Goal: Information Seeking & Learning: Learn about a topic

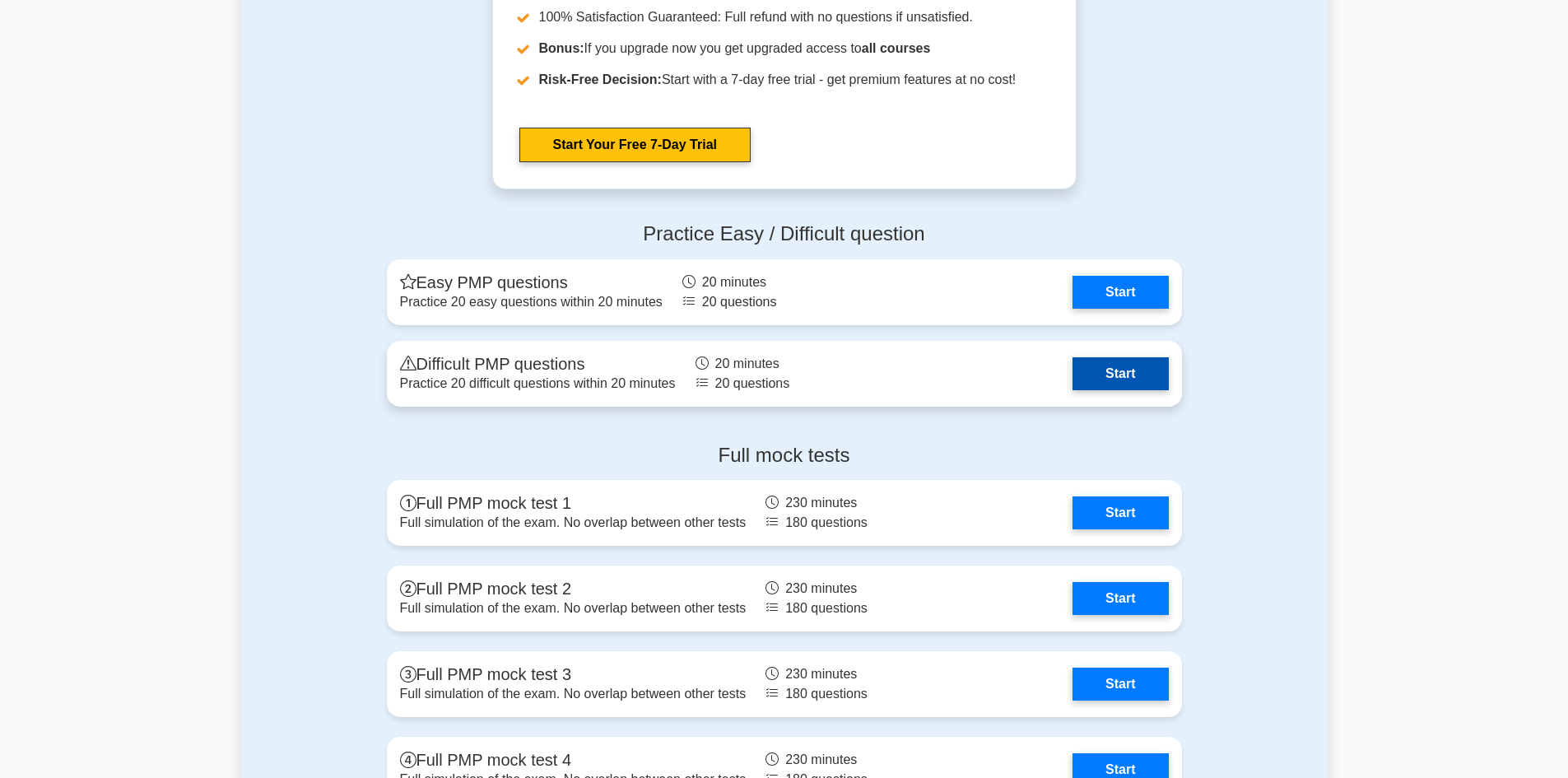
scroll to position [5846, 0]
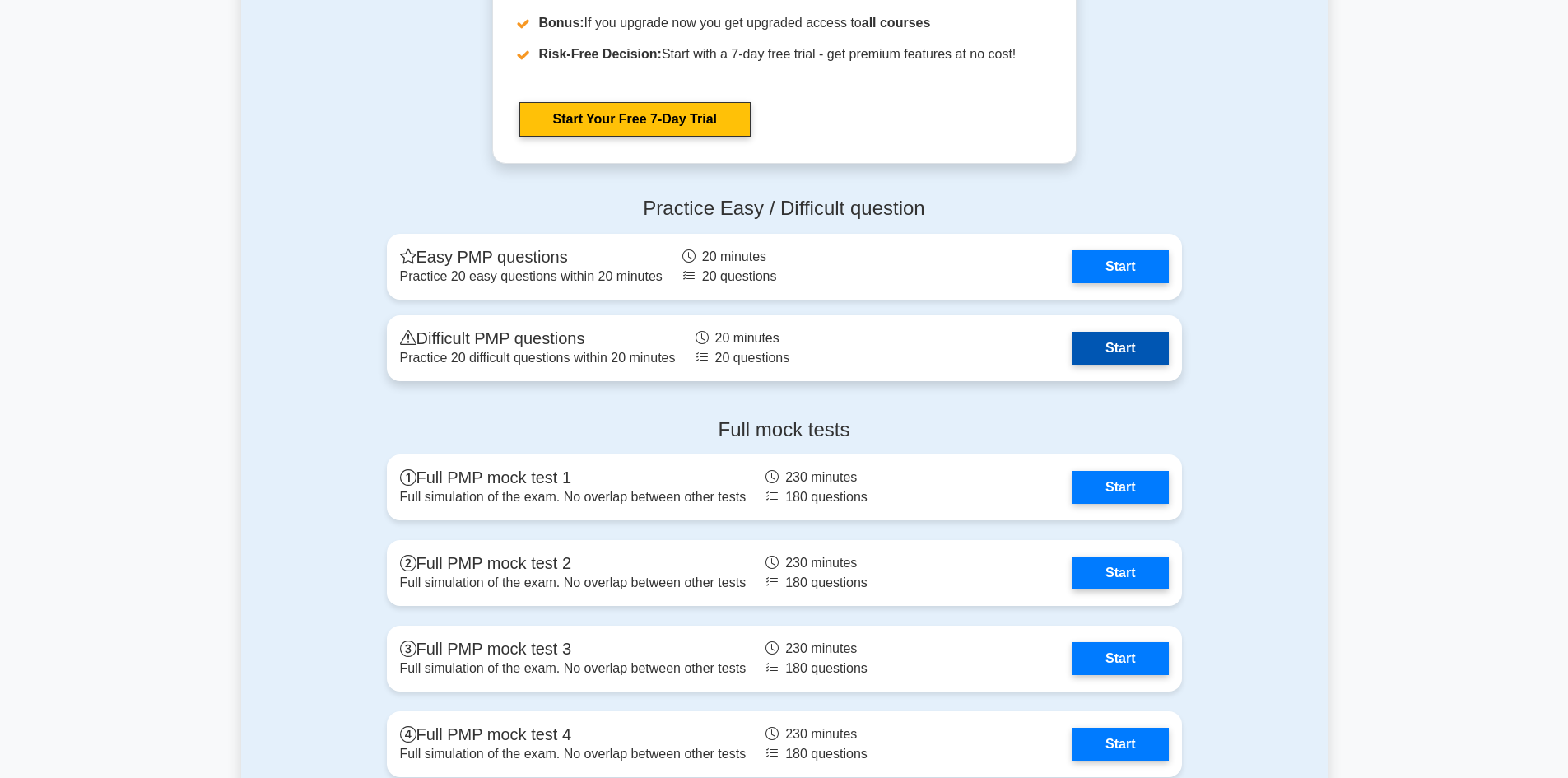
click at [1127, 345] on link "Start" at bounding box center [1120, 348] width 95 height 33
click at [1148, 332] on link "Start" at bounding box center [1120, 348] width 95 height 33
click at [1111, 365] on link "Start" at bounding box center [1120, 348] width 95 height 33
click at [1124, 343] on link "Start" at bounding box center [1120, 348] width 95 height 33
click at [1167, 355] on link "Start" at bounding box center [1120, 348] width 95 height 33
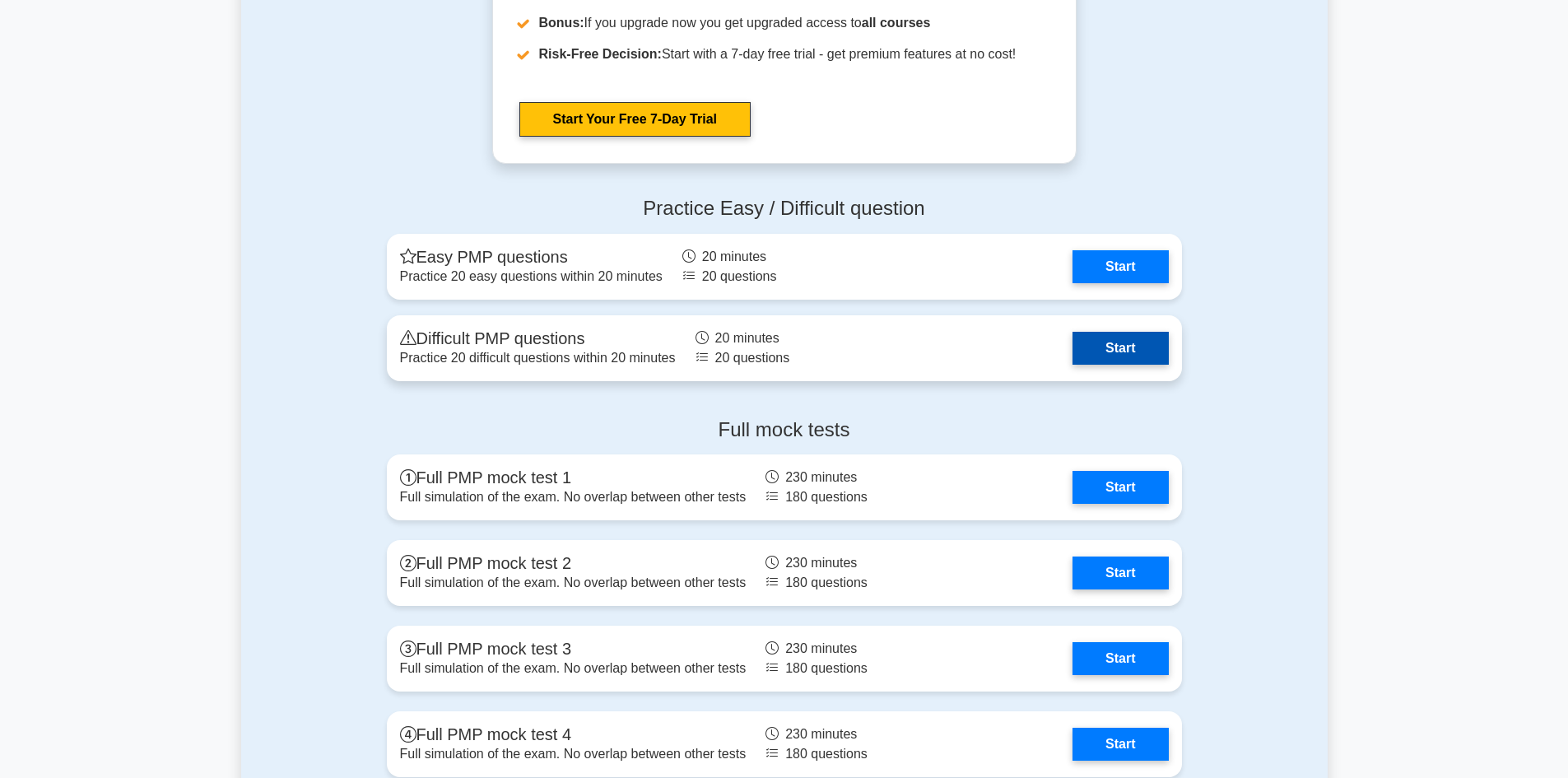
click at [1124, 353] on link "Start" at bounding box center [1120, 348] width 95 height 33
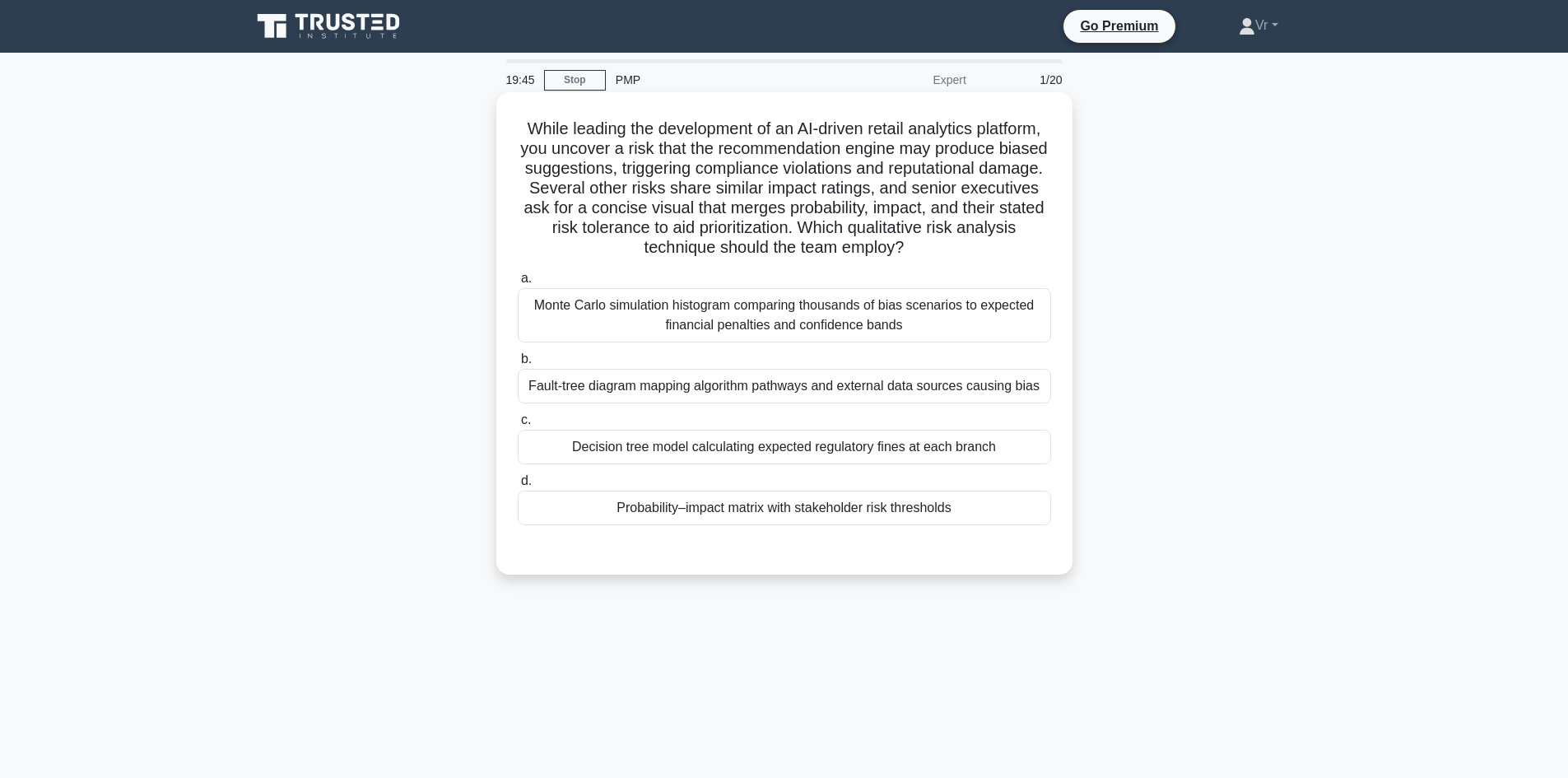
click at [698, 447] on div "Decision tree model calculating expected regulatory fines at each branch" at bounding box center [784, 446] width 534 height 34
click at [518, 425] on input "c. Decision tree model calculating expected regulatory fines at each branch" at bounding box center [518, 420] width 0 height 11
click at [703, 516] on div "Probability–impact matrix with stakeholder risk thresholds" at bounding box center [784, 507] width 534 height 34
click at [518, 486] on input "d. Probability–impact matrix with stakeholder risk thresholds" at bounding box center [518, 481] width 0 height 11
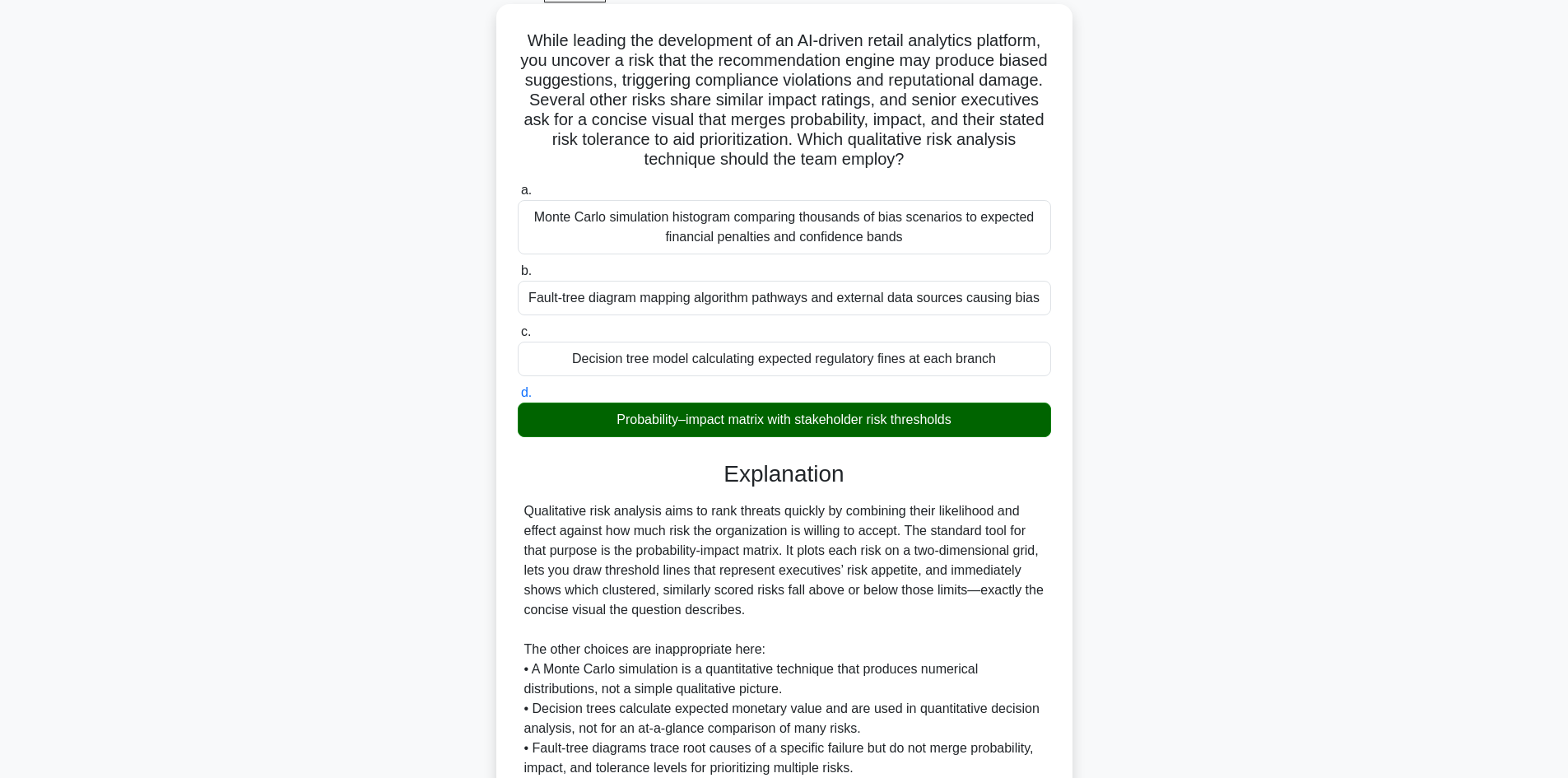
scroll to position [238, 0]
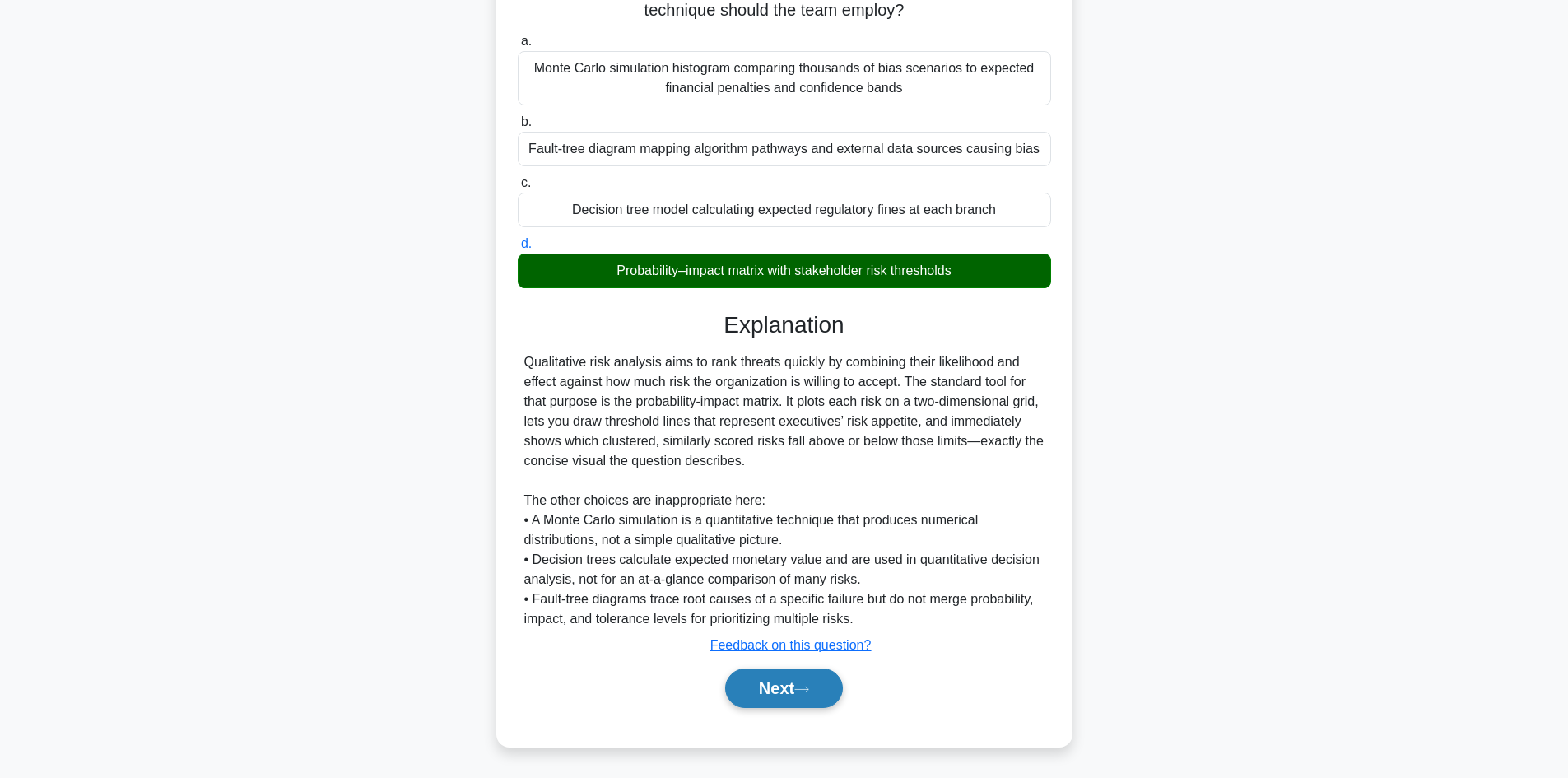
click at [806, 689] on icon at bounding box center [802, 689] width 15 height 9
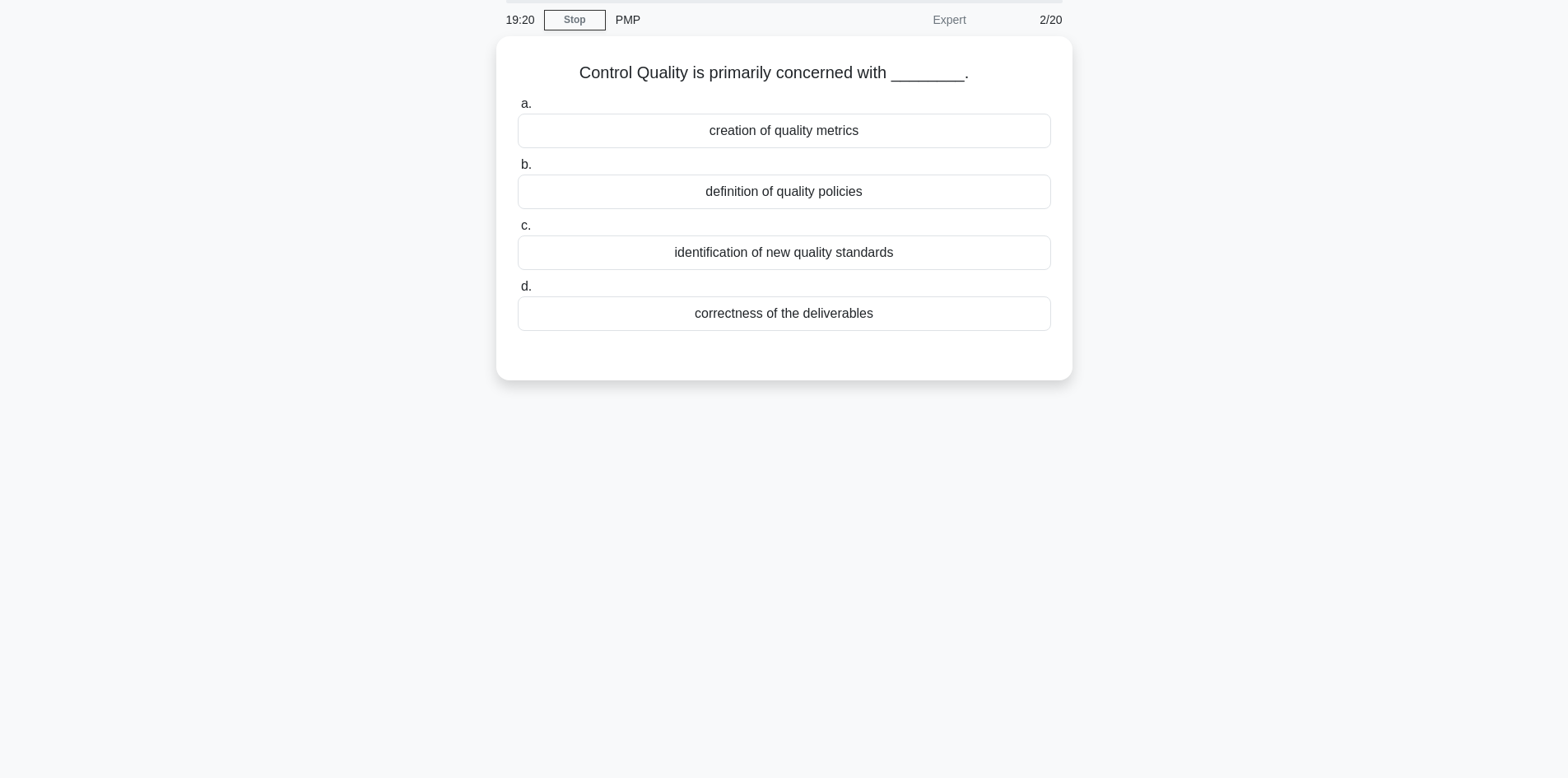
scroll to position [0, 0]
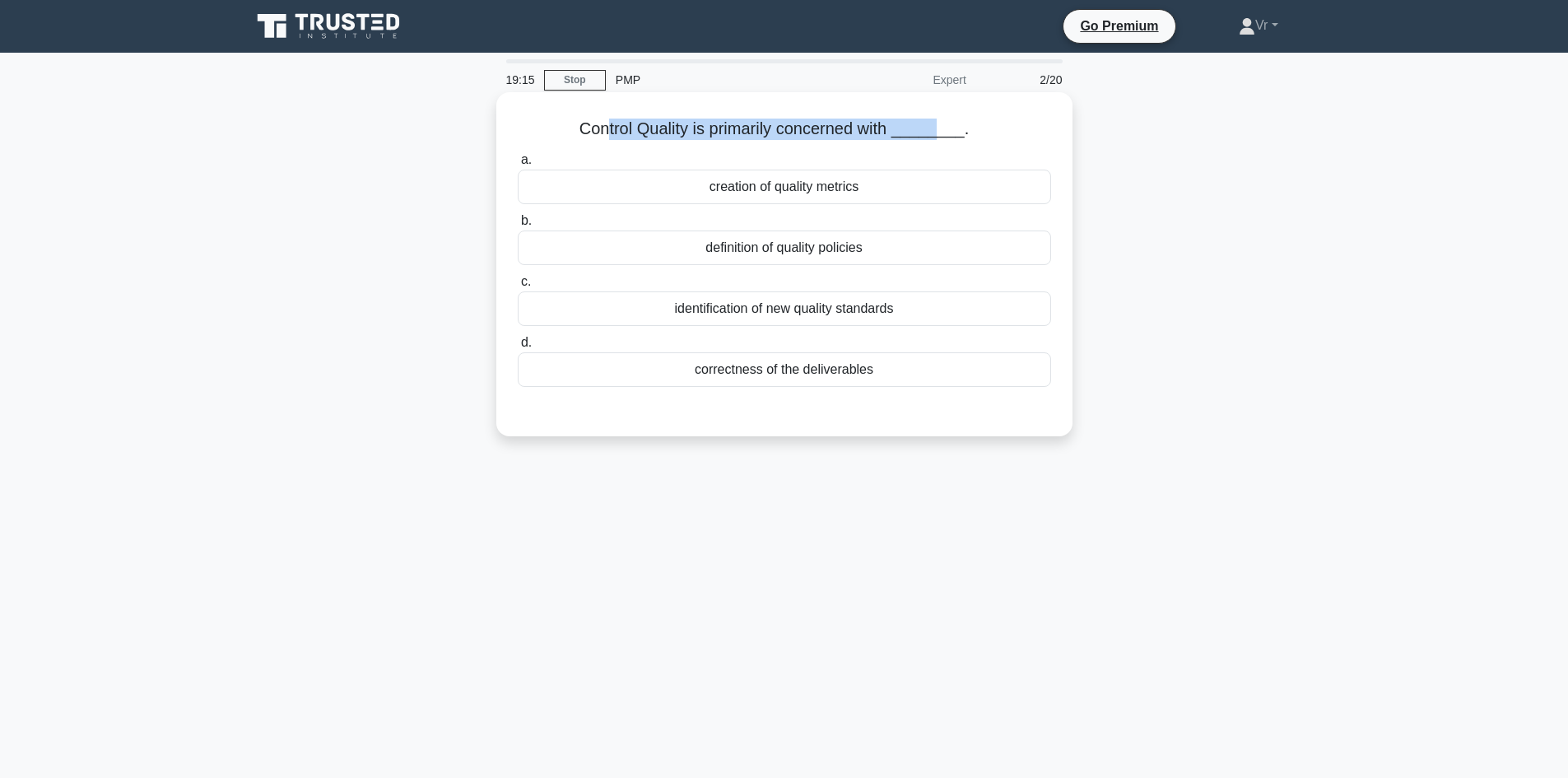
drag, startPoint x: 611, startPoint y: 128, endPoint x: 939, endPoint y: 119, distance: 328.1
click at [939, 119] on h5 "Control Quality is primarily concerned with ________. .spinner_0XTQ{transform-o…" at bounding box center [784, 130] width 536 height 22
click at [830, 373] on div "correctness of the deliverables" at bounding box center [784, 369] width 534 height 34
click at [518, 348] on input "d. correctness of the deliverables" at bounding box center [518, 343] width 0 height 11
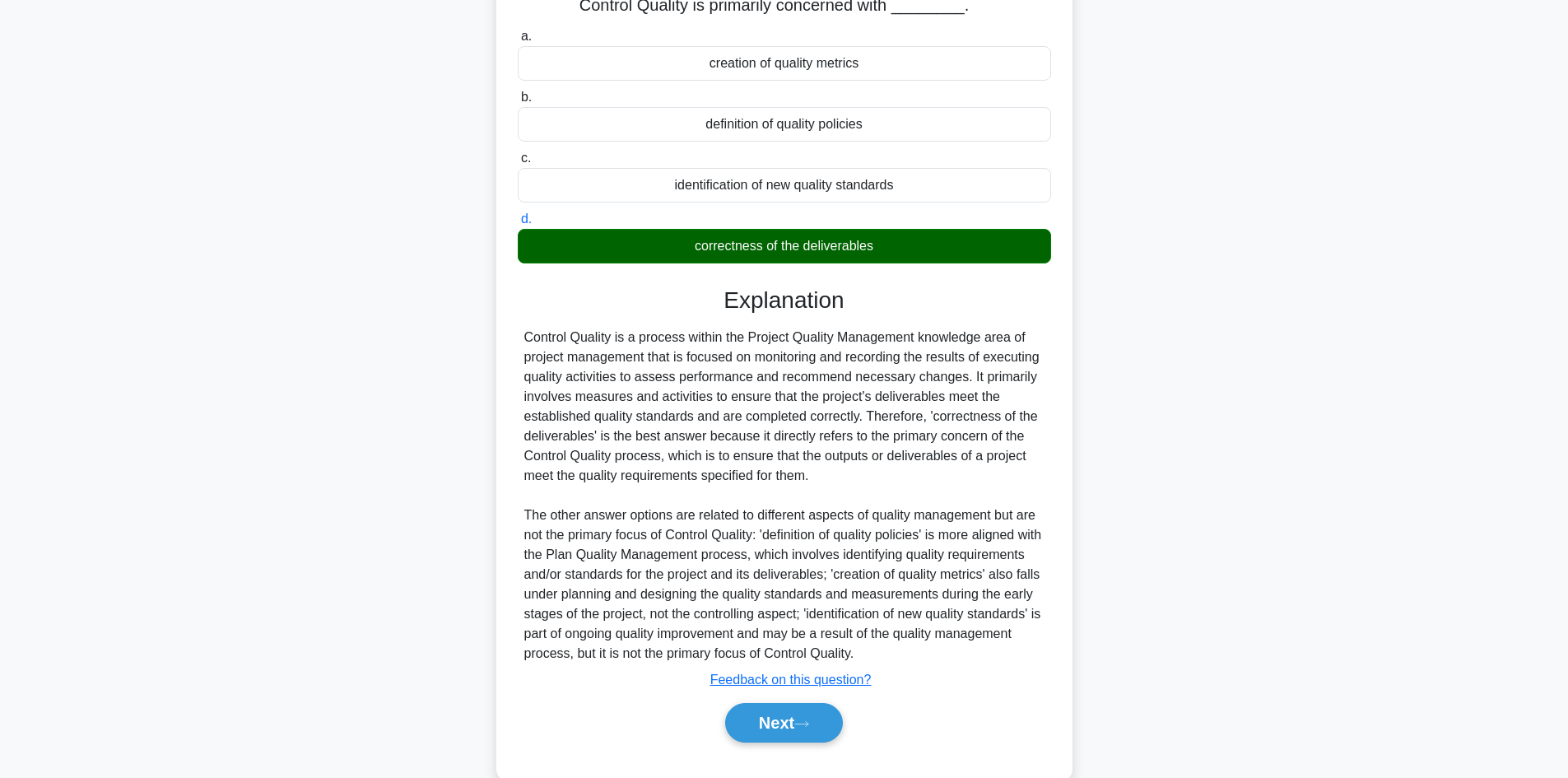
scroll to position [159, 0]
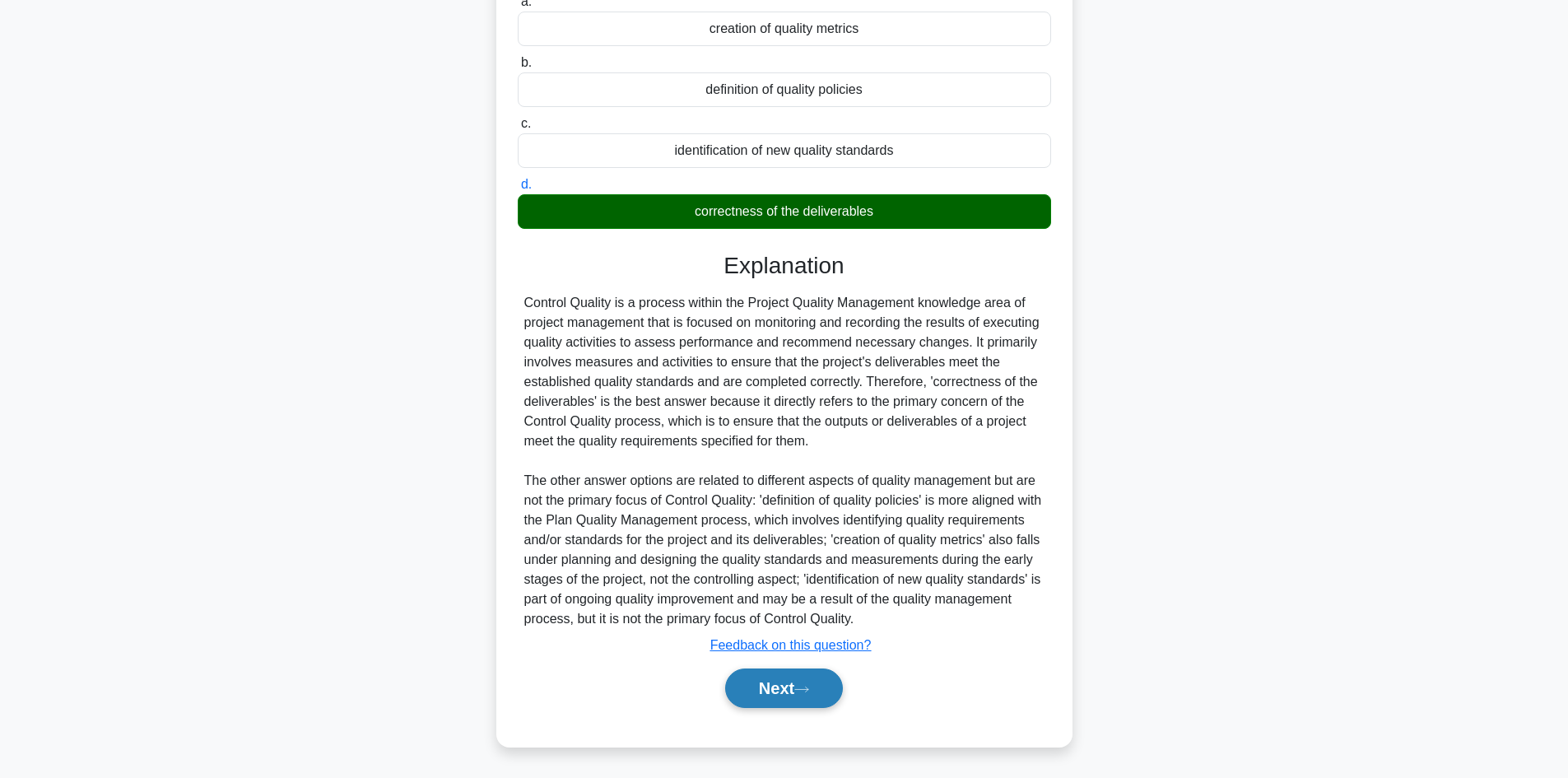
click at [787, 688] on button "Next" at bounding box center [784, 688] width 118 height 39
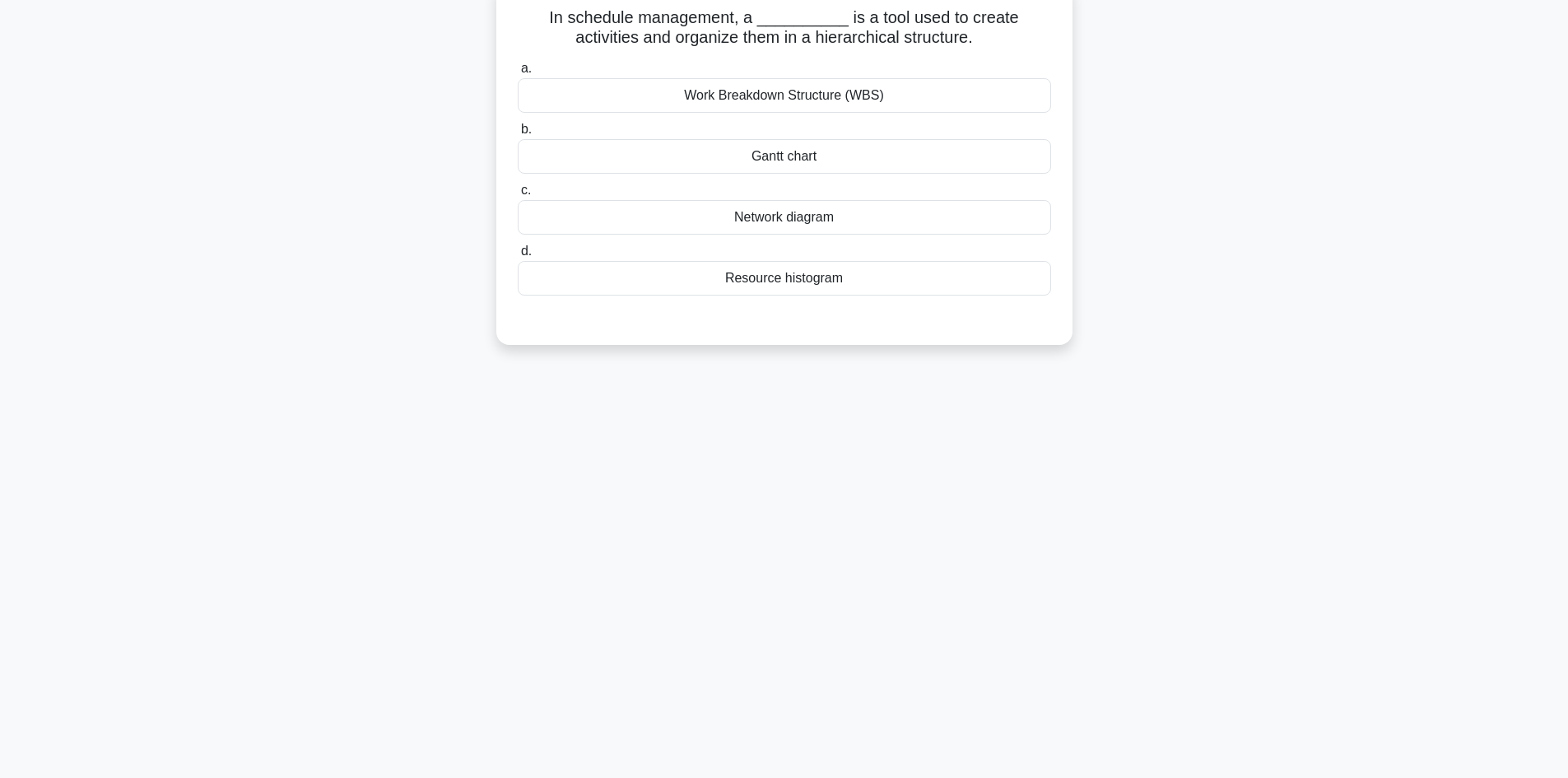
click at [743, 220] on div "Network diagram" at bounding box center [784, 216] width 534 height 34
click at [518, 196] on input "c. Network diagram" at bounding box center [518, 191] width 0 height 11
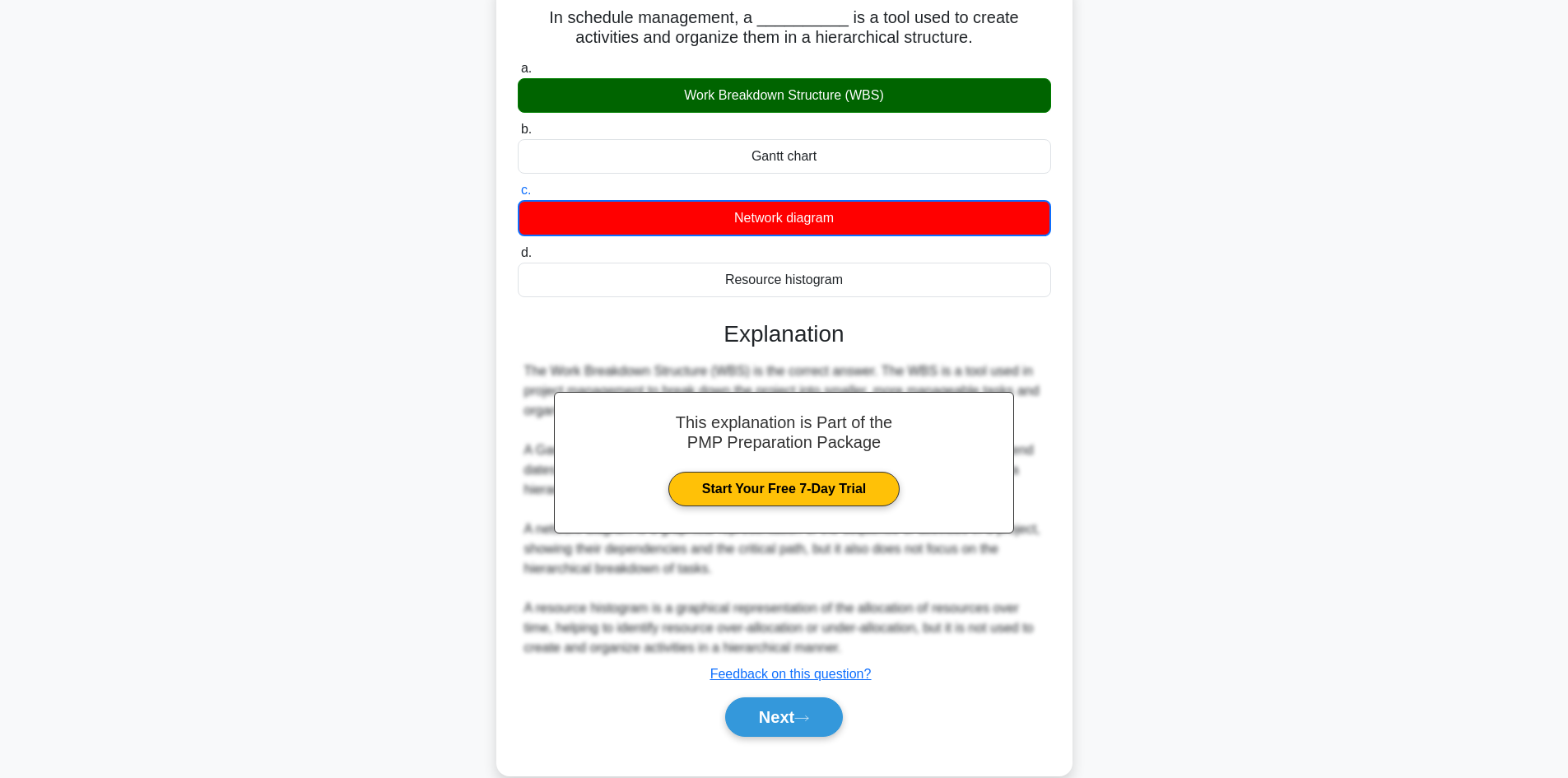
click at [686, 103] on div "Work Breakdown Structure (WBS)" at bounding box center [784, 95] width 534 height 34
click at [518, 74] on input "a. Work Breakdown Structure (WBS)" at bounding box center [518, 69] width 0 height 11
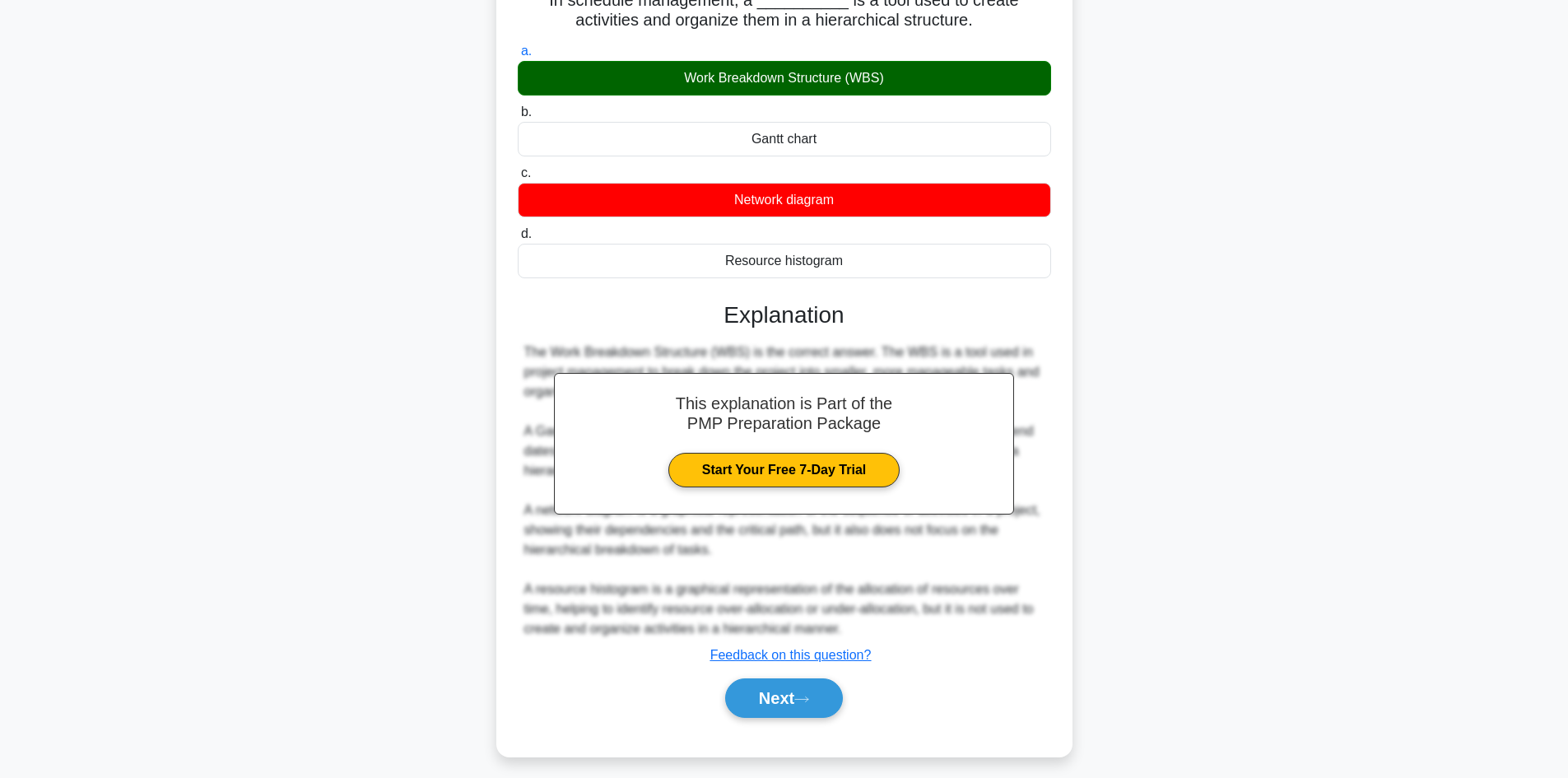
scroll to position [140, 0]
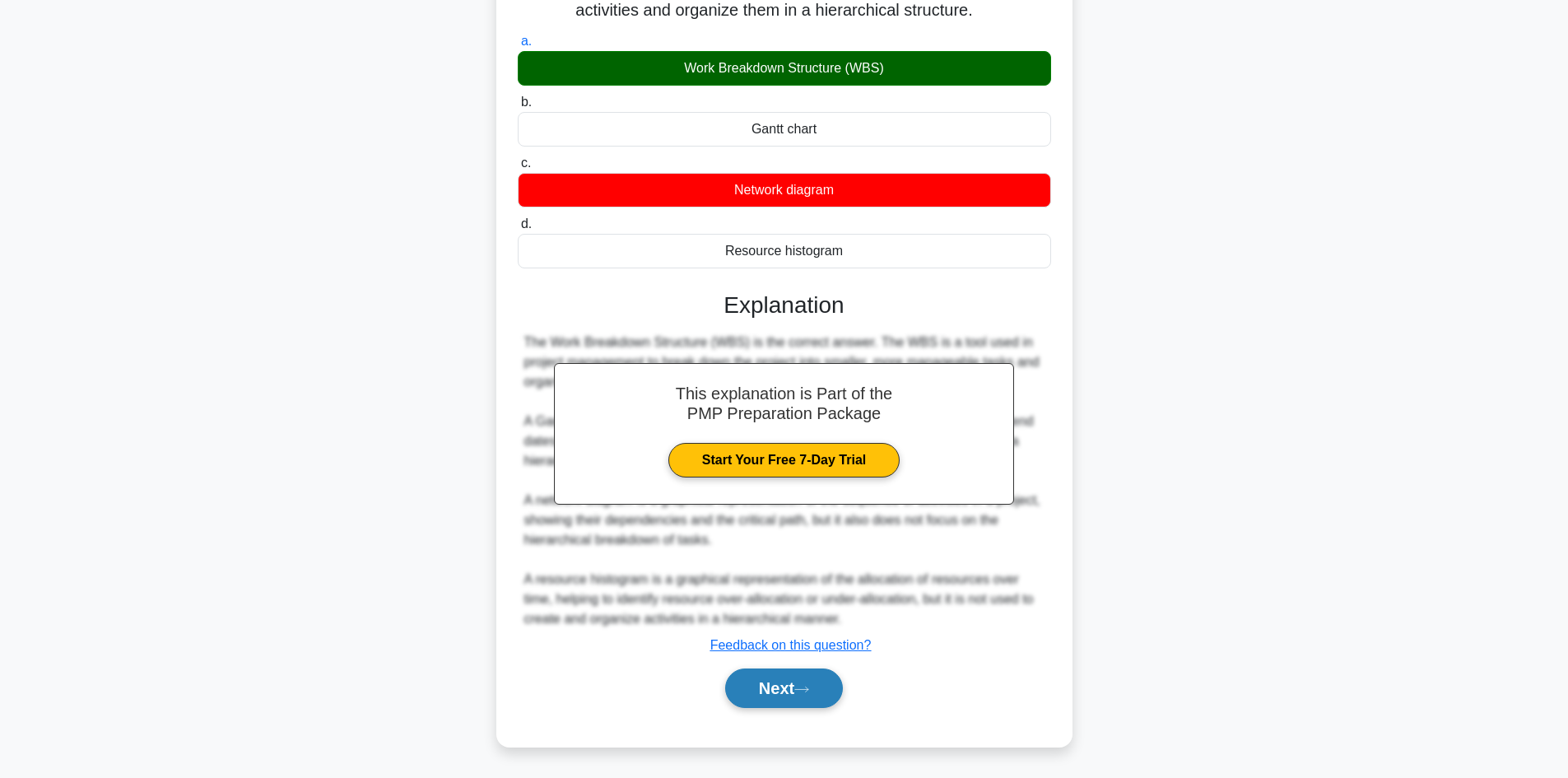
click at [775, 678] on button "Next" at bounding box center [784, 688] width 118 height 39
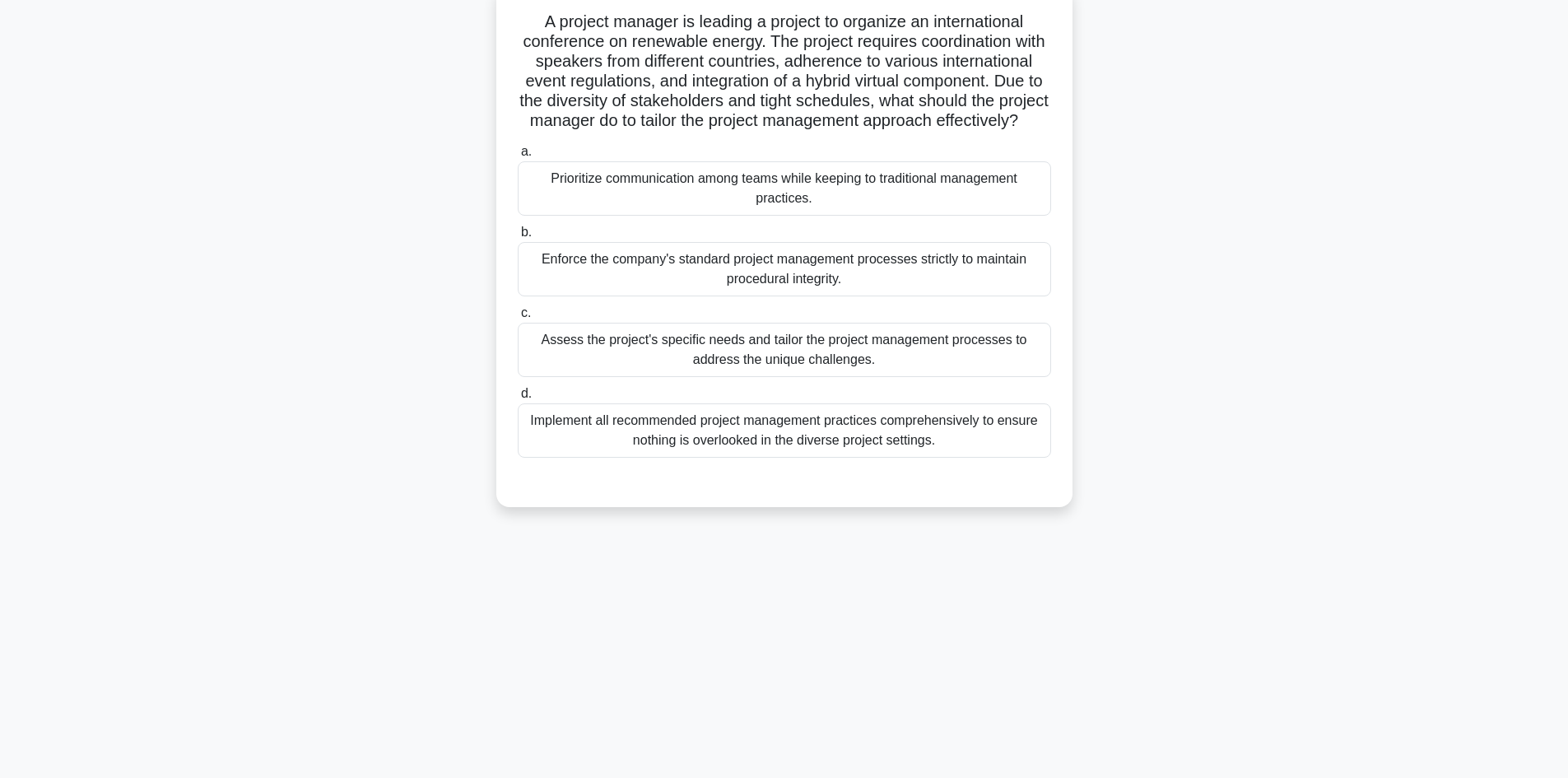
scroll to position [111, 0]
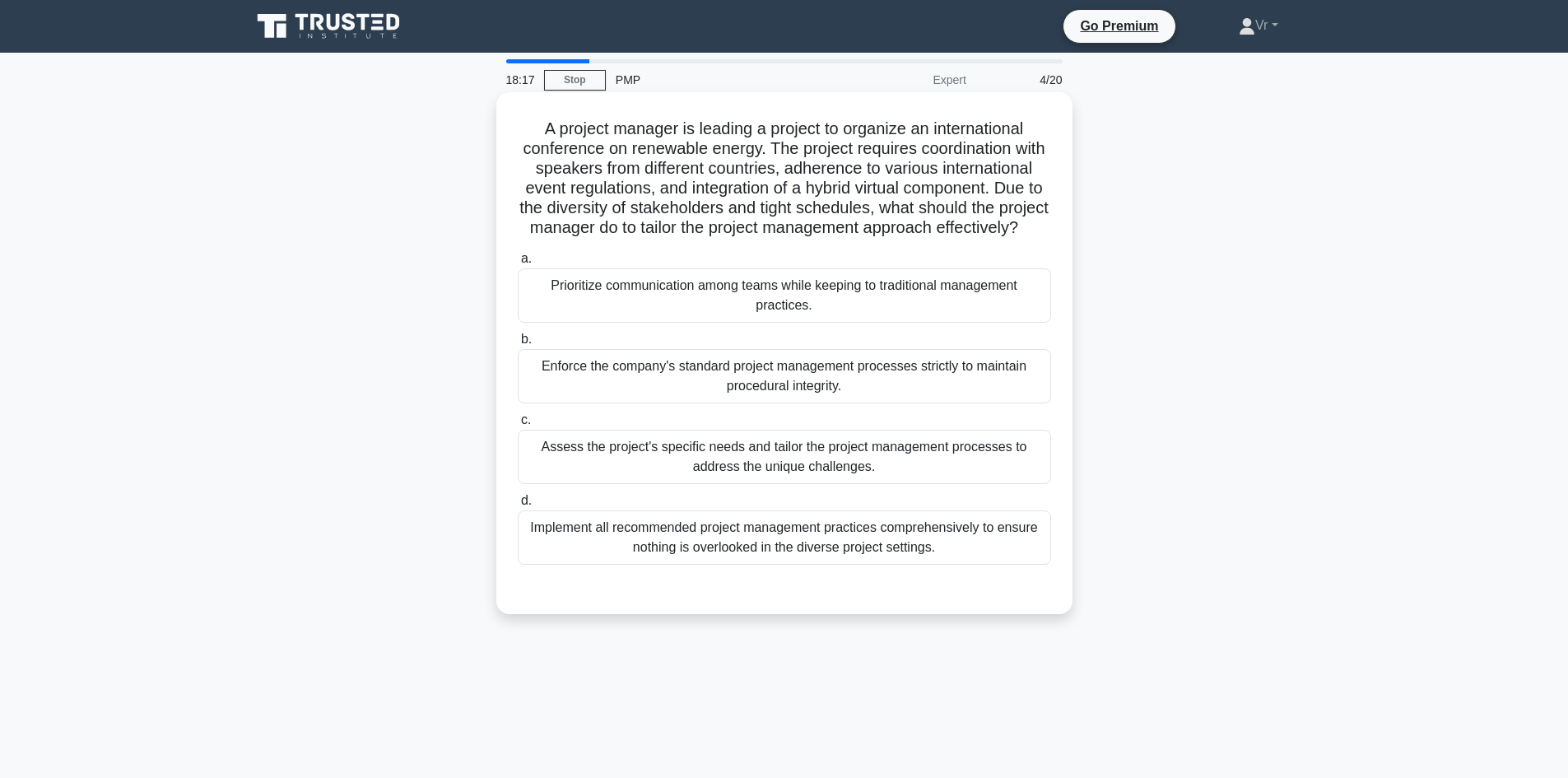
click at [667, 316] on div "Prioritize communication among teams while keeping to traditional management pr…" at bounding box center [784, 295] width 534 height 54
click at [518, 264] on input "a. Prioritize communication among teams while keeping to traditional management…" at bounding box center [518, 258] width 0 height 11
click at [743, 475] on div "Assess the project's specific needs and tailor the project management processes…" at bounding box center [784, 456] width 534 height 54
click at [518, 425] on input "c. Assess the project's specific needs and tailor the project management proces…" at bounding box center [518, 420] width 0 height 11
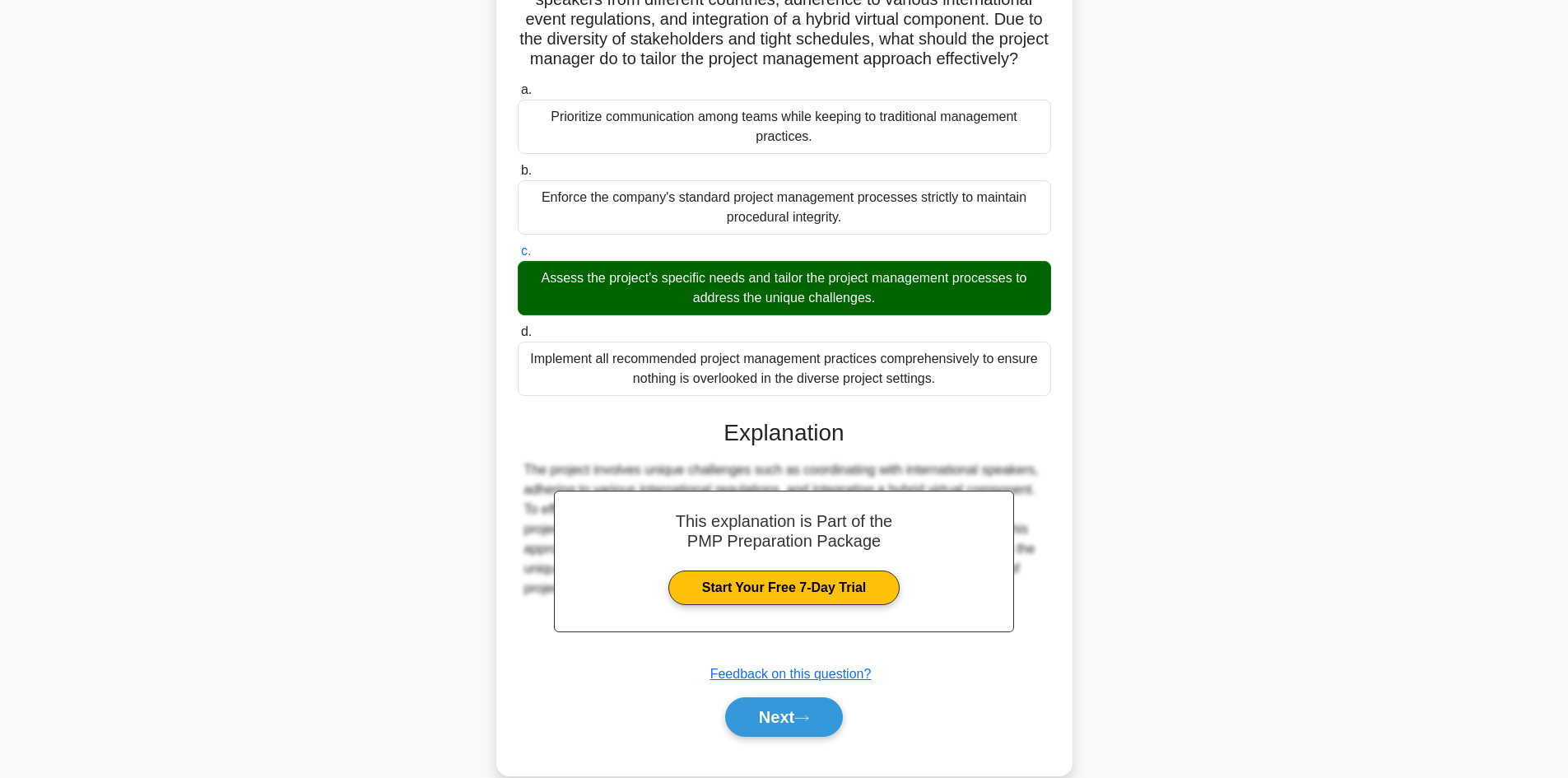
scroll to position [218, 0]
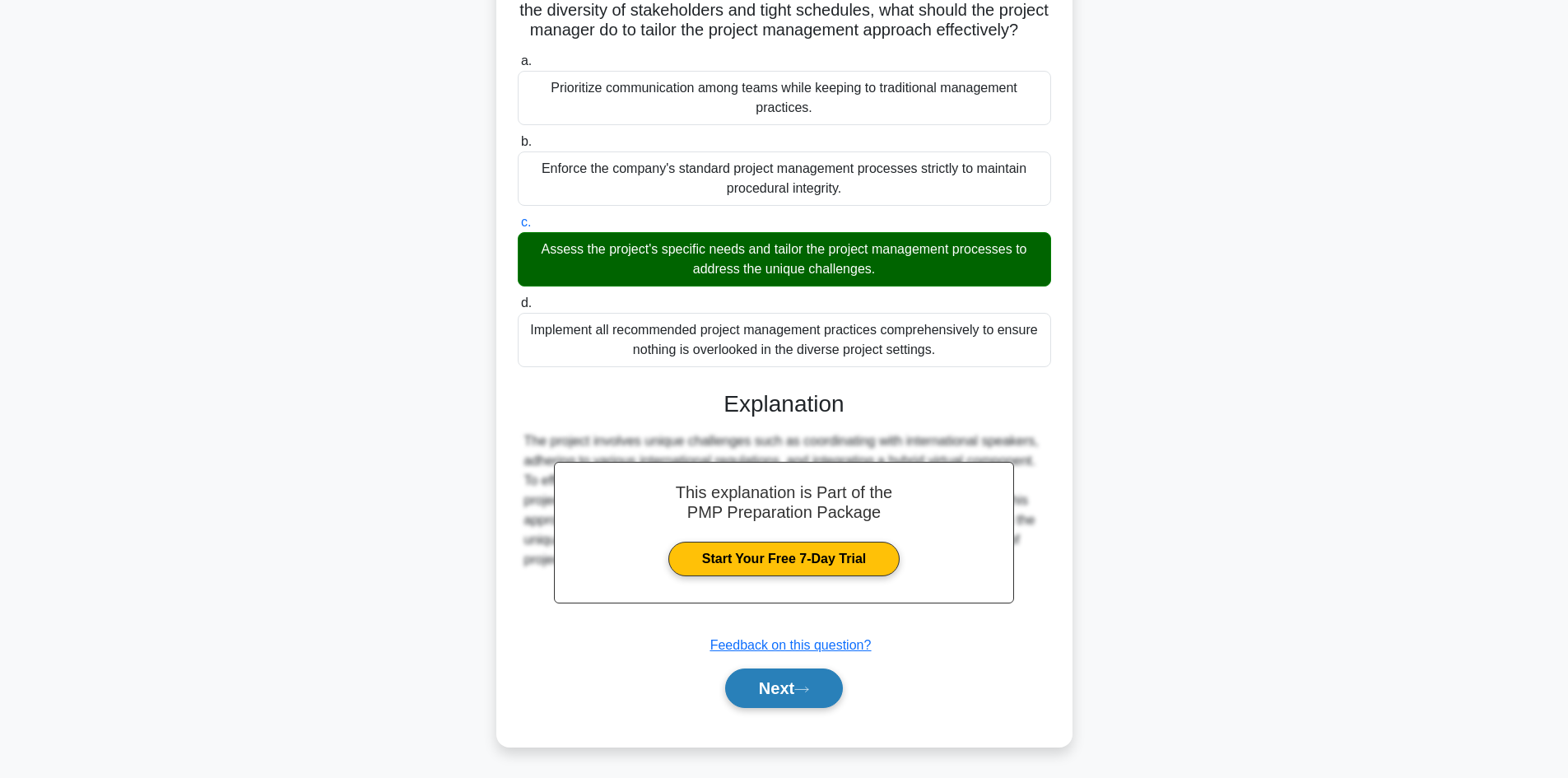
click at [744, 699] on button "Next" at bounding box center [784, 688] width 118 height 39
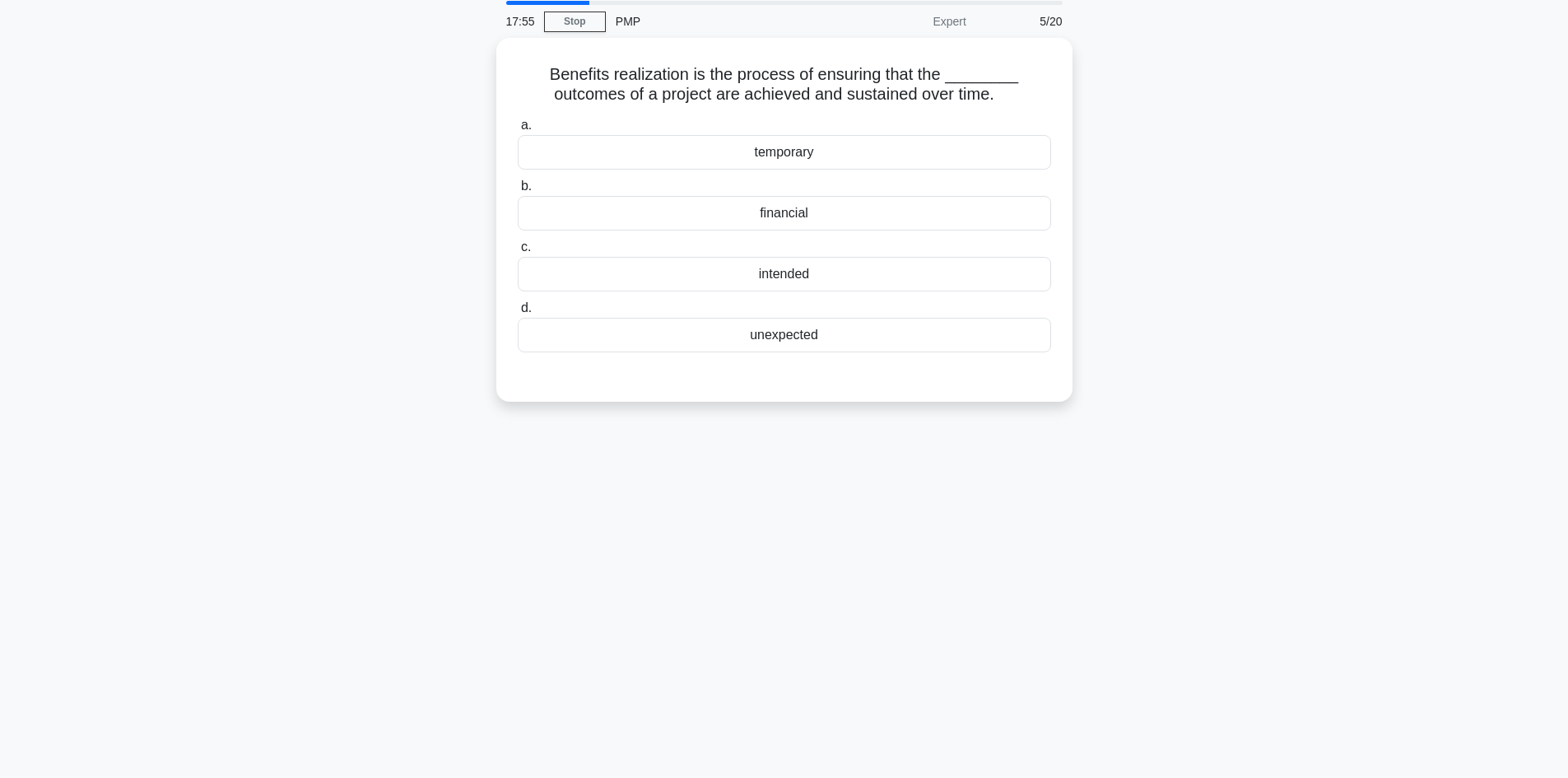
scroll to position [28, 0]
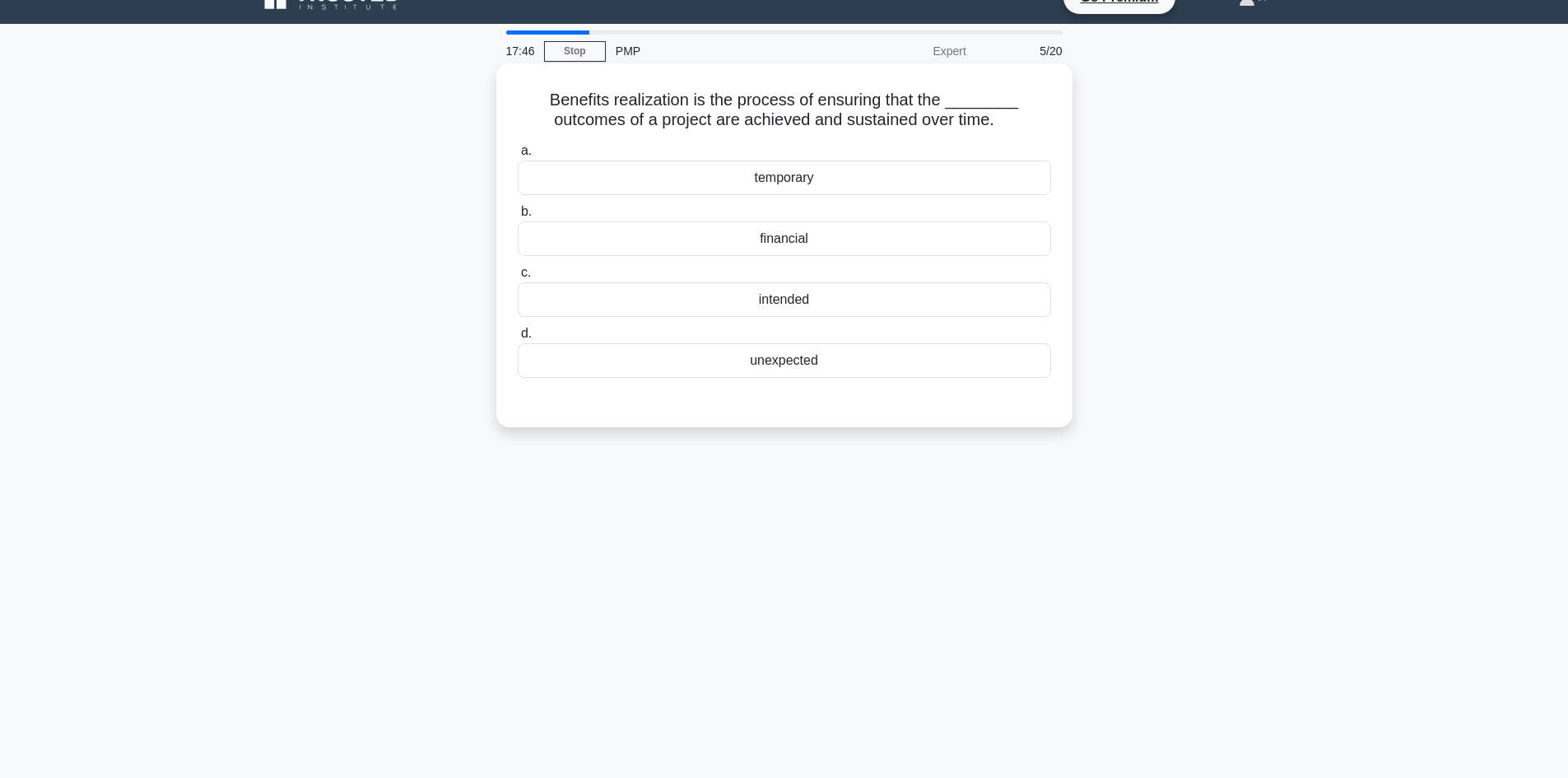
click at [797, 245] on div "financial" at bounding box center [784, 238] width 534 height 34
click at [518, 217] on input "b. financial" at bounding box center [518, 211] width 0 height 11
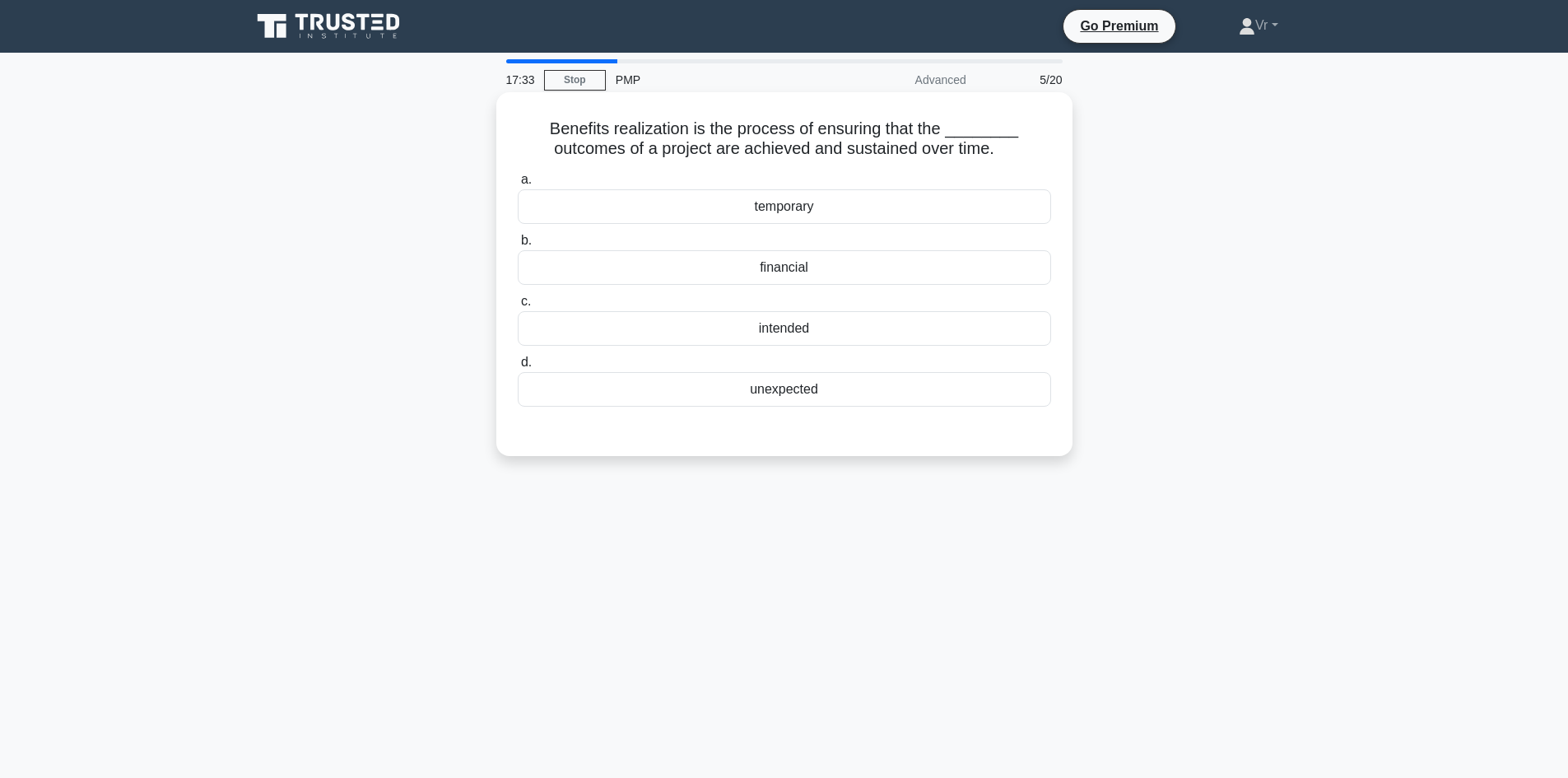
click at [808, 333] on div "intended" at bounding box center [784, 328] width 534 height 34
click at [518, 308] on input "c. intended" at bounding box center [518, 302] width 0 height 11
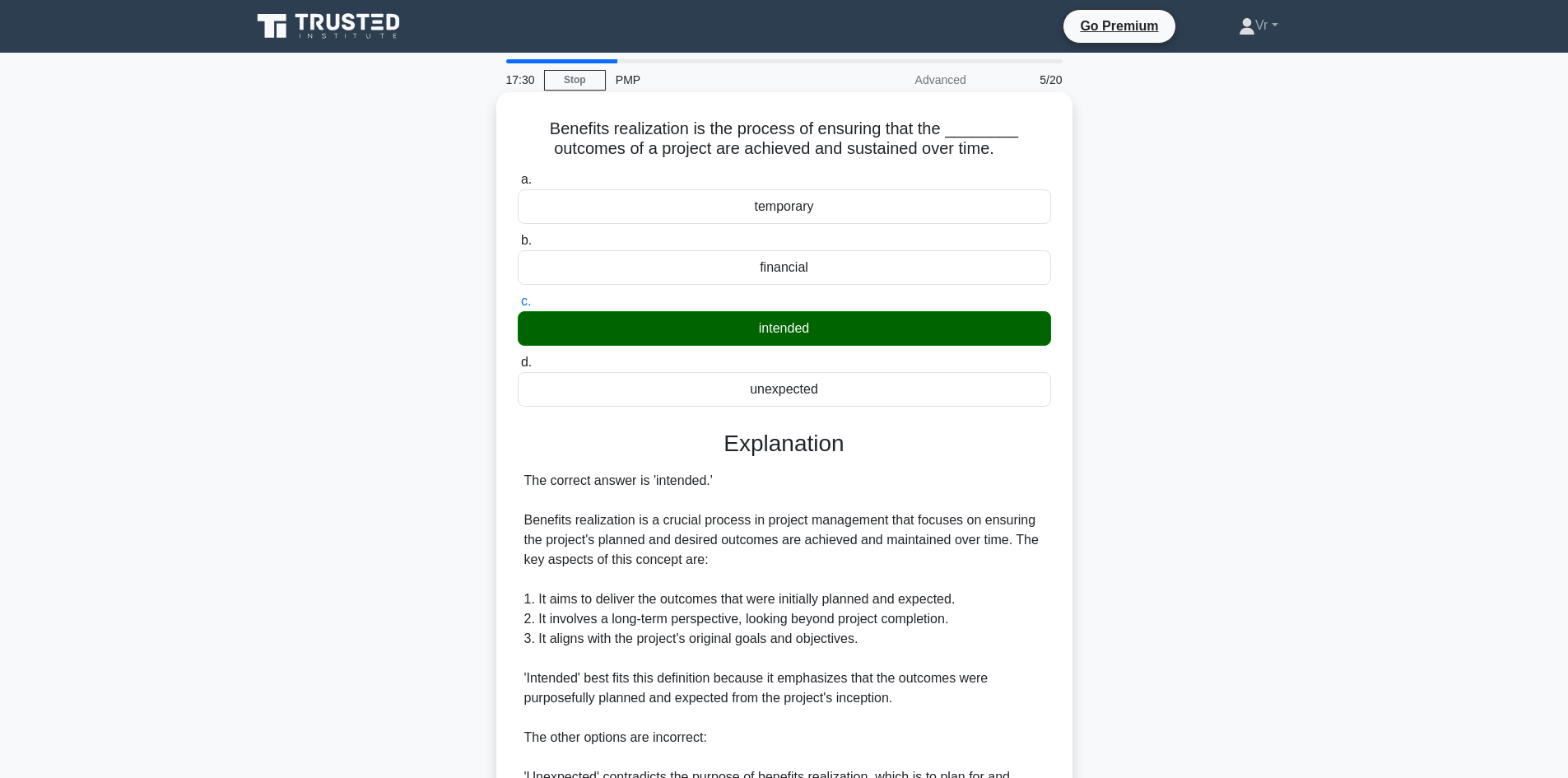
scroll to position [317, 0]
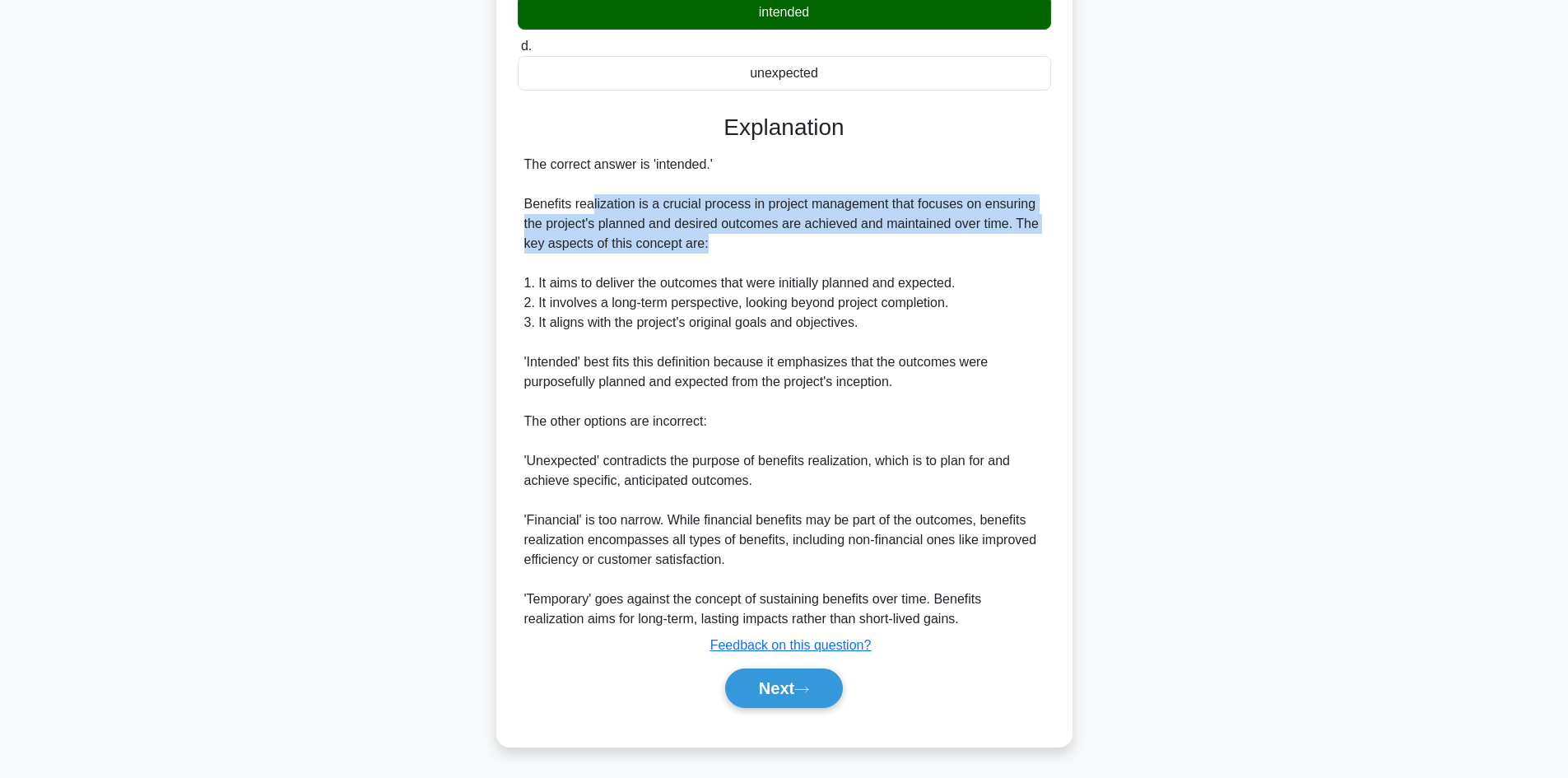
drag, startPoint x: 590, startPoint y: 201, endPoint x: 1014, endPoint y: 240, distance: 425.8
click at [1014, 240] on div "The correct answer is 'intended.' Benefits realization is a crucial process in …" at bounding box center [784, 392] width 520 height 475
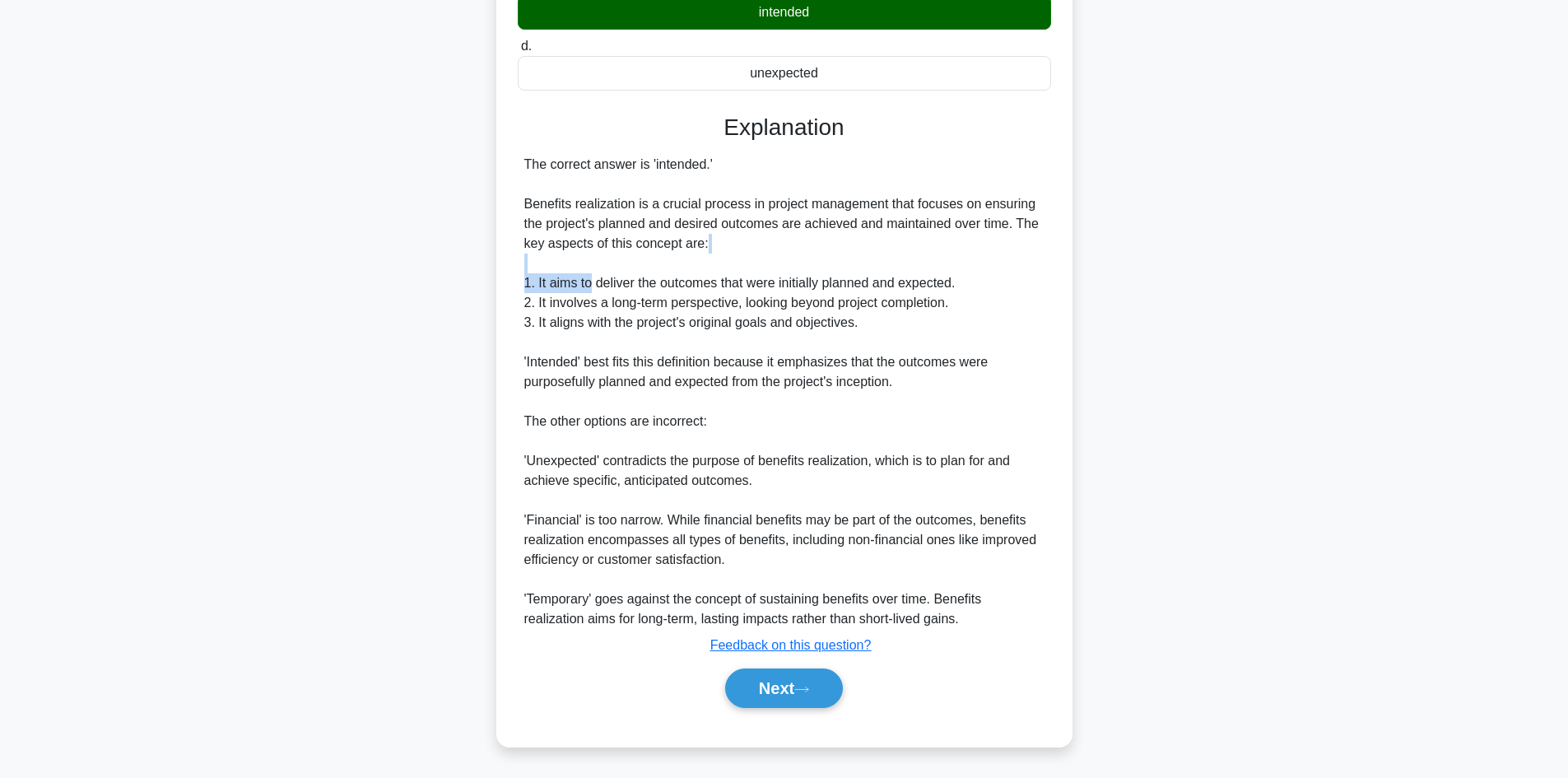
drag, startPoint x: 590, startPoint y: 281, endPoint x: 915, endPoint y: 272, distance: 325.1
click at [915, 272] on div "The correct answer is 'intended.' Benefits realization is a crucial process in …" at bounding box center [784, 392] width 520 height 475
click at [817, 697] on button "Next" at bounding box center [784, 688] width 118 height 39
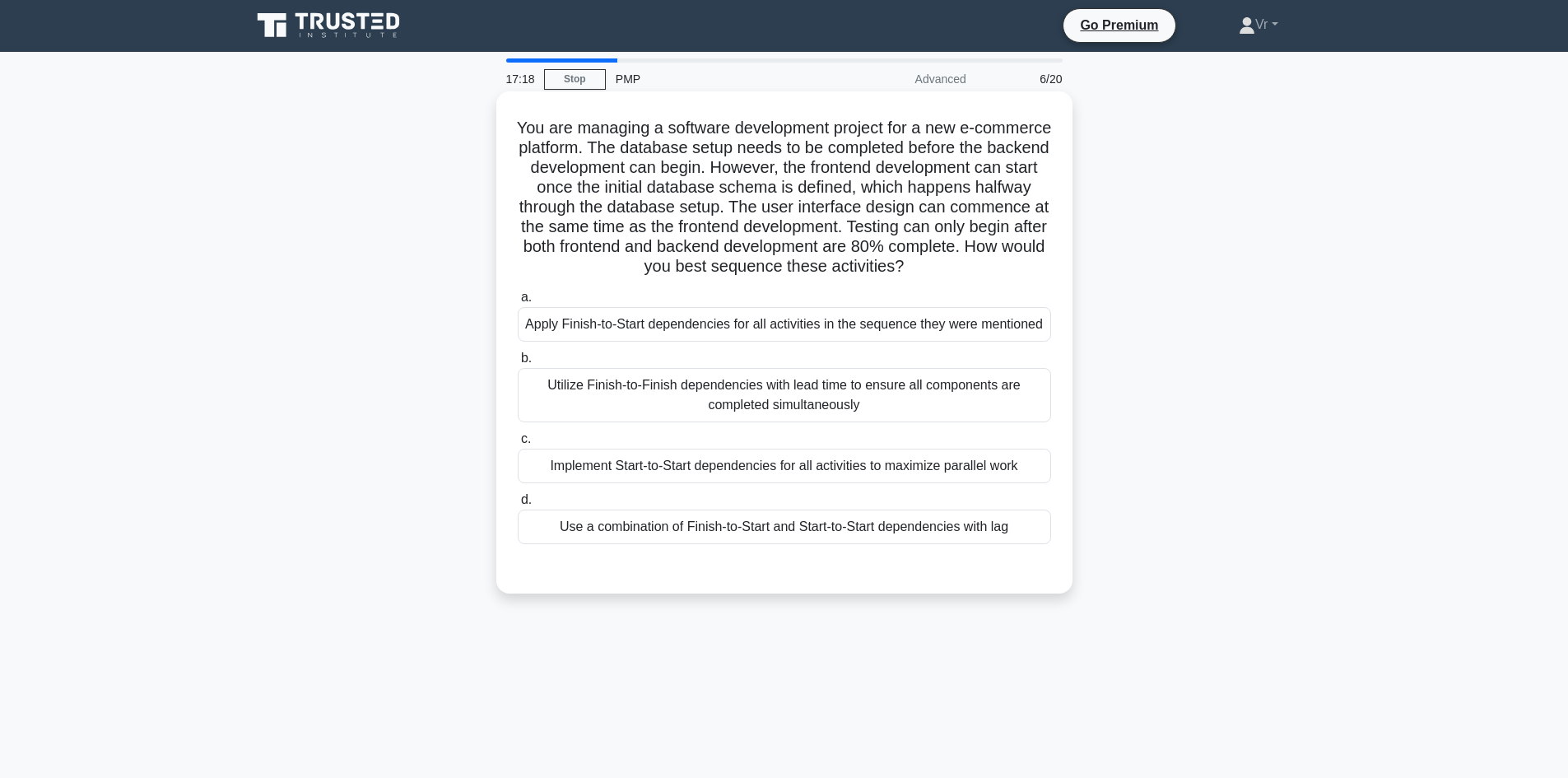
scroll to position [0, 0]
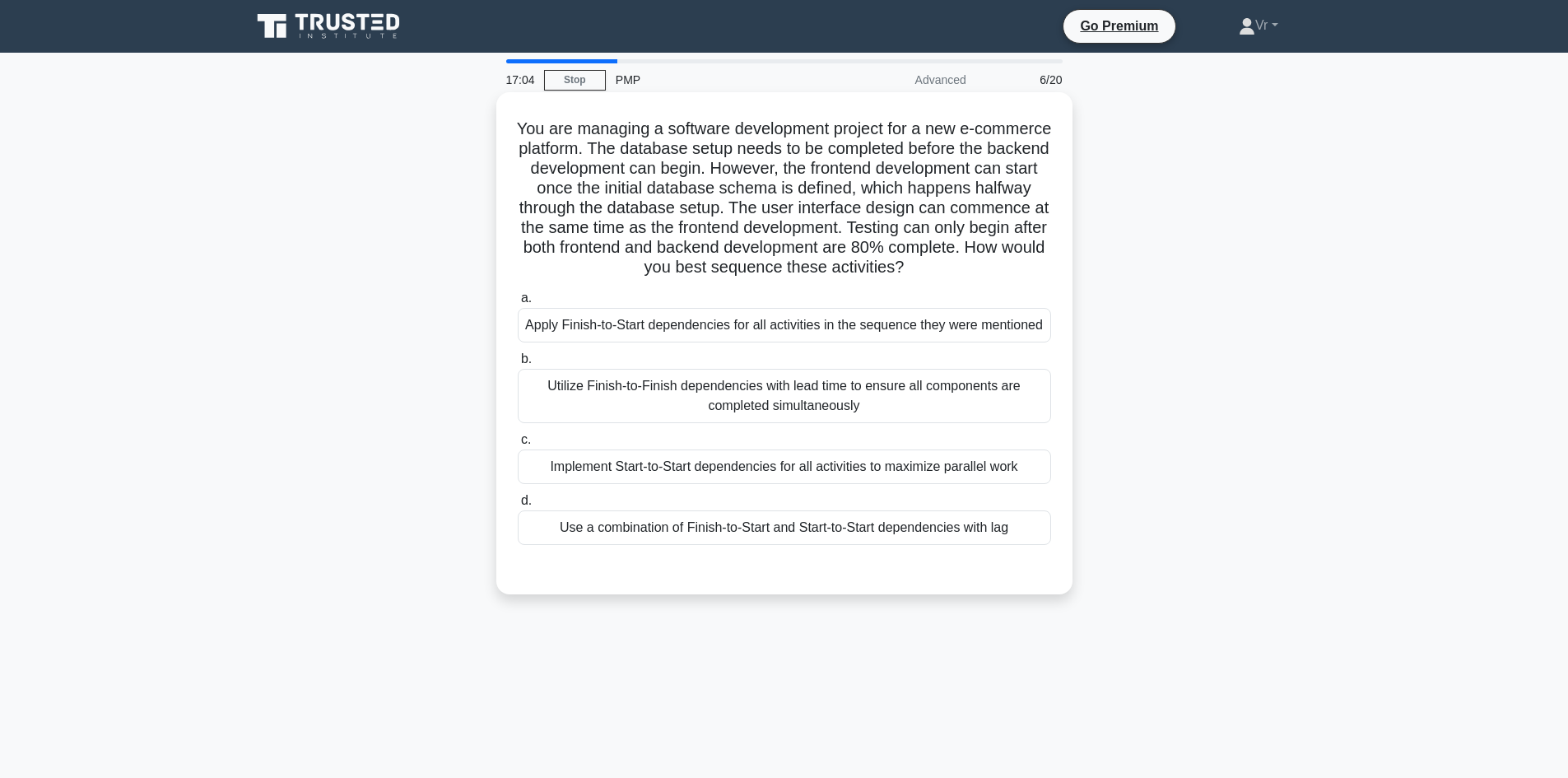
click at [672, 480] on div "Implement Start-to-Start dependencies for all activities to maximize parallel w…" at bounding box center [784, 466] width 534 height 34
click at [518, 445] on input "c. Implement Start-to-Start dependencies for all activities to maximize paralle…" at bounding box center [518, 440] width 0 height 11
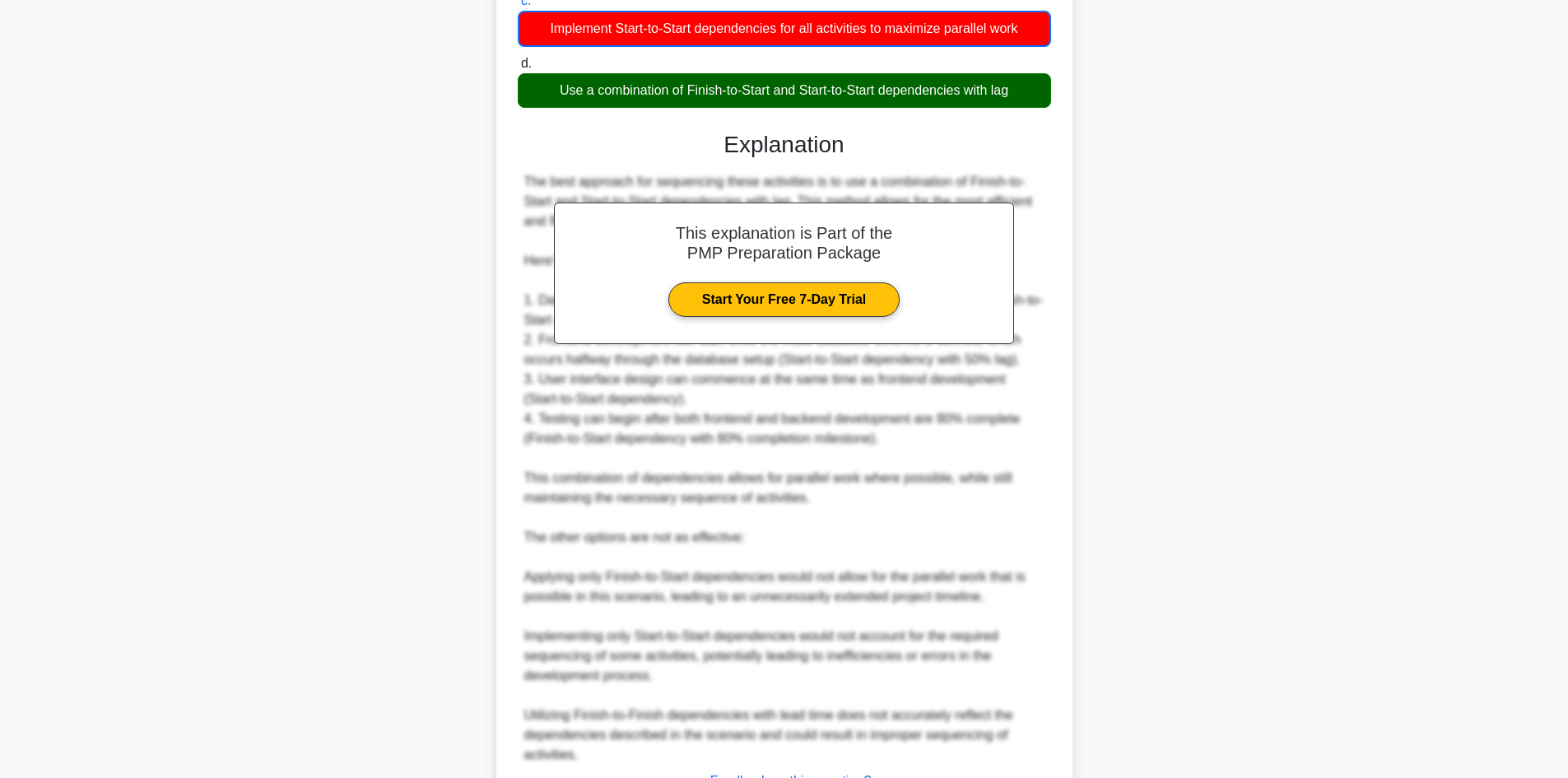
scroll to position [576, 0]
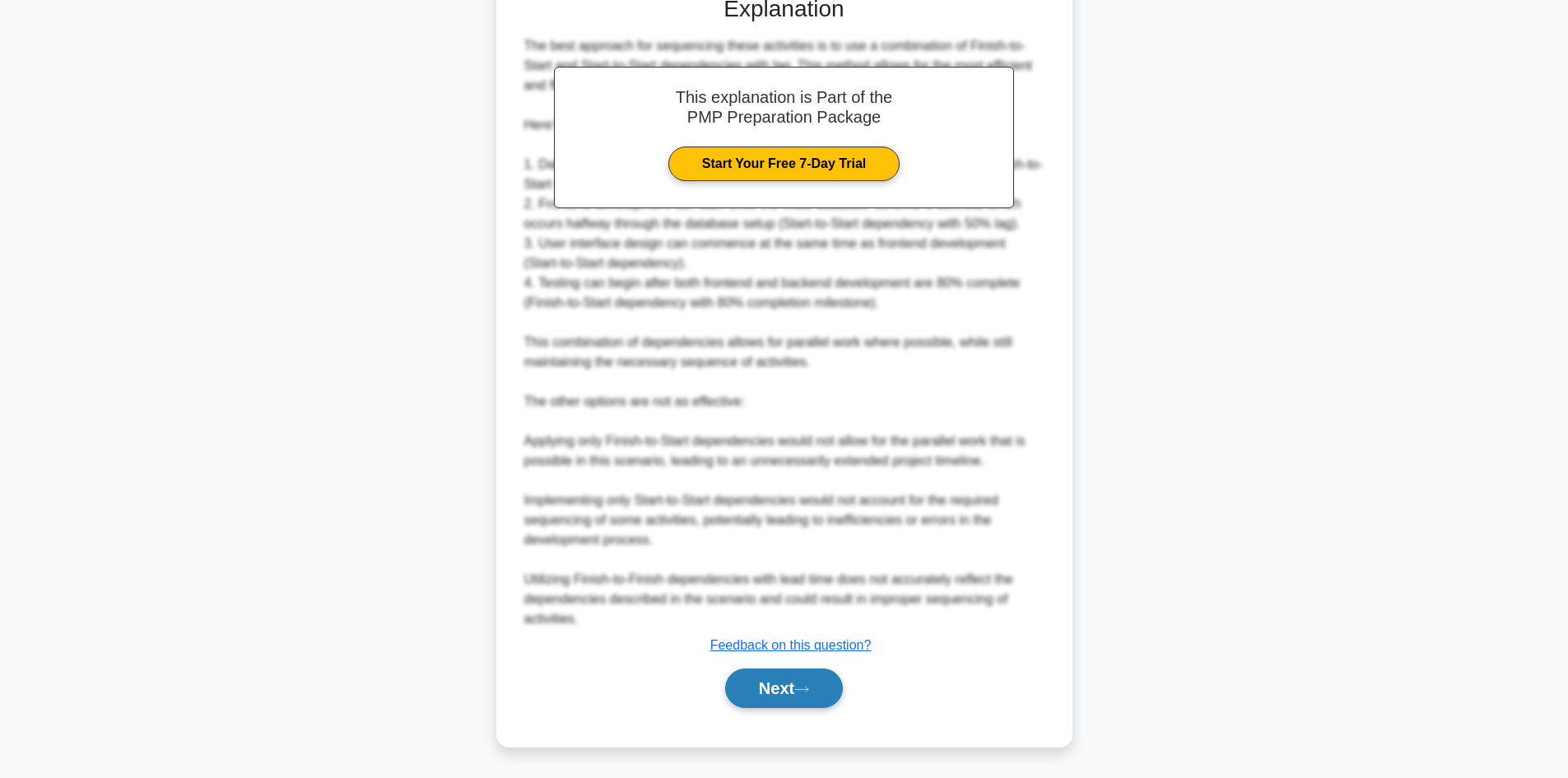
click at [831, 696] on button "Next" at bounding box center [784, 688] width 118 height 39
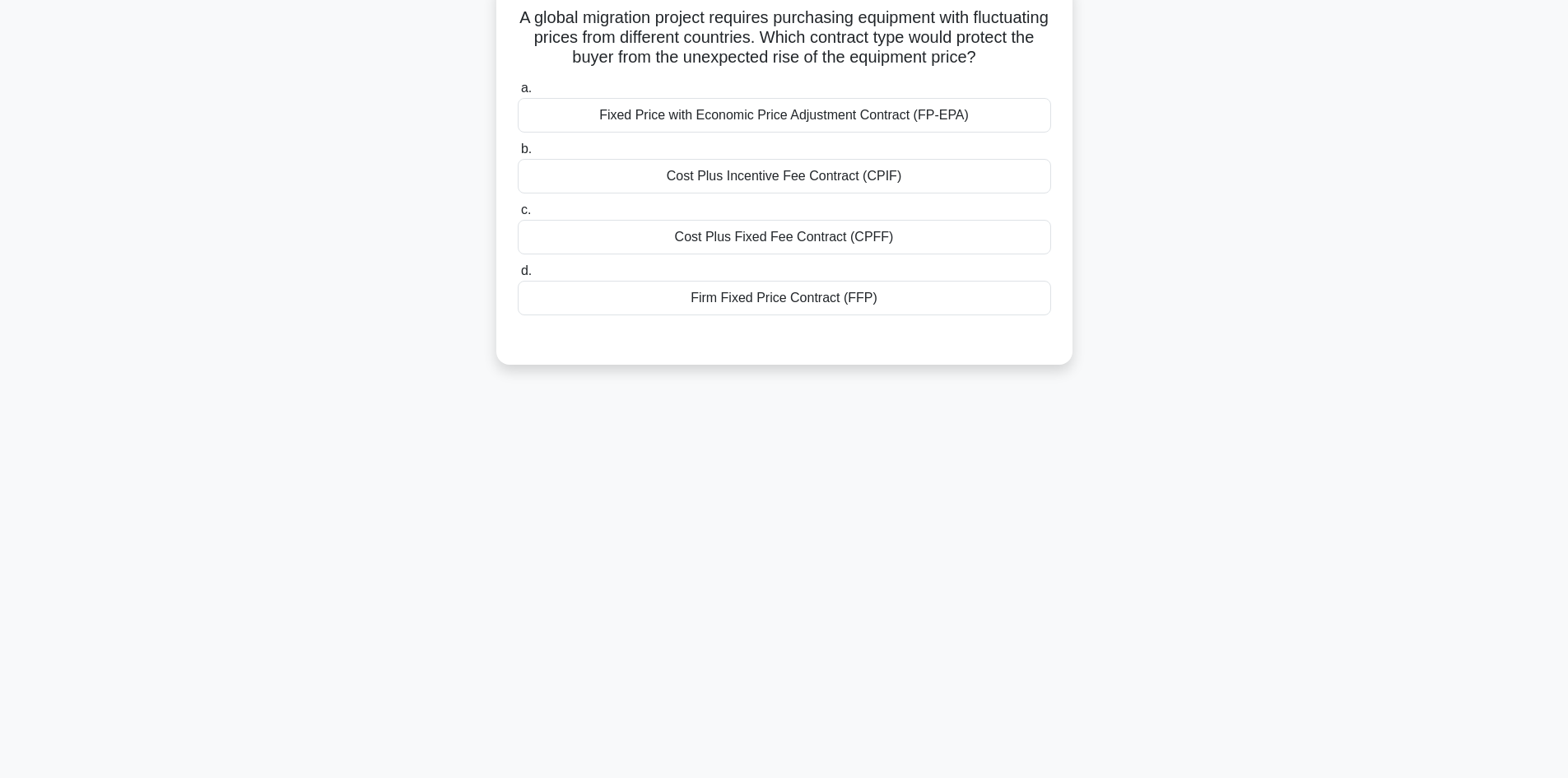
click at [831, 124] on div "Fixed Price with Economic Price Adjustment Contract (FP-EPA)" at bounding box center [784, 114] width 534 height 34
click at [518, 94] on input "a. Fixed Price with Economic Price Adjustment Contract (FP-EPA)" at bounding box center [518, 89] width 0 height 11
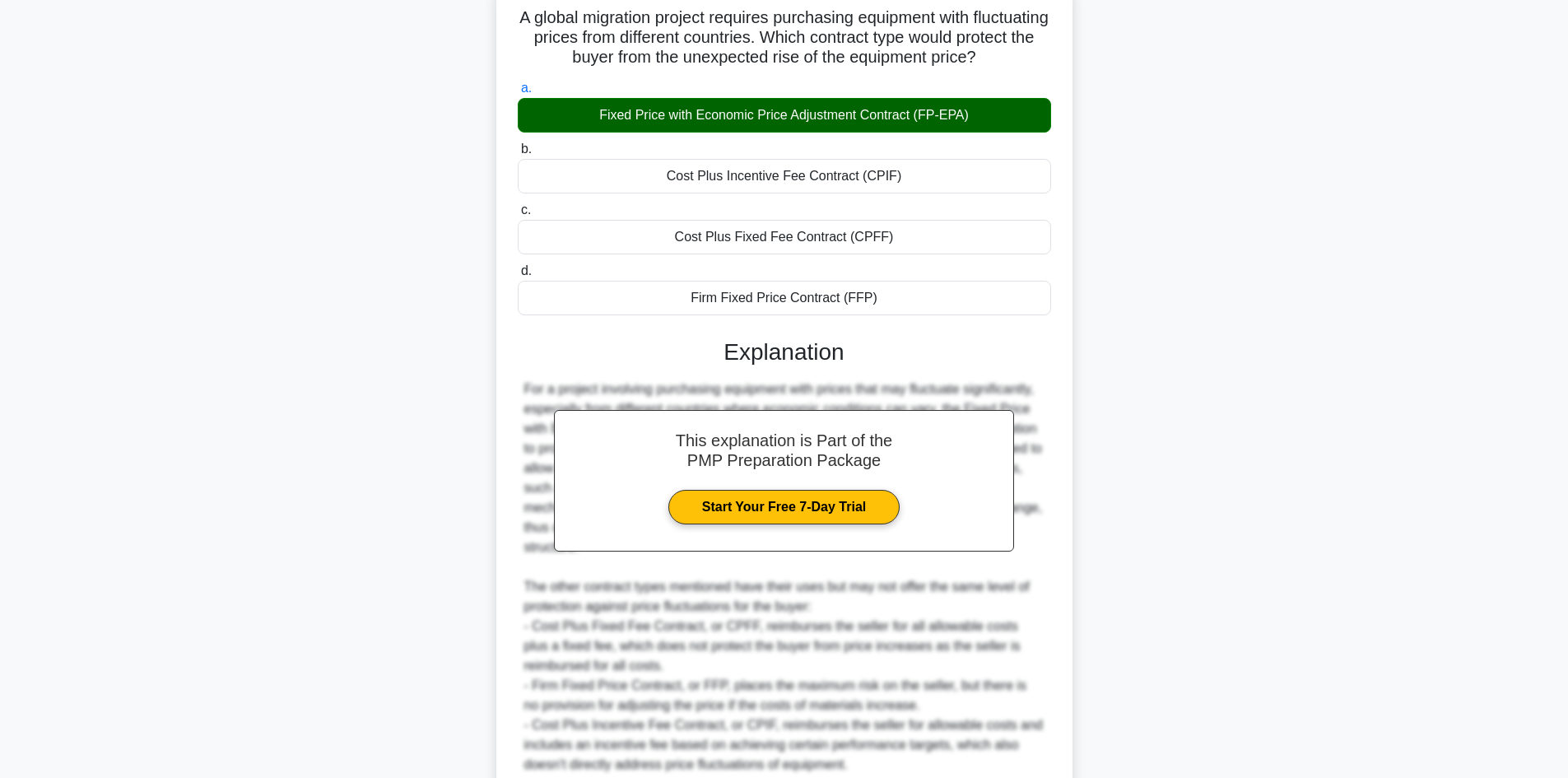
scroll to position [257, 0]
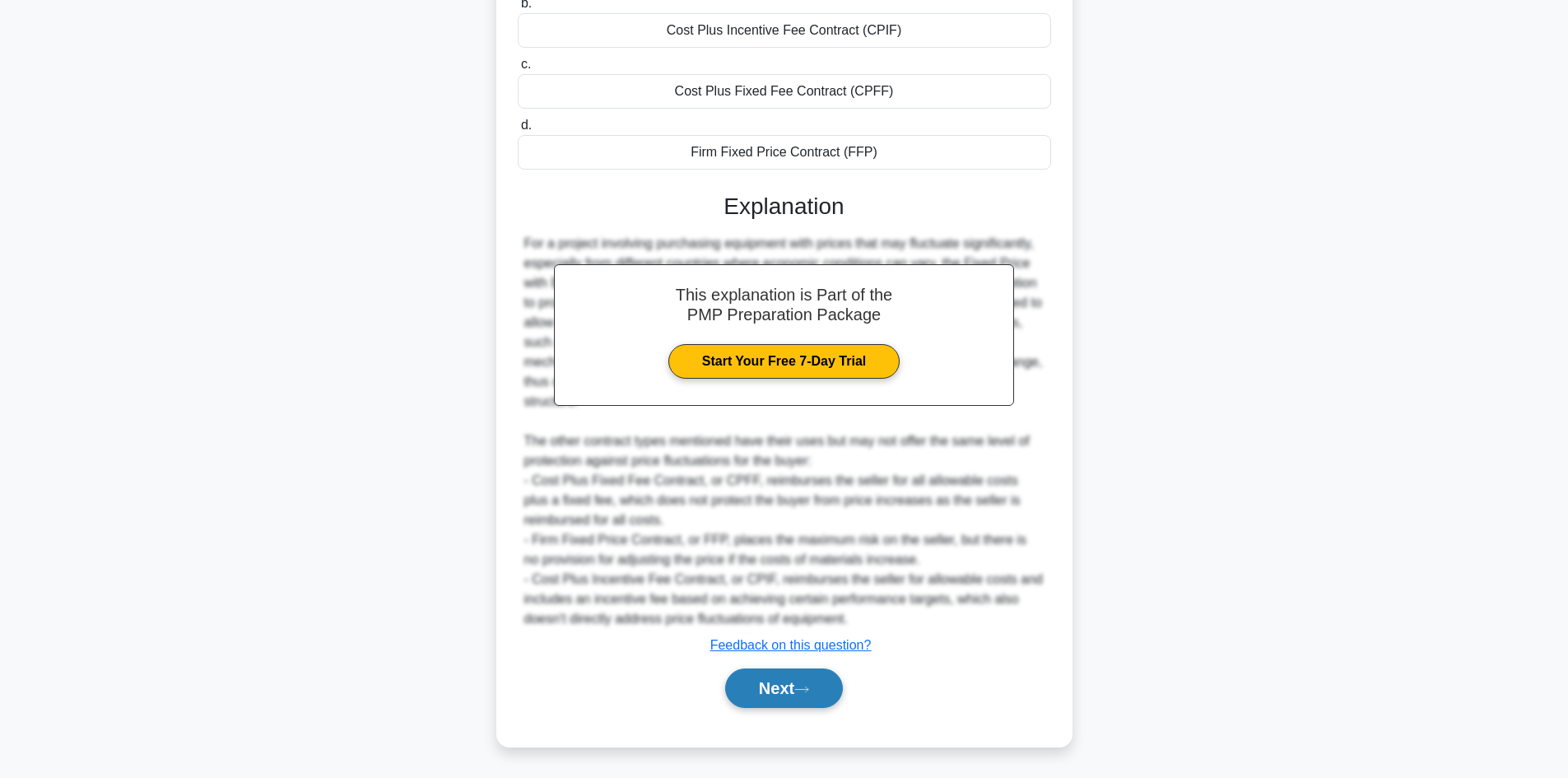
click at [813, 684] on button "Next" at bounding box center [784, 688] width 118 height 39
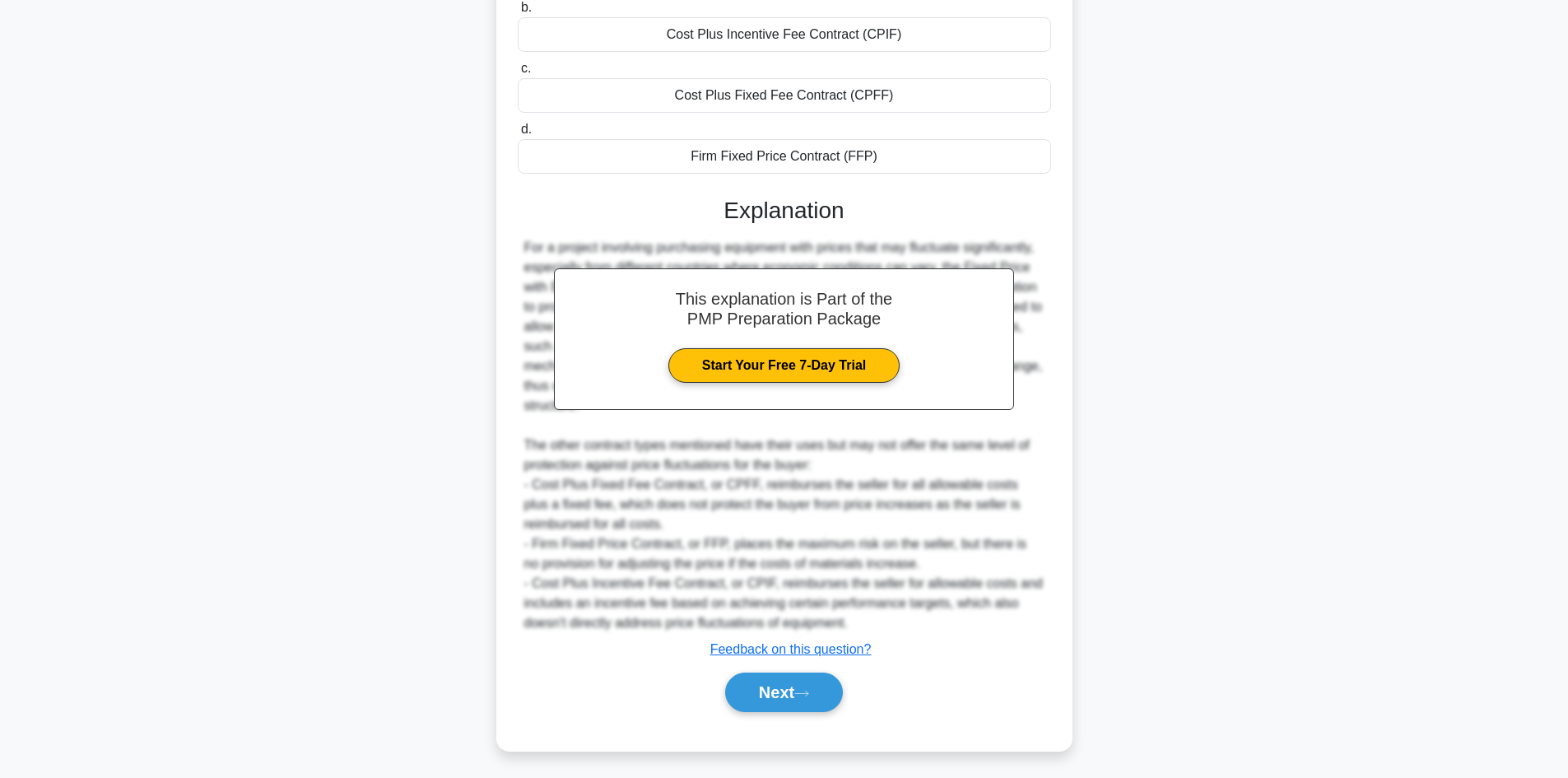
scroll to position [111, 0]
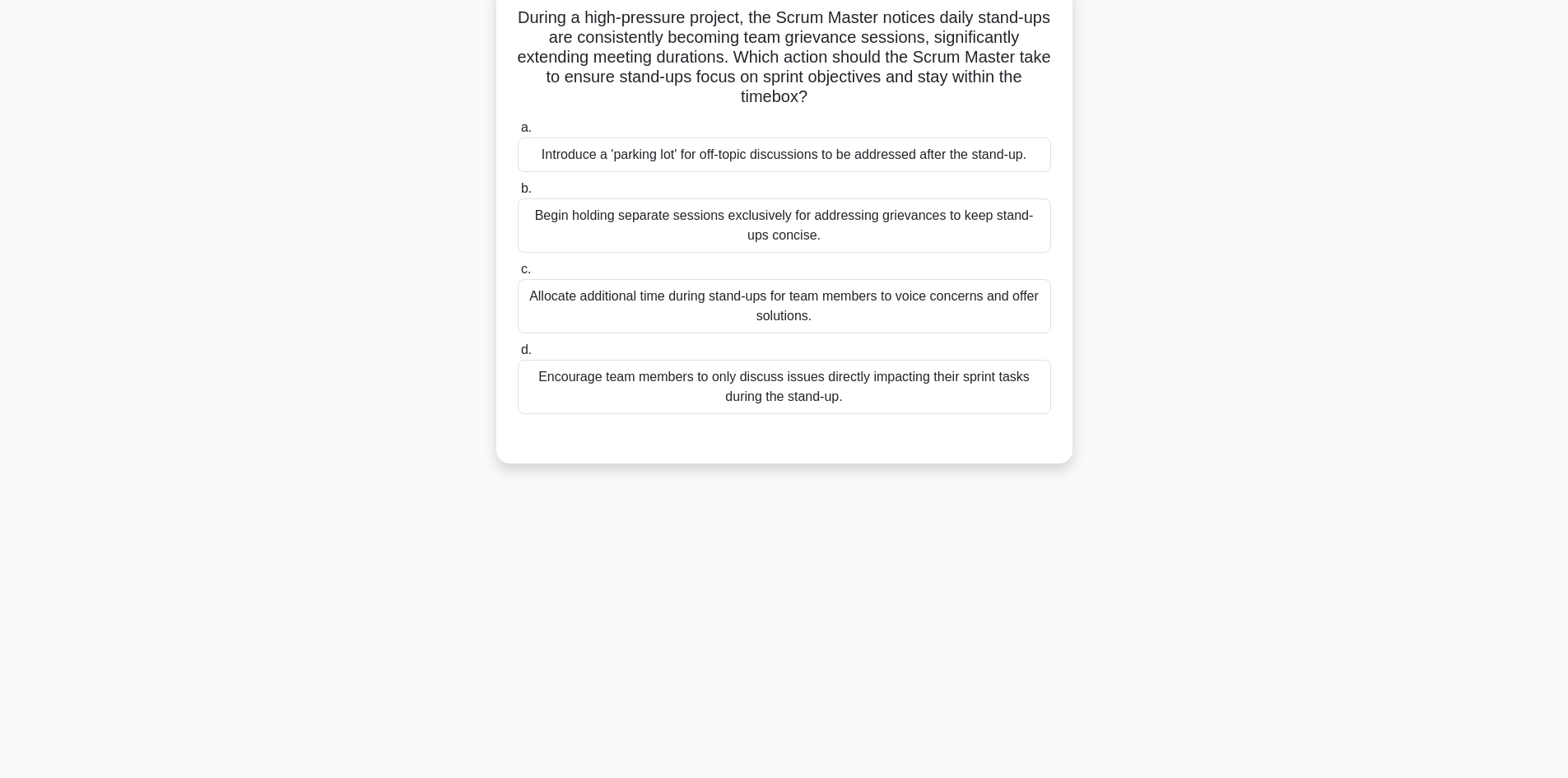
click at [732, 157] on div "Introduce a 'parking lot' for off-topic discussions to be addressed after the s…" at bounding box center [784, 155] width 534 height 34
click at [518, 134] on input "a. Introduce a 'parking lot' for off-topic discussions to be addressed after th…" at bounding box center [518, 128] width 0 height 11
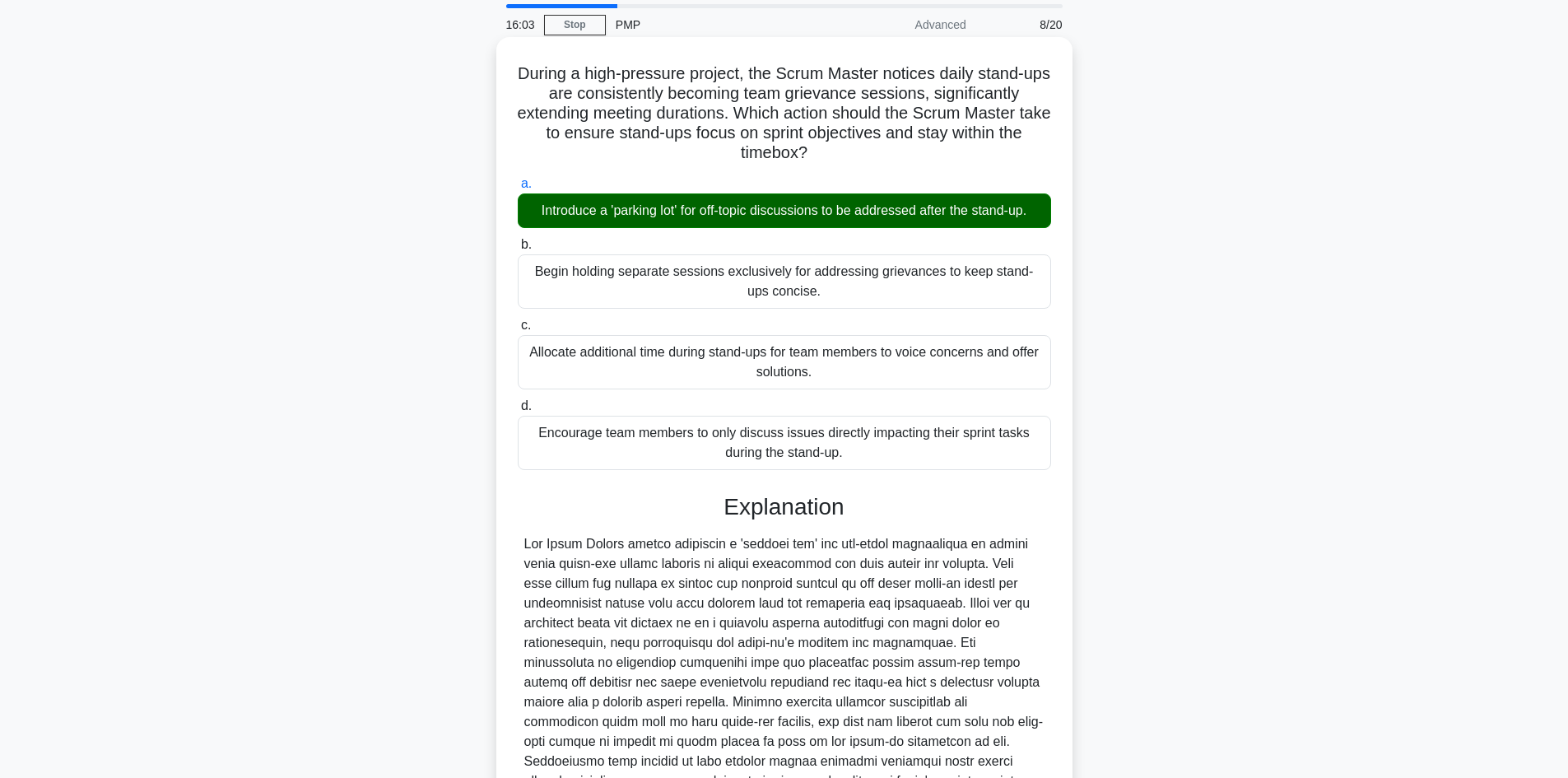
scroll to position [0, 0]
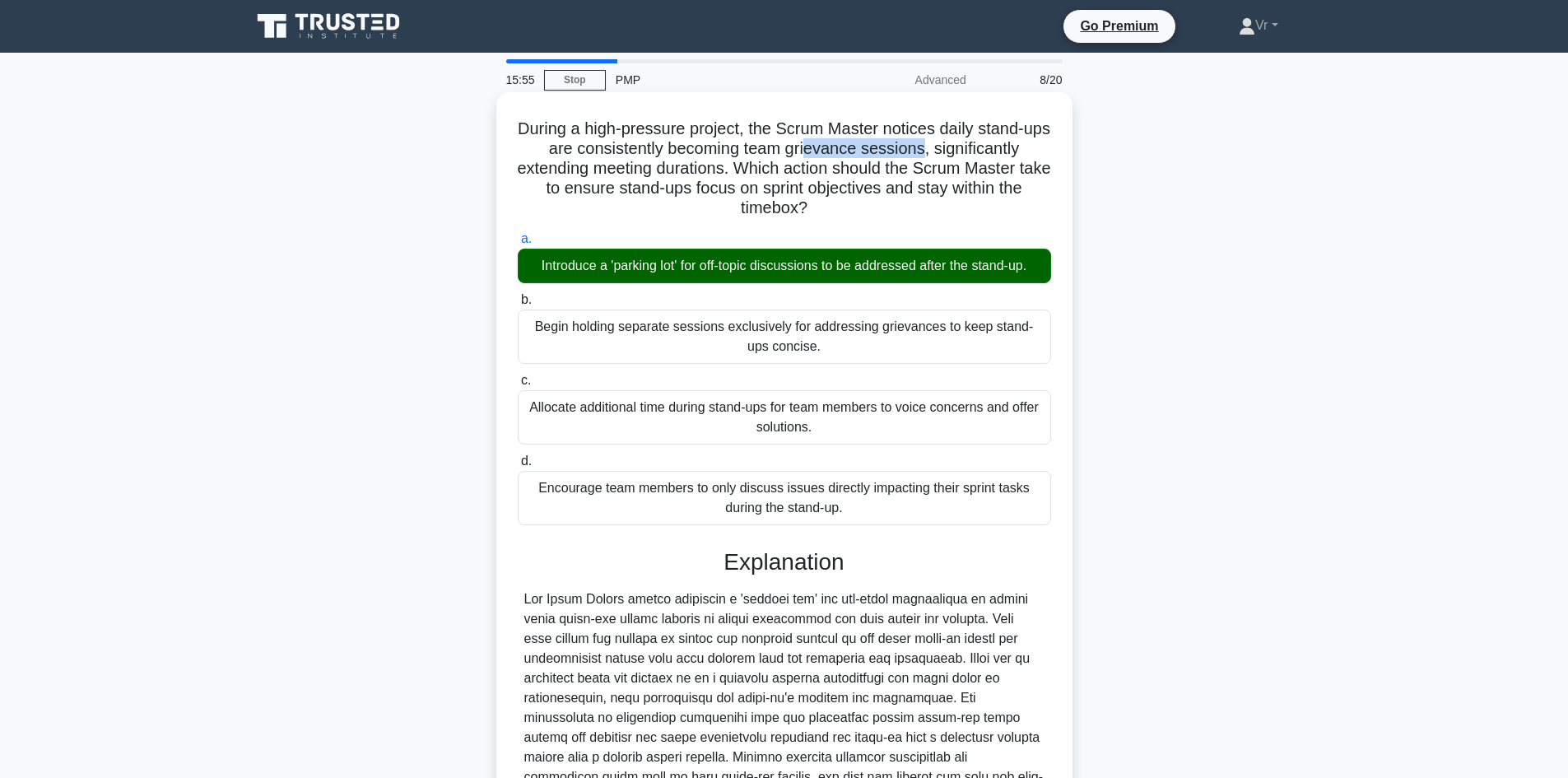
drag, startPoint x: 827, startPoint y: 152, endPoint x: 938, endPoint y: 154, distance: 111.0
click at [938, 154] on h5 "During a high-pressure project, the Scrum Master notices daily stand-ups are co…" at bounding box center [784, 169] width 536 height 100
drag, startPoint x: 961, startPoint y: 152, endPoint x: 769, endPoint y: 177, distance: 193.6
click at [769, 177] on h5 "During a high-pressure project, the Scrum Master notices daily stand-ups are co…" at bounding box center [784, 169] width 536 height 100
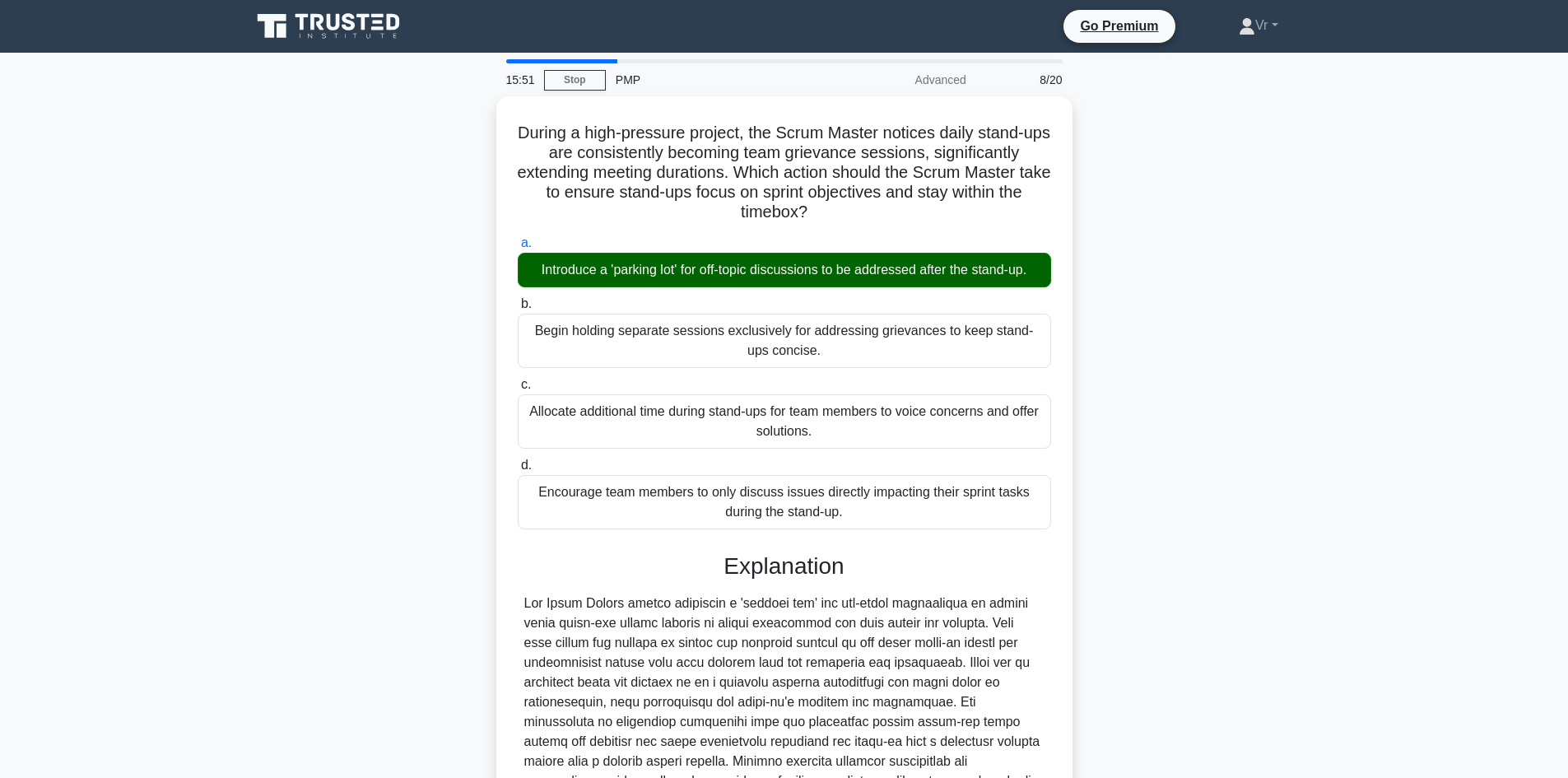
click at [1220, 196] on div "During a high-pressure project, the Scrum Master notices daily stand-ups are co…" at bounding box center [784, 562] width 1087 height 931
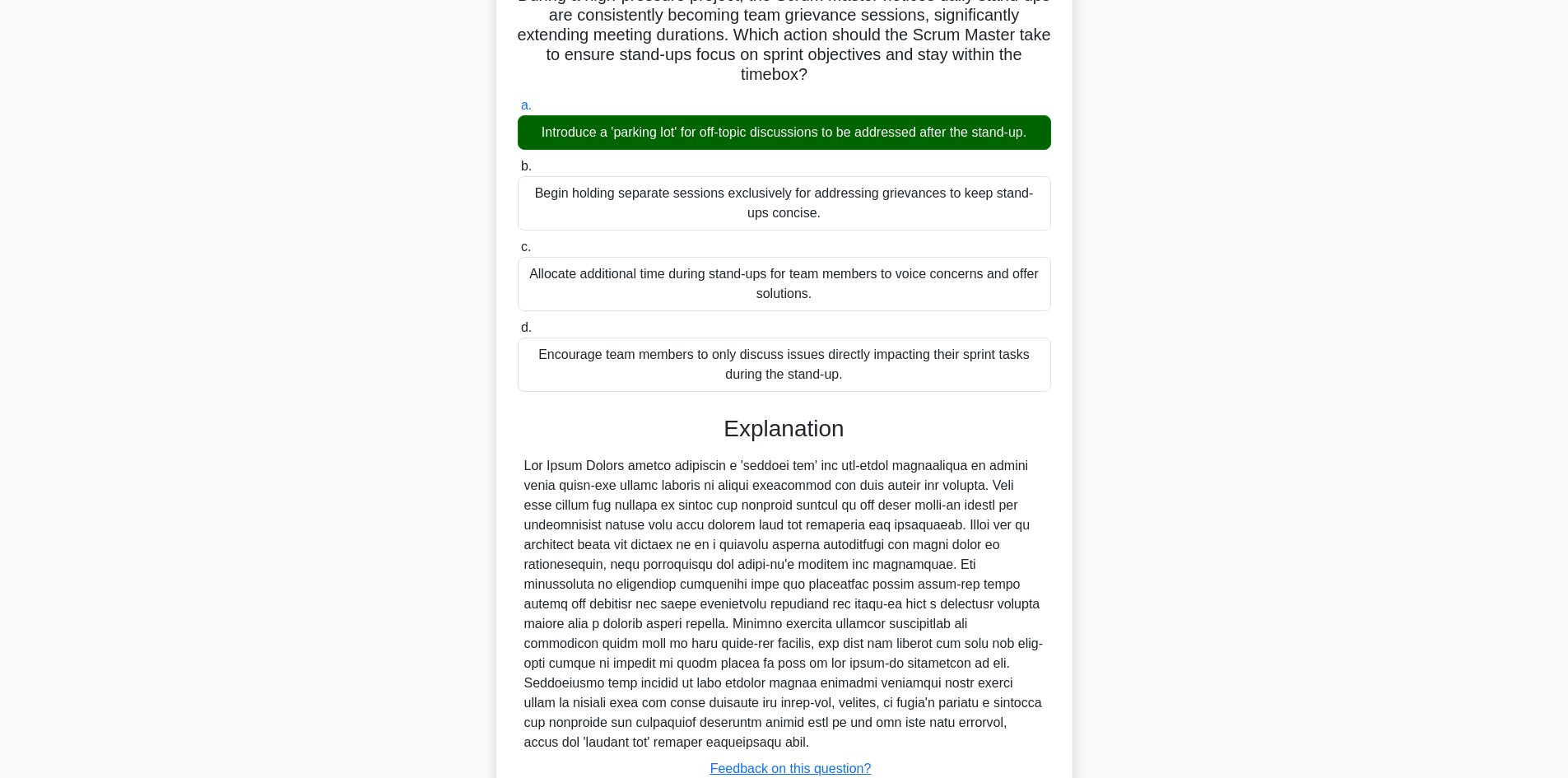
scroll to position [238, 0]
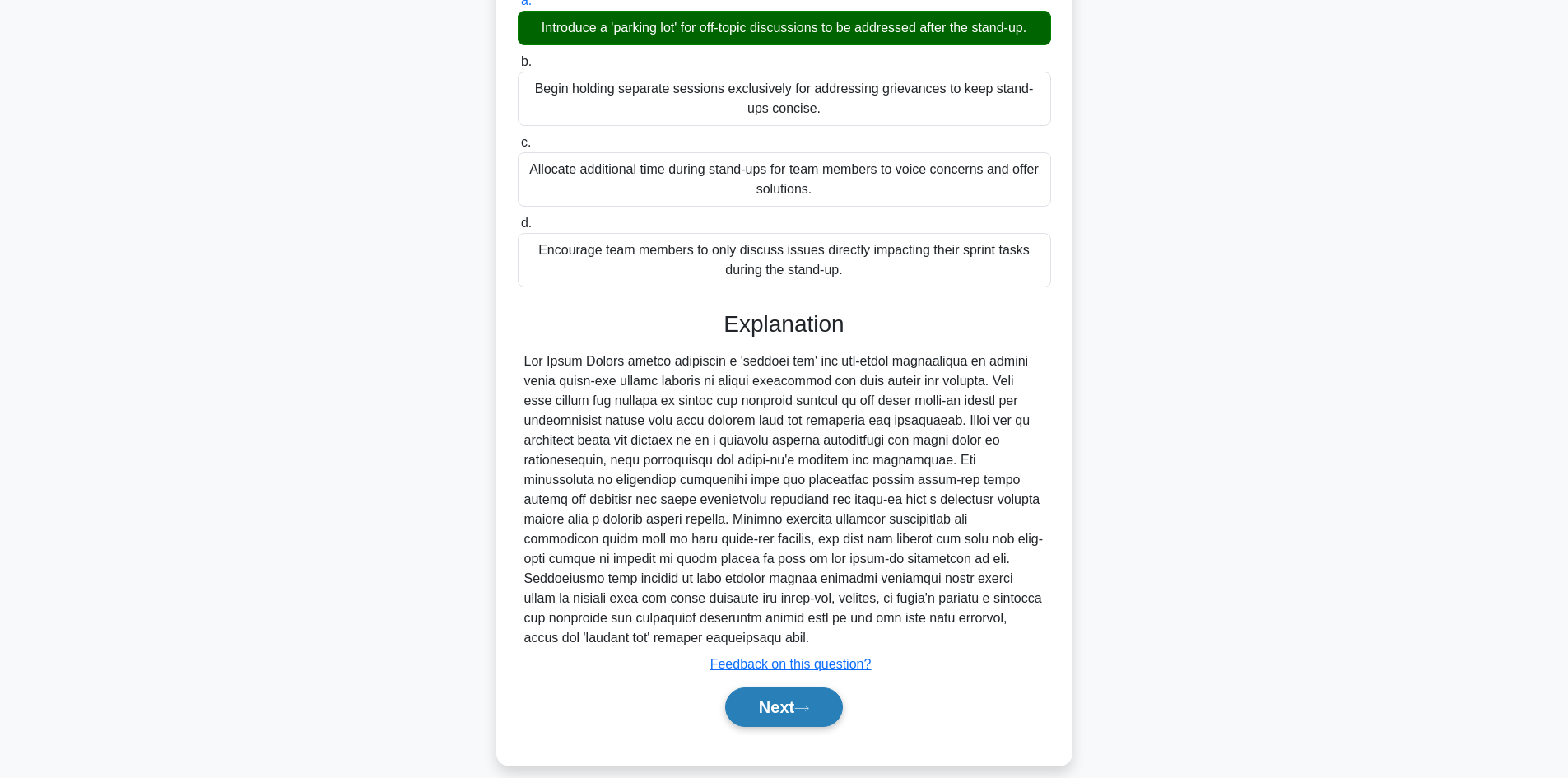
click at [801, 704] on icon at bounding box center [802, 708] width 15 height 9
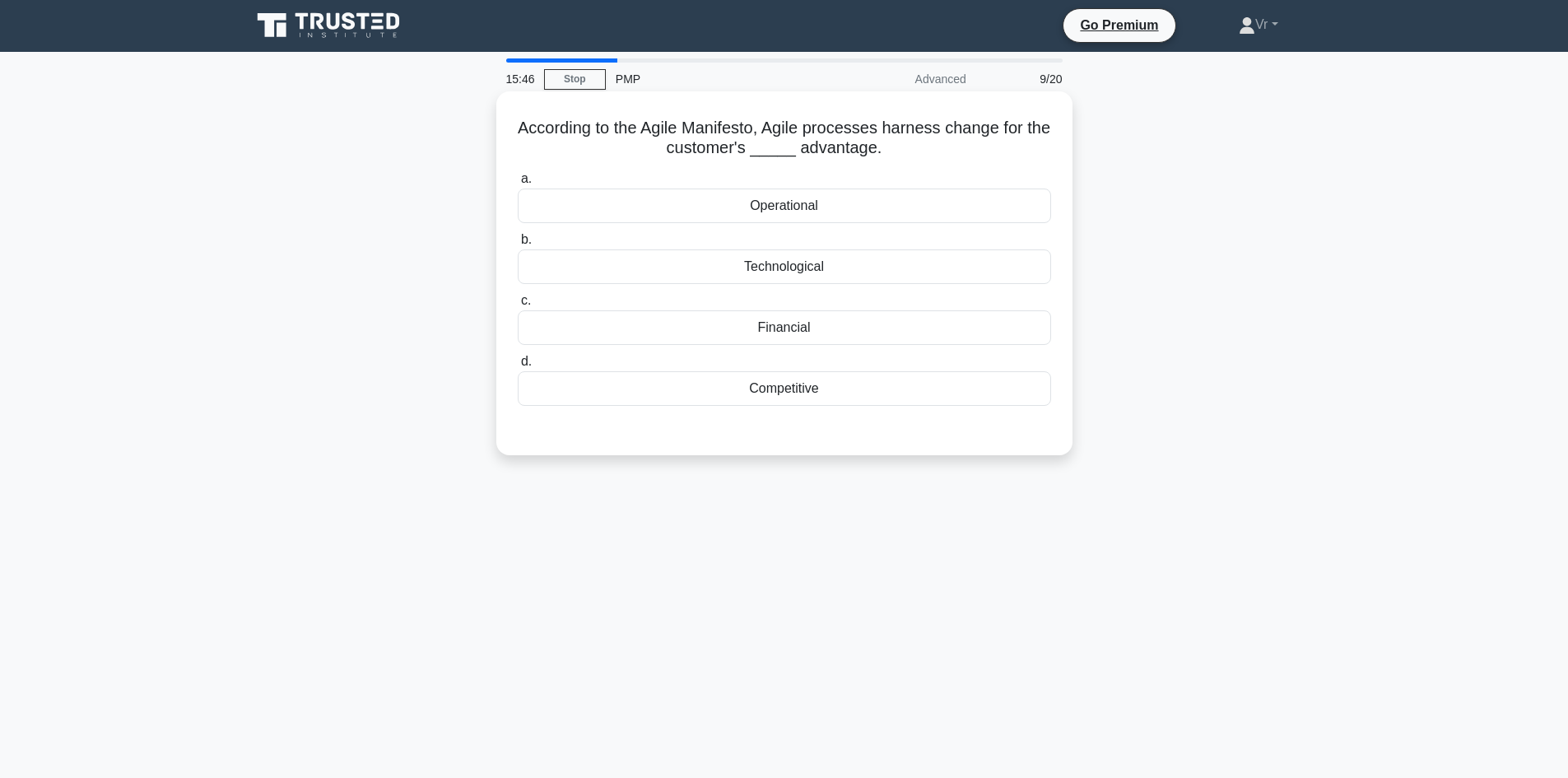
scroll to position [0, 0]
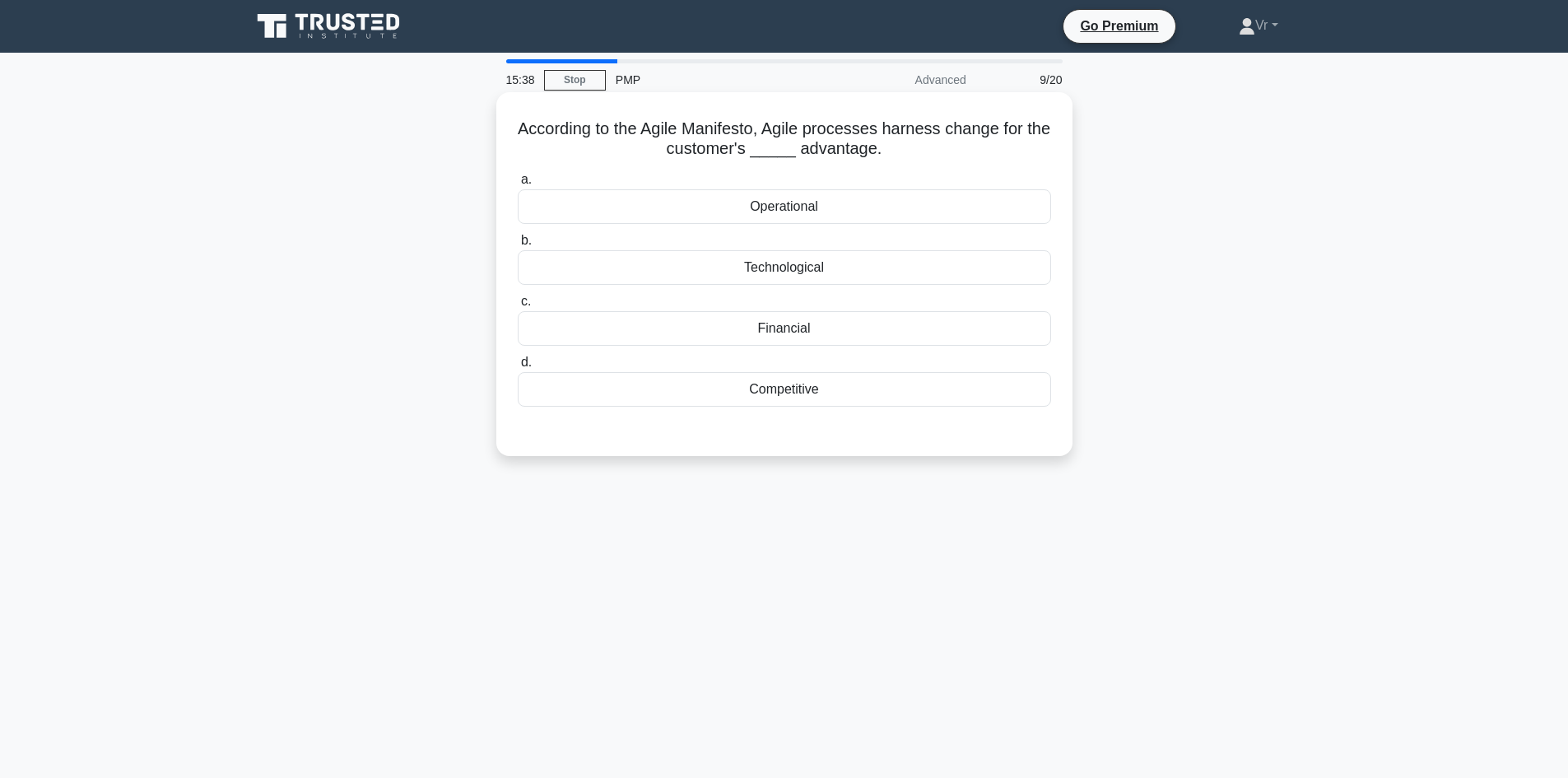
click at [794, 385] on div "Competitive" at bounding box center [784, 389] width 534 height 34
click at [518, 368] on input "d. Competitive" at bounding box center [518, 363] width 0 height 11
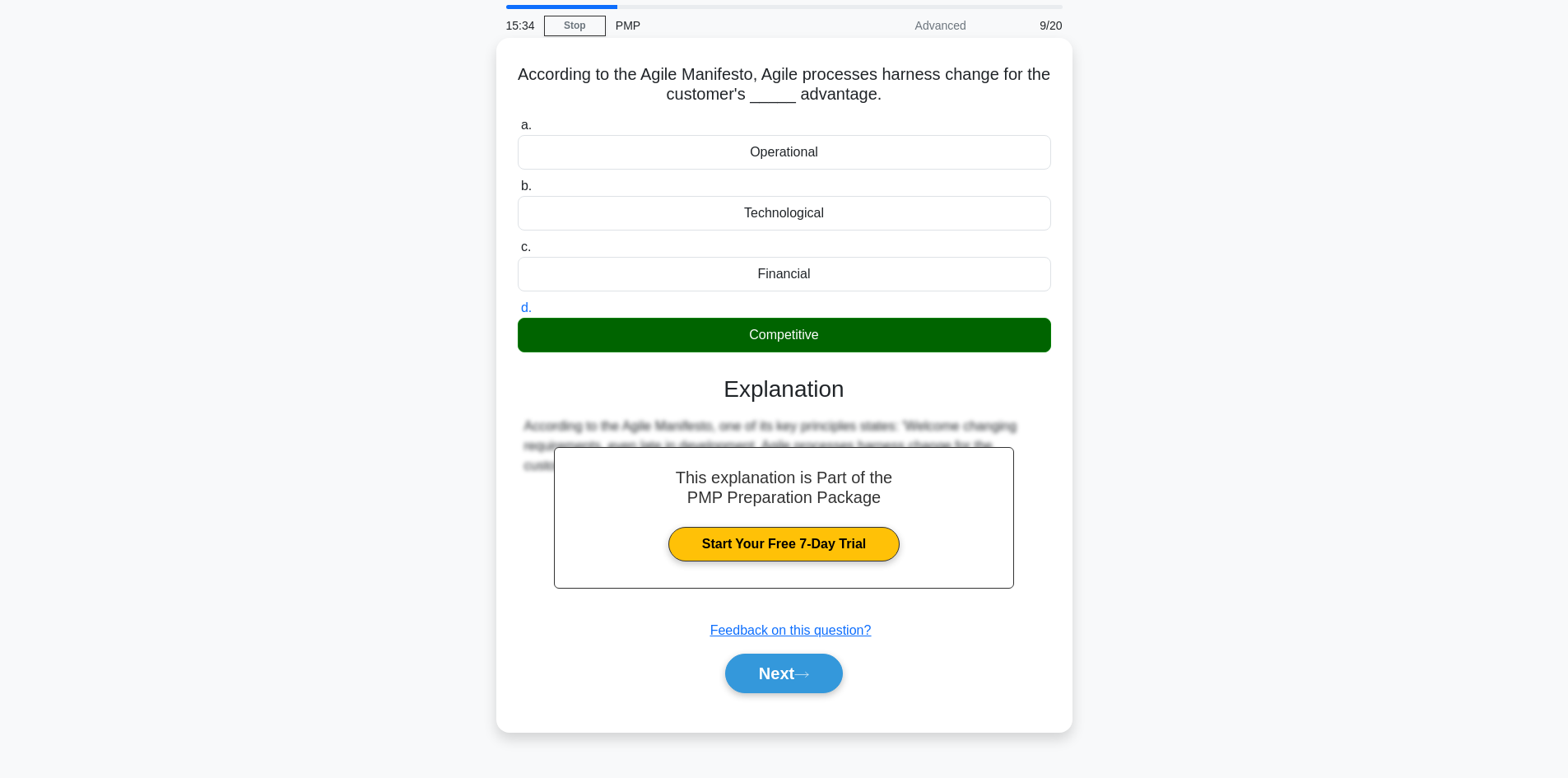
scroll to position [111, 0]
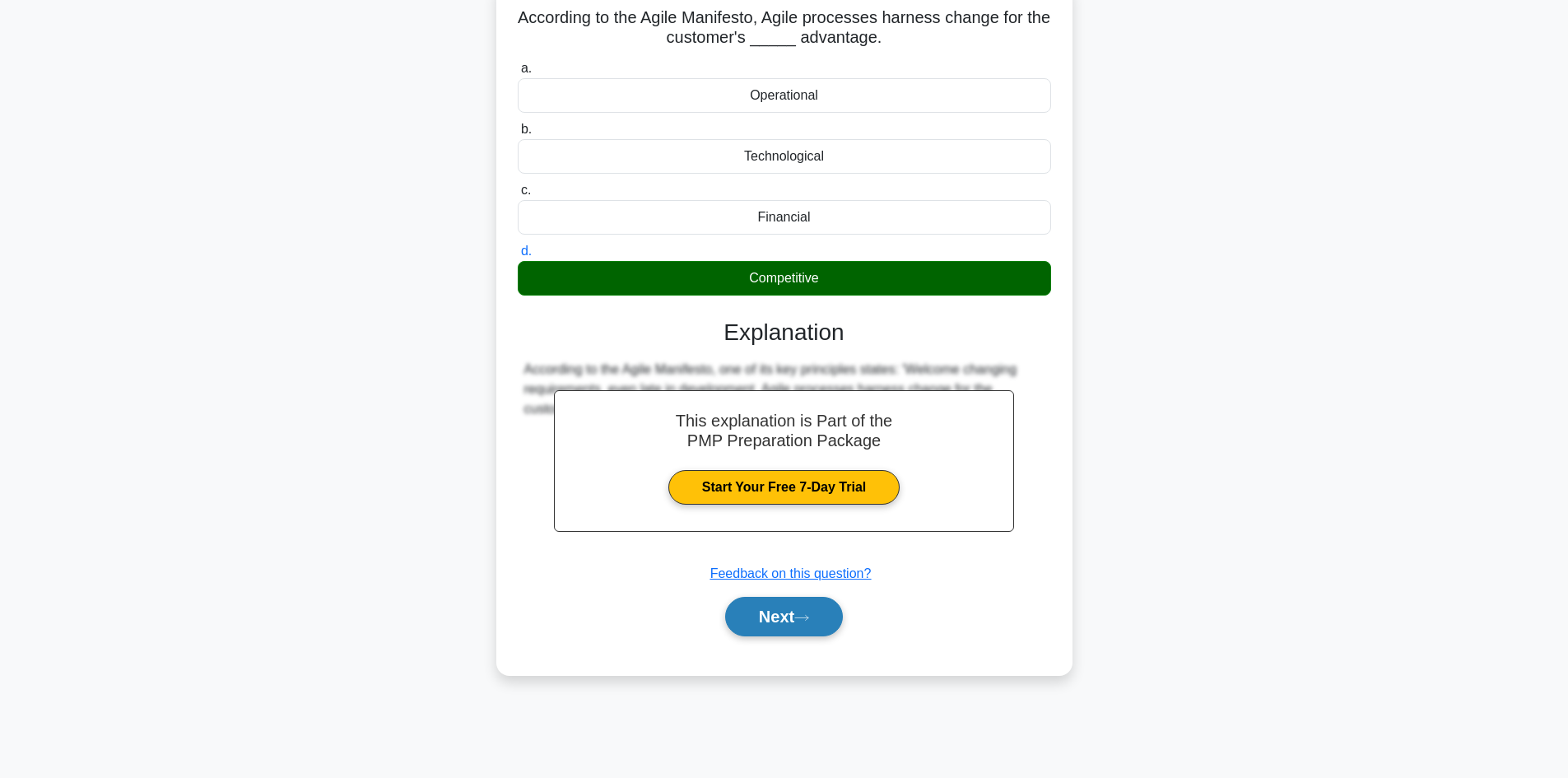
click at [772, 625] on button "Next" at bounding box center [784, 616] width 118 height 39
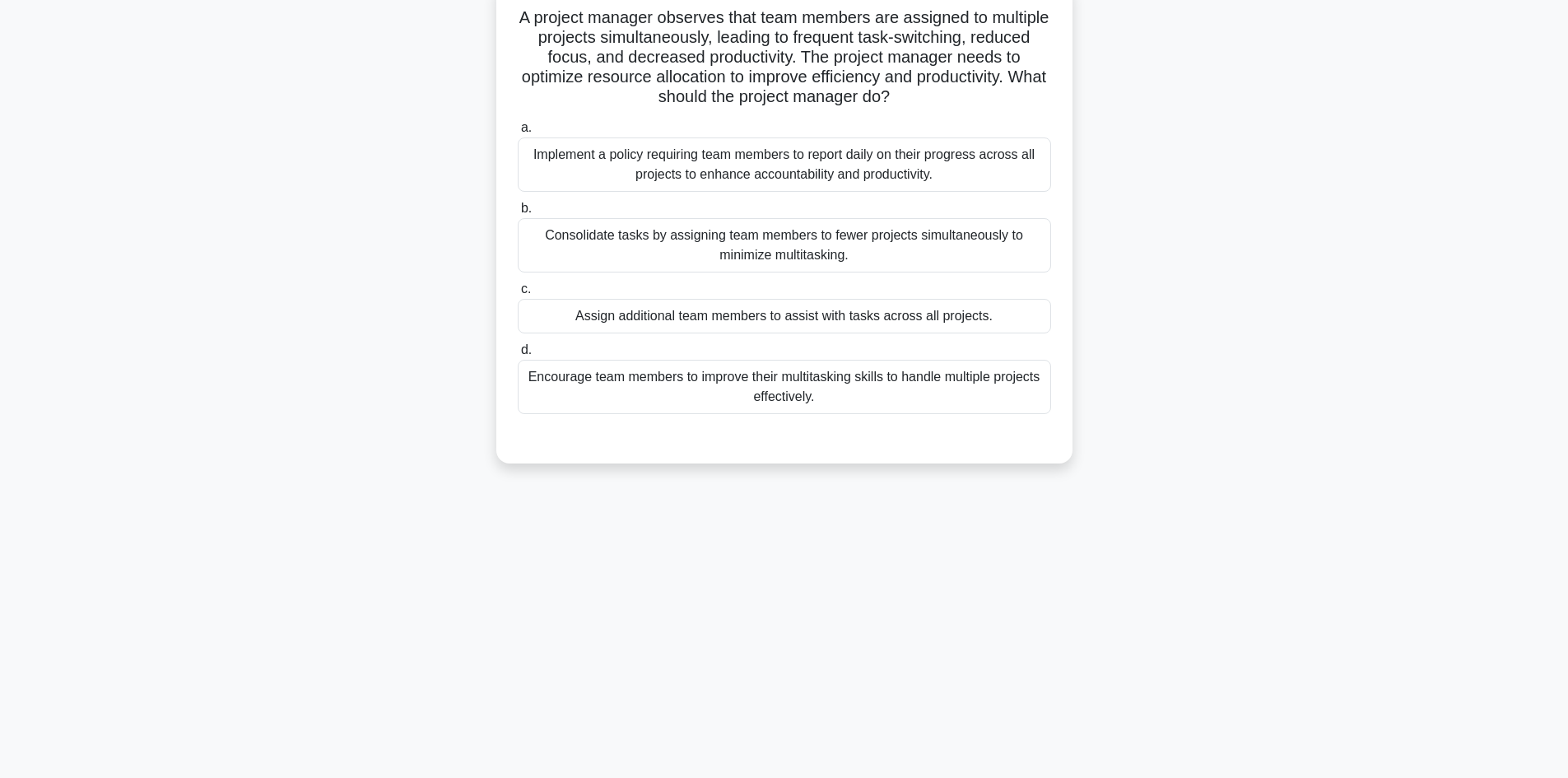
click at [749, 175] on div "Implement a policy requiring team members to report daily on their progress acr…" at bounding box center [784, 165] width 534 height 54
click at [518, 134] on input "a. Implement a policy requiring team members to report daily on their progress …" at bounding box center [518, 128] width 0 height 11
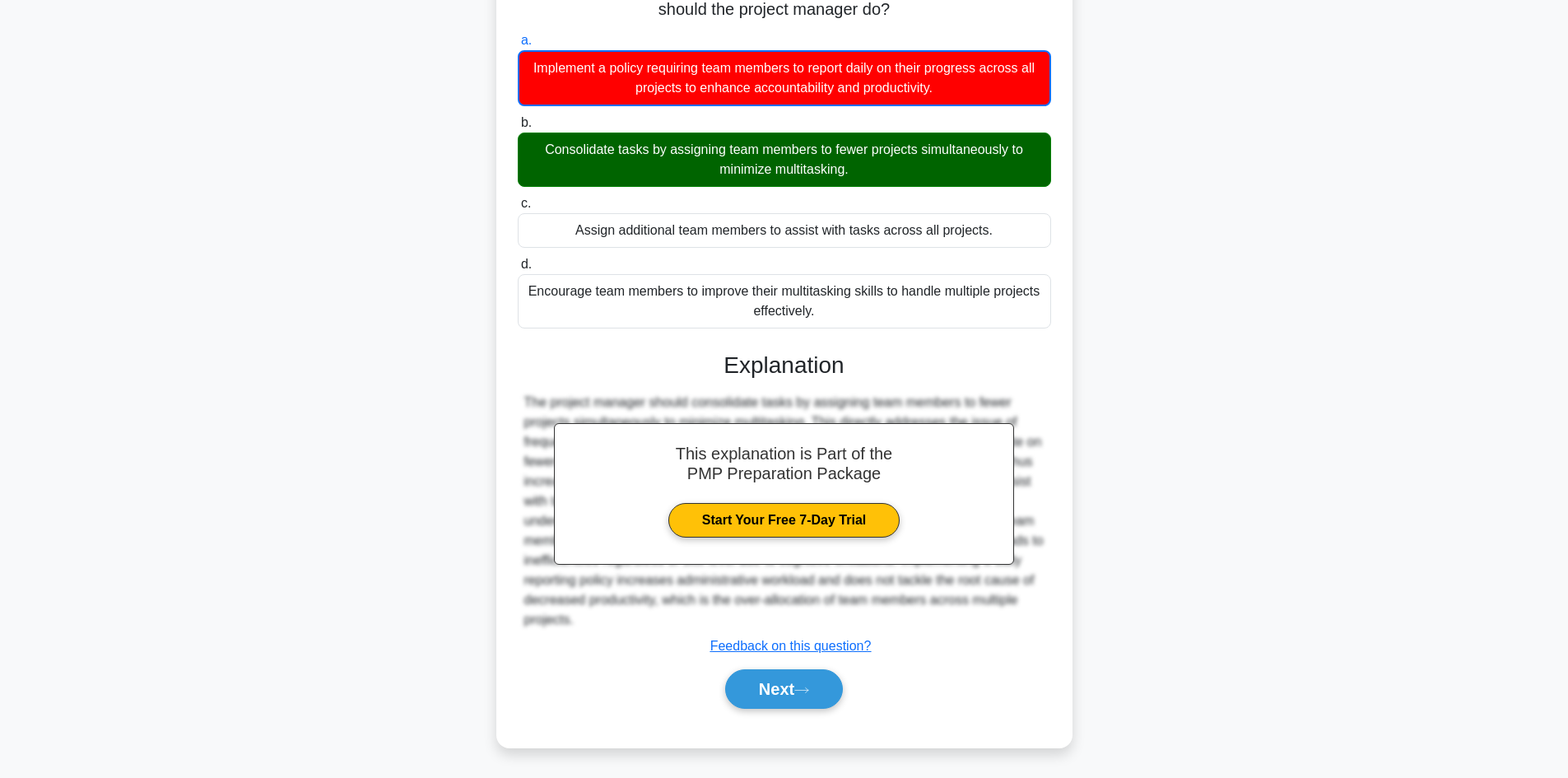
scroll to position [200, 0]
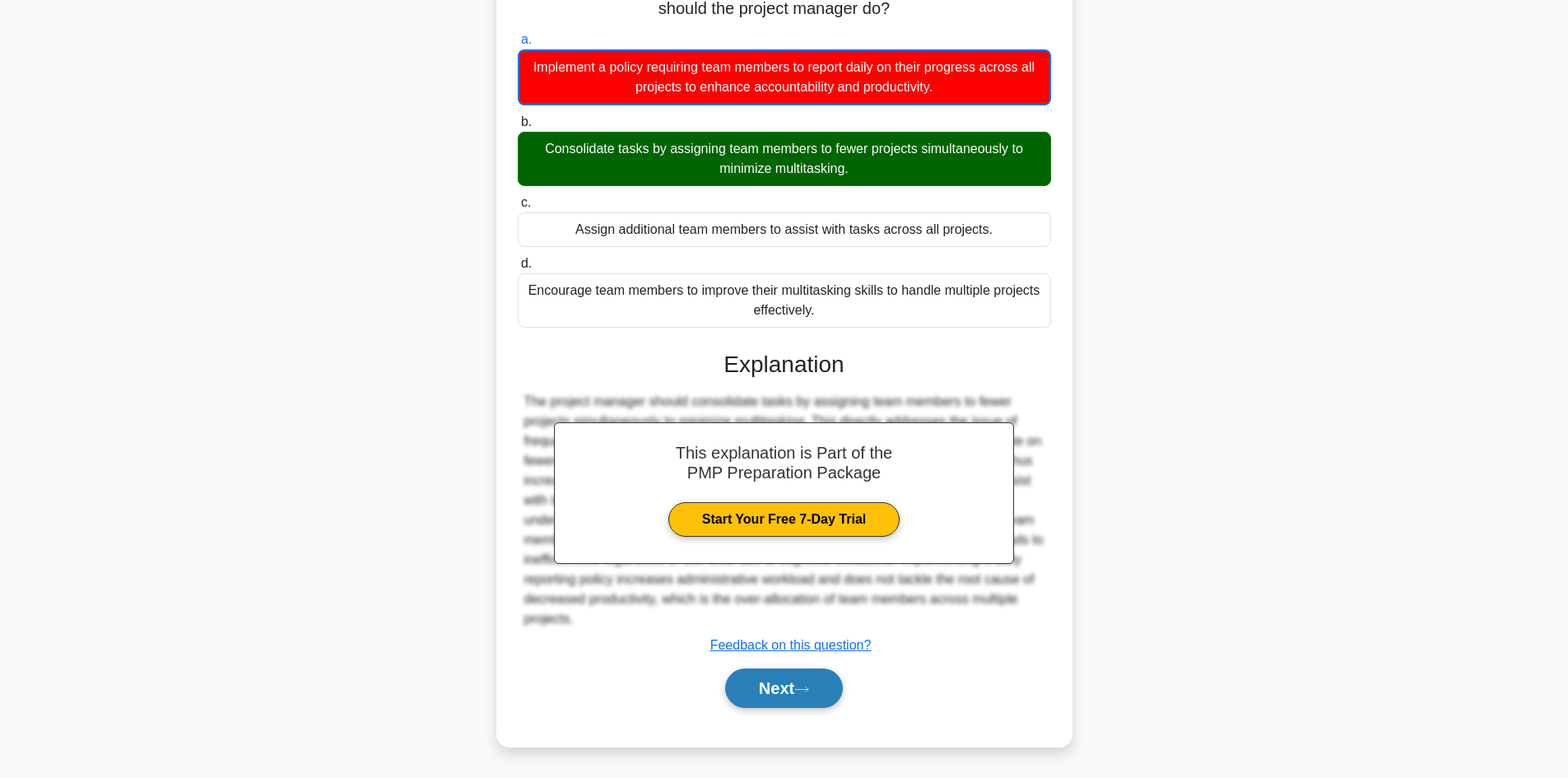
click at [735, 679] on button "Next" at bounding box center [784, 688] width 118 height 39
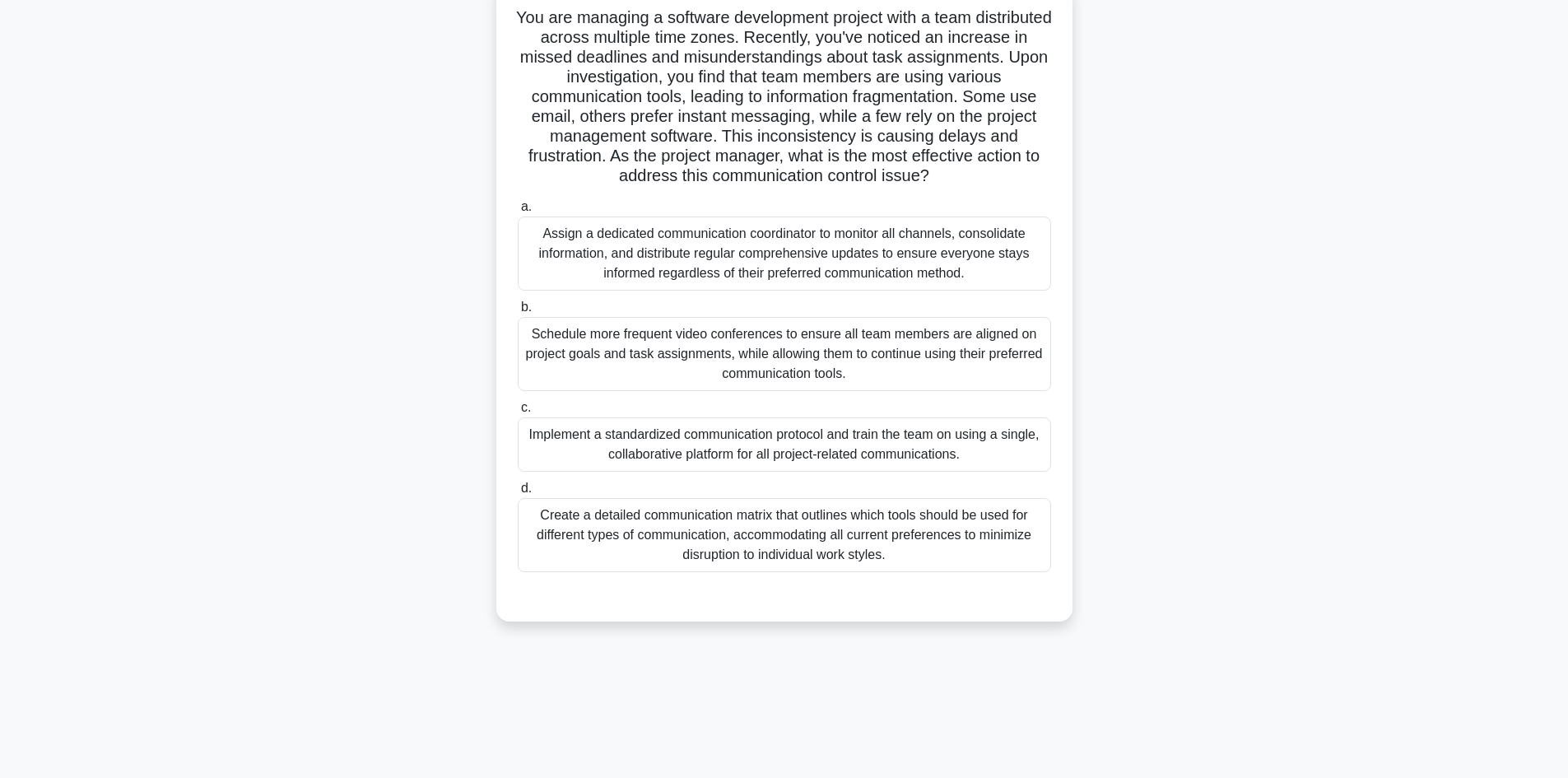
click at [828, 539] on div "Create a detailed communication matrix that outlines which tools should be used…" at bounding box center [784, 535] width 534 height 74
click at [518, 494] on input "d. Create a detailed communication matrix that outlines which tools should be u…" at bounding box center [518, 488] width 0 height 11
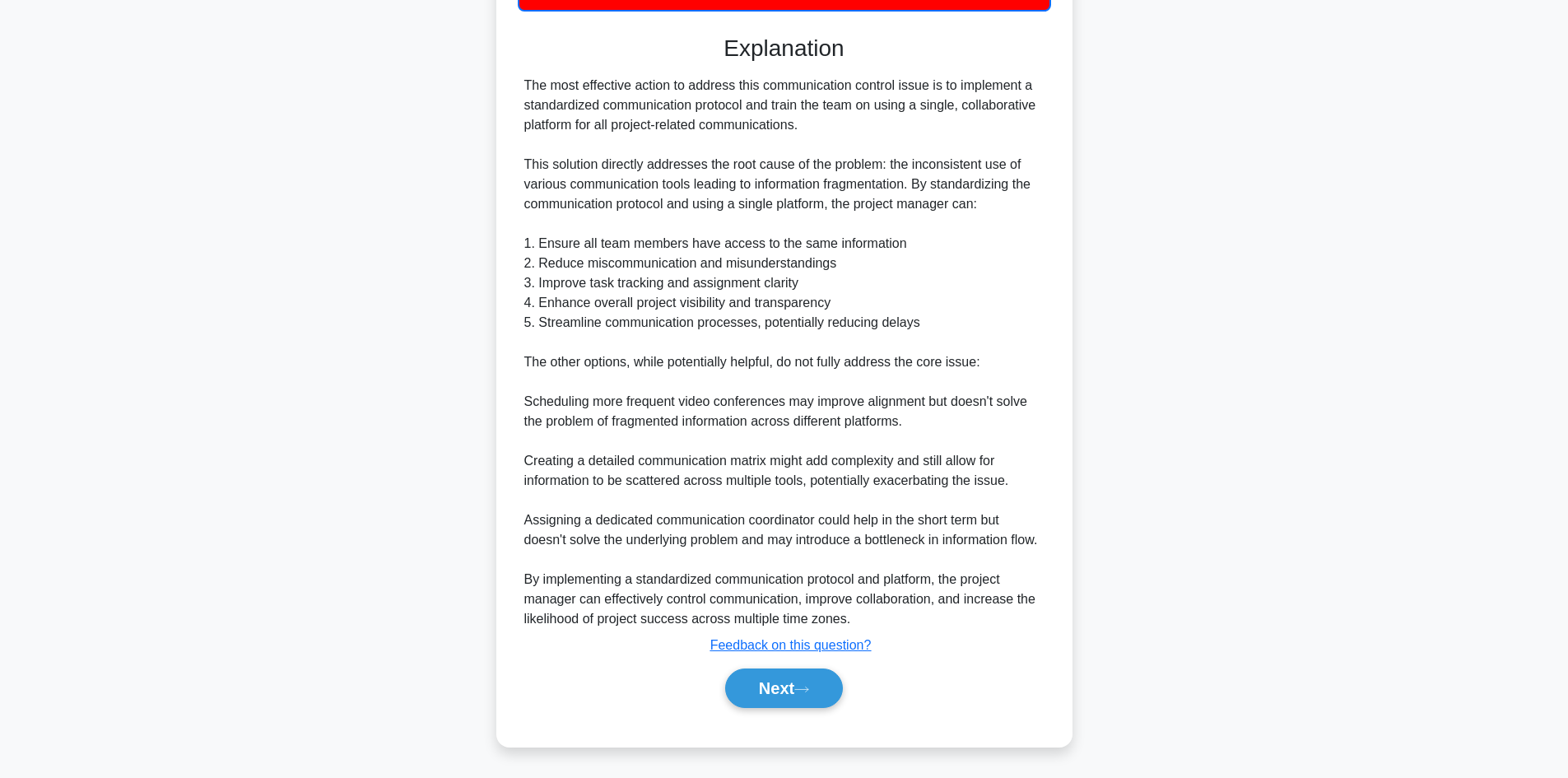
scroll to position [694, 0]
click at [822, 695] on button "Next" at bounding box center [784, 688] width 118 height 39
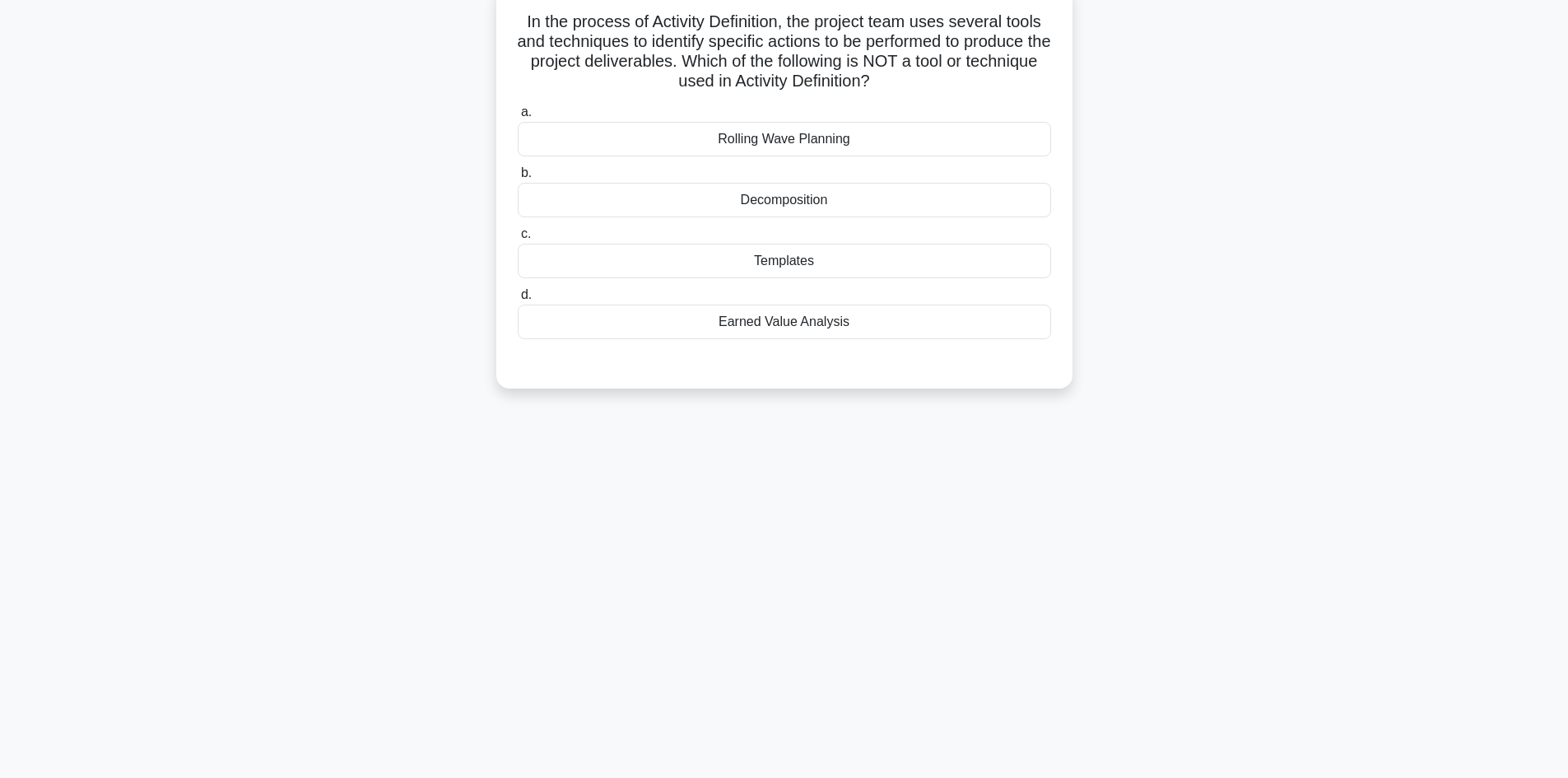
scroll to position [111, 0]
click at [823, 325] on div "Earned Value Analysis" at bounding box center [784, 318] width 534 height 34
click at [518, 297] on input "d. Earned Value Analysis" at bounding box center [518, 291] width 0 height 11
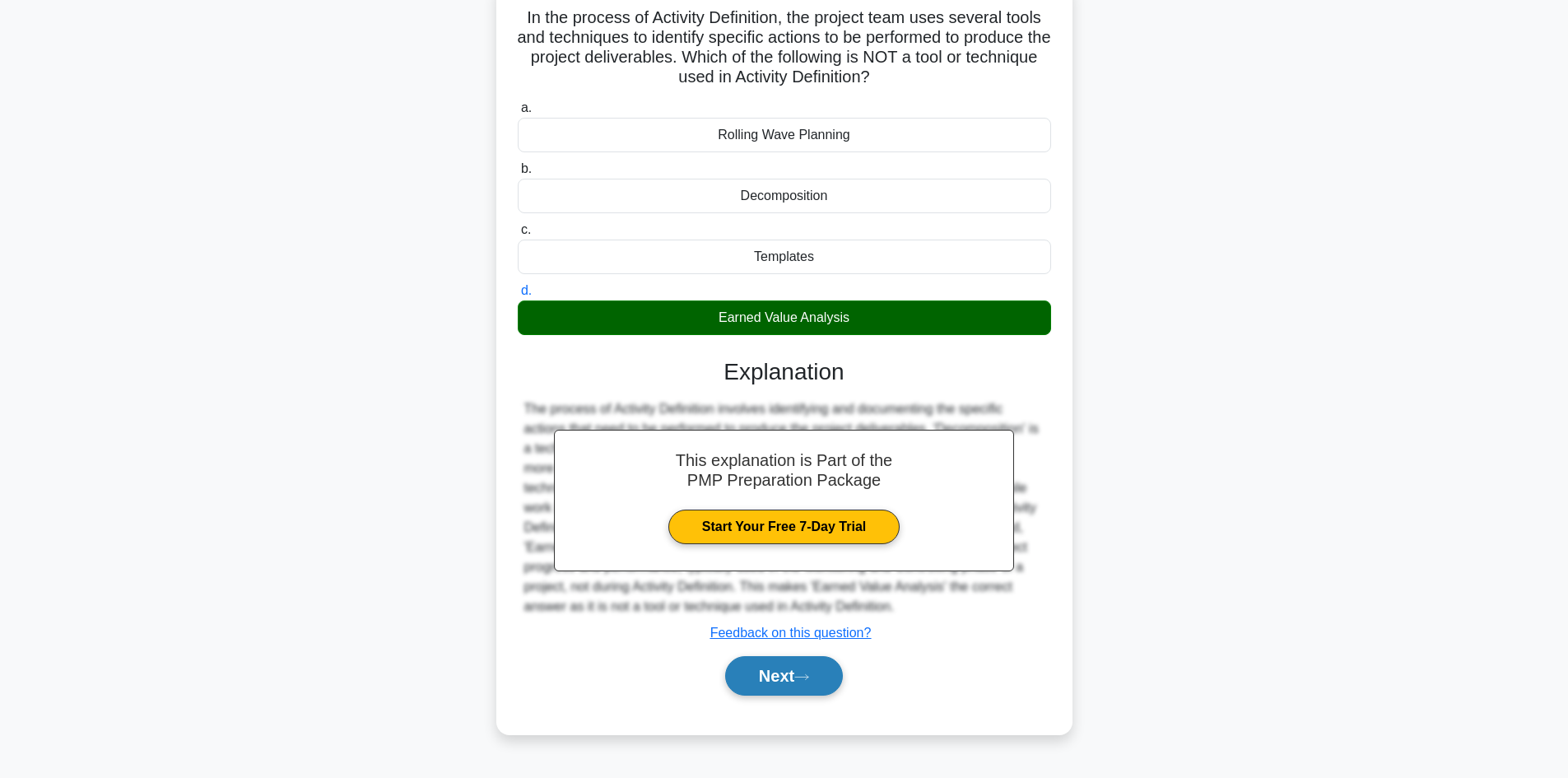
click at [774, 683] on button "Next" at bounding box center [784, 675] width 118 height 39
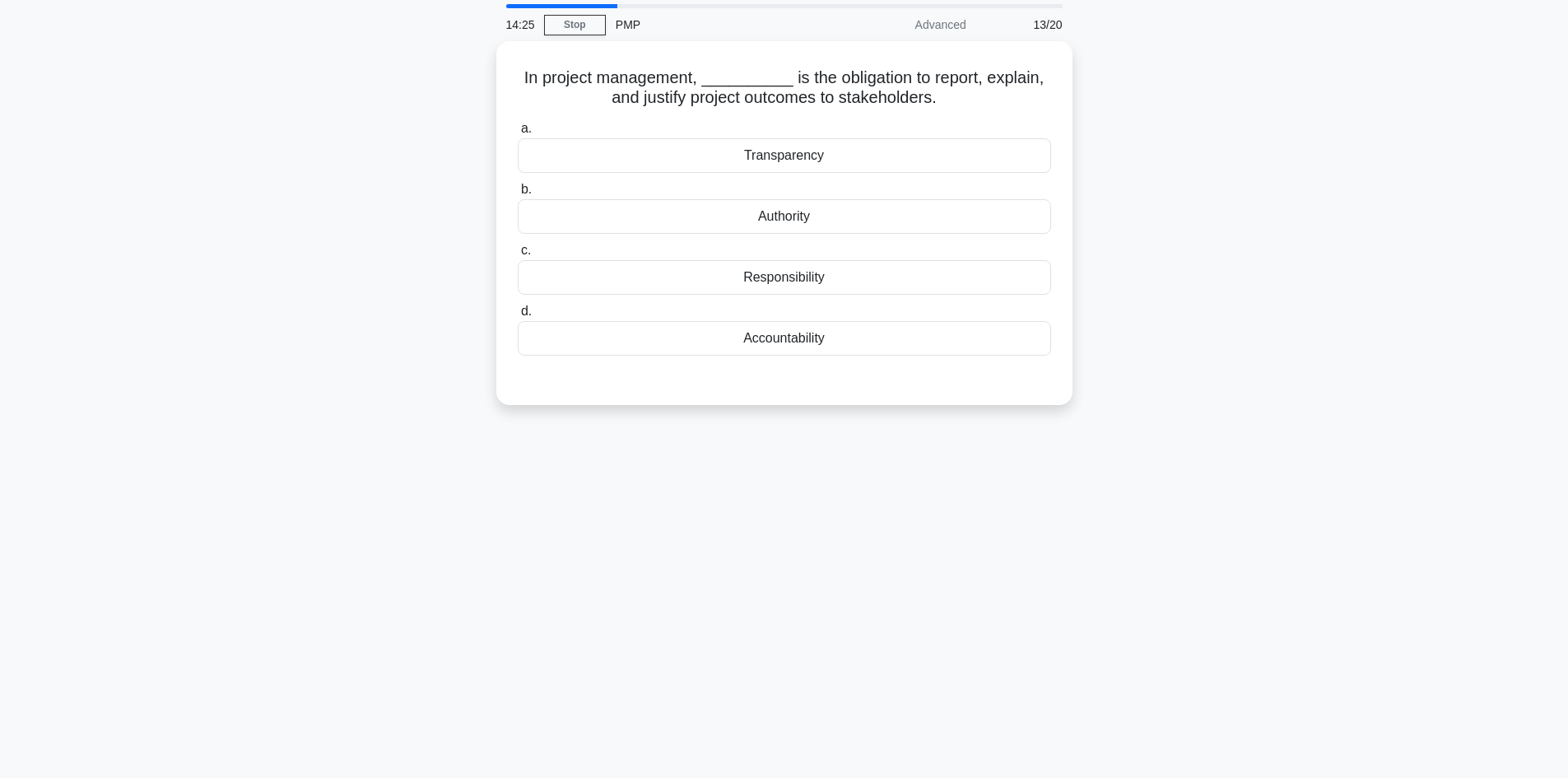
scroll to position [0, 0]
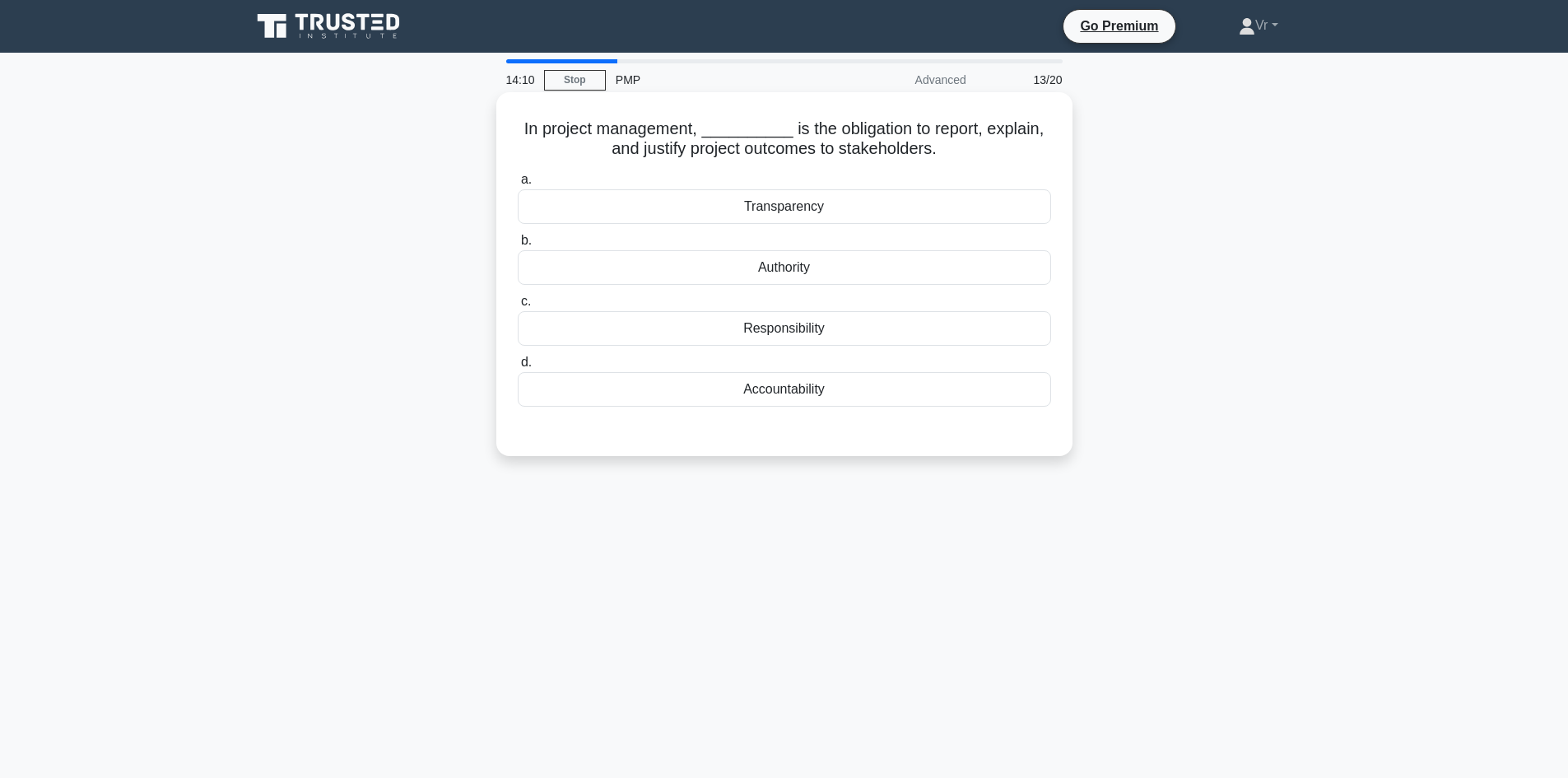
click at [798, 386] on div "Accountability" at bounding box center [784, 389] width 534 height 34
click at [518, 368] on input "d. Accountability" at bounding box center [518, 363] width 0 height 11
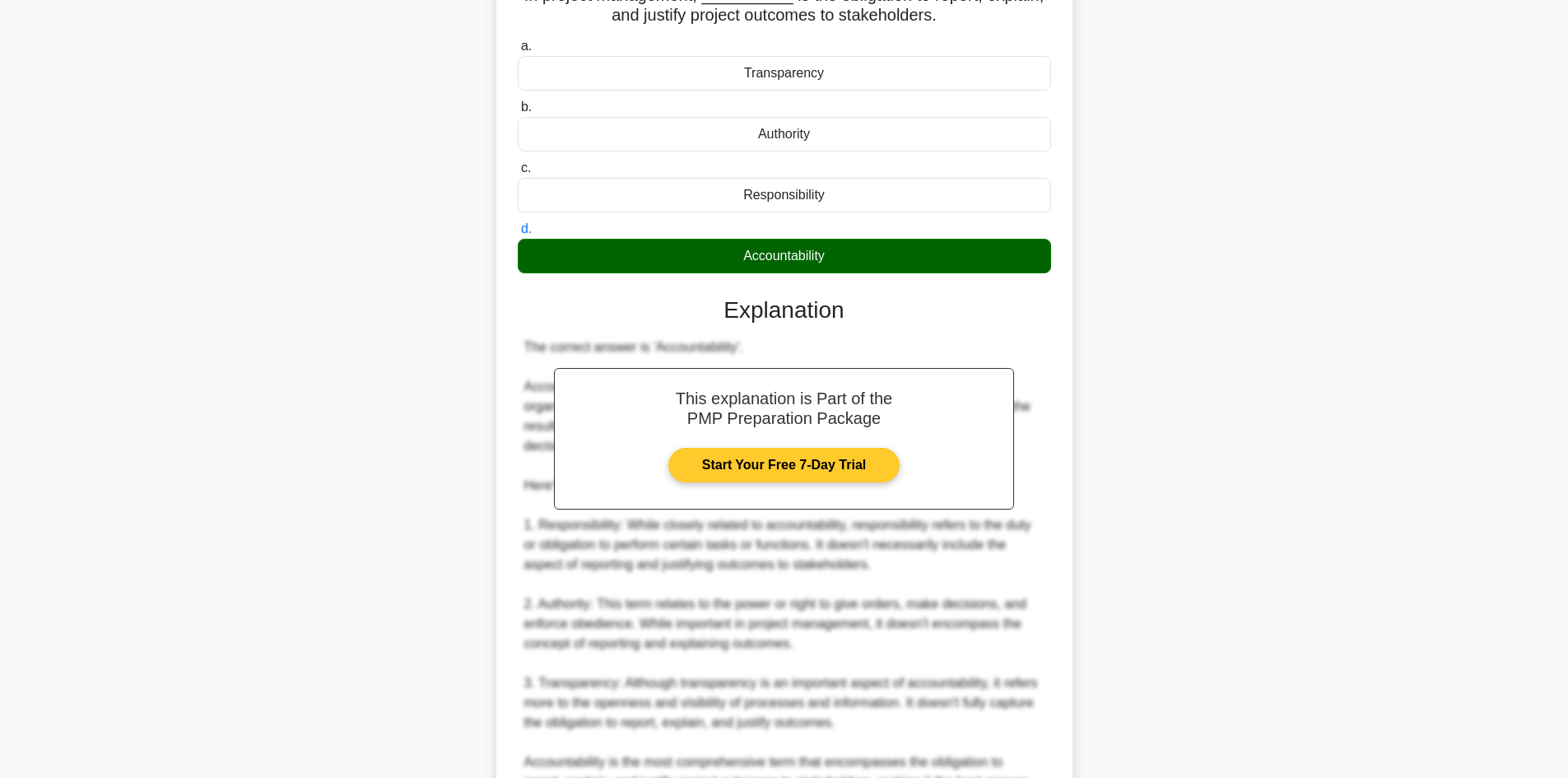
scroll to position [317, 0]
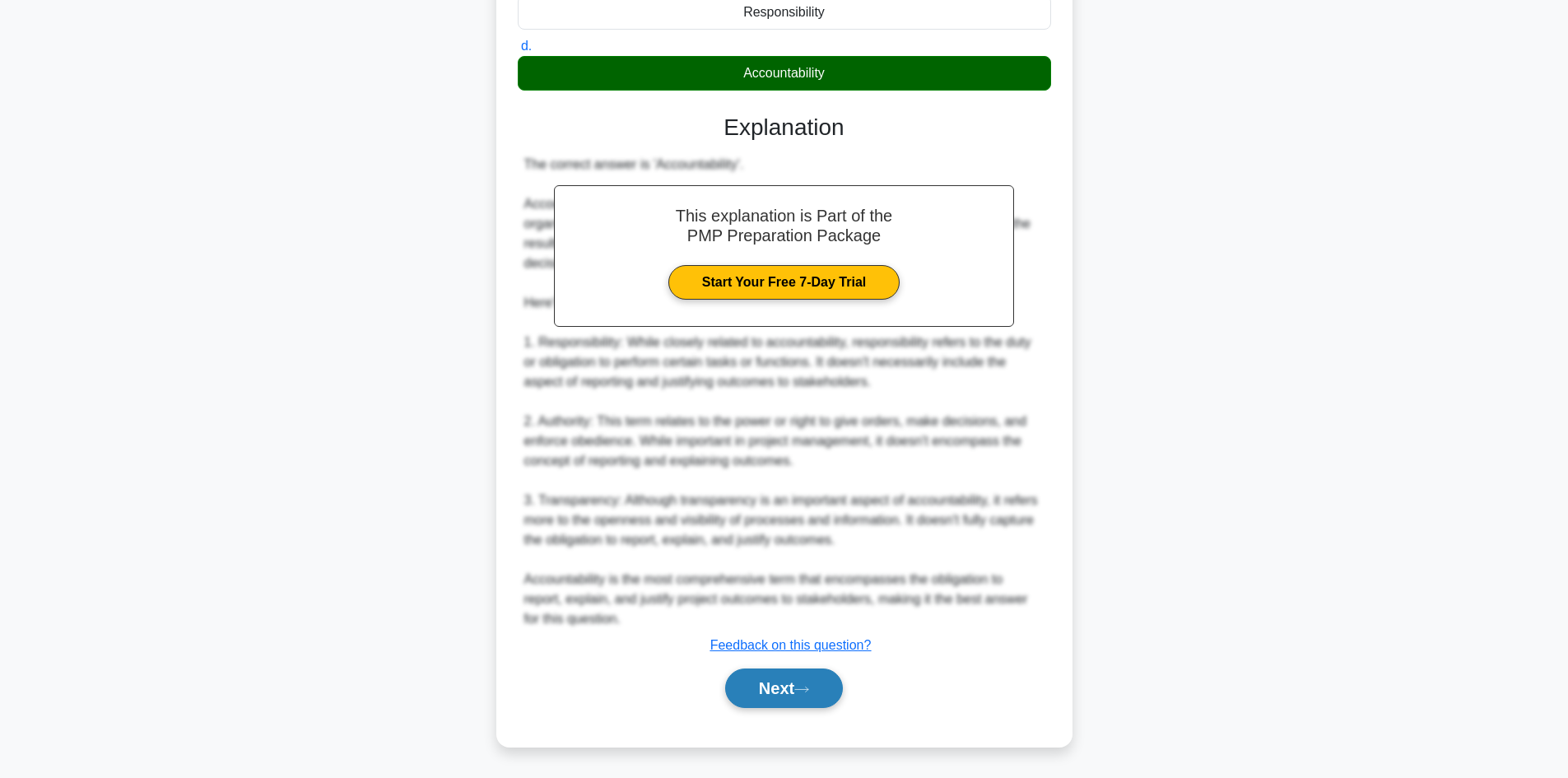
click at [774, 683] on button "Next" at bounding box center [784, 688] width 118 height 39
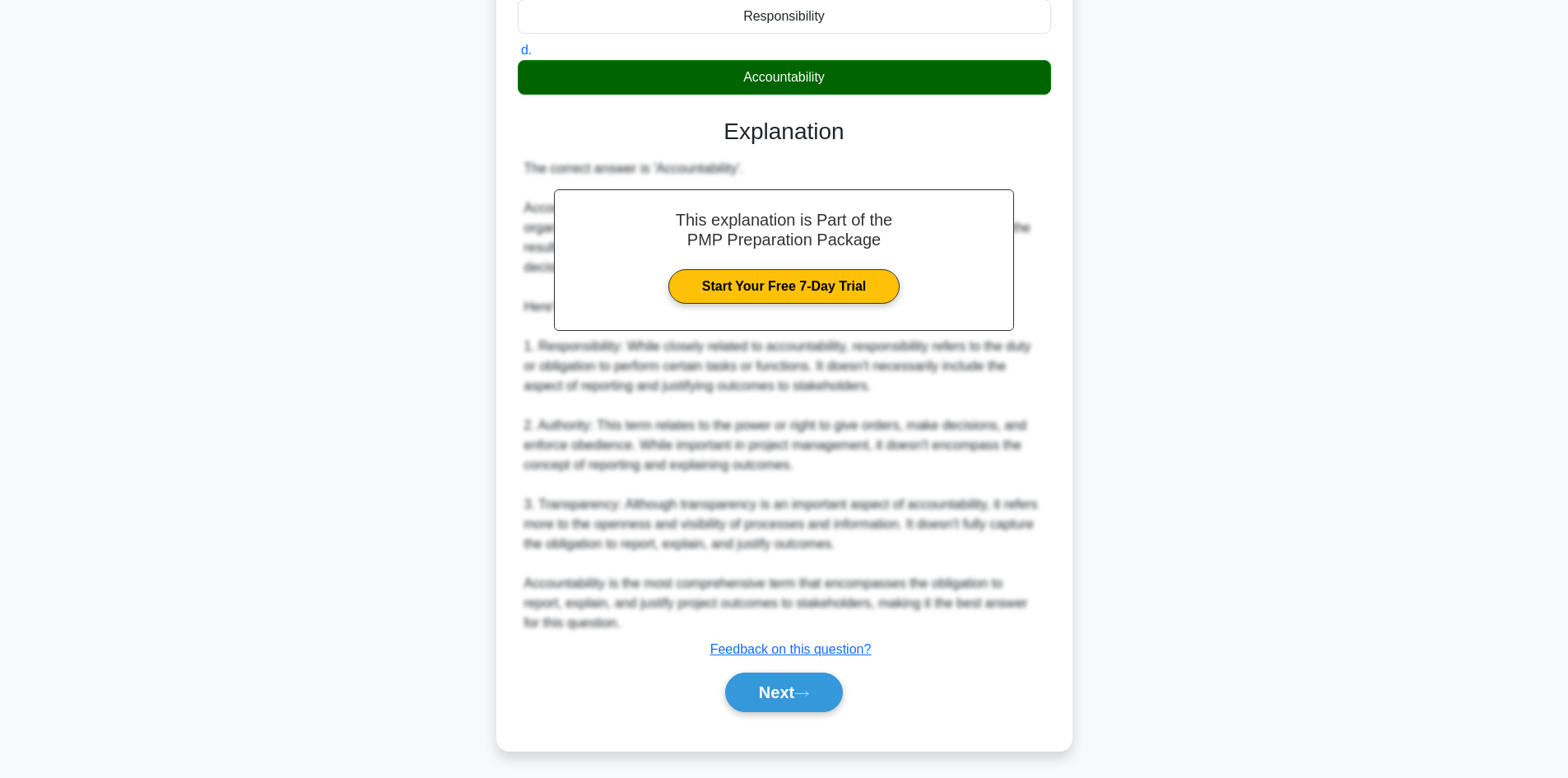
scroll to position [111, 0]
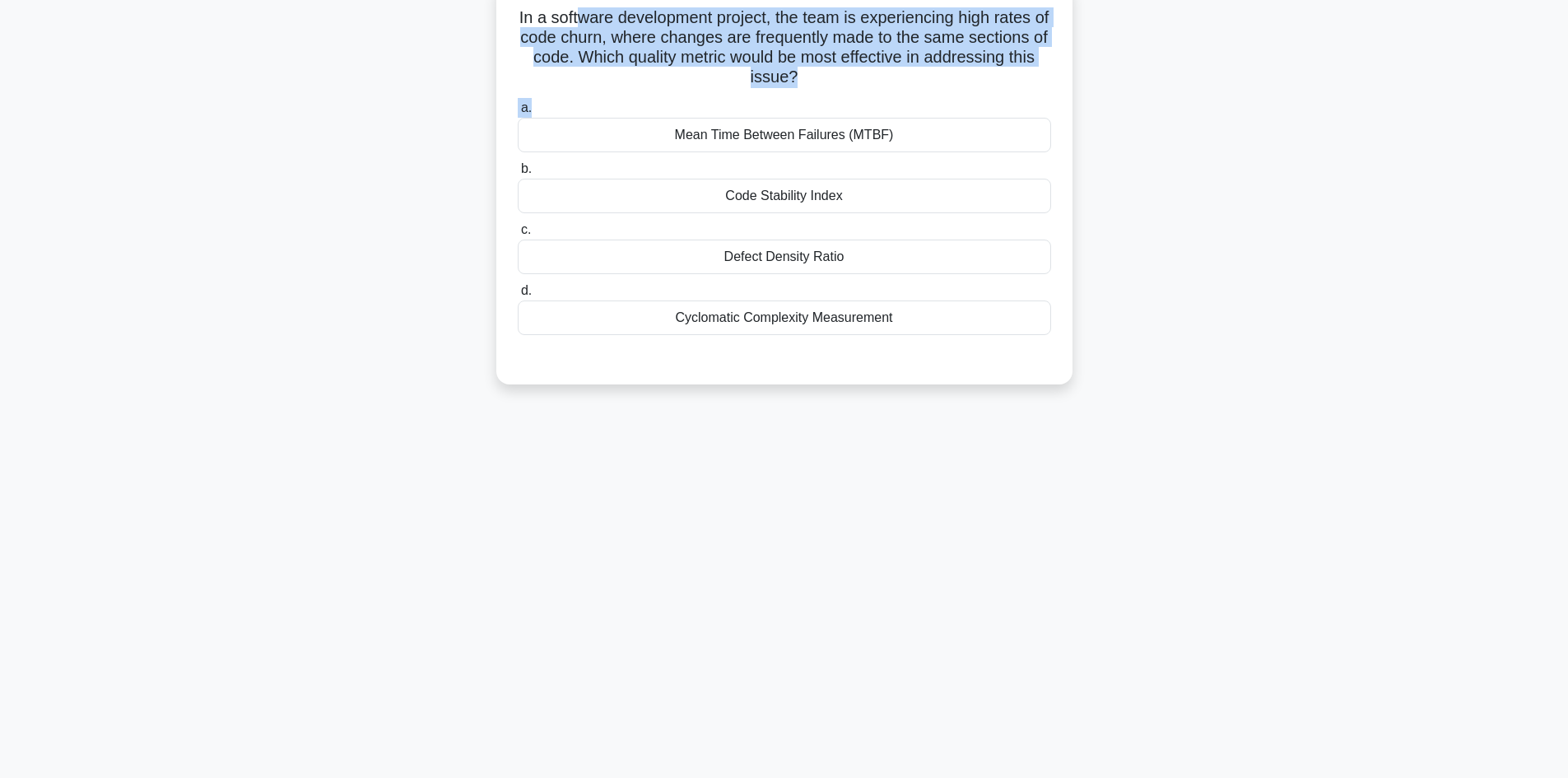
drag, startPoint x: 581, startPoint y: 17, endPoint x: 894, endPoint y: 93, distance: 322.1
click at [894, 93] on div "In a software development project, the team is experiencing high rates of code …" at bounding box center [784, 182] width 563 height 390
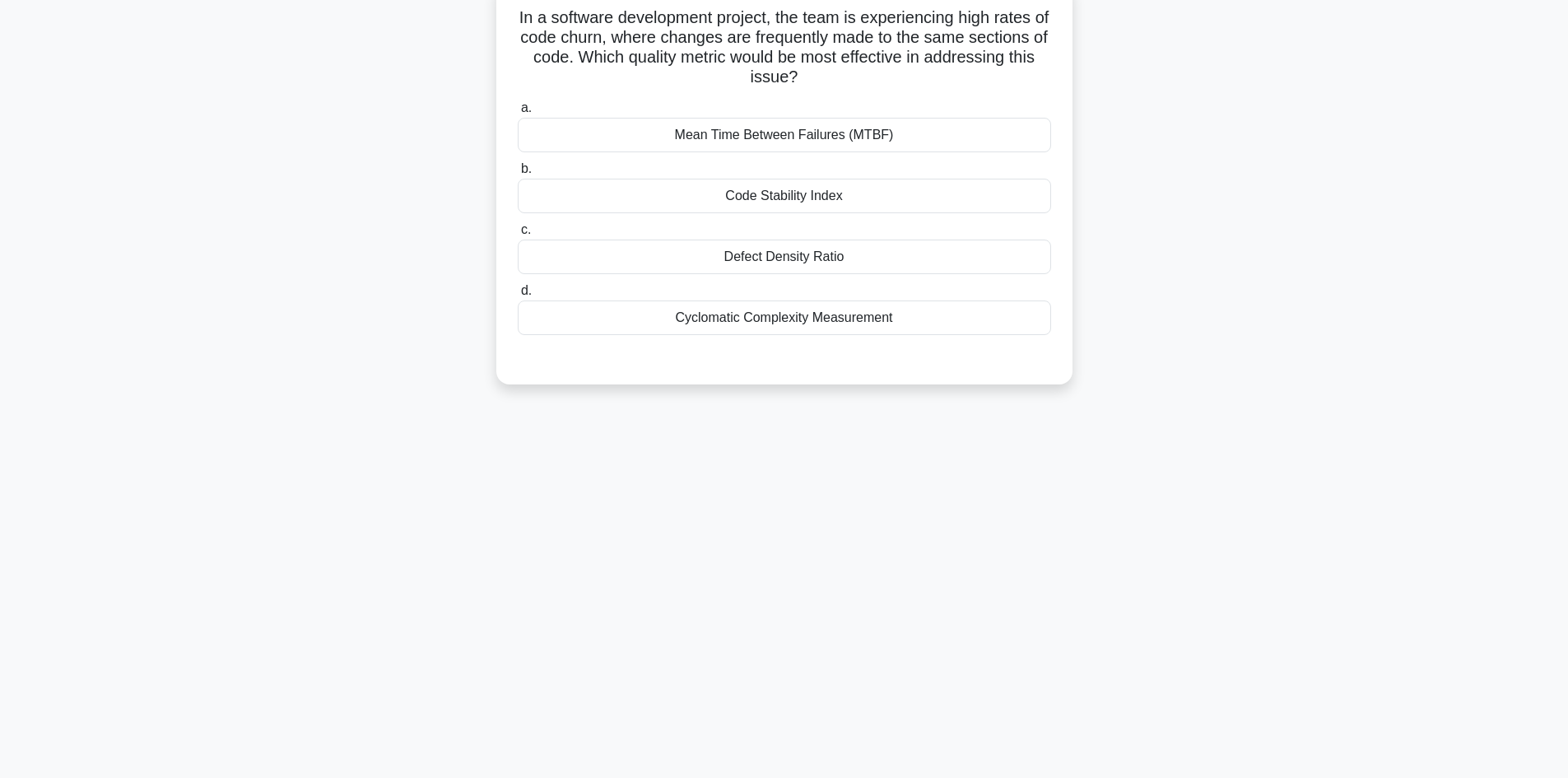
click at [830, 196] on div "Code Stability Index" at bounding box center [784, 196] width 534 height 34
click at [518, 175] on input "b. Code Stability Index" at bounding box center [518, 169] width 0 height 11
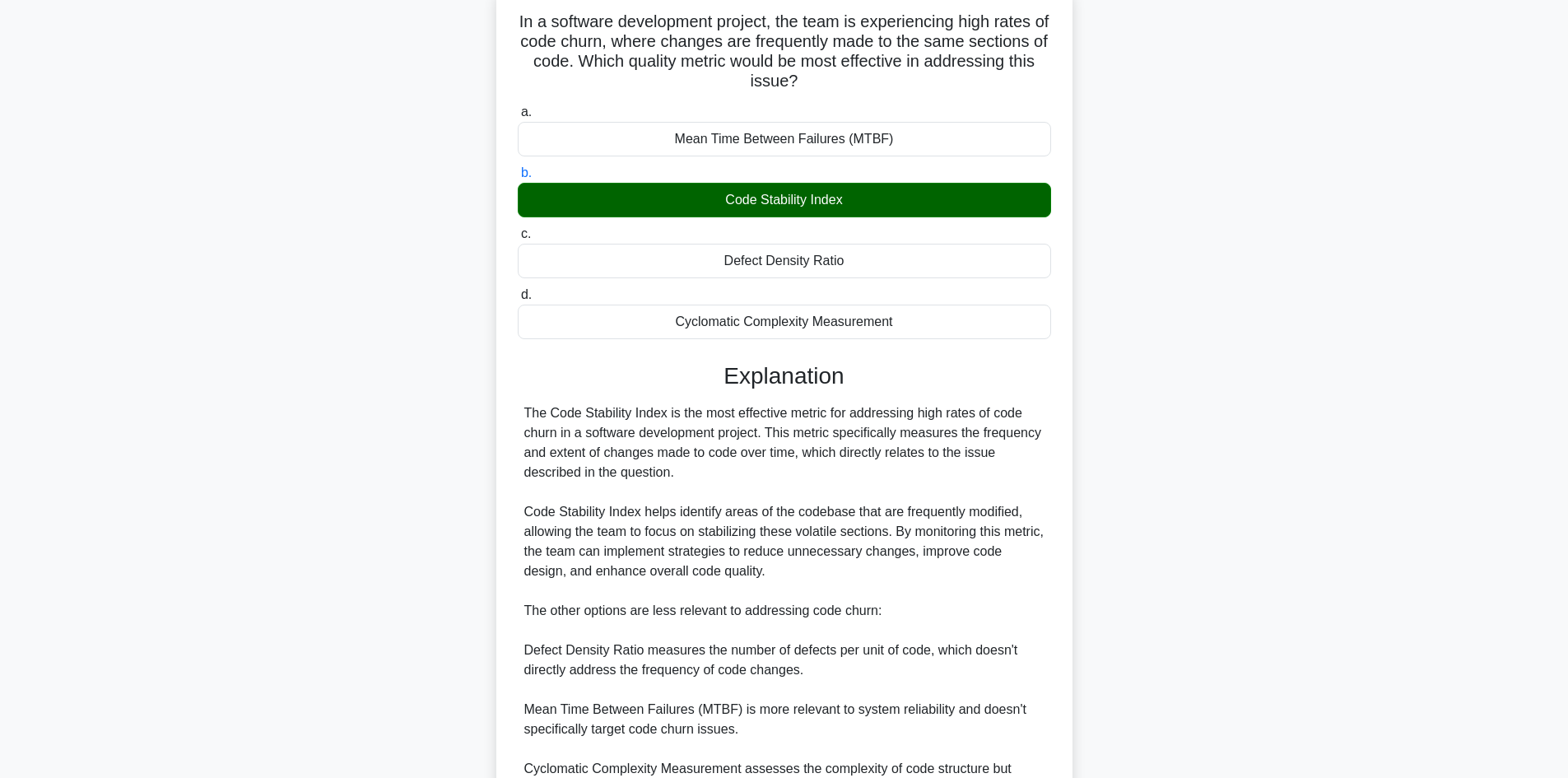
scroll to position [357, 0]
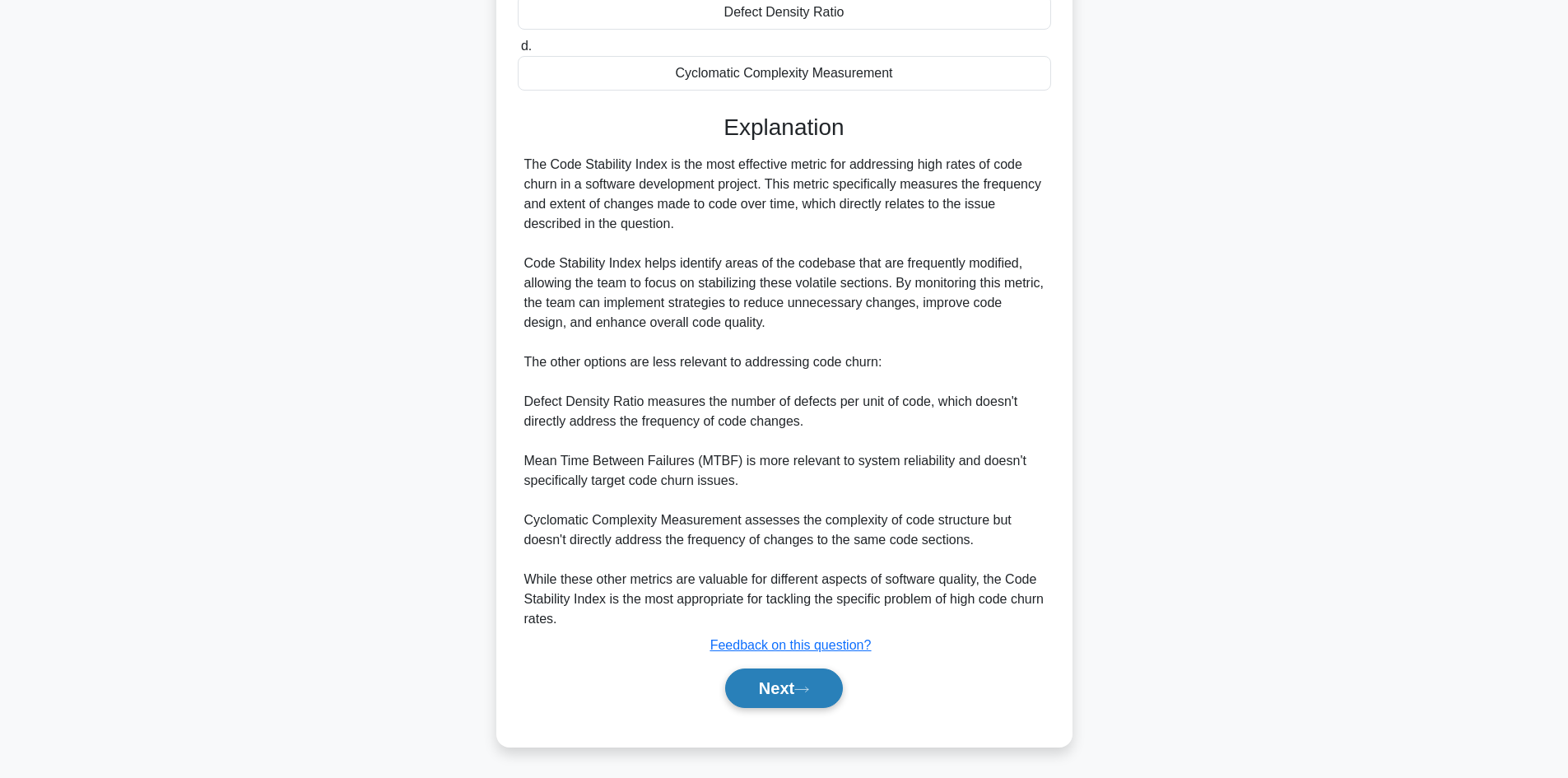
click at [767, 692] on button "Next" at bounding box center [784, 688] width 118 height 39
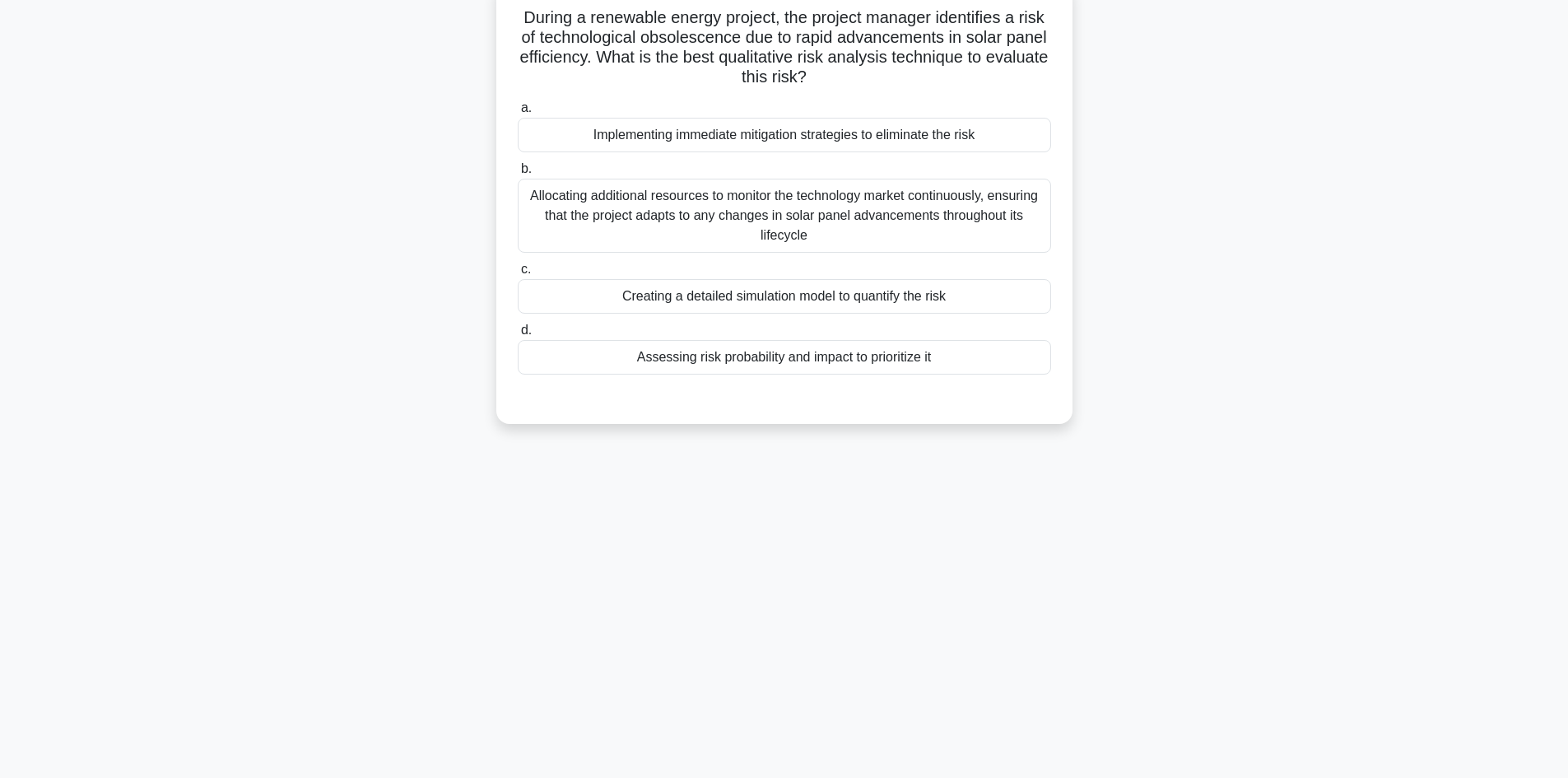
click at [747, 367] on div "Assessing risk probability and impact to prioritize it" at bounding box center [784, 357] width 534 height 34
click at [518, 336] on input "d. Assessing risk probability and impact to prioritize it" at bounding box center [518, 330] width 0 height 11
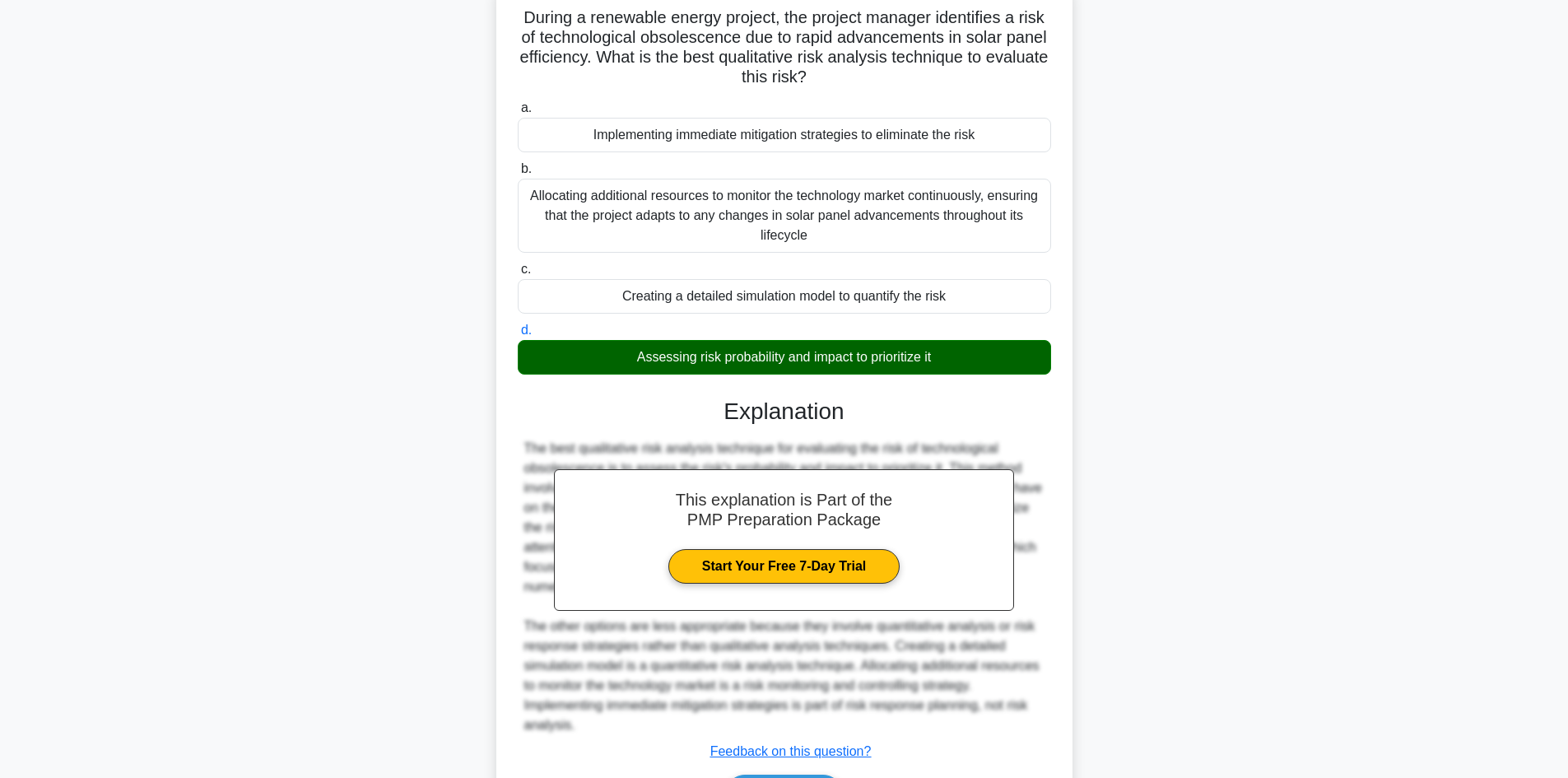
drag, startPoint x: 652, startPoint y: 70, endPoint x: 938, endPoint y: 84, distance: 286.3
click at [938, 84] on h5 "During a renewable energy project, the project manager identifies a risk of tec…" at bounding box center [784, 48] width 536 height 81
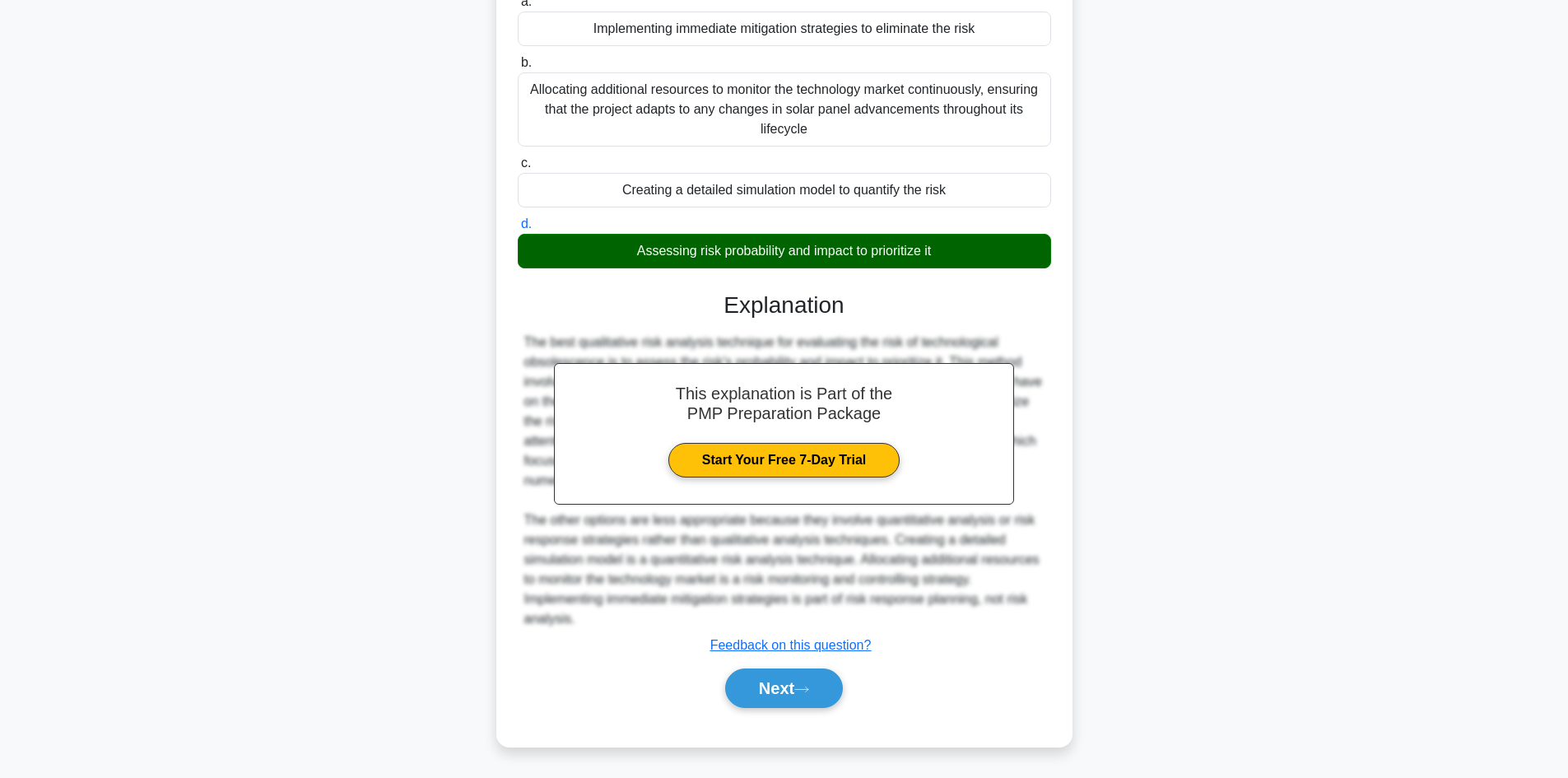
scroll to position [218, 0]
click at [792, 698] on button "Next" at bounding box center [784, 688] width 118 height 39
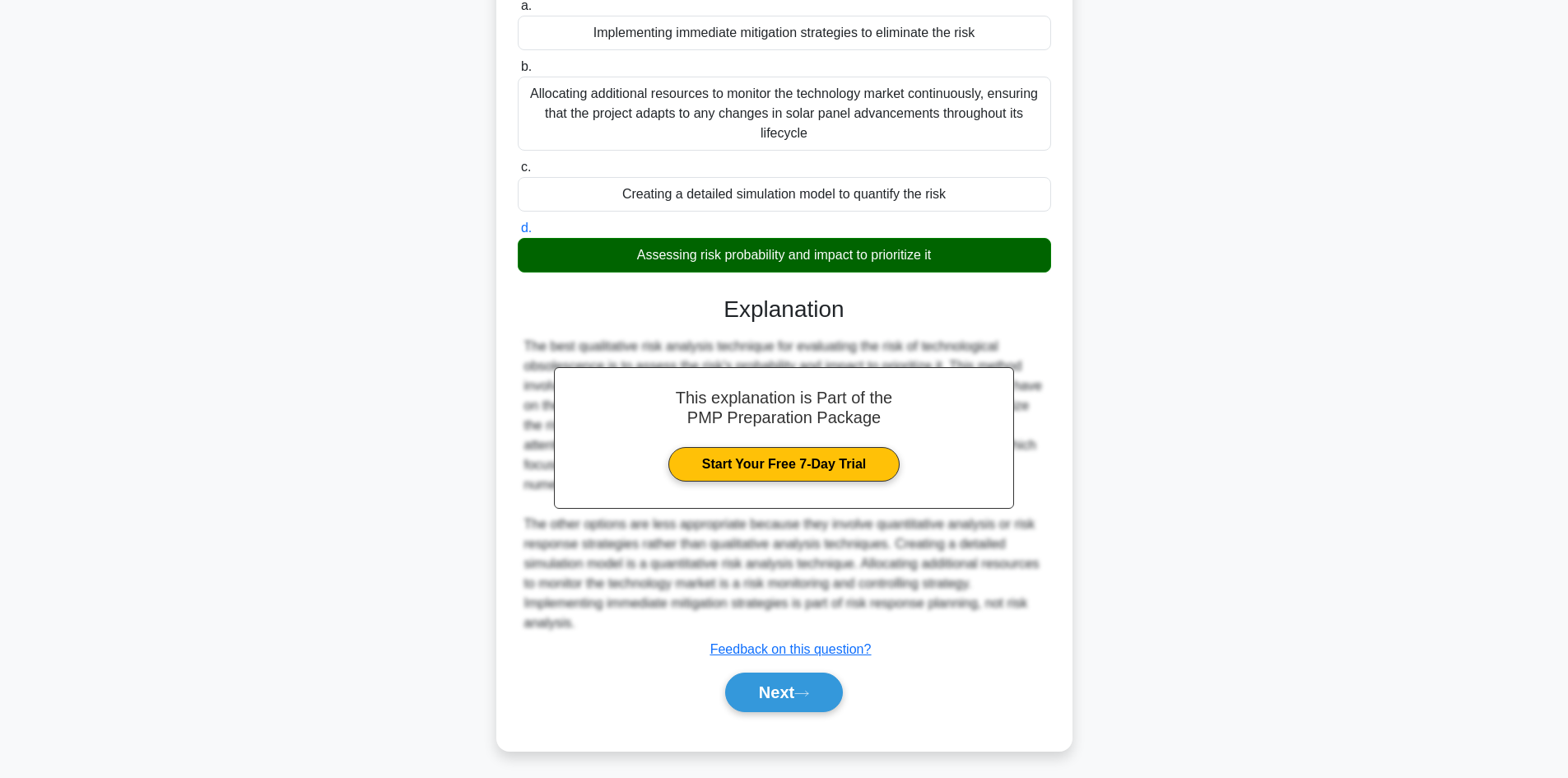
scroll to position [111, 0]
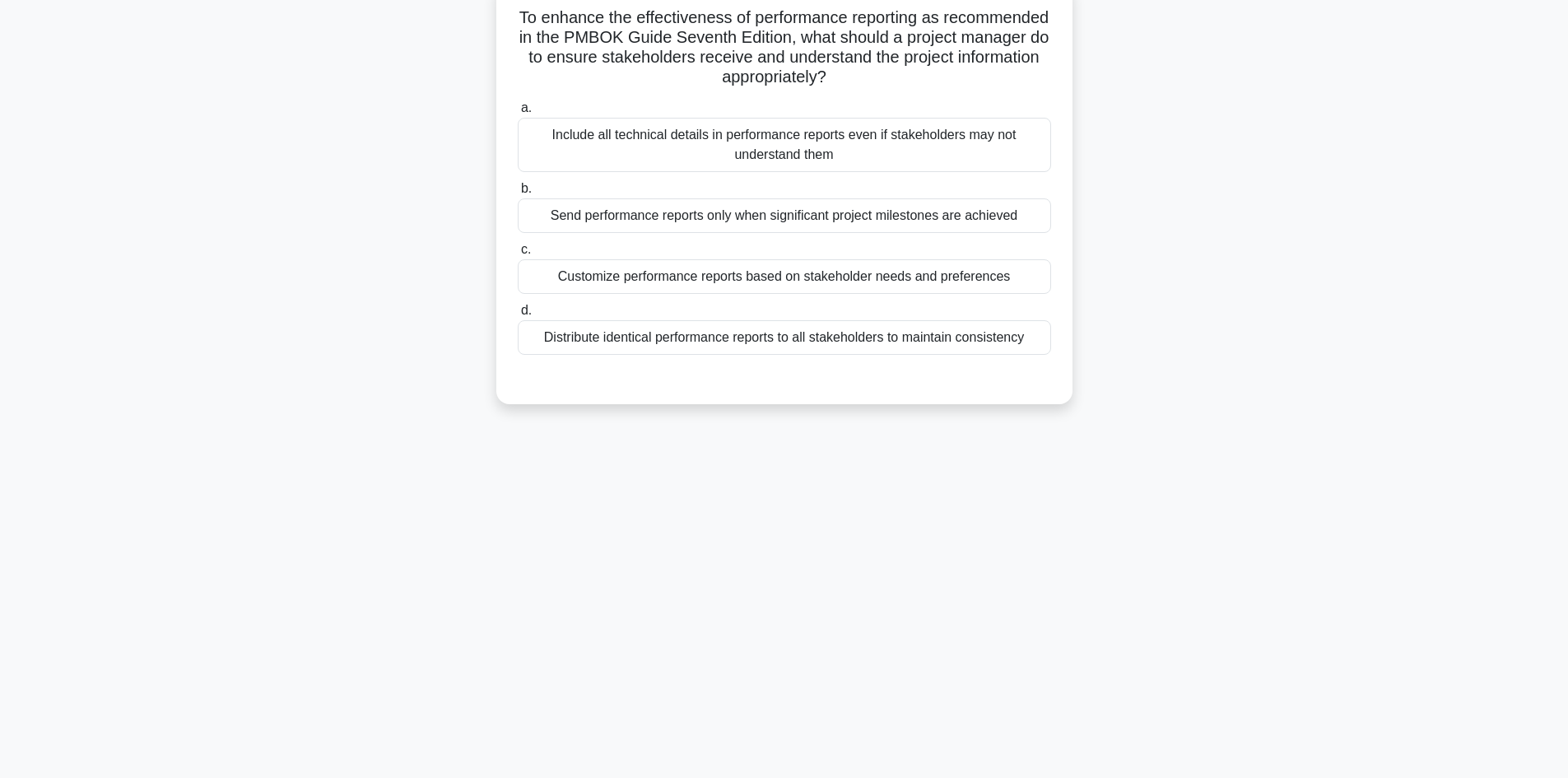
drag, startPoint x: 964, startPoint y: 34, endPoint x: 919, endPoint y: 76, distance: 61.6
click at [919, 76] on h5 "To enhance the effectiveness of performance reporting as recommended in the PMB…" at bounding box center [784, 48] width 536 height 81
click at [728, 281] on div "Customize performance reports based on stakeholder needs and preferences" at bounding box center [784, 276] width 534 height 34
click at [518, 255] on input "c. Customize performance reports based on stakeholder needs and preferences" at bounding box center [518, 250] width 0 height 11
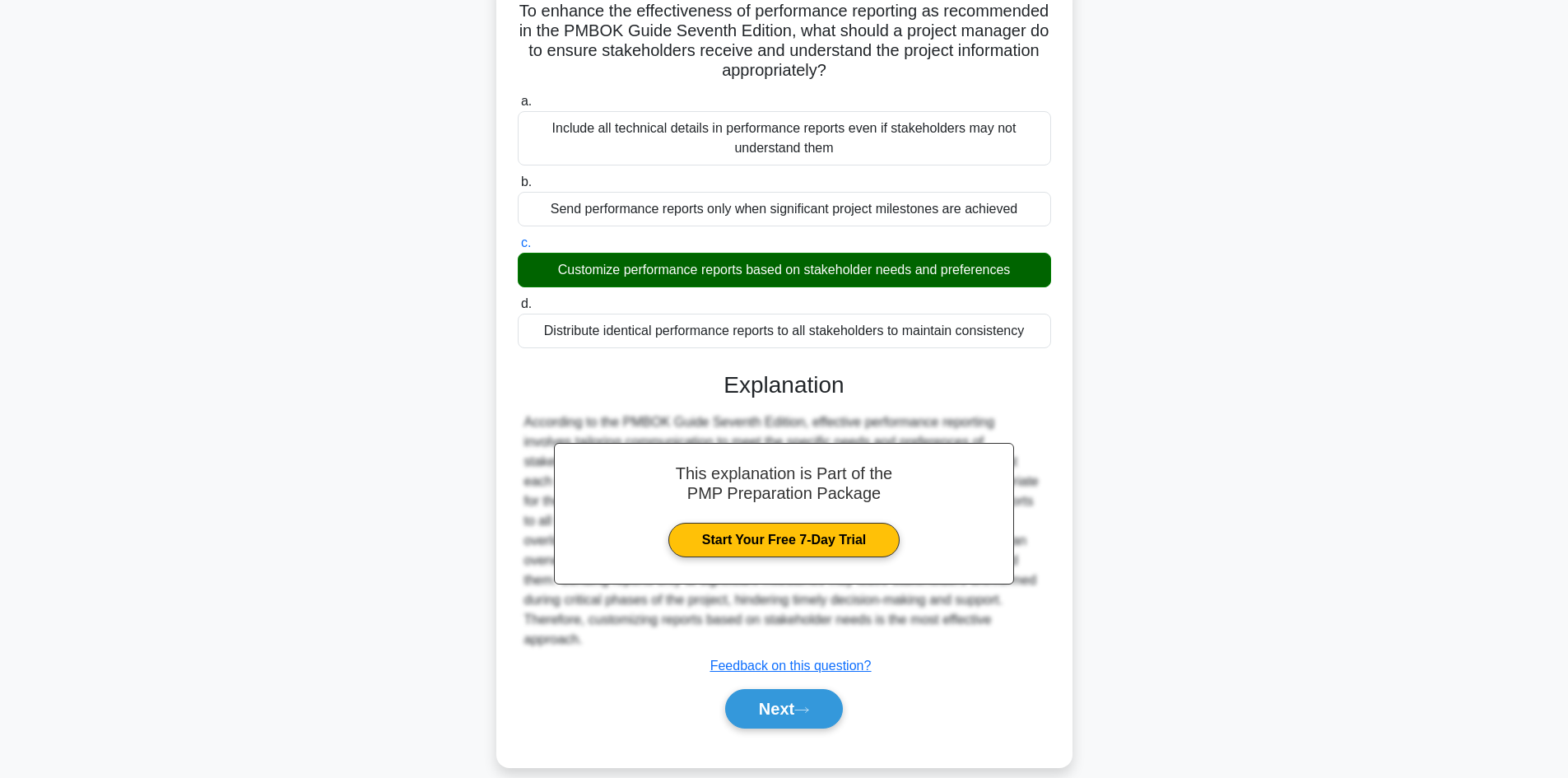
scroll to position [119, 0]
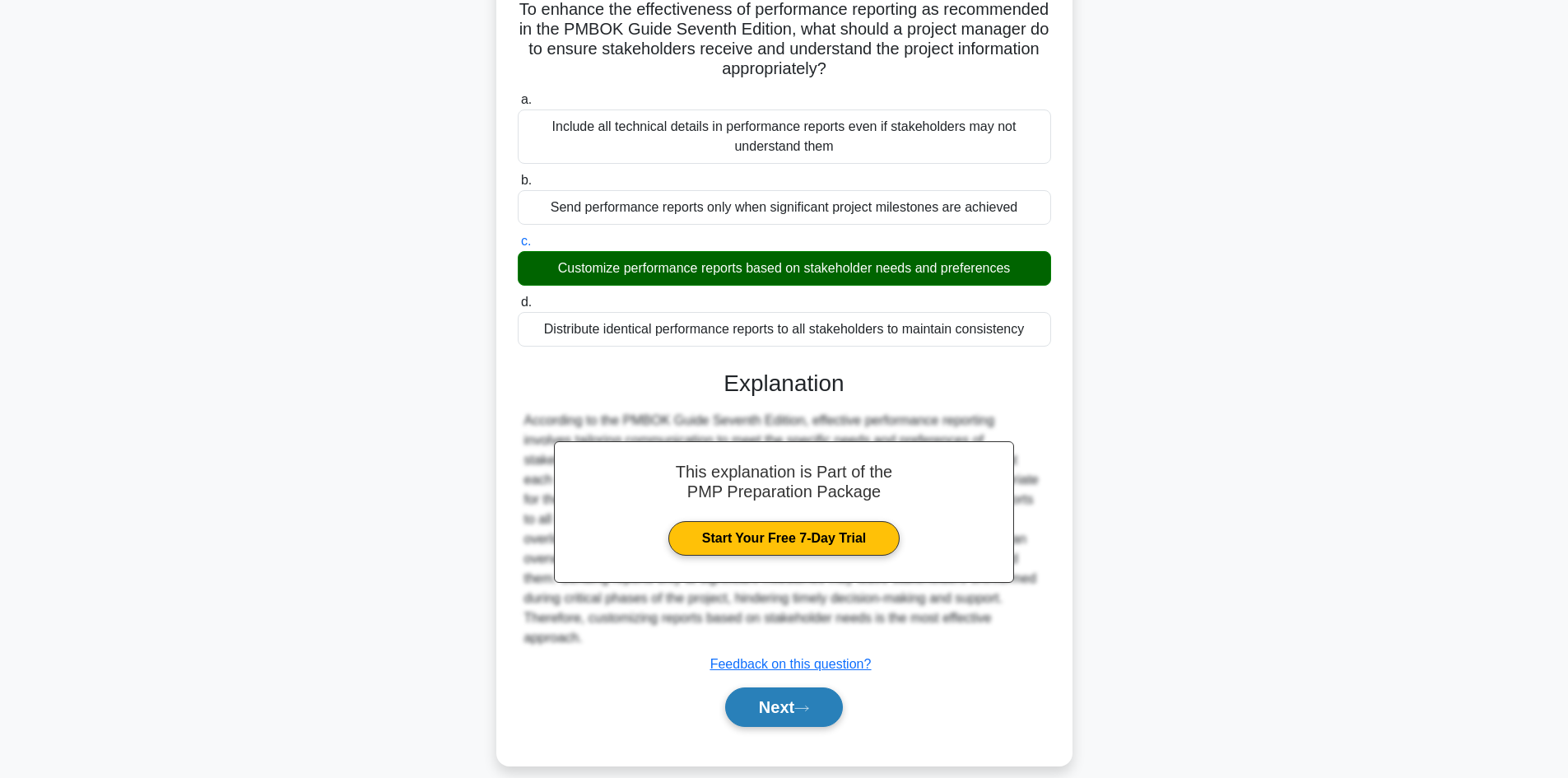
click at [797, 694] on button "Next" at bounding box center [784, 707] width 118 height 39
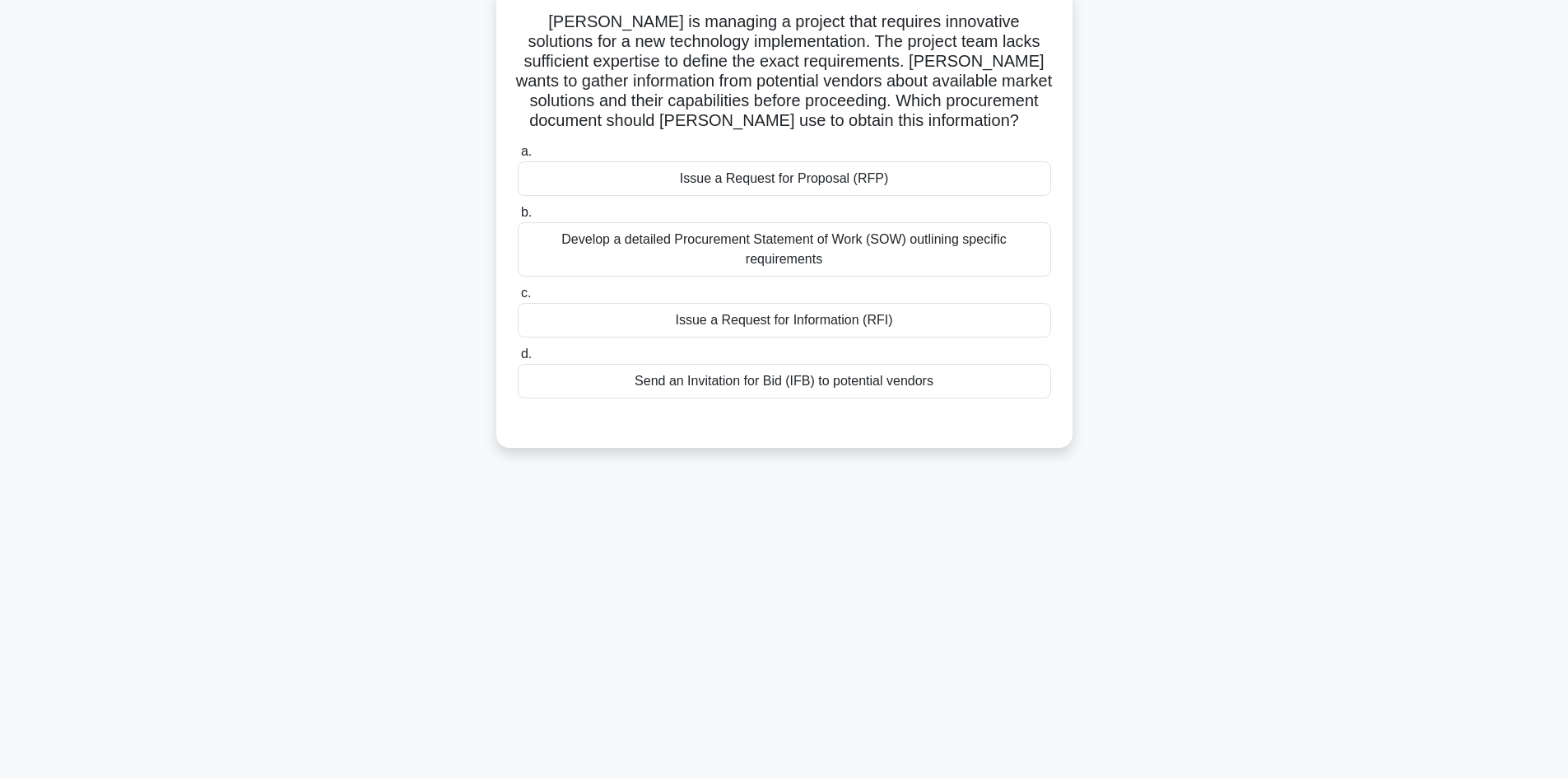
scroll to position [111, 0]
click at [718, 175] on div "Issue a Request for Proposal (RFP)" at bounding box center [784, 174] width 534 height 34
click at [518, 153] on input "a. Issue a Request for Proposal (RFP)" at bounding box center [518, 147] width 0 height 11
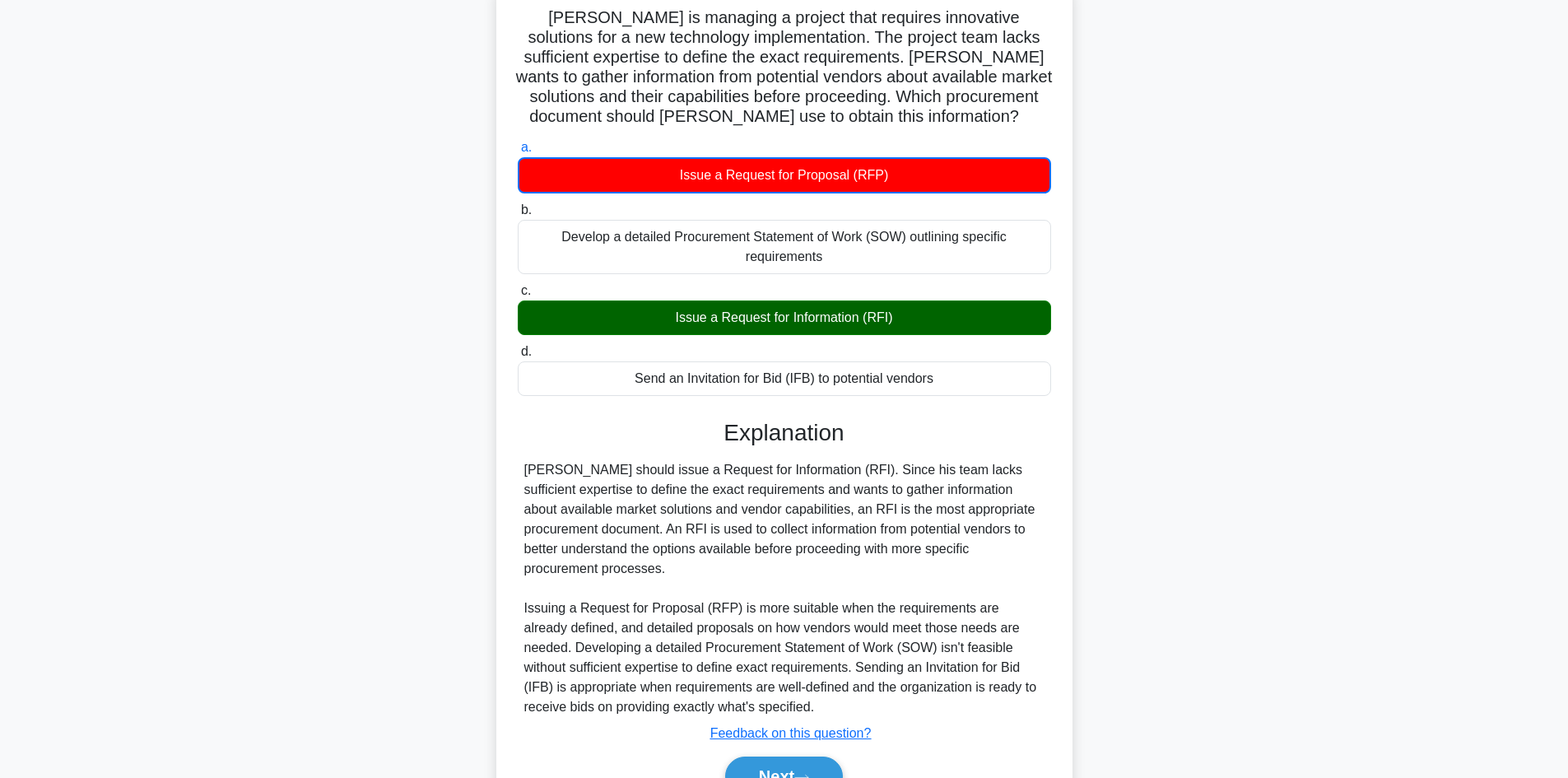
click at [835, 335] on div "Issue a Request for Information (RFI)" at bounding box center [784, 318] width 534 height 34
click at [518, 297] on input "c. Issue a Request for Information (RFI)" at bounding box center [518, 291] width 0 height 11
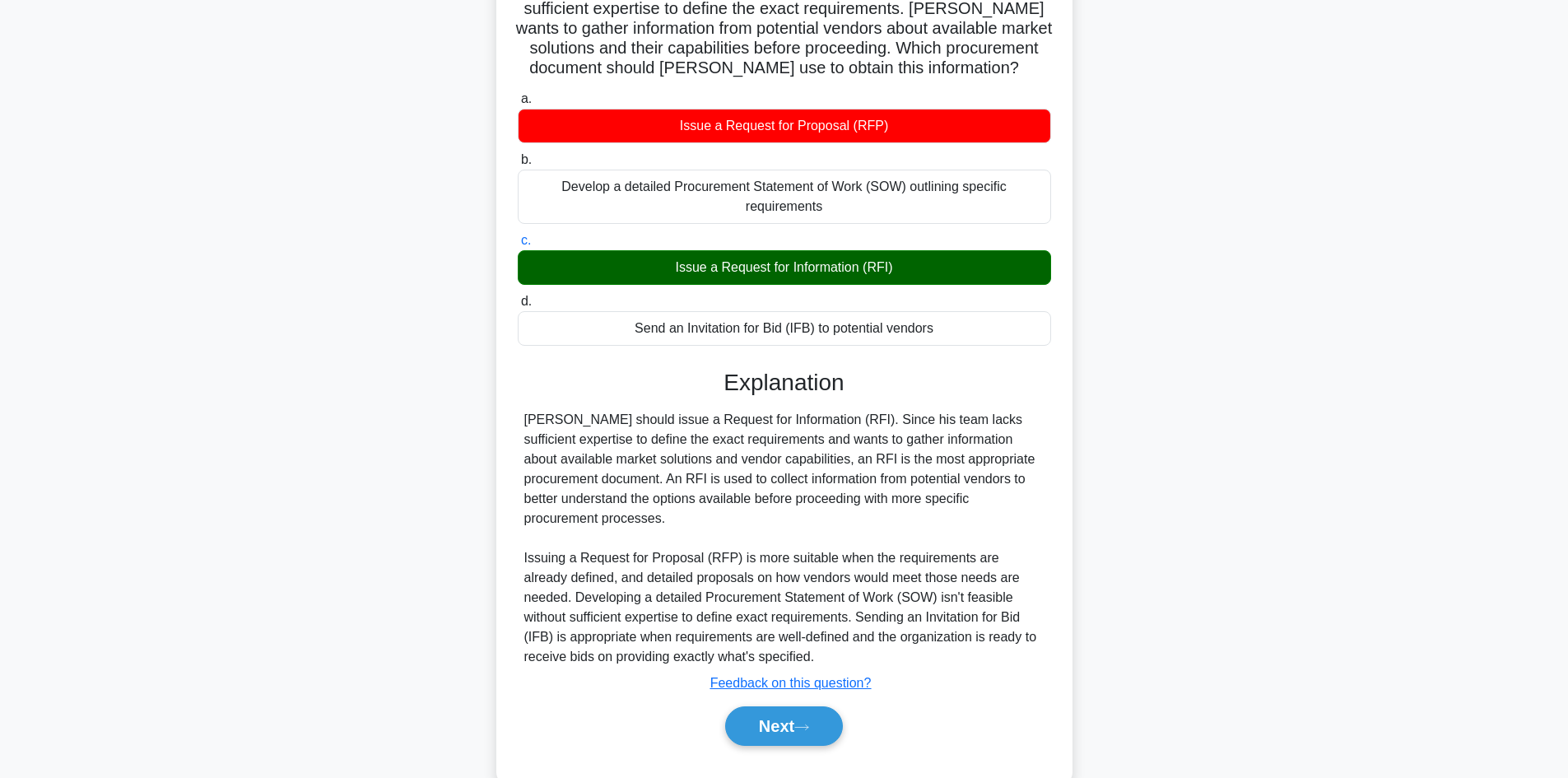
scroll to position [198, 0]
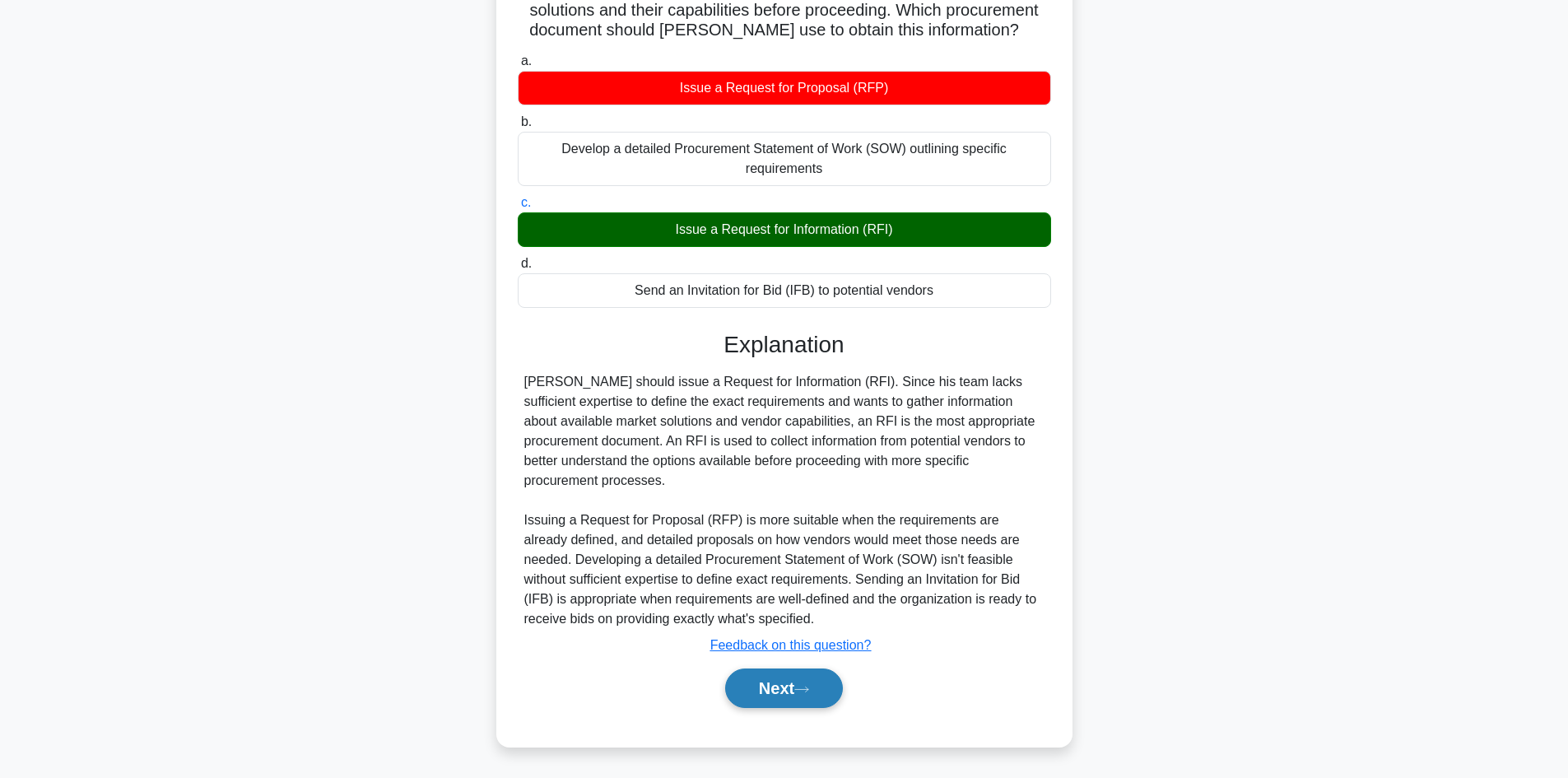
click at [812, 678] on button "Next" at bounding box center [784, 688] width 118 height 39
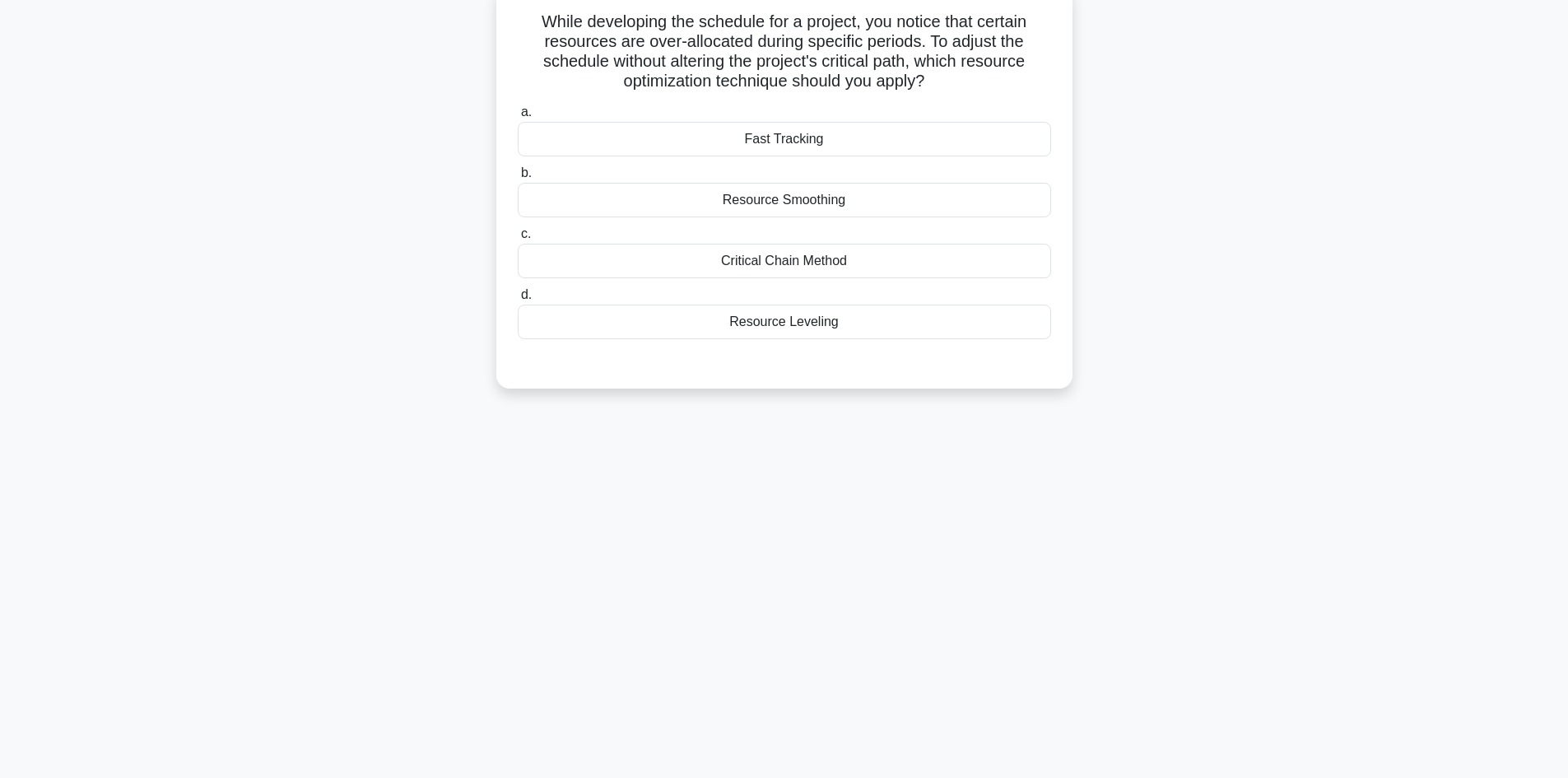
scroll to position [111, 0]
drag, startPoint x: 822, startPoint y: 314, endPoint x: 830, endPoint y: 313, distance: 8.1
click at [822, 316] on div "Resource Leveling" at bounding box center [784, 318] width 534 height 34
click at [518, 297] on input "d. Resource Leveling" at bounding box center [518, 291] width 0 height 11
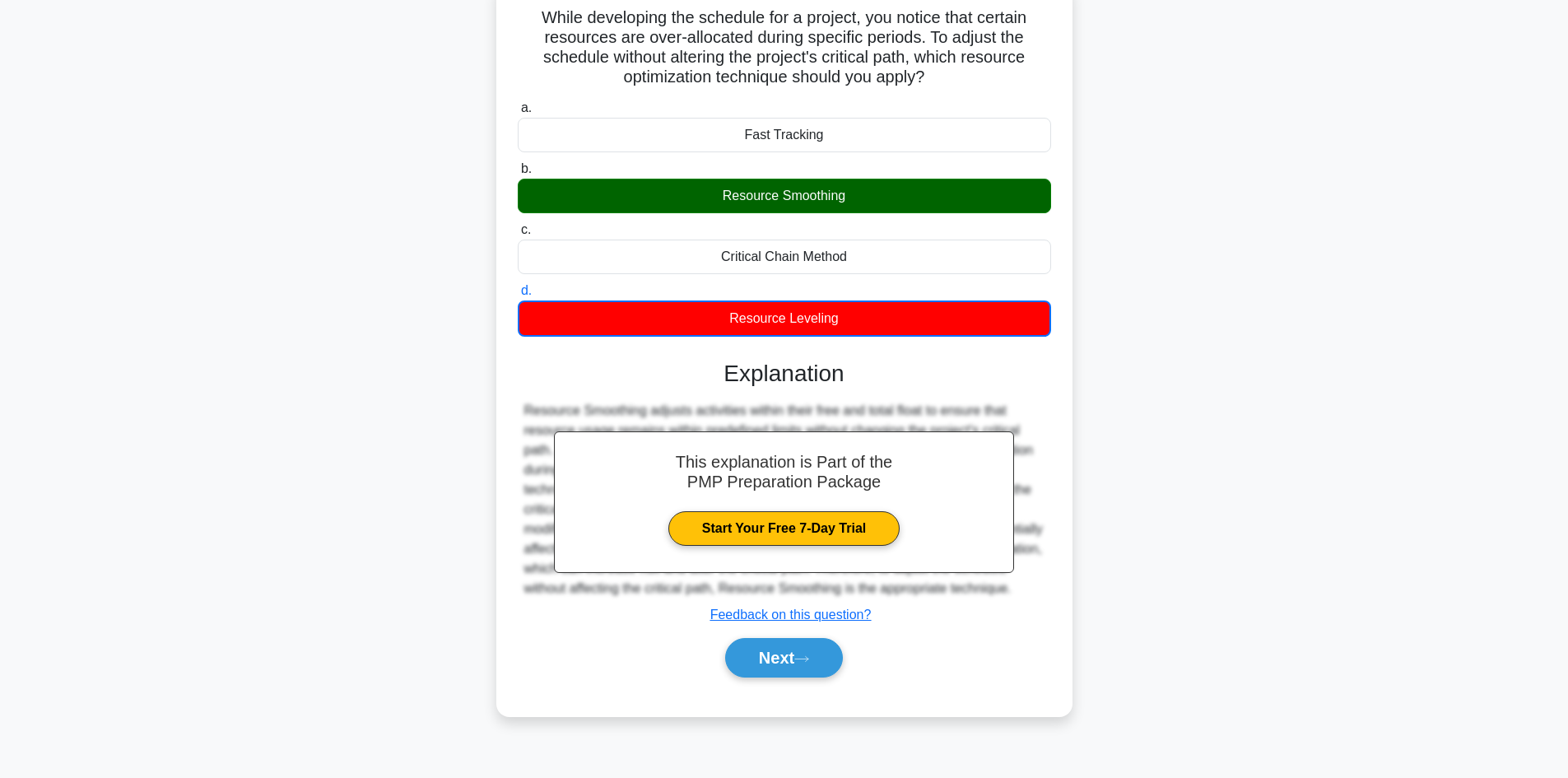
click at [708, 204] on div "Resource Smoothing" at bounding box center [784, 196] width 534 height 34
click at [518, 175] on input "b. Resource Smoothing" at bounding box center [518, 169] width 0 height 11
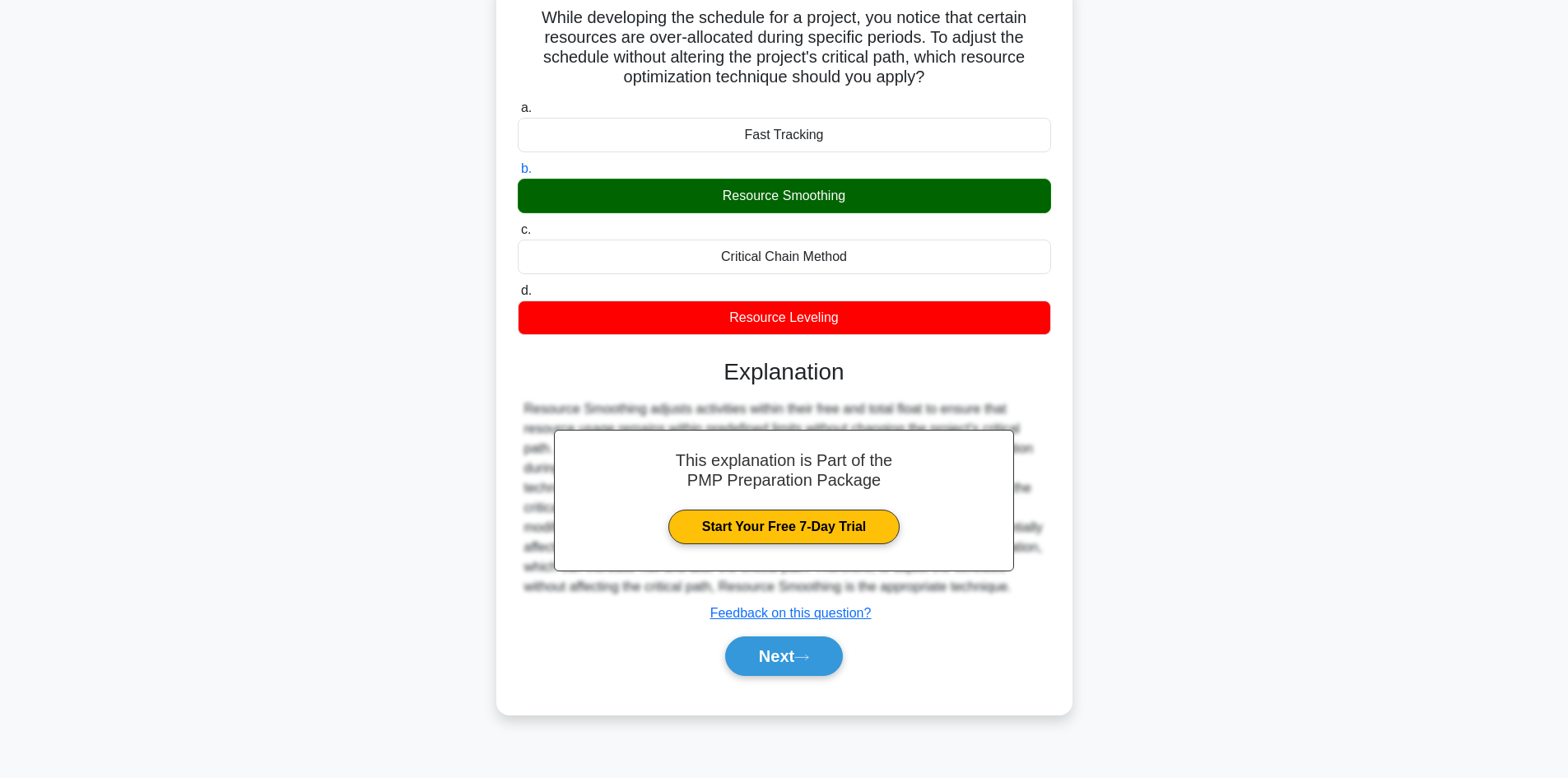
click at [731, 206] on div "Resource Smoothing" at bounding box center [784, 196] width 534 height 34
click at [518, 175] on input "b. Resource Smoothing" at bounding box center [518, 169] width 0 height 11
drag, startPoint x: 780, startPoint y: 662, endPoint x: 774, endPoint y: 655, distance: 9.2
click at [774, 655] on button "Next" at bounding box center [784, 656] width 118 height 39
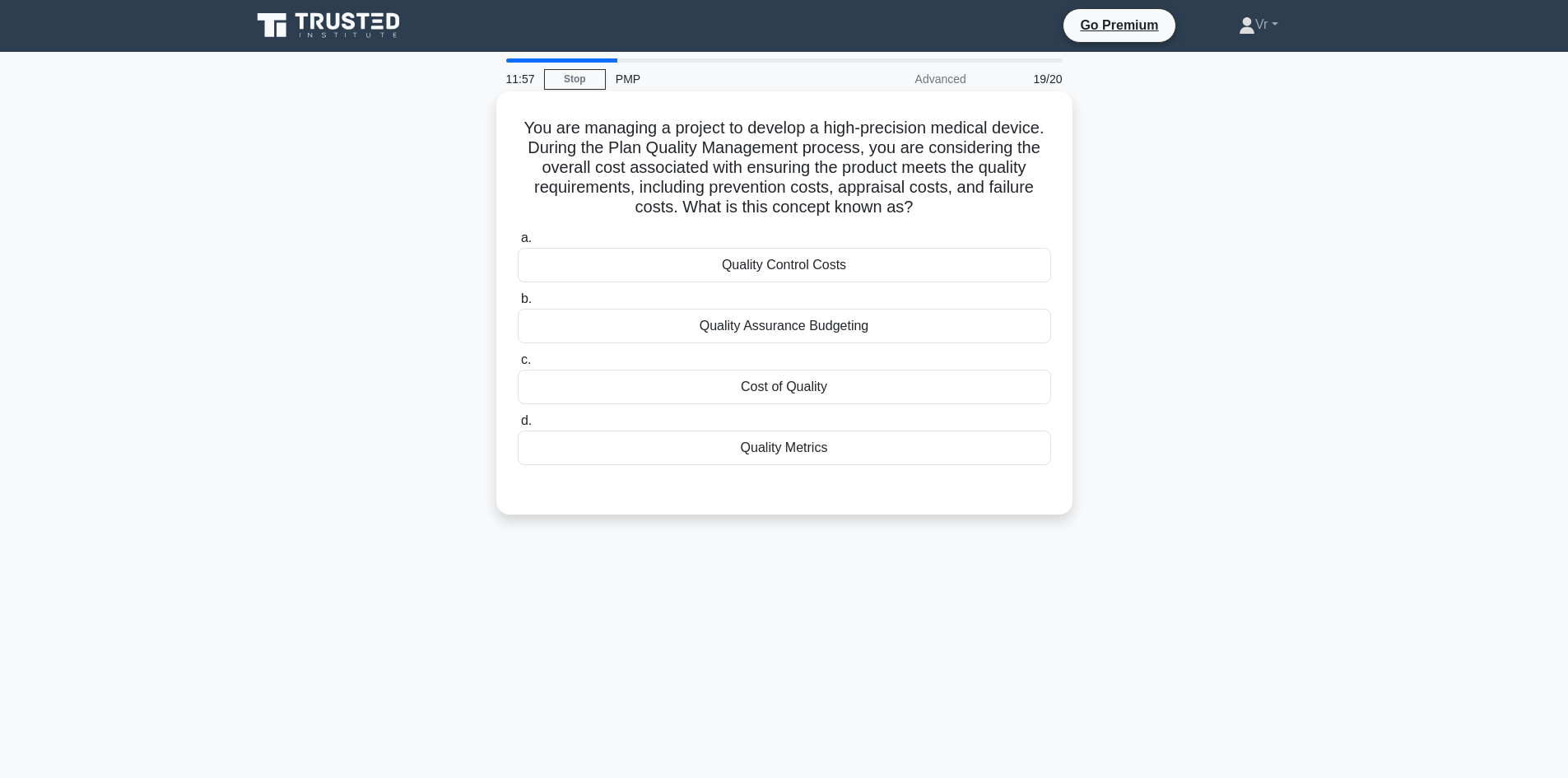
scroll to position [0, 0]
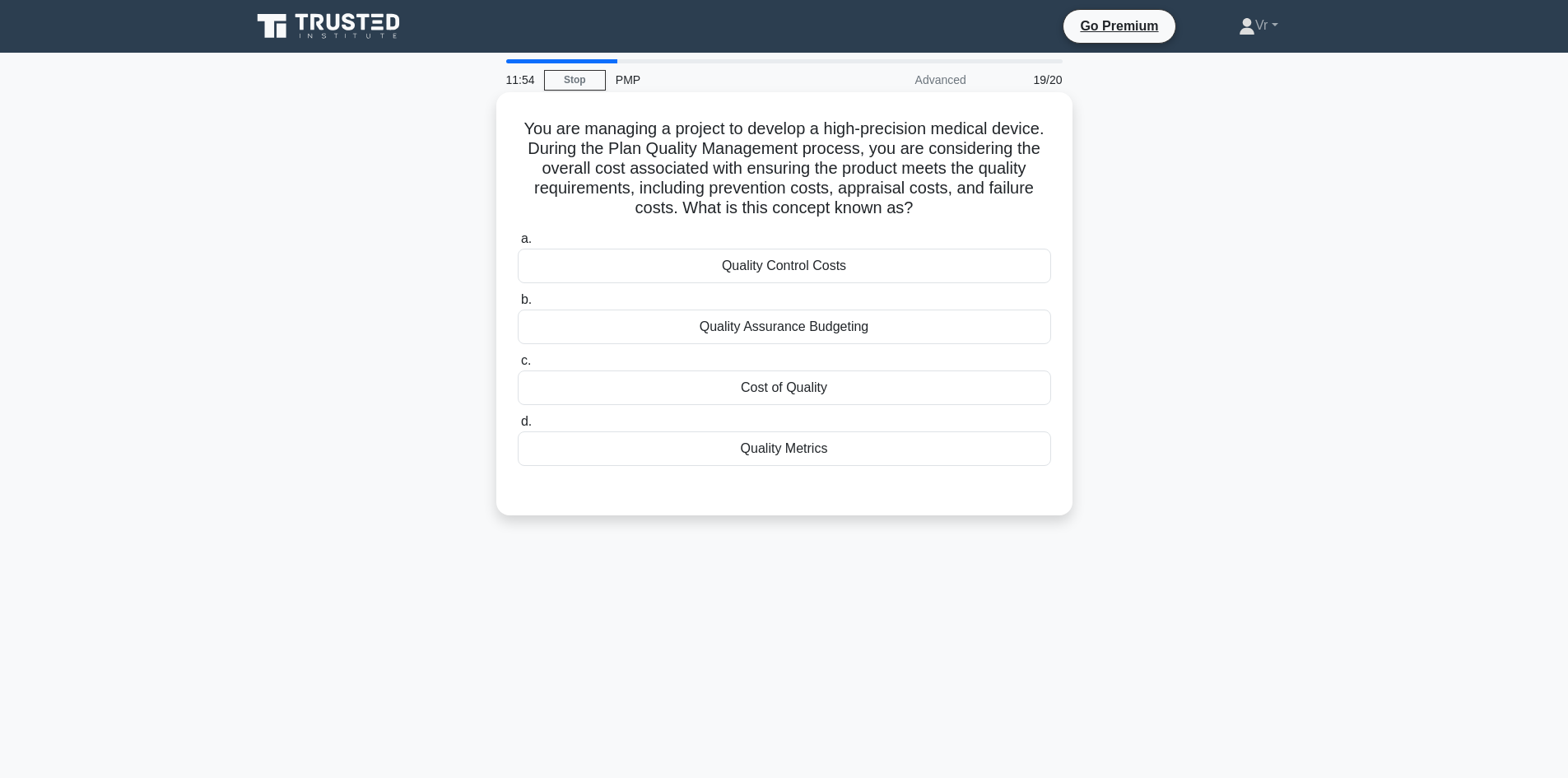
click at [773, 273] on div "Quality Control Costs" at bounding box center [784, 266] width 534 height 34
click at [518, 245] on input "a. Quality Control Costs" at bounding box center [518, 239] width 0 height 11
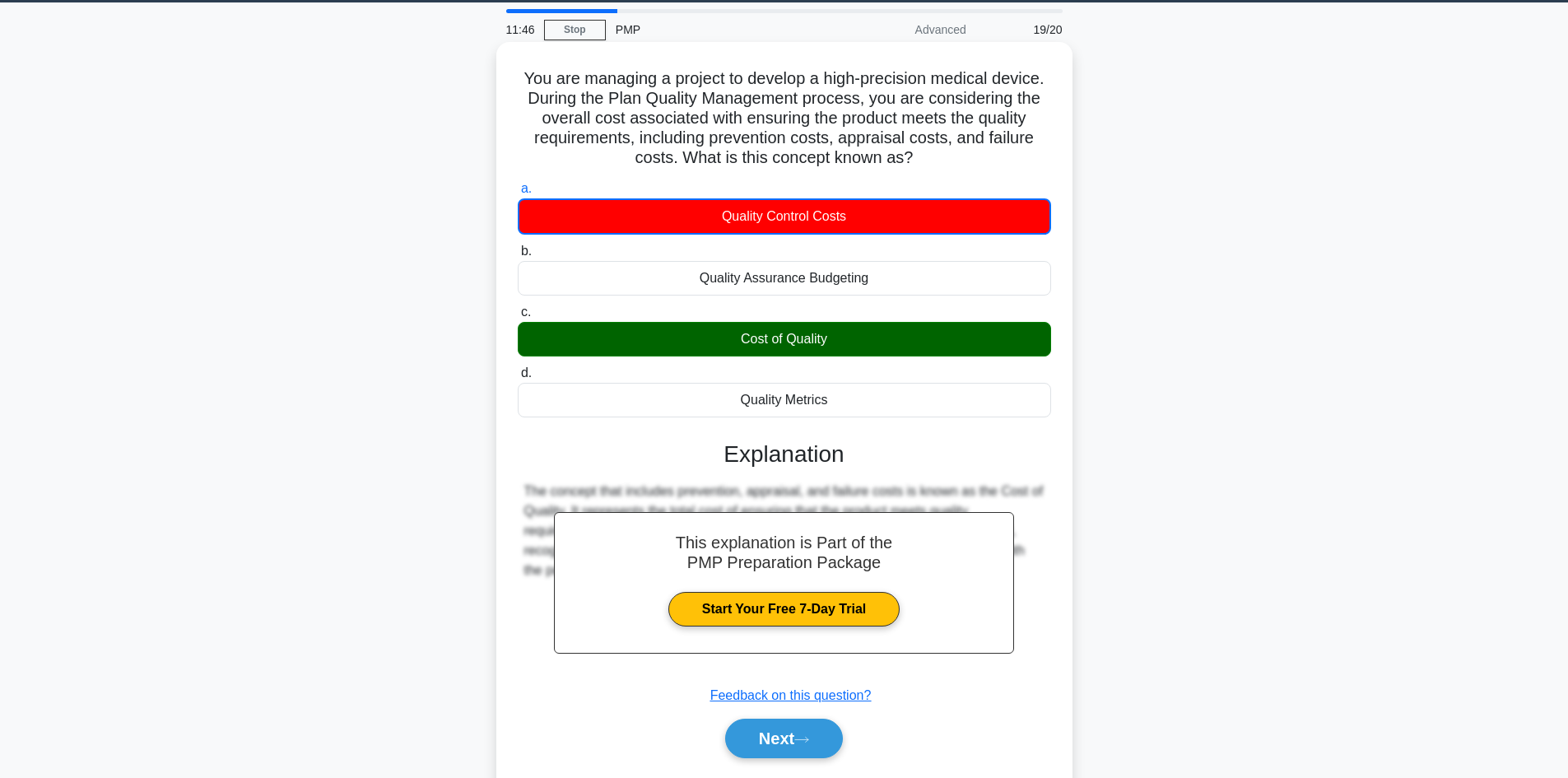
scroll to position [111, 0]
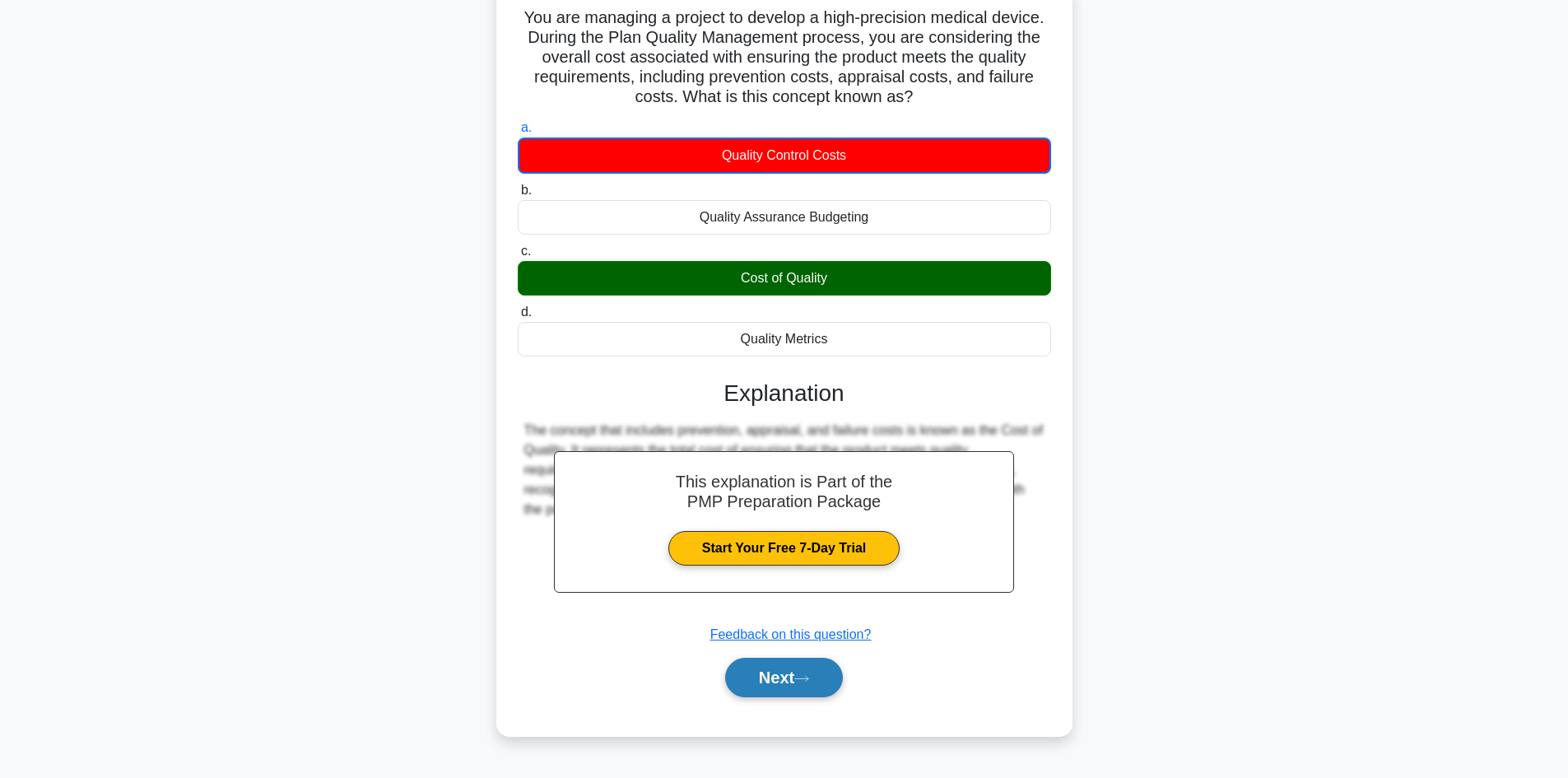
click at [790, 691] on button "Next" at bounding box center [784, 677] width 118 height 39
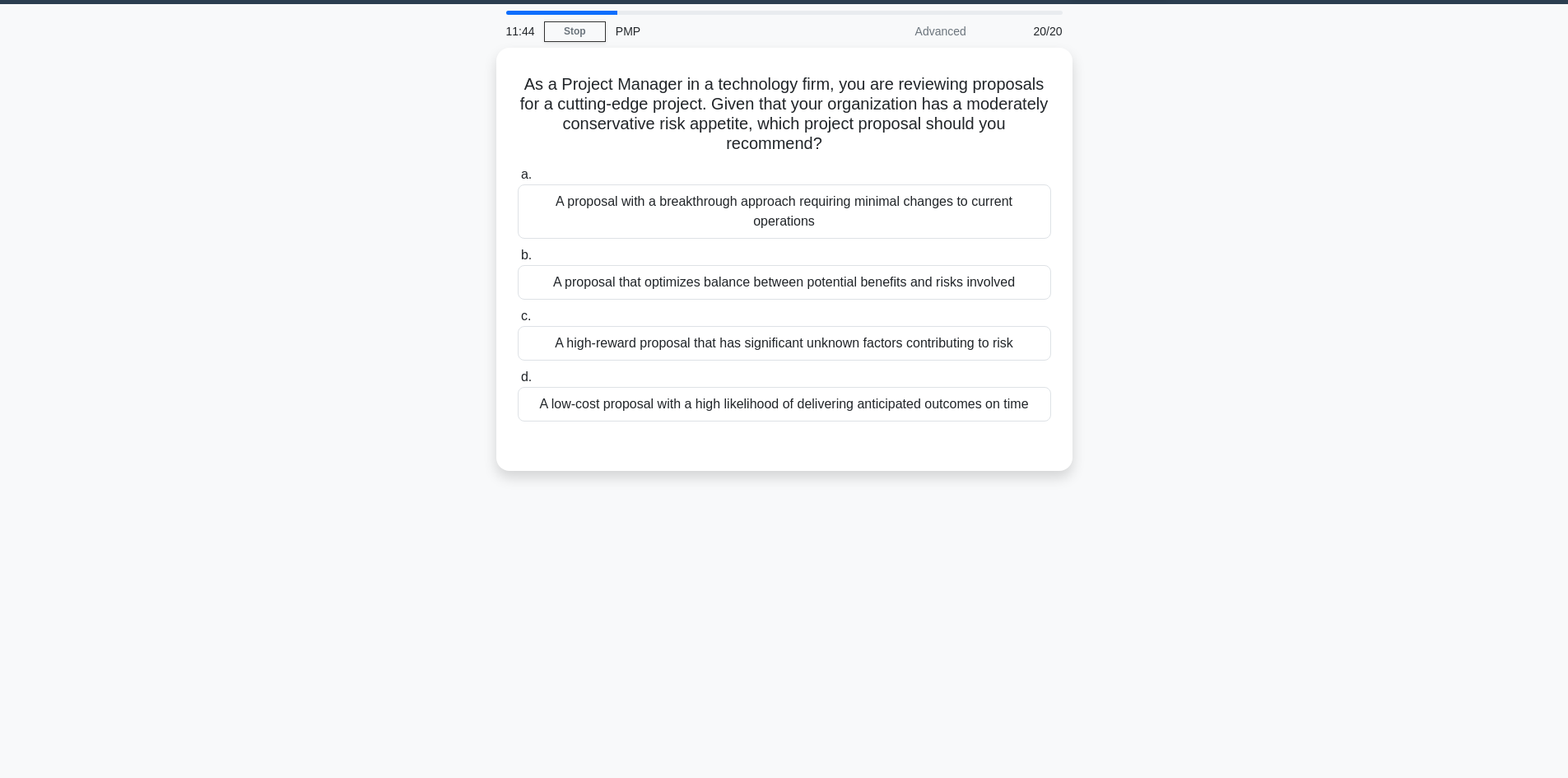
scroll to position [0, 0]
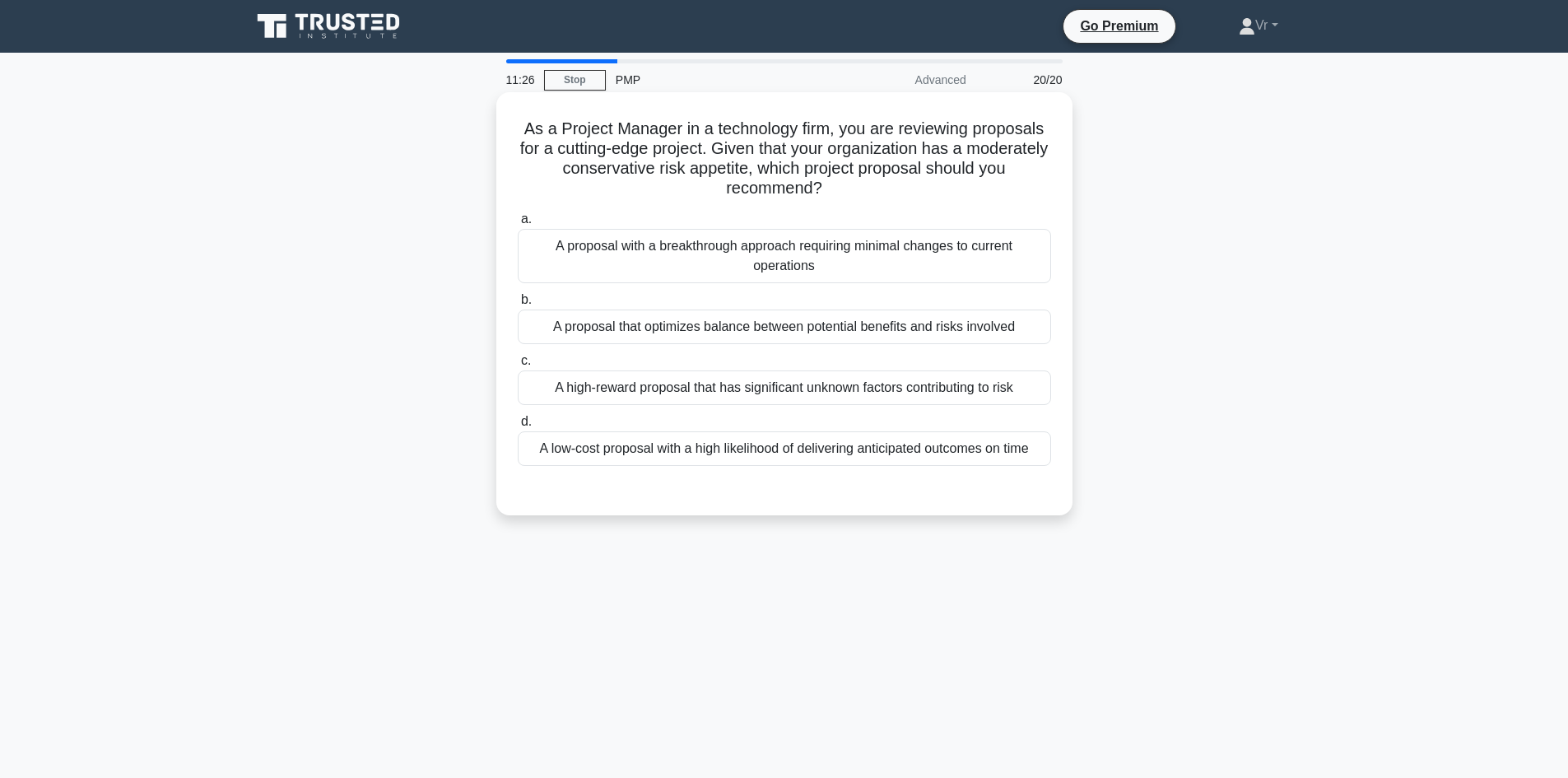
click at [897, 329] on div "A proposal that optimizes balance between potential benefits and risks involved" at bounding box center [784, 326] width 534 height 34
click at [518, 306] on input "b. A proposal that optimizes balance between potential benefits and risks invol…" at bounding box center [518, 300] width 0 height 11
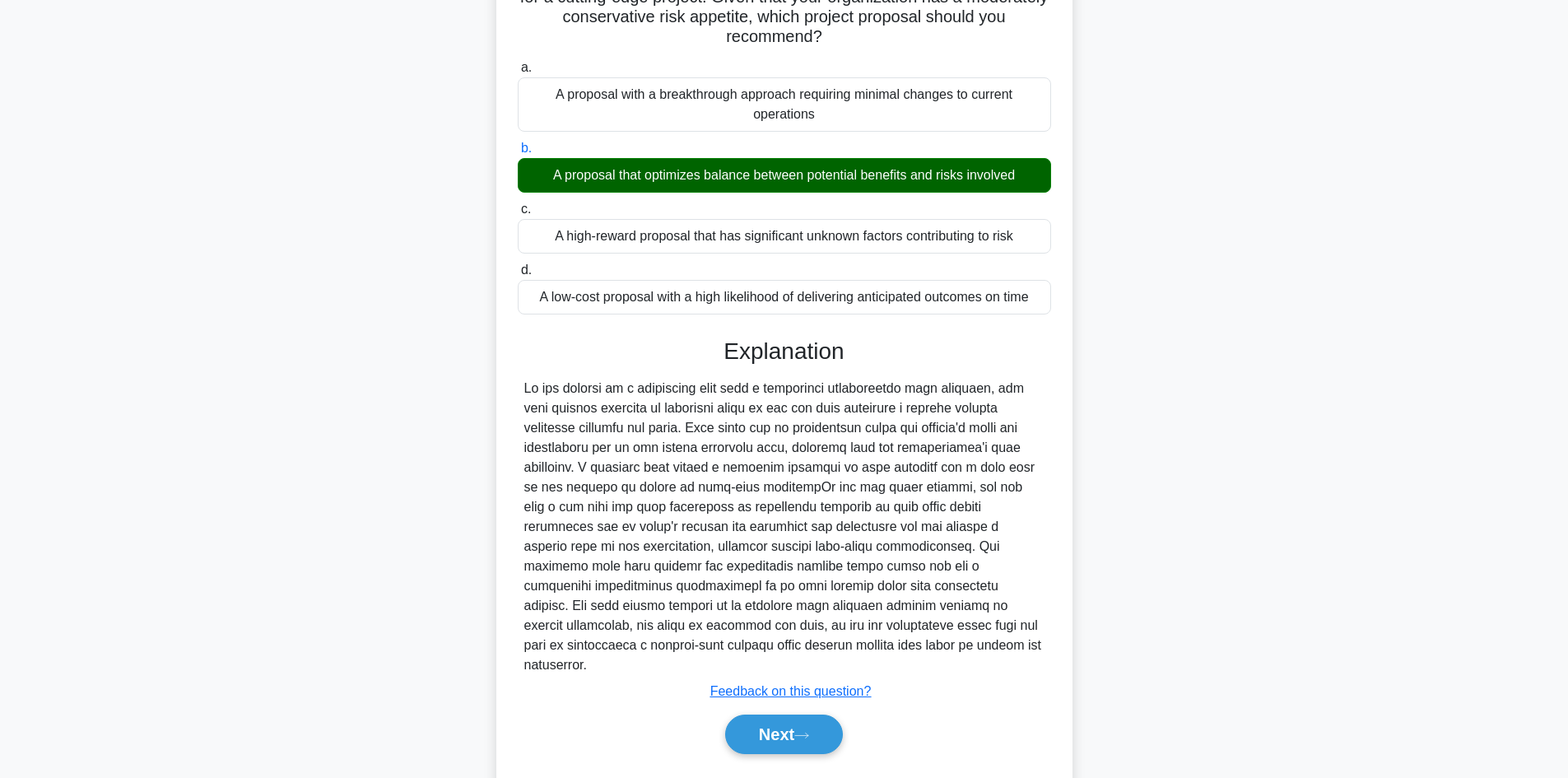
scroll to position [179, 0]
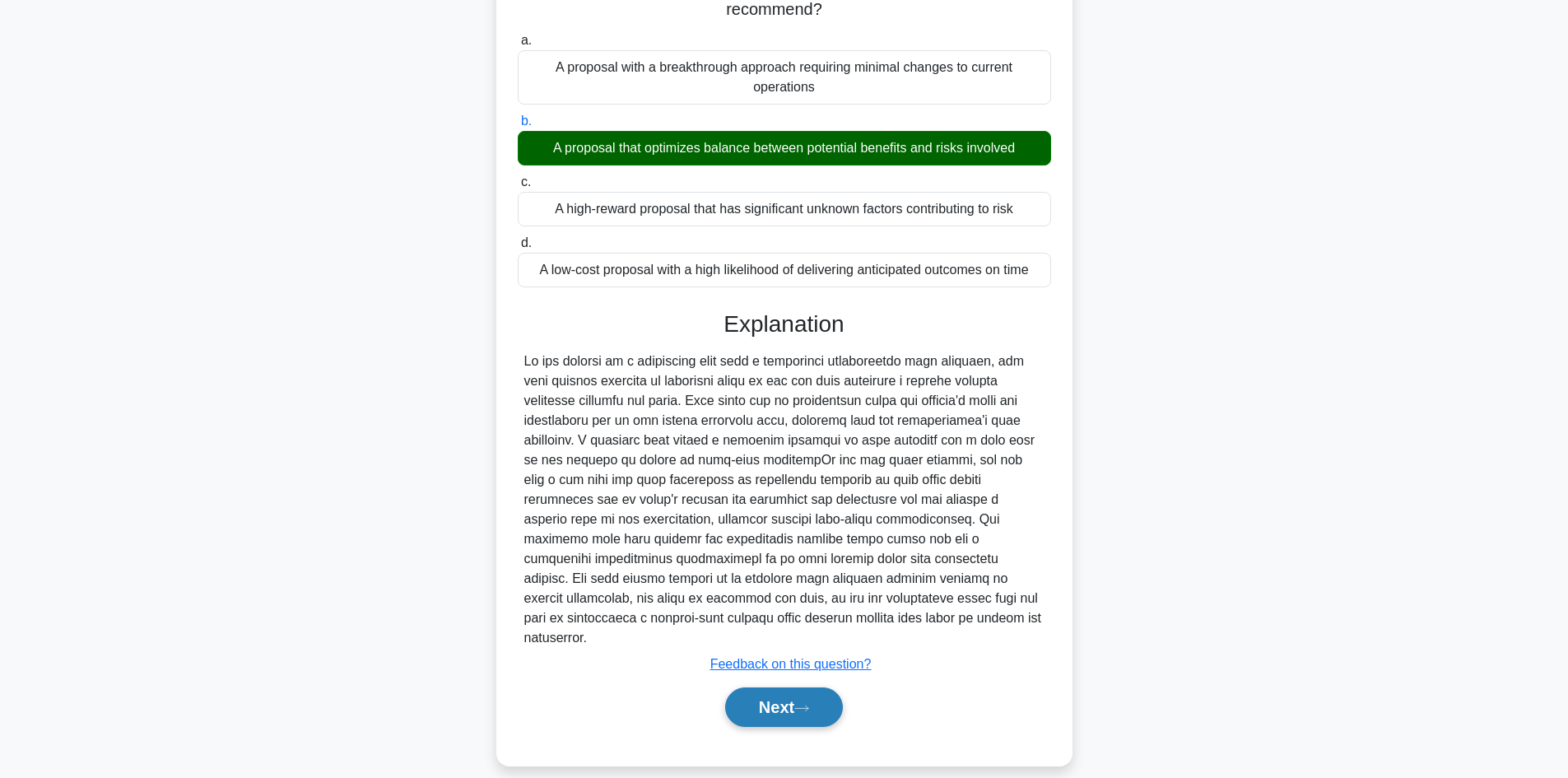
click at [783, 694] on button "Next" at bounding box center [784, 707] width 118 height 39
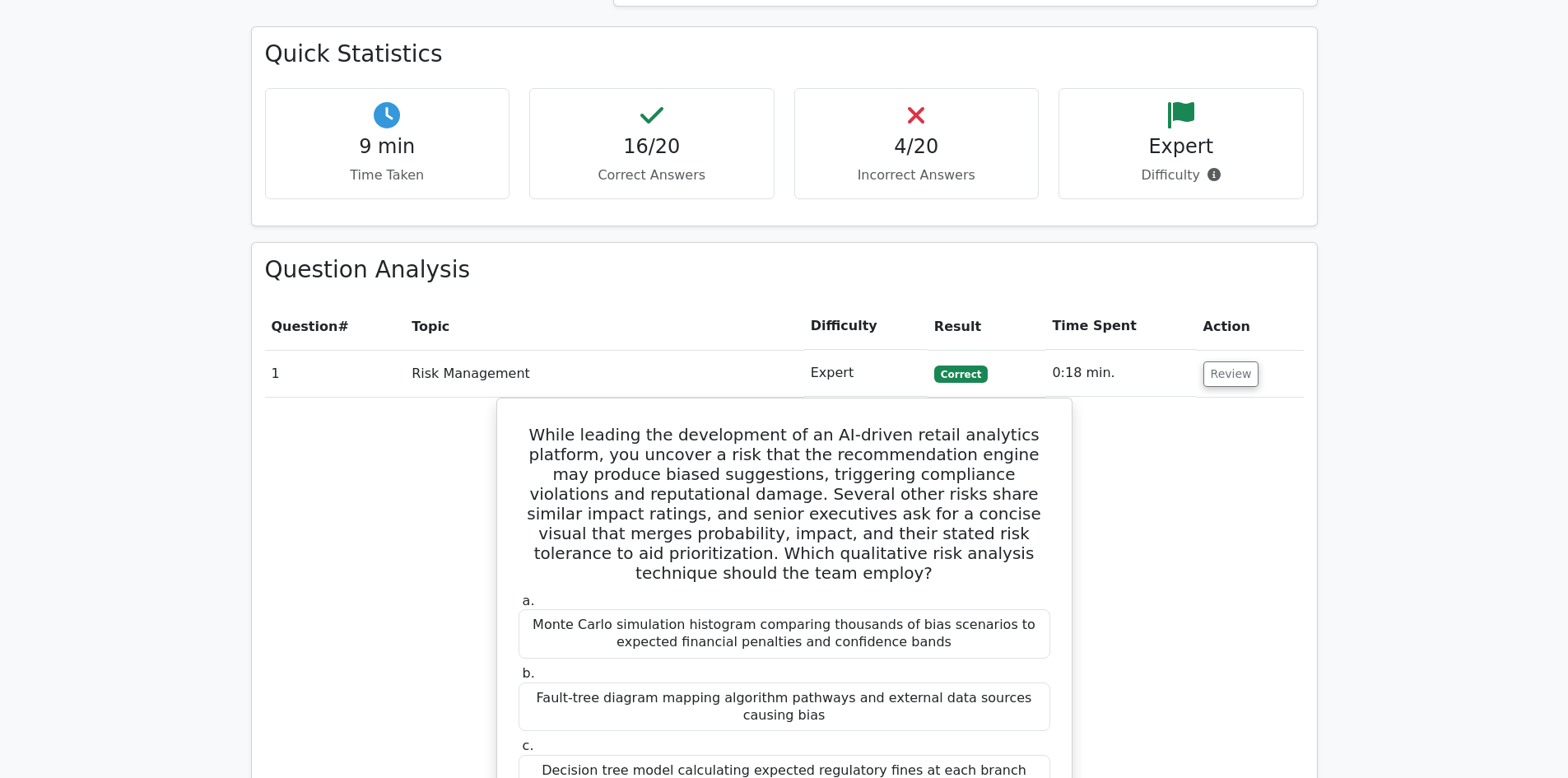
scroll to position [1152, 0]
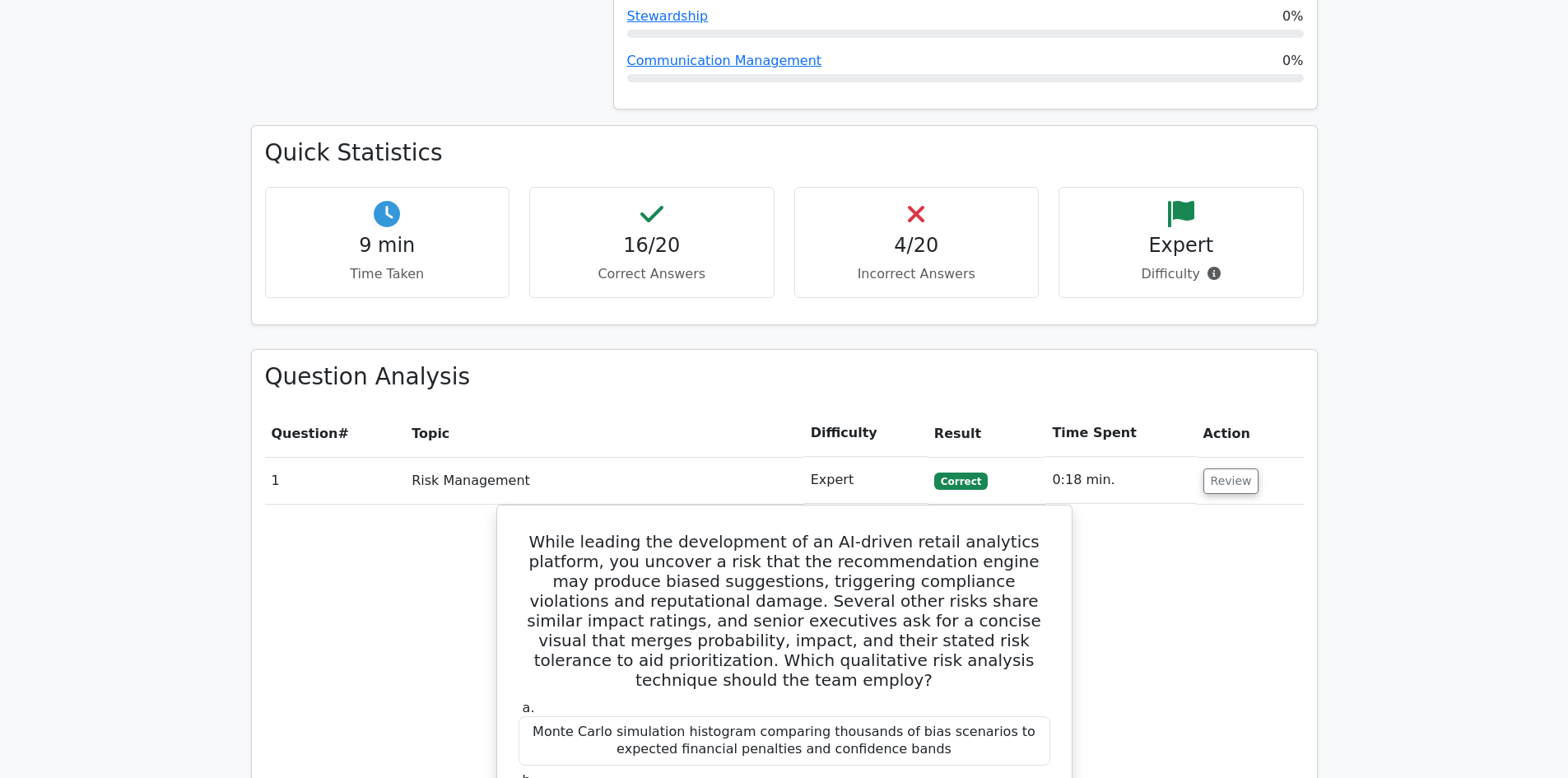
click at [364, 234] on h4 "9 min" at bounding box center [388, 246] width 217 height 24
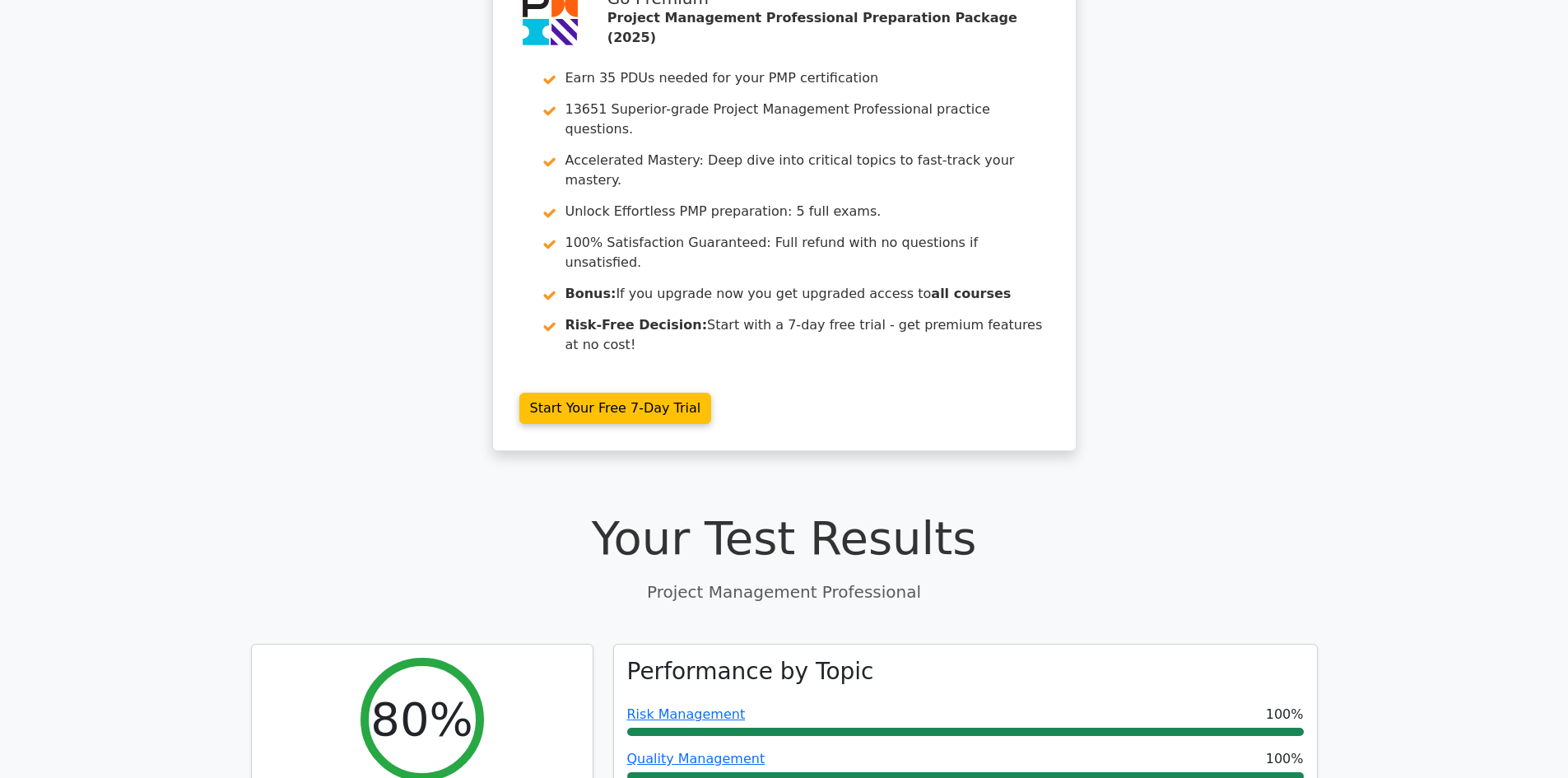
scroll to position [0, 0]
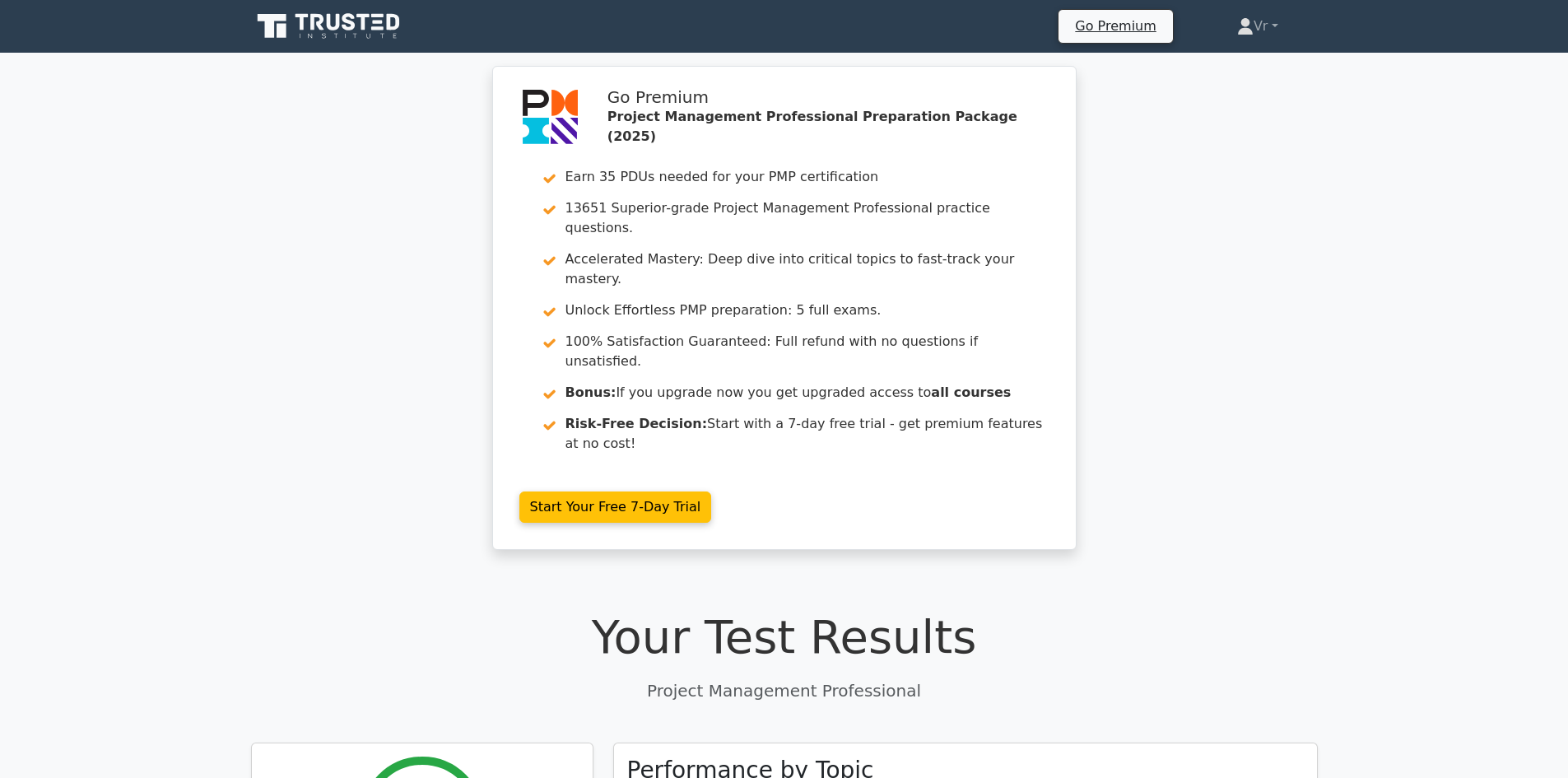
click at [326, 30] on icon at bounding box center [330, 26] width 158 height 31
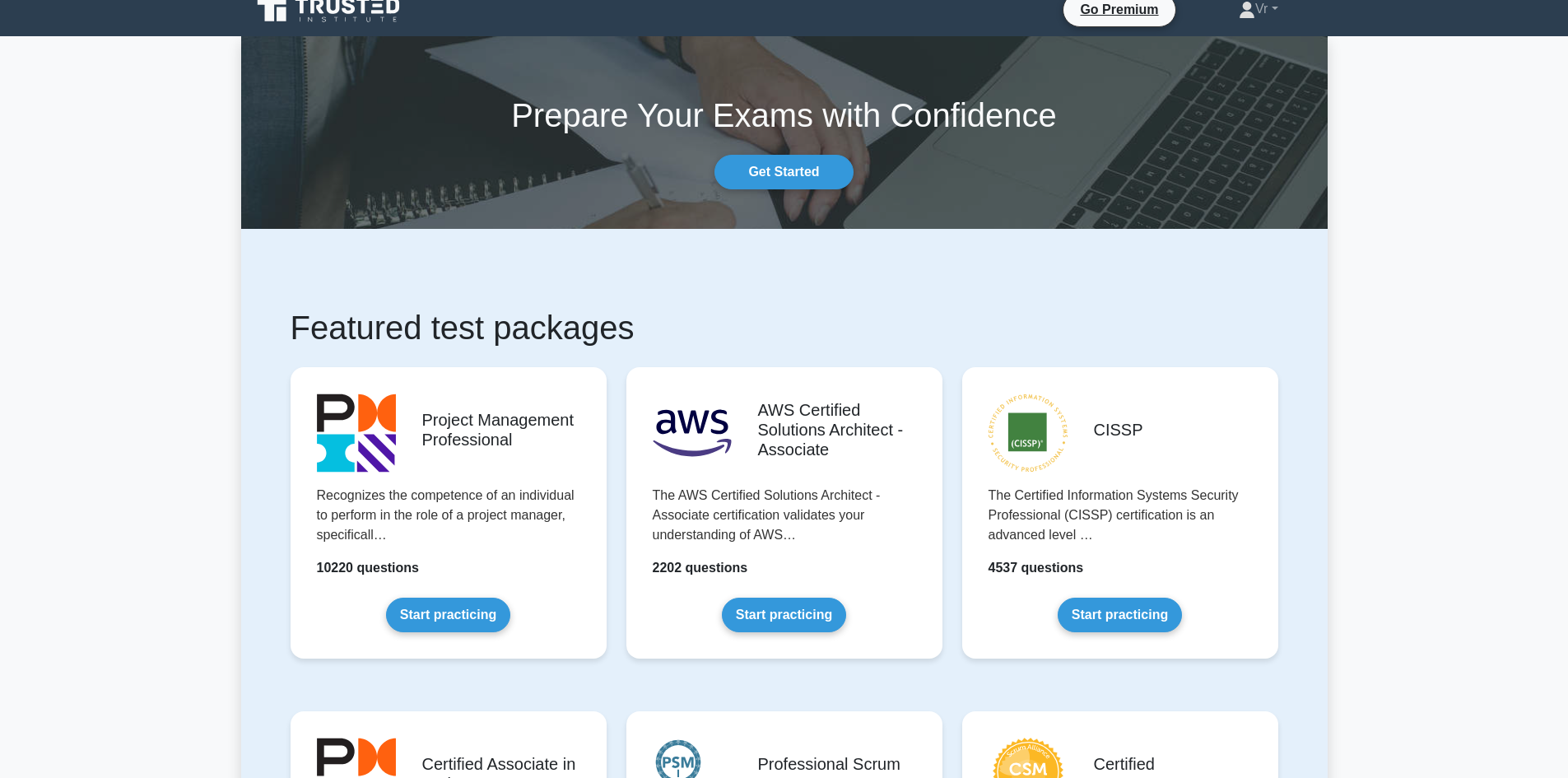
scroll to position [659, 0]
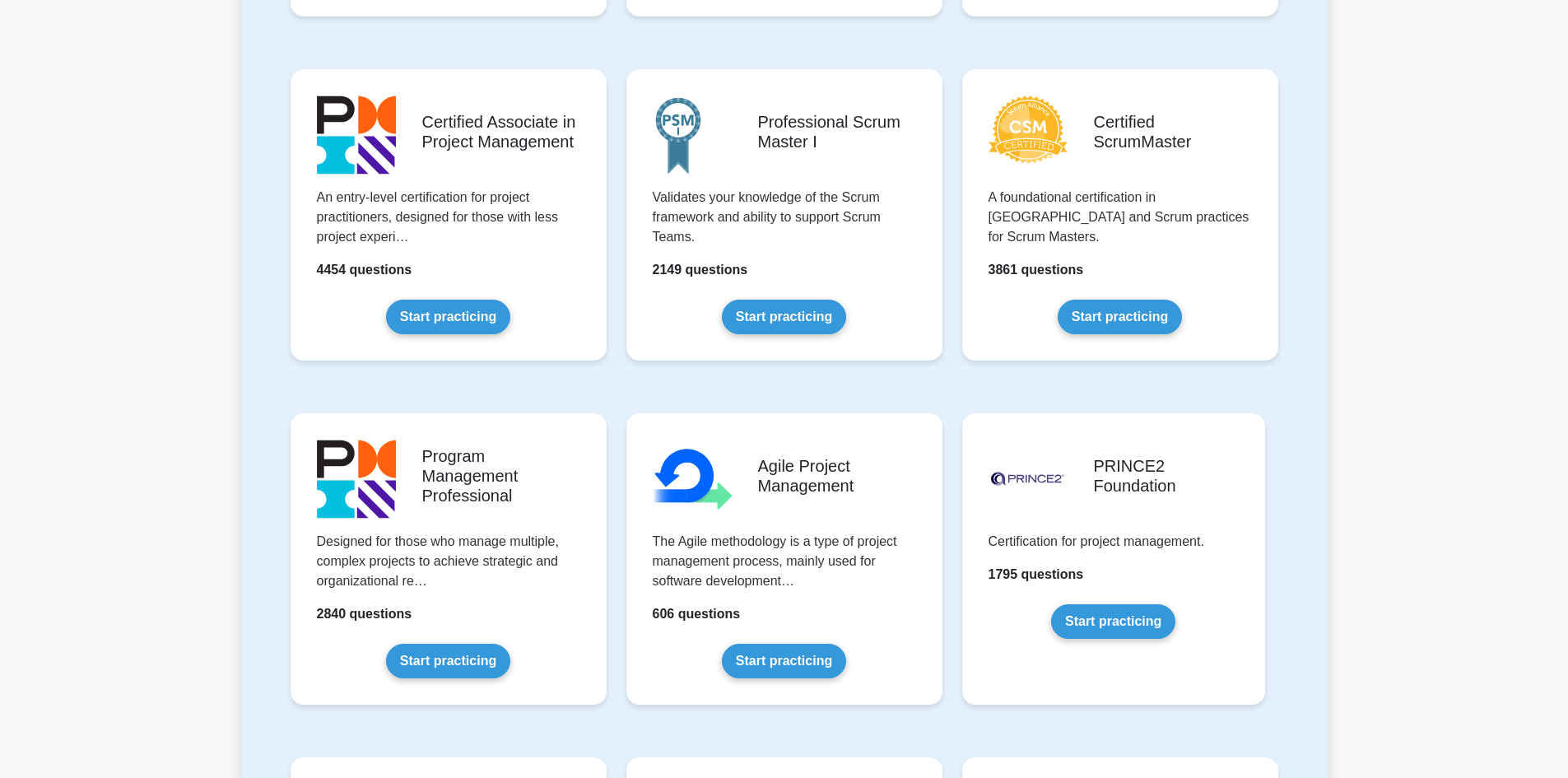
click at [543, 388] on div "Certified Associate in Project Management An entry-level certification for proj…" at bounding box center [449, 228] width 336 height 344
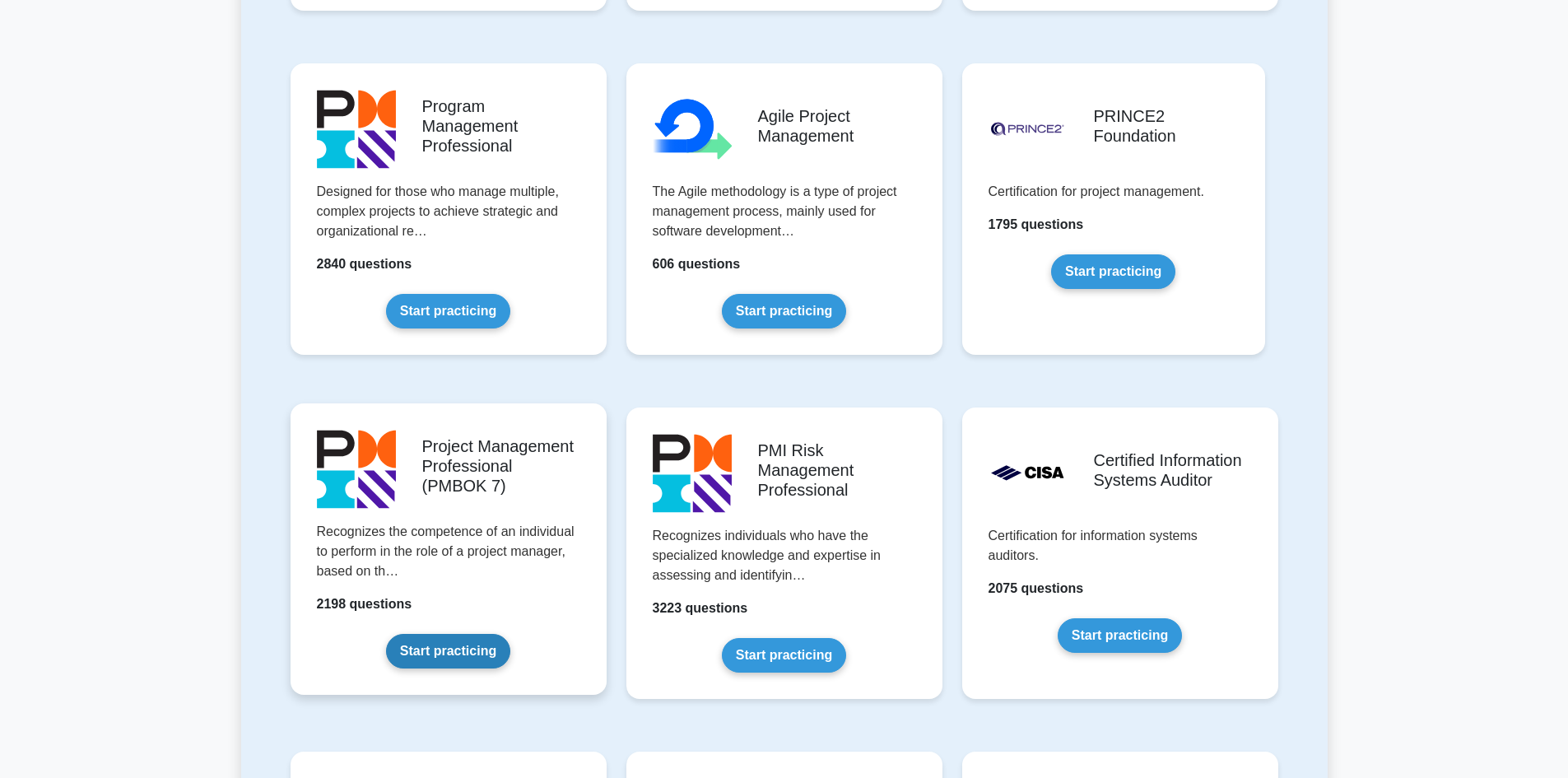
scroll to position [1152, 0]
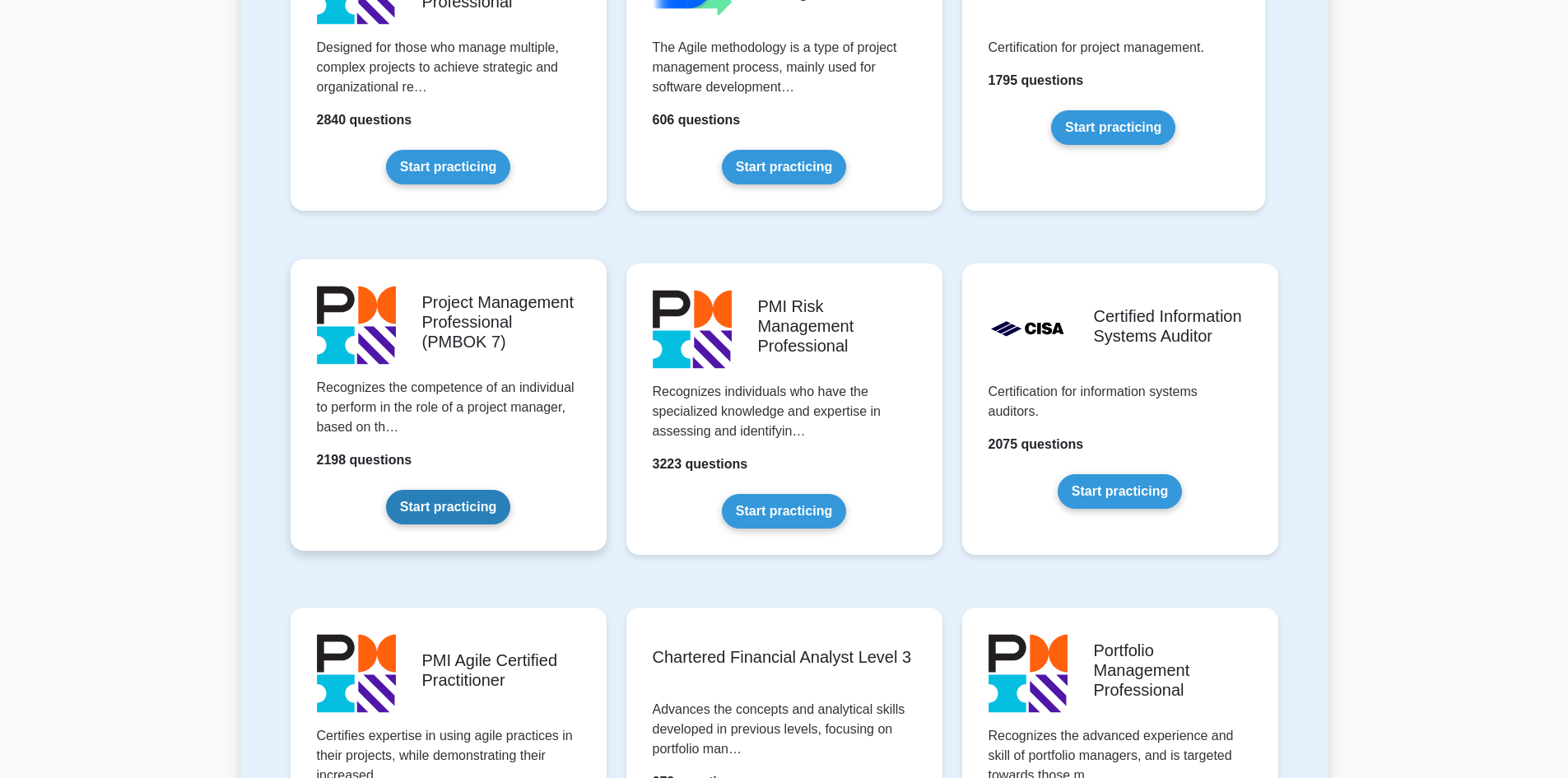
click at [470, 516] on link "Start practicing" at bounding box center [448, 506] width 124 height 34
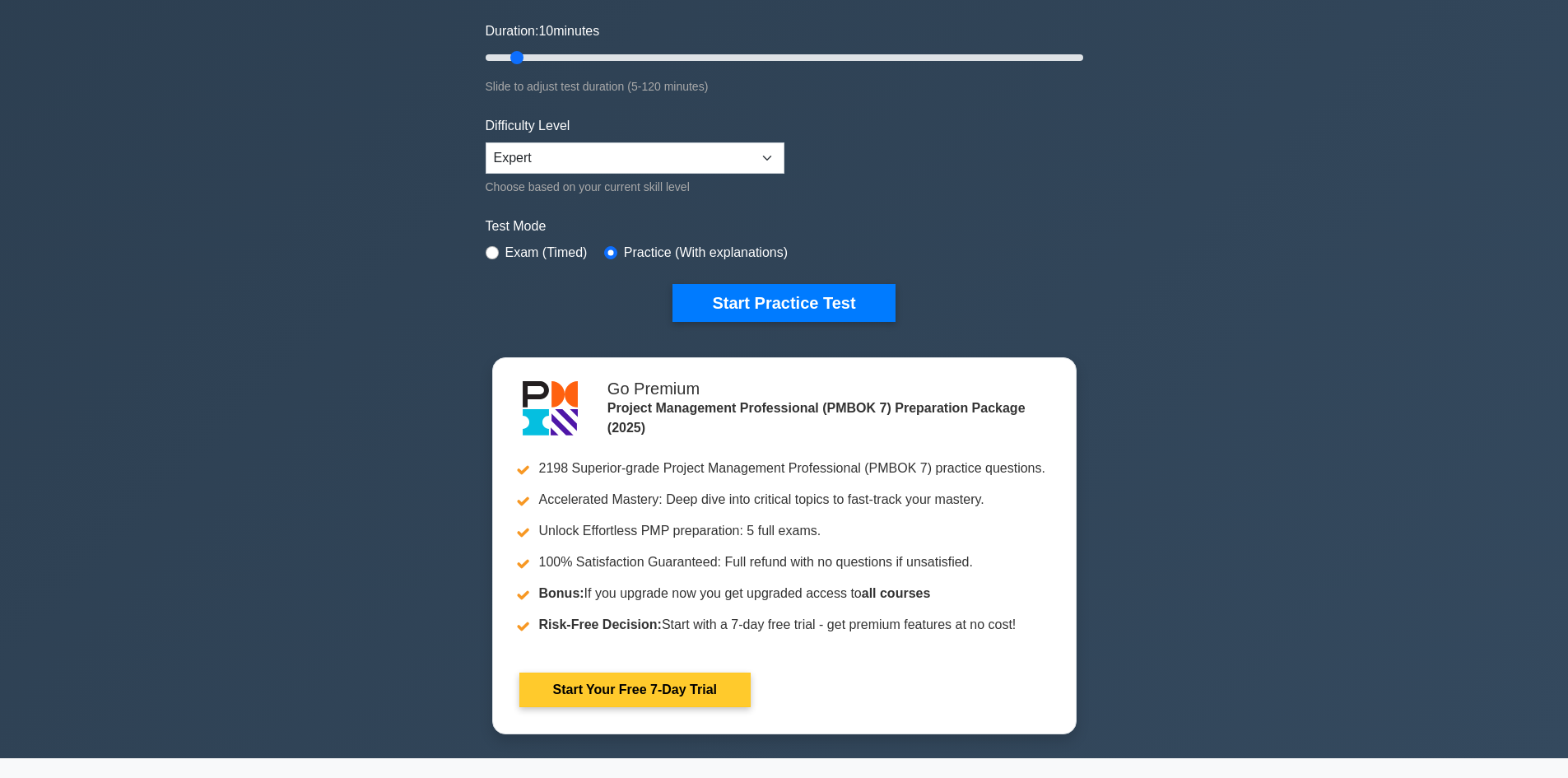
scroll to position [165, 0]
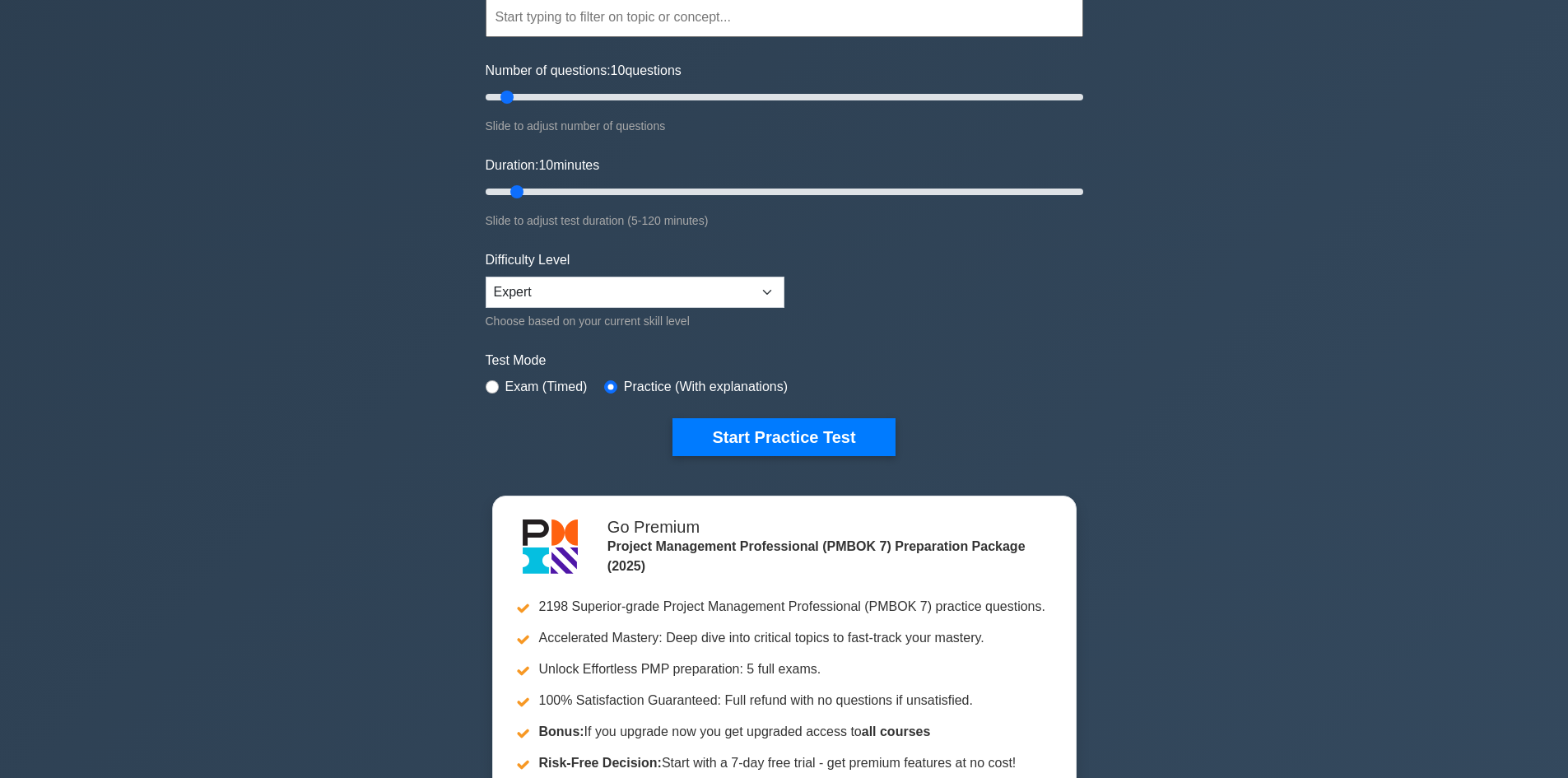
drag, startPoint x: 715, startPoint y: 432, endPoint x: 589, endPoint y: 310, distance: 175.4
click at [604, 327] on form "Topics The Standard for Project Management: A System for Value Delivery The Sta…" at bounding box center [784, 201] width 597 height 509
click at [589, 293] on select "Beginner Intermediate Expert" at bounding box center [635, 292] width 299 height 31
drag, startPoint x: 808, startPoint y: 300, endPoint x: 808, endPoint y: 368, distance: 68.0
click at [808, 300] on form "Topics The Standard for Project Management: A System for Value Delivery The Sta…" at bounding box center [784, 201] width 597 height 509
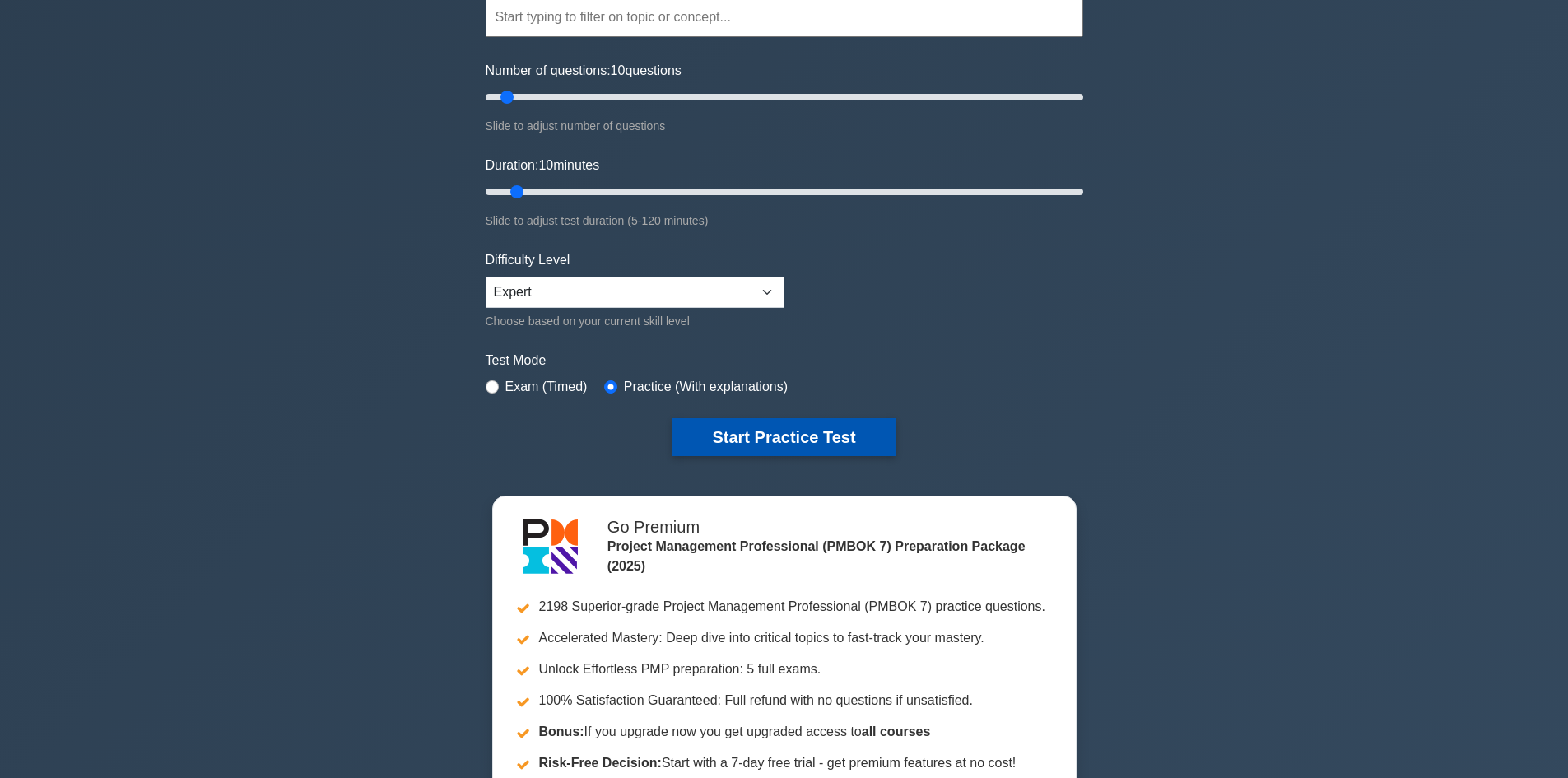
click at [807, 449] on button "Start Practice Test" at bounding box center [784, 437] width 222 height 38
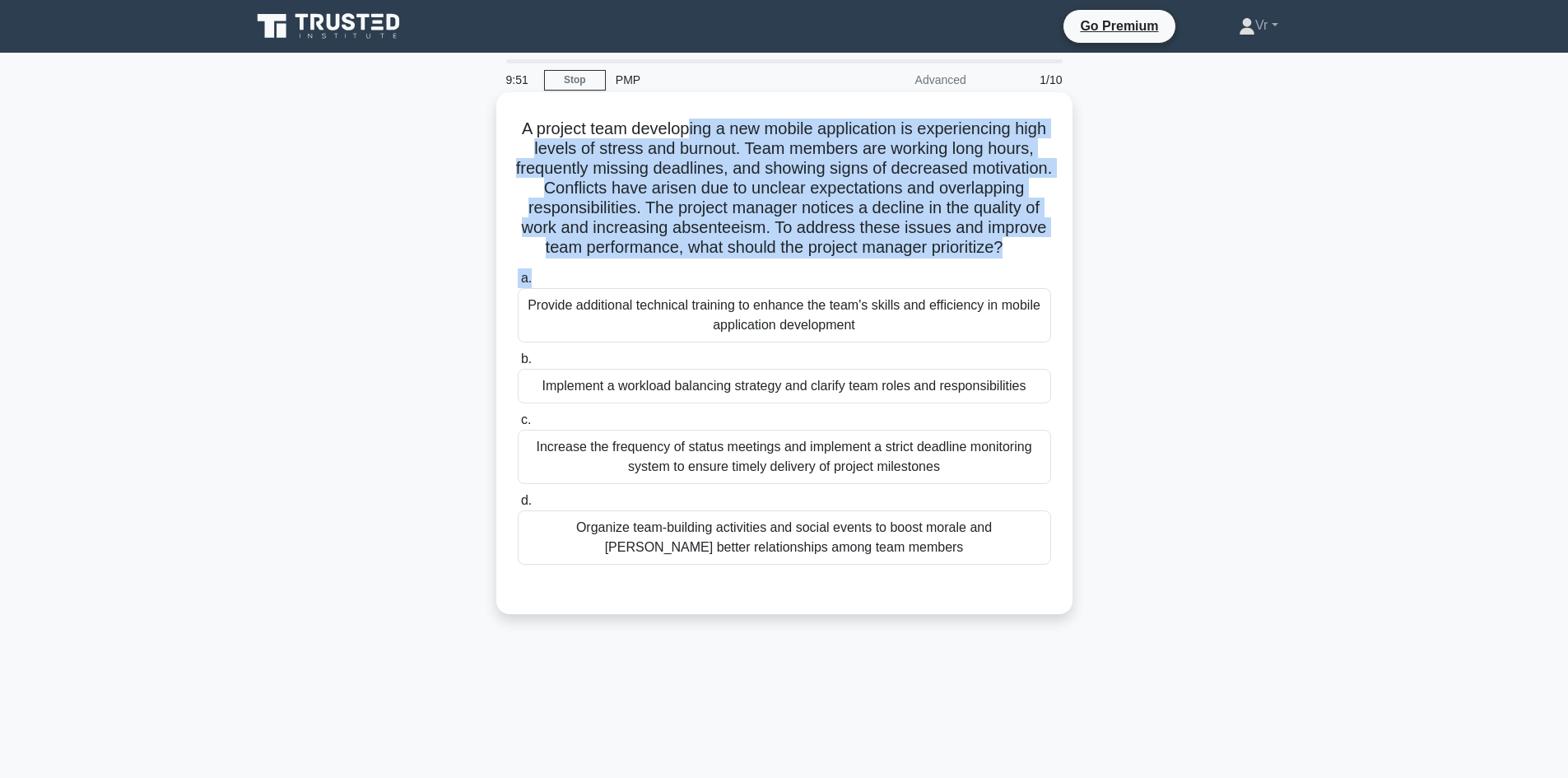
drag, startPoint x: 703, startPoint y: 135, endPoint x: 932, endPoint y: 290, distance: 276.5
click at [932, 290] on div "A project team developing a new mobile application is experiencing high levels …" at bounding box center [784, 353] width 563 height 509
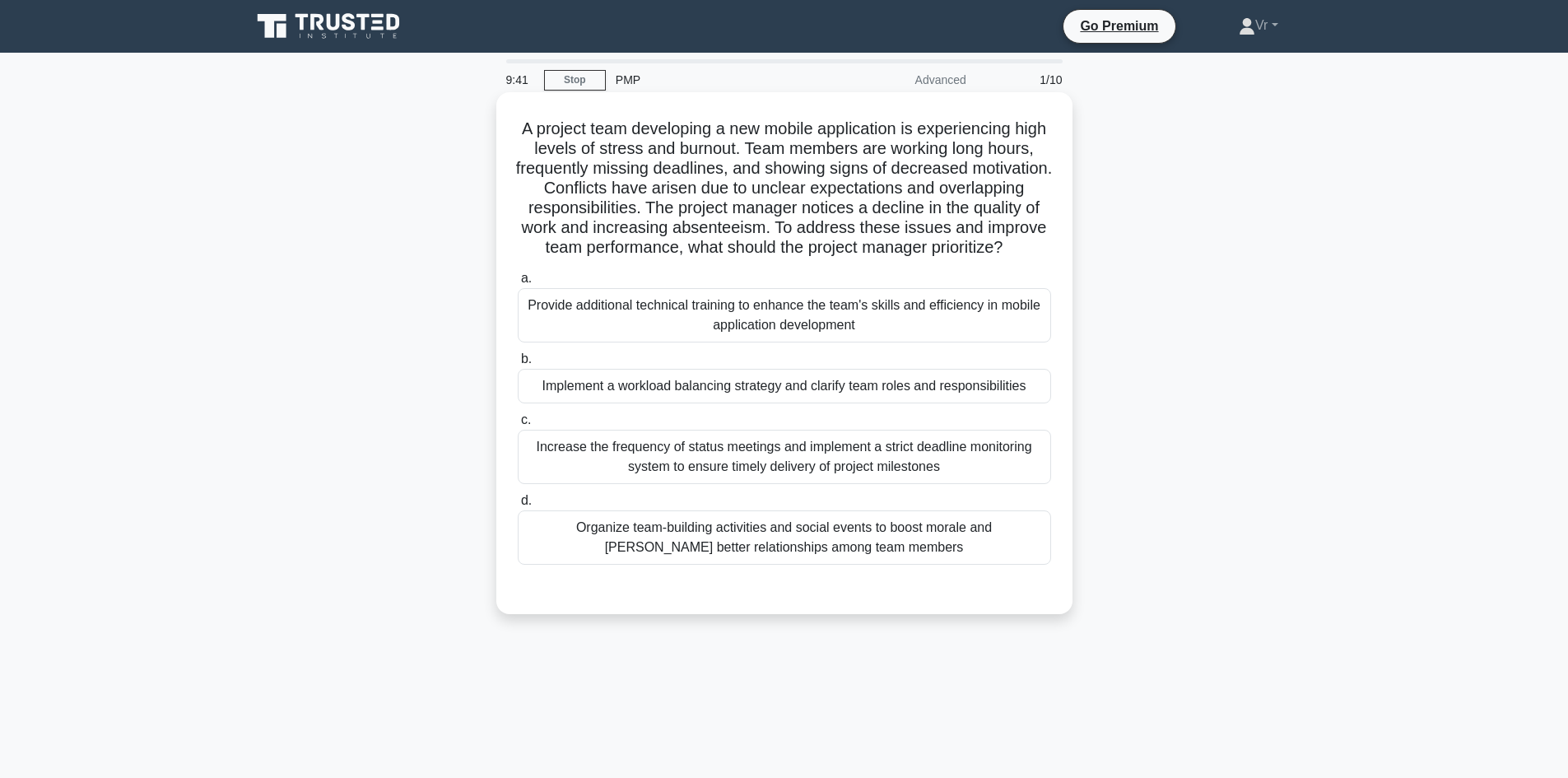
click at [784, 404] on div "Implement a workload balancing strategy and clarify team roles and responsibili…" at bounding box center [784, 385] width 534 height 34
click at [518, 365] on input "b. Implement a workload balancing strategy and clarify team roles and responsib…" at bounding box center [518, 359] width 0 height 11
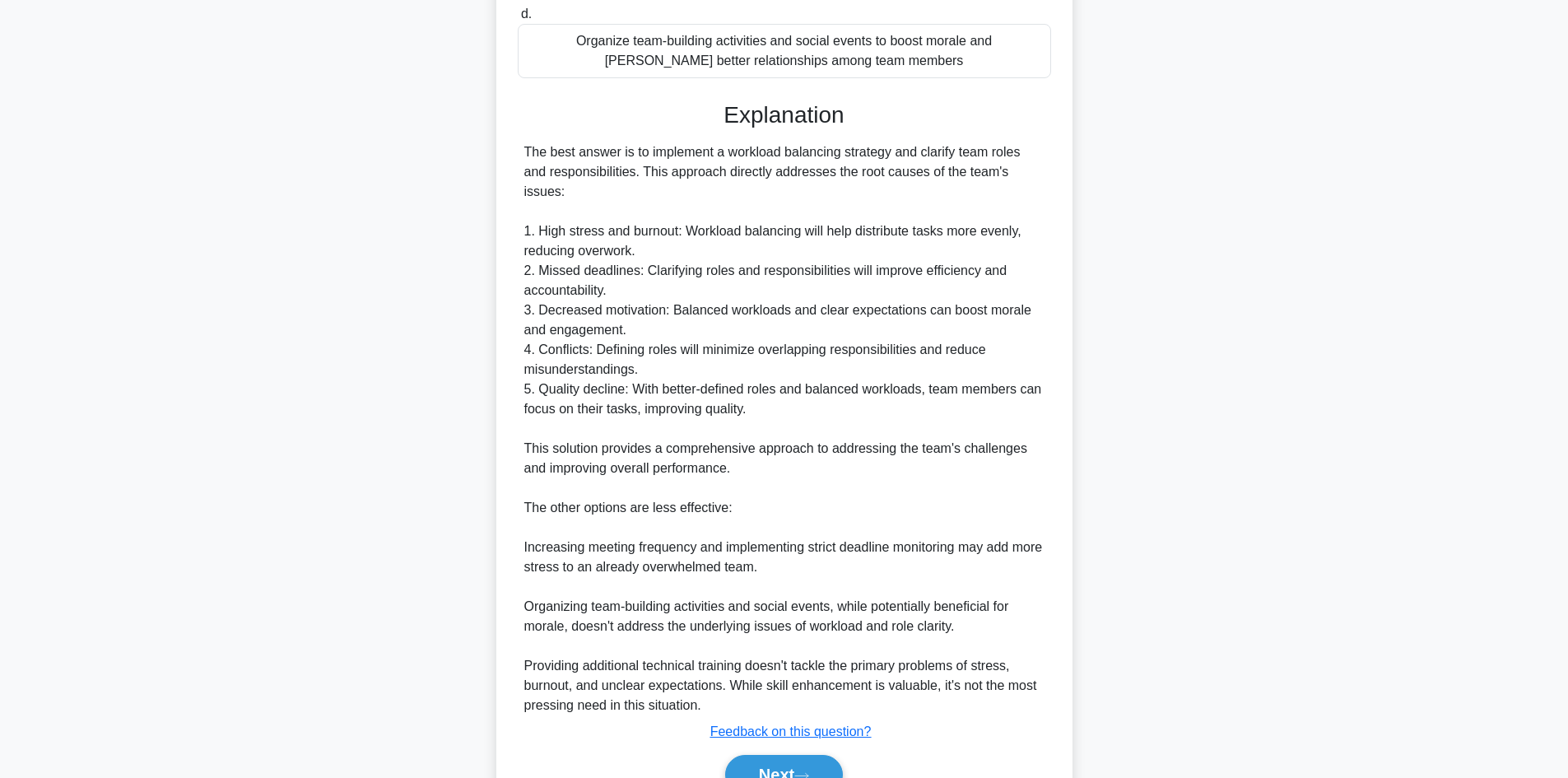
scroll to position [574, 0]
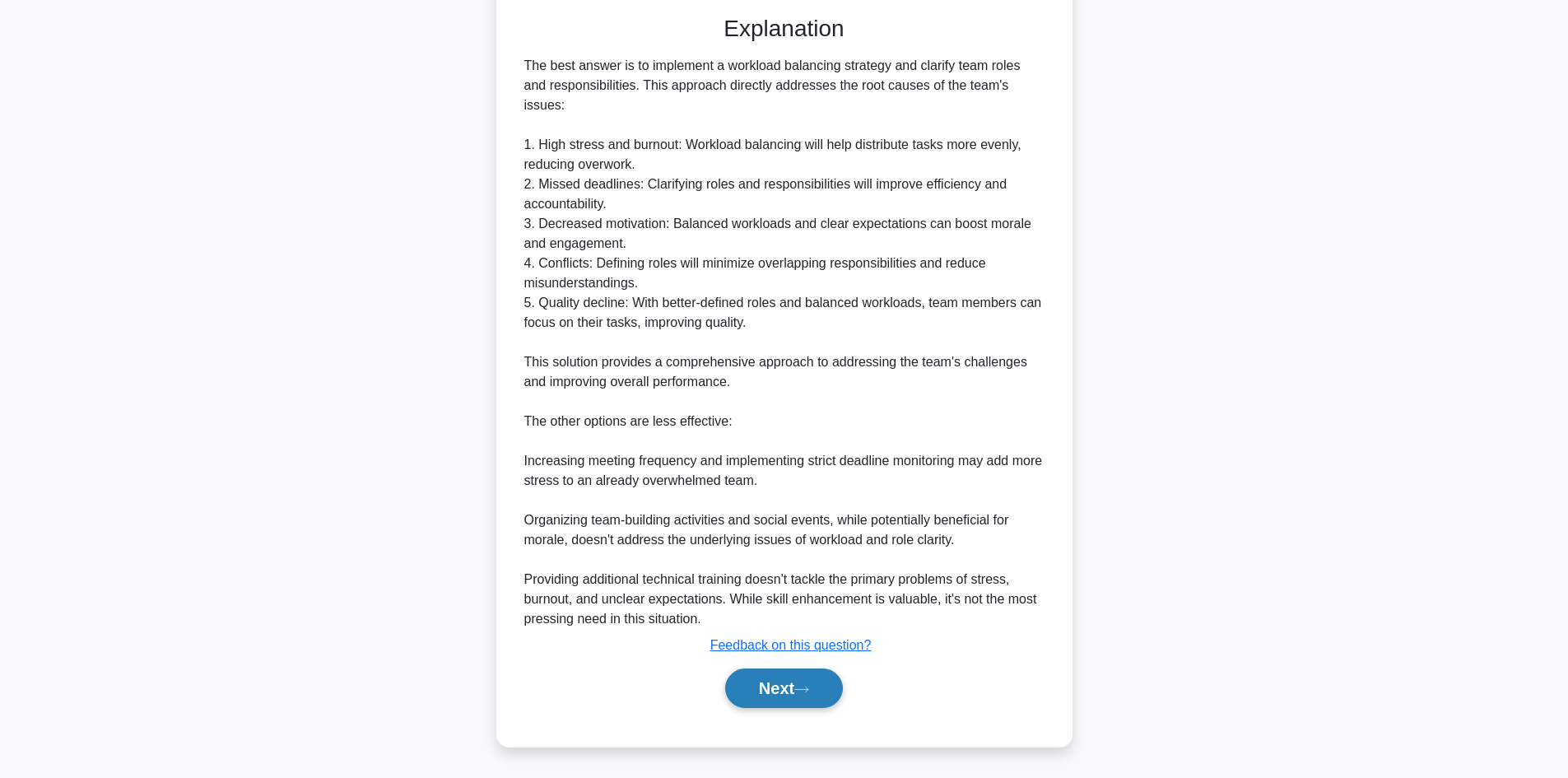
click at [796, 688] on button "Next" at bounding box center [784, 688] width 118 height 39
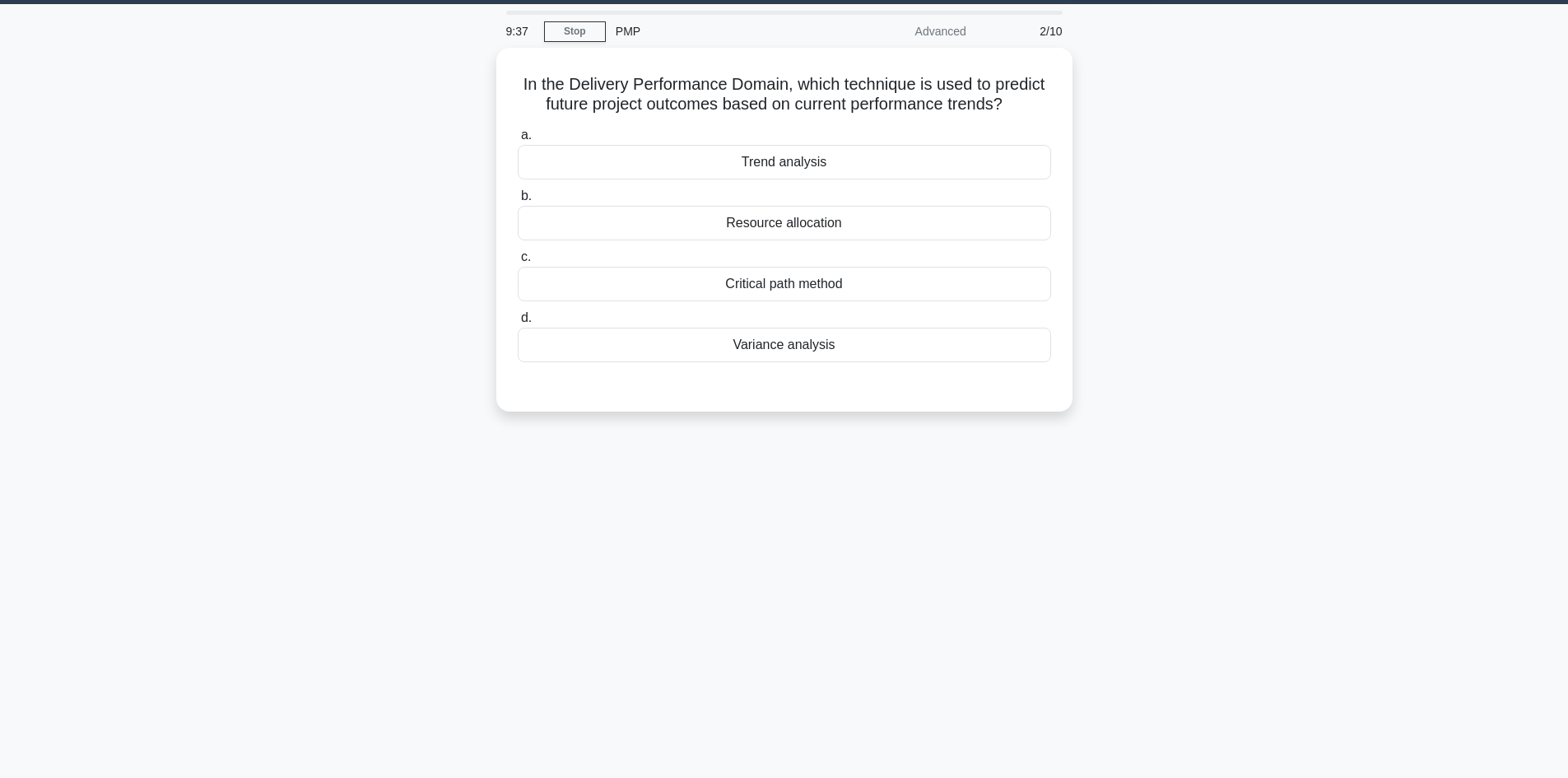
scroll to position [0, 0]
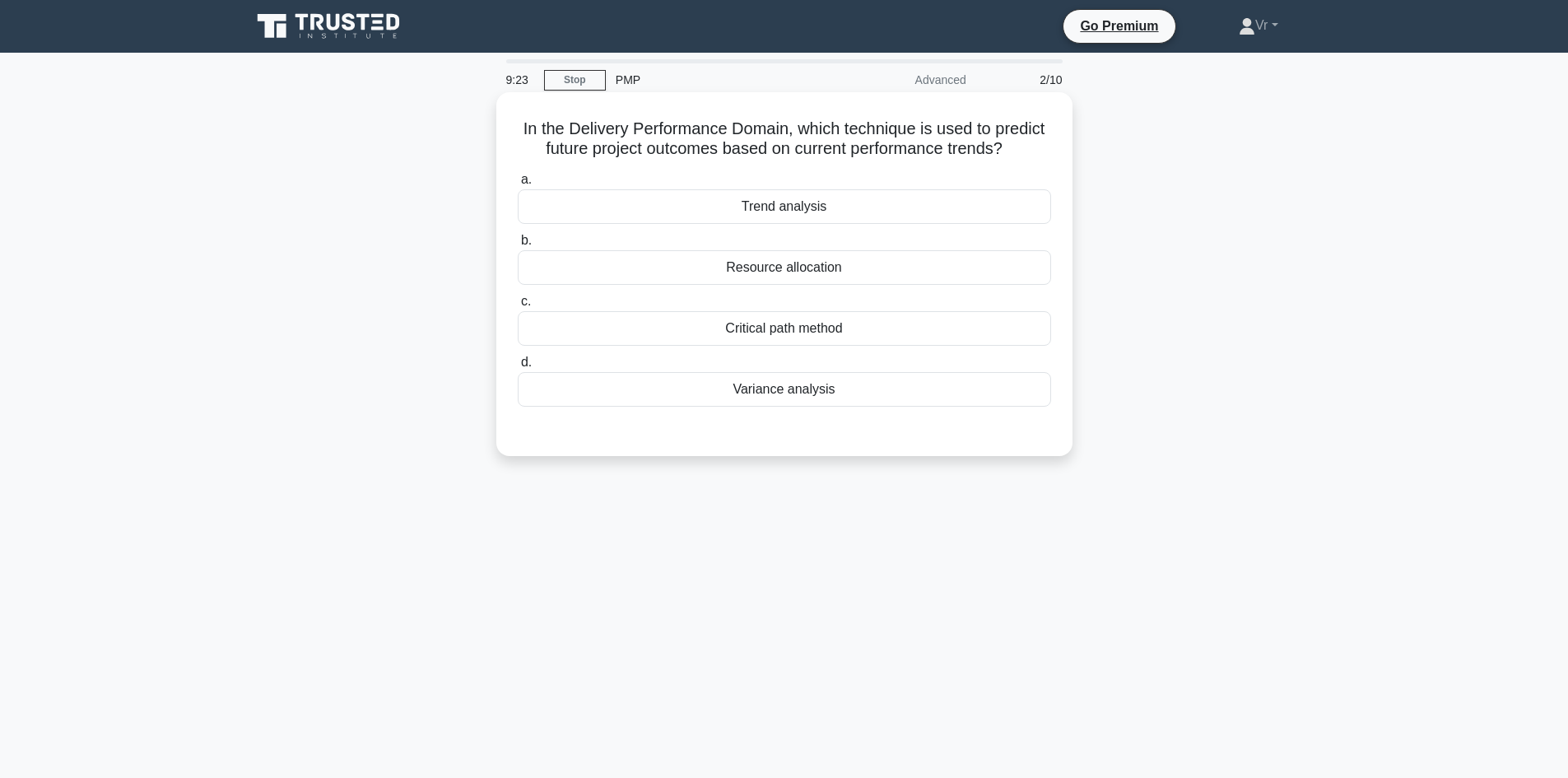
click at [789, 216] on div "Trend analysis" at bounding box center [784, 206] width 534 height 34
click at [518, 186] on input "a. Trend analysis" at bounding box center [518, 180] width 0 height 11
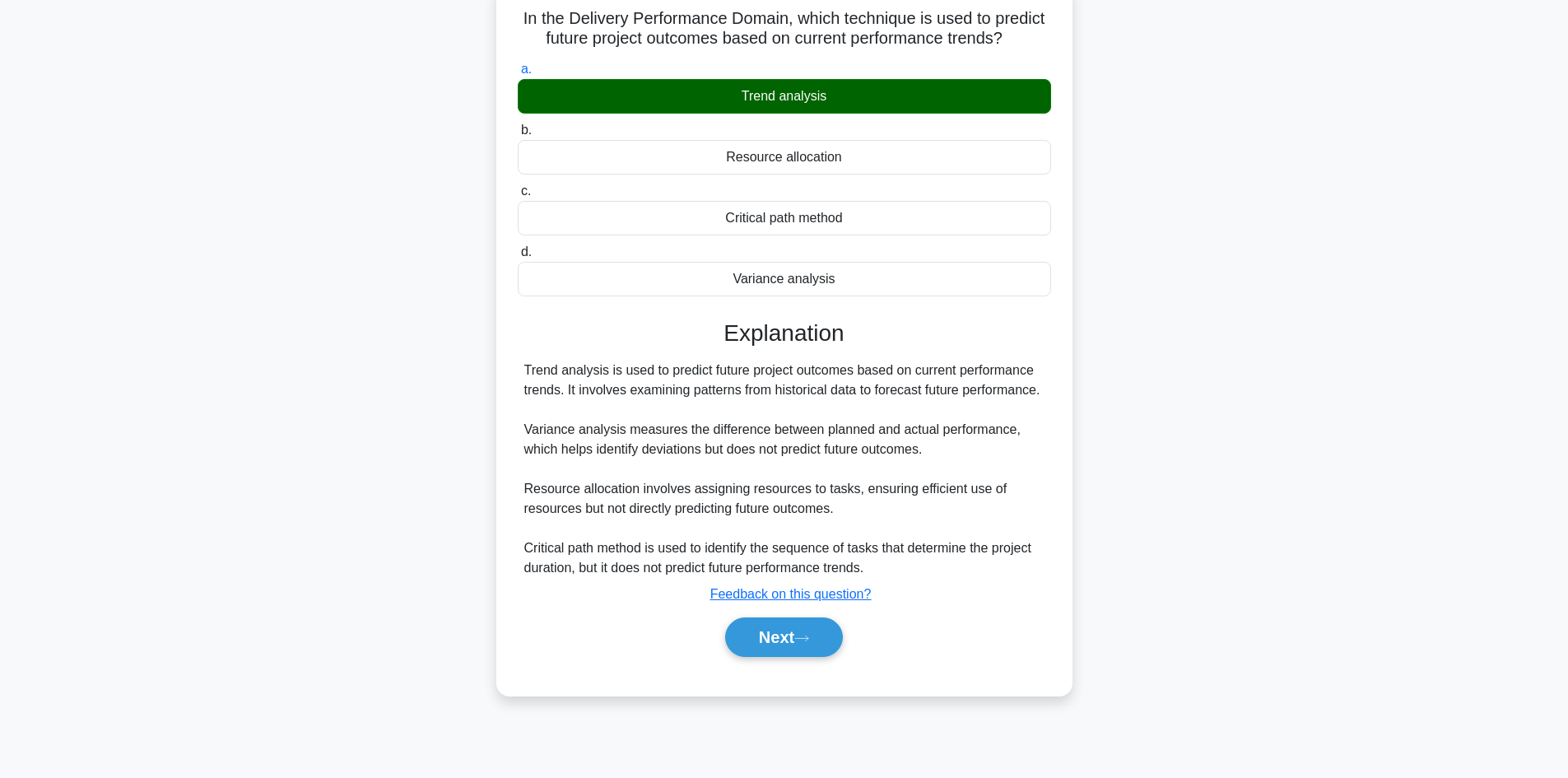
scroll to position [111, 0]
click at [773, 639] on button "Next" at bounding box center [784, 636] width 118 height 39
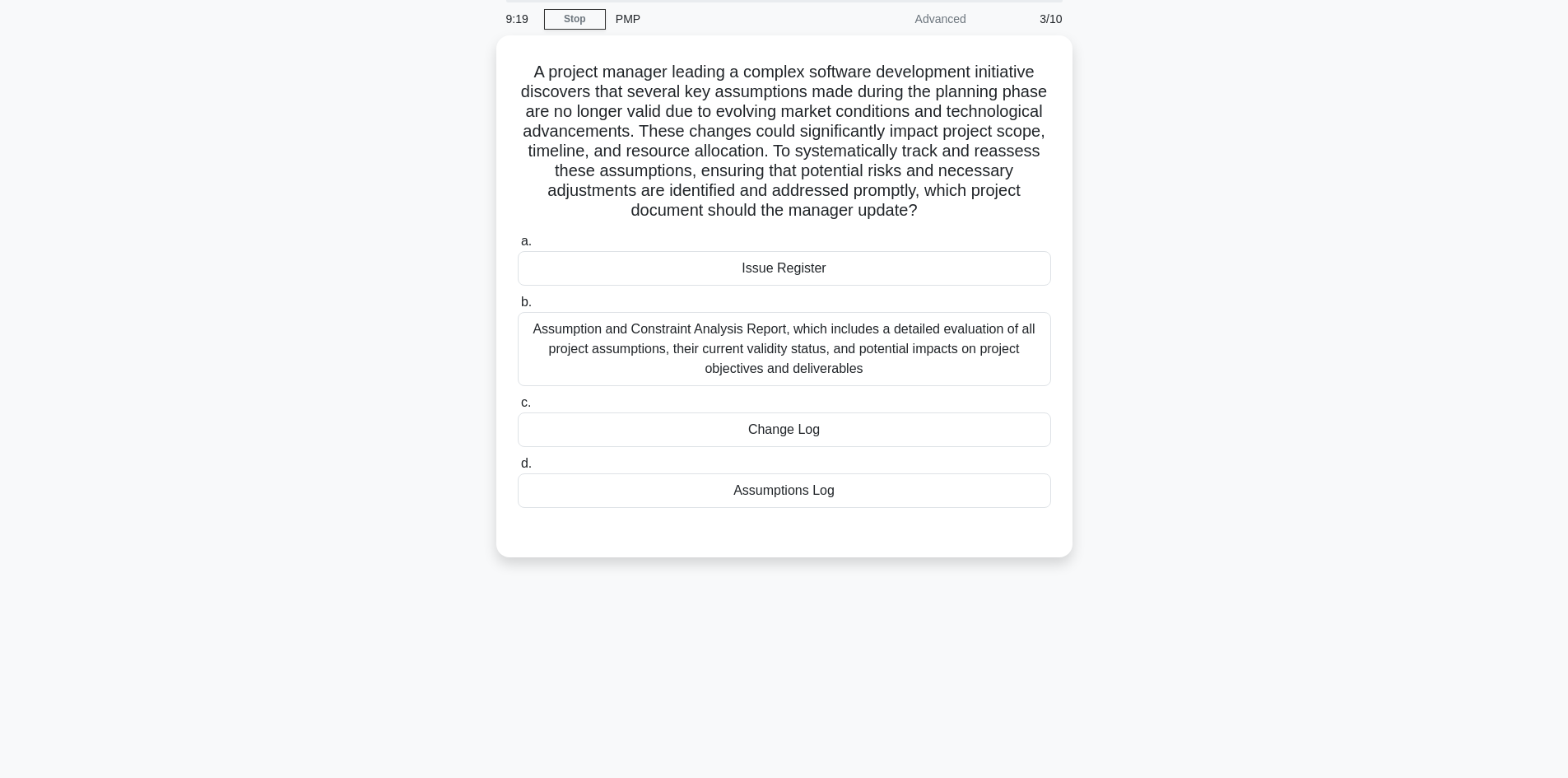
scroll to position [0, 0]
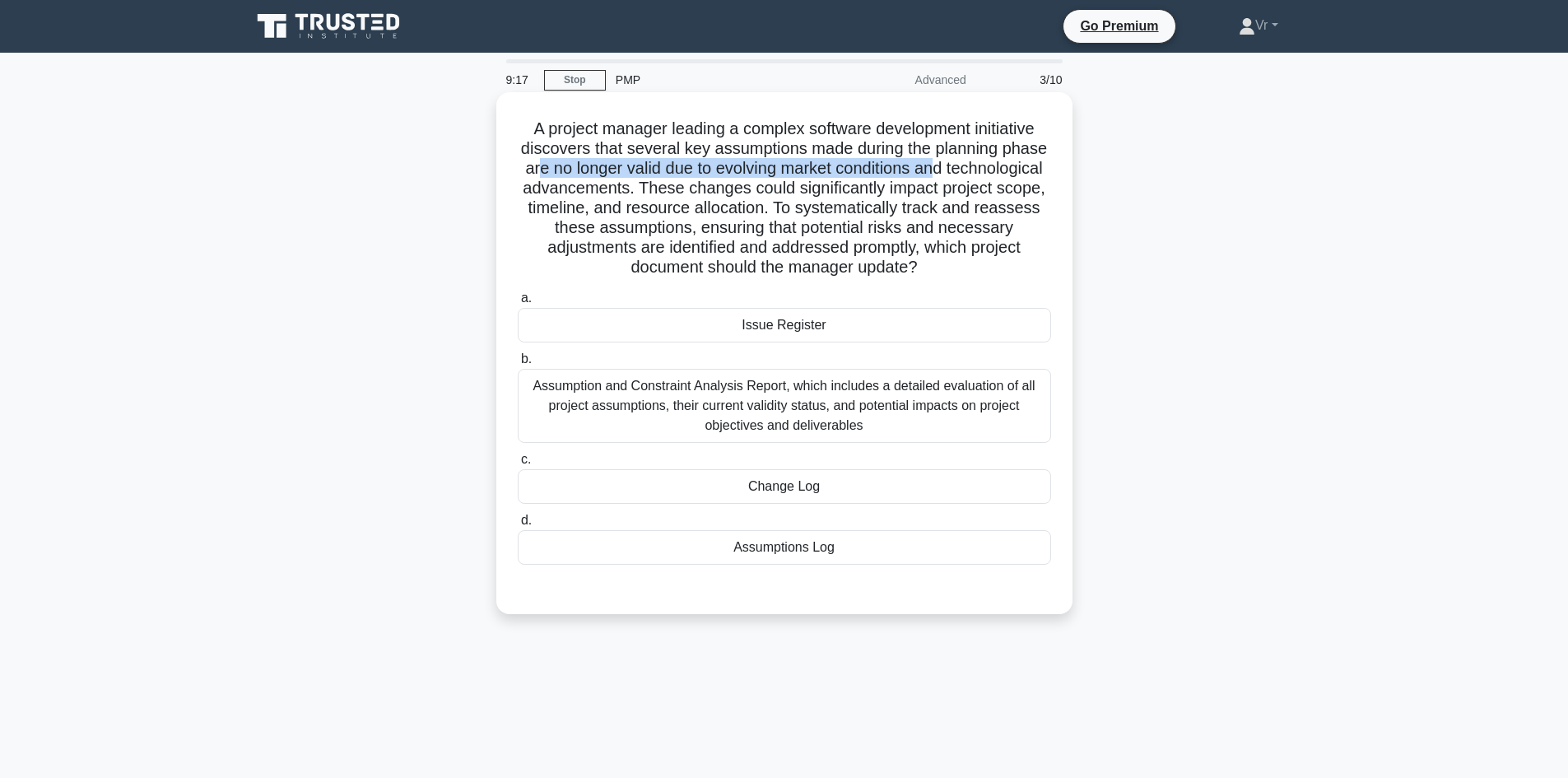
drag, startPoint x: 583, startPoint y: 174, endPoint x: 888, endPoint y: 191, distance: 305.5
click at [992, 172] on h5 "A project manager leading a complex software development initiative discovers t…" at bounding box center [784, 198] width 536 height 160
drag, startPoint x: 758, startPoint y: 195, endPoint x: 1032, endPoint y: 262, distance: 282.1
click at [1032, 262] on h5 "A project manager leading a complex software development initiative discovers t…" at bounding box center [784, 198] width 536 height 160
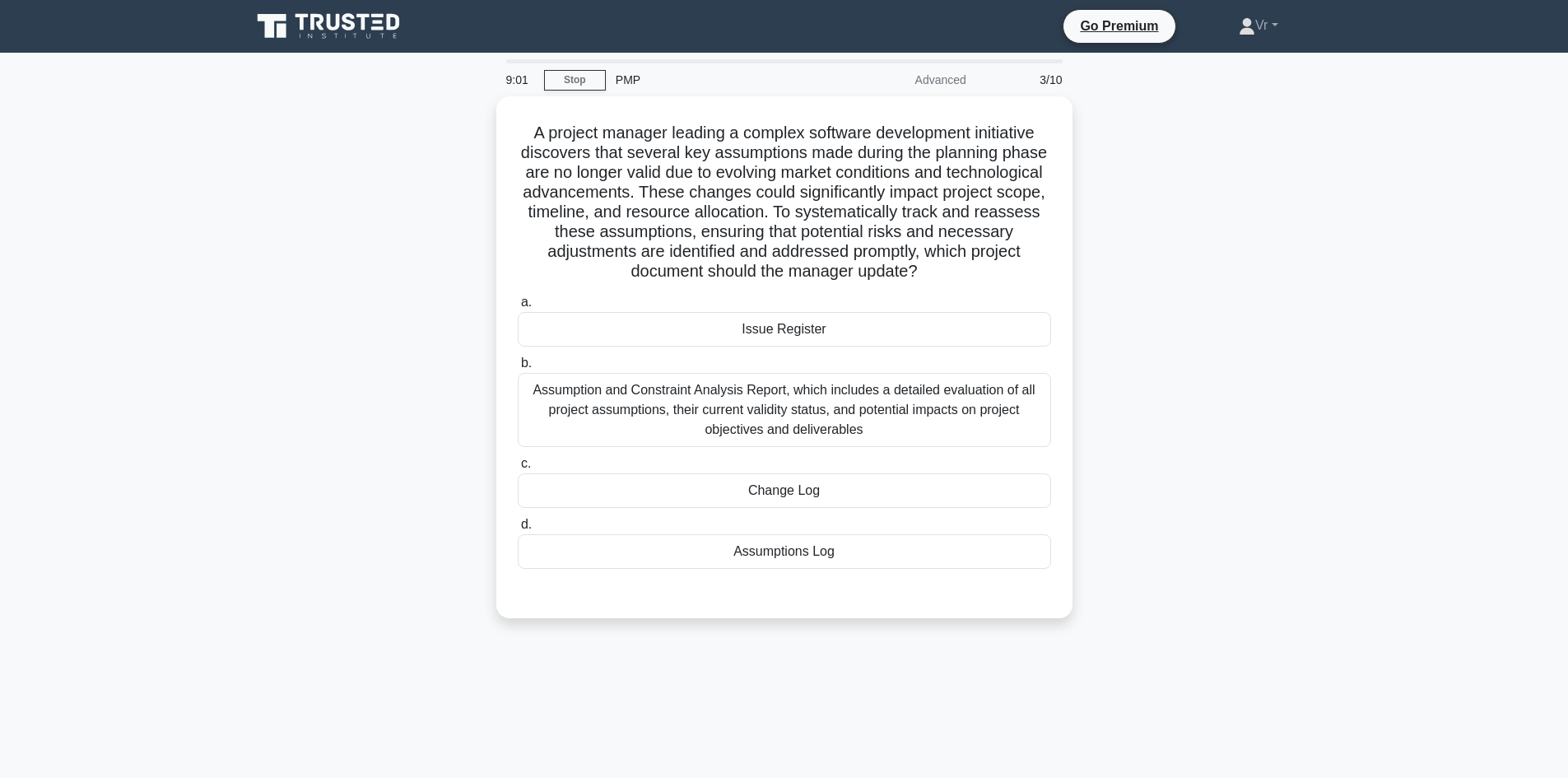
click at [1222, 266] on div "A project manager leading a complex software development initiative discovers t…" at bounding box center [784, 367] width 1087 height 542
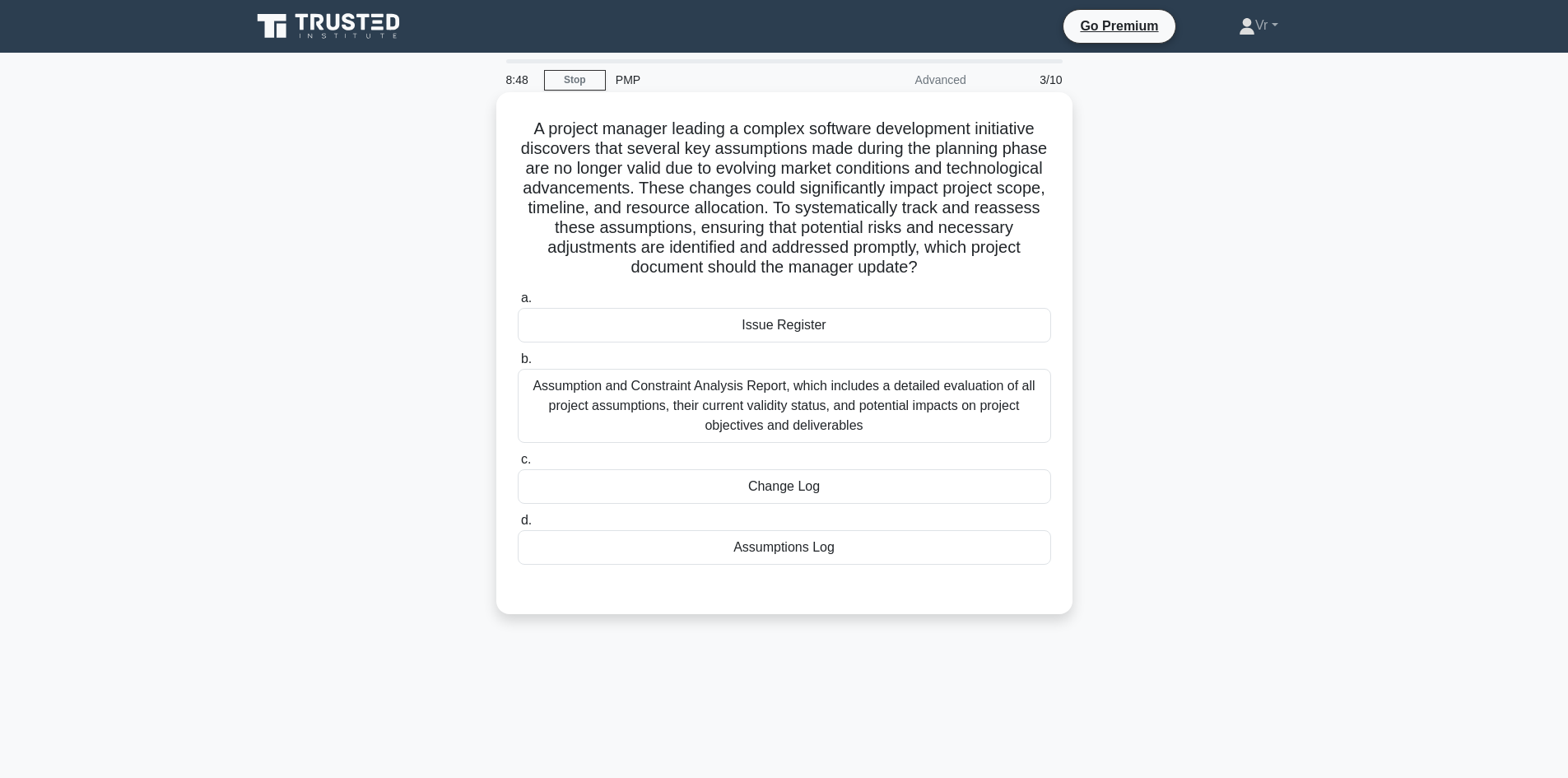
click at [797, 317] on div "Issue Register" at bounding box center [784, 325] width 534 height 34
click at [518, 304] on input "a. Issue Register" at bounding box center [518, 298] width 0 height 11
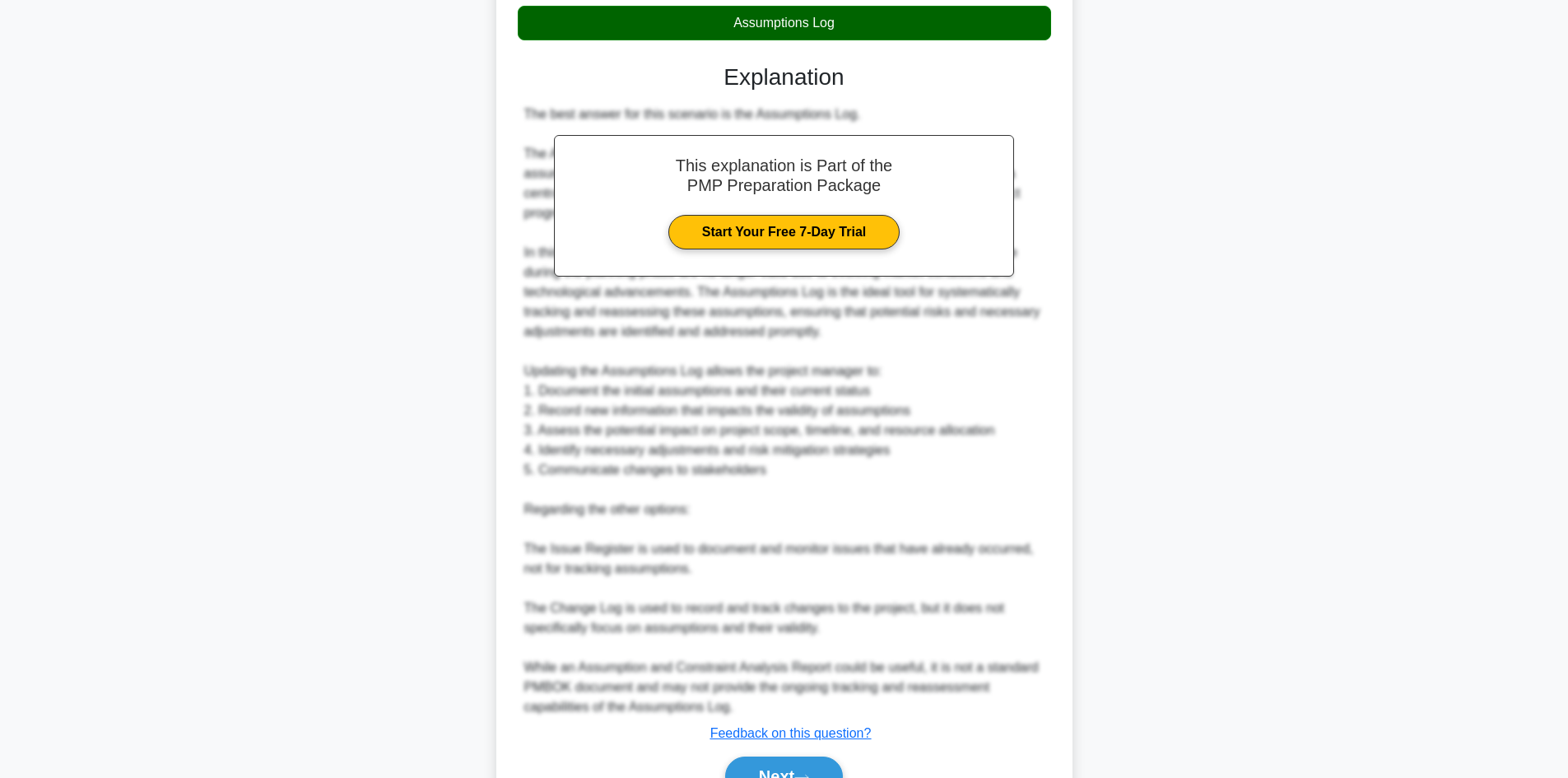
scroll to position [615, 0]
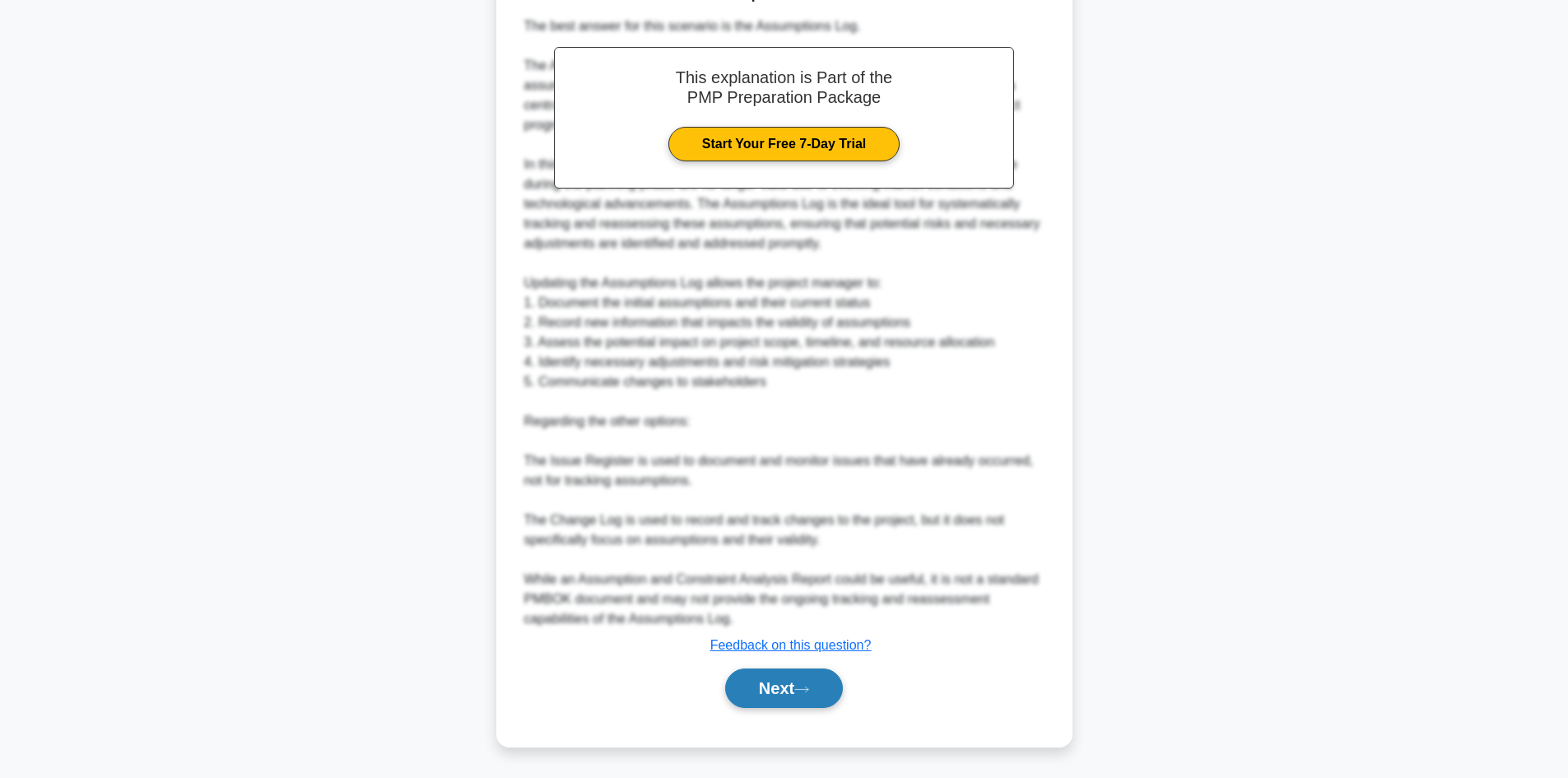
click at [818, 684] on button "Next" at bounding box center [784, 688] width 118 height 39
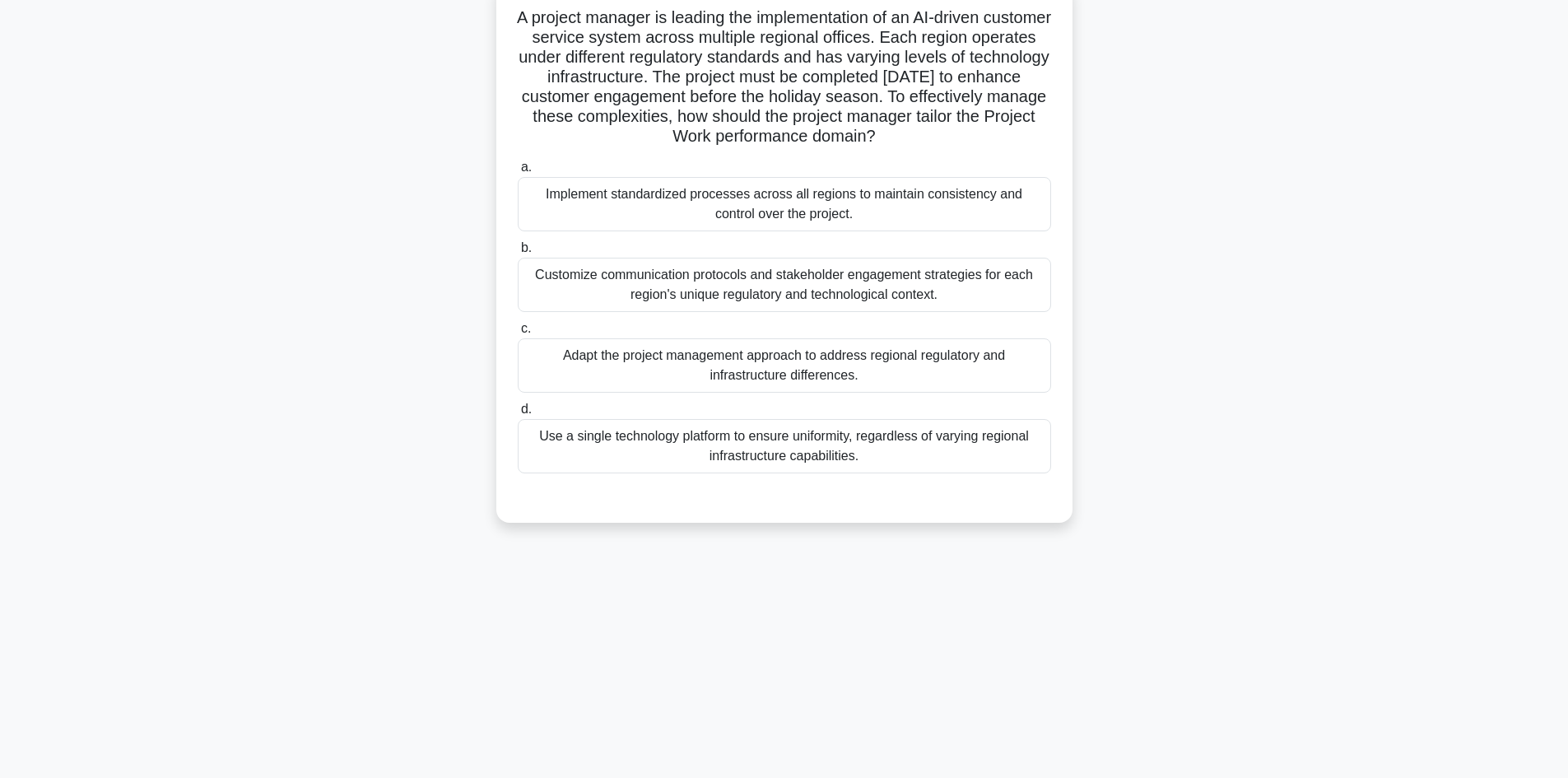
click at [824, 204] on div "Implement standardized processes across all regions to maintain consistency and…" at bounding box center [784, 204] width 534 height 54
click at [518, 173] on input "a. Implement standardized processes across all regions to maintain consistency …" at bounding box center [518, 167] width 0 height 11
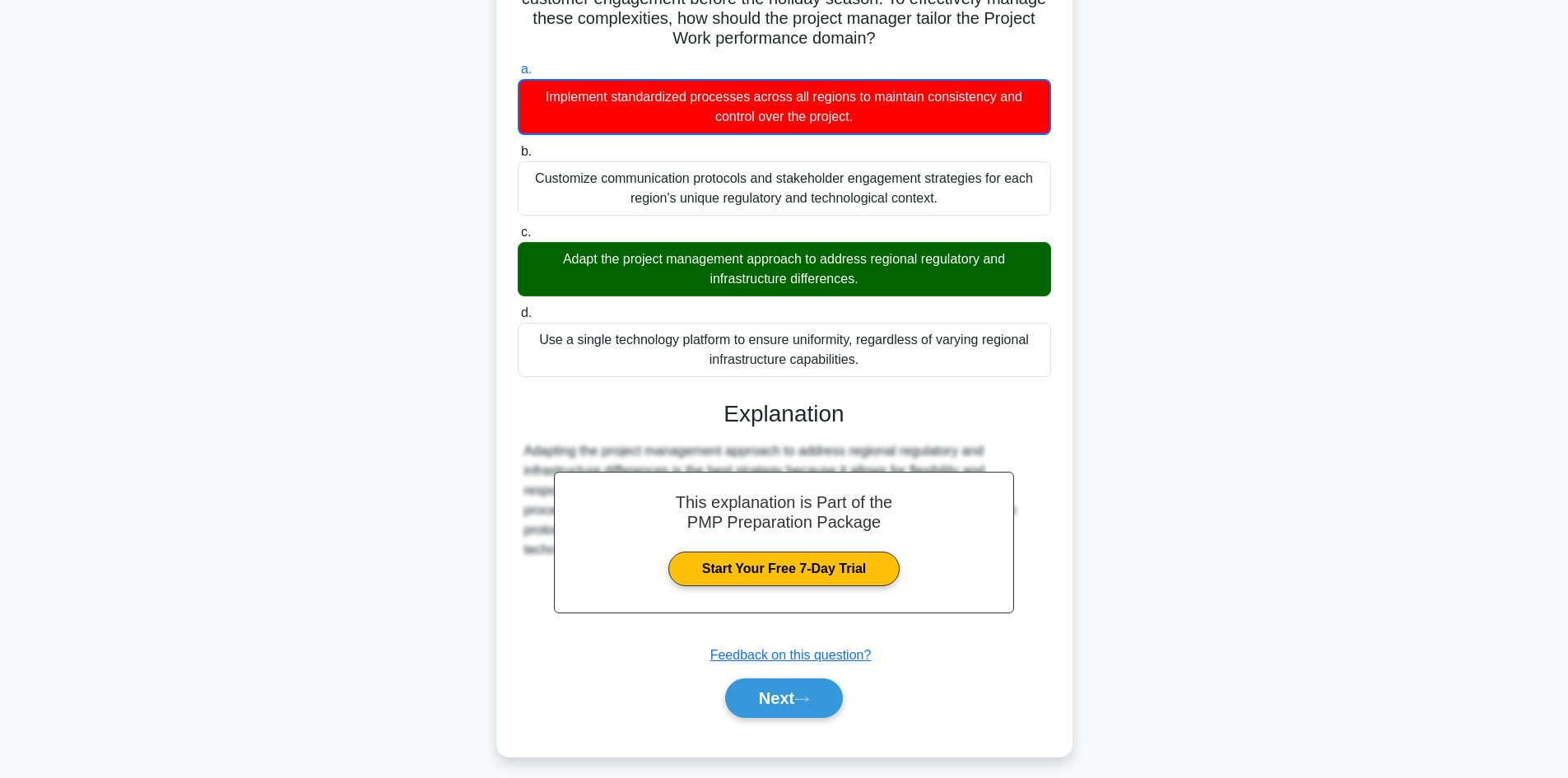
scroll to position [220, 0]
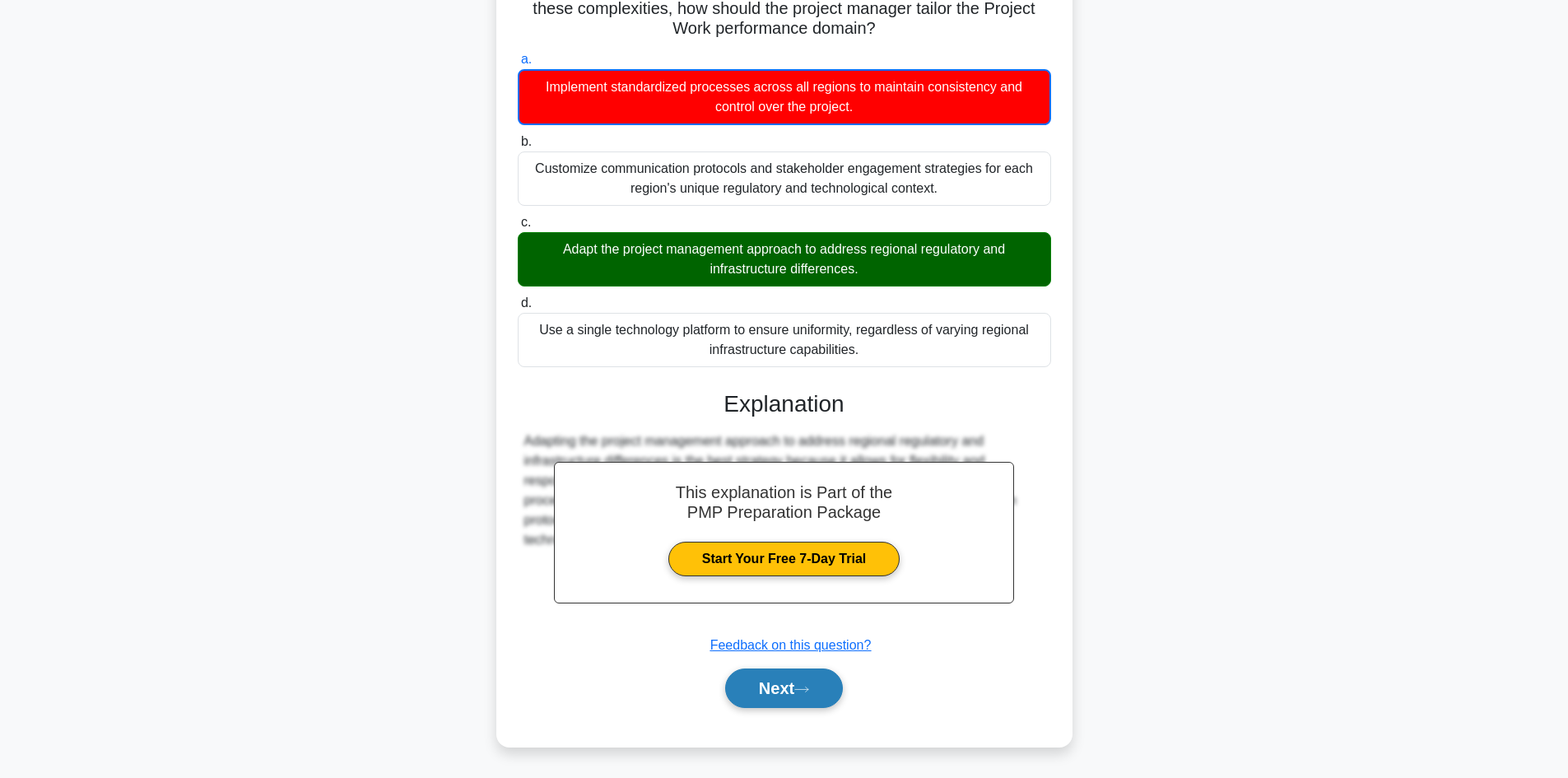
click at [783, 674] on button "Next" at bounding box center [784, 688] width 118 height 39
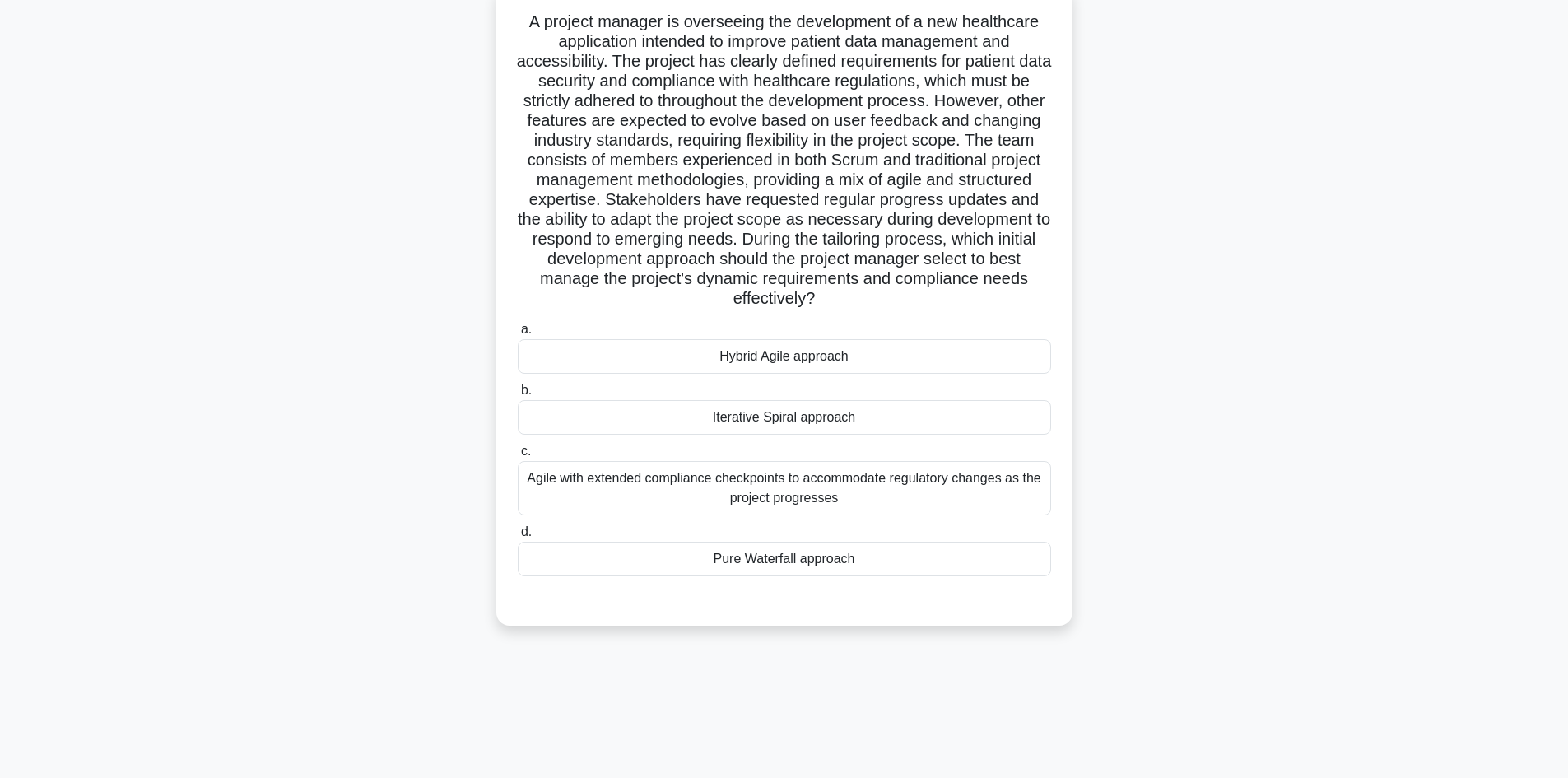
scroll to position [111, 0]
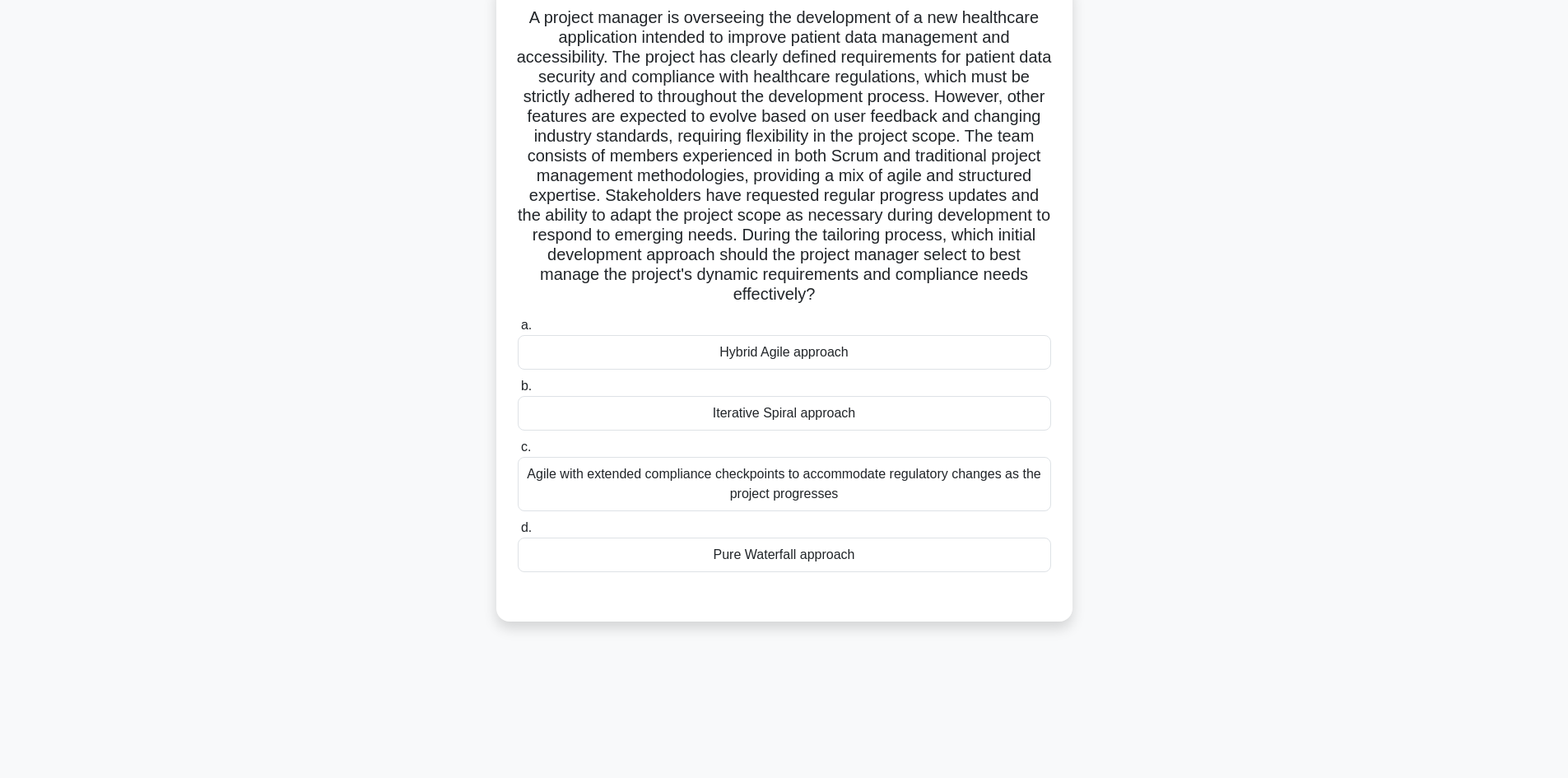
click at [860, 359] on div "Hybrid Agile approach" at bounding box center [784, 352] width 534 height 34
click at [518, 331] on input "a. Hybrid Agile approach" at bounding box center [518, 325] width 0 height 11
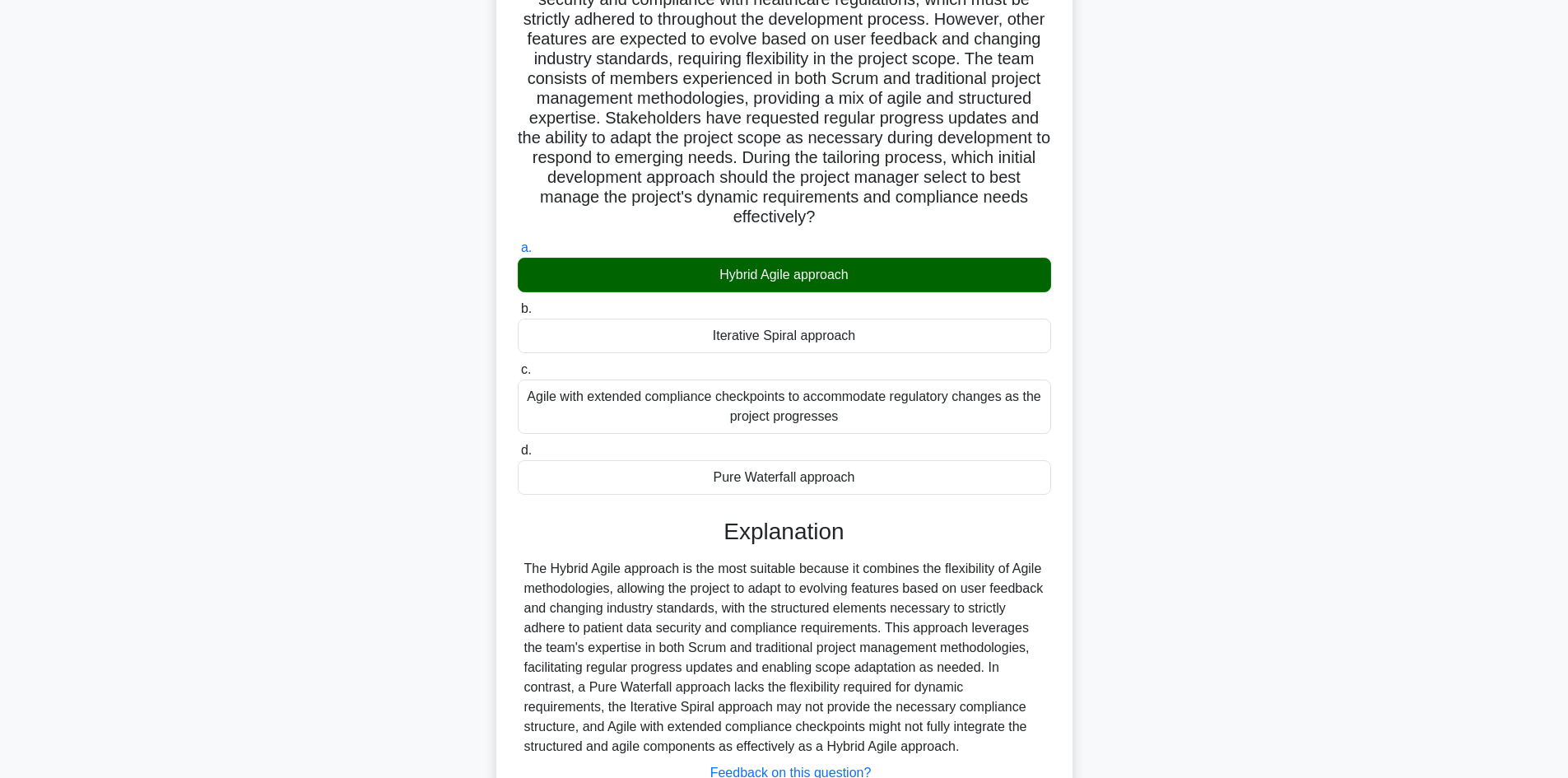
scroll to position [317, 0]
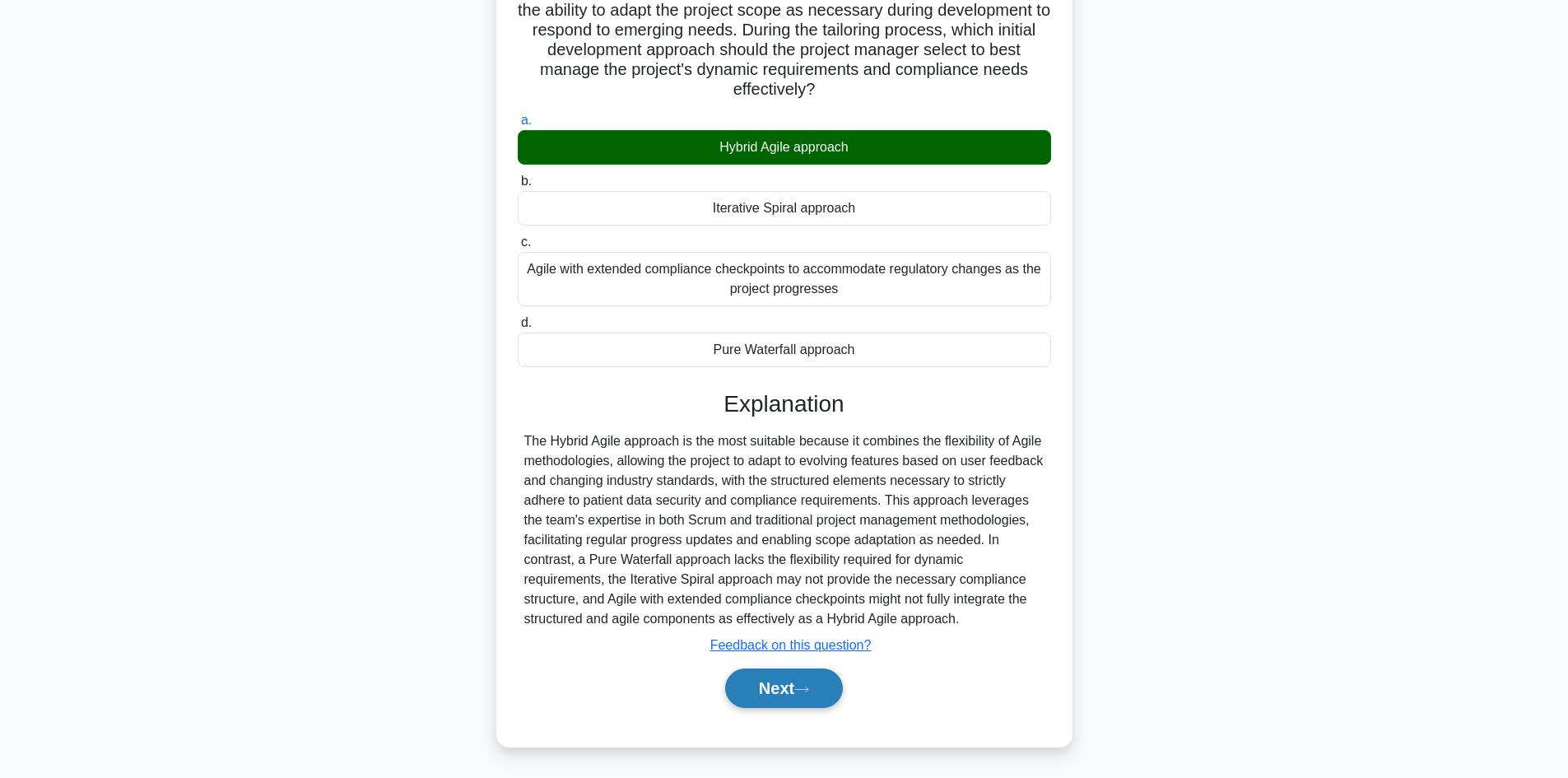
click at [815, 701] on button "Next" at bounding box center [784, 688] width 118 height 39
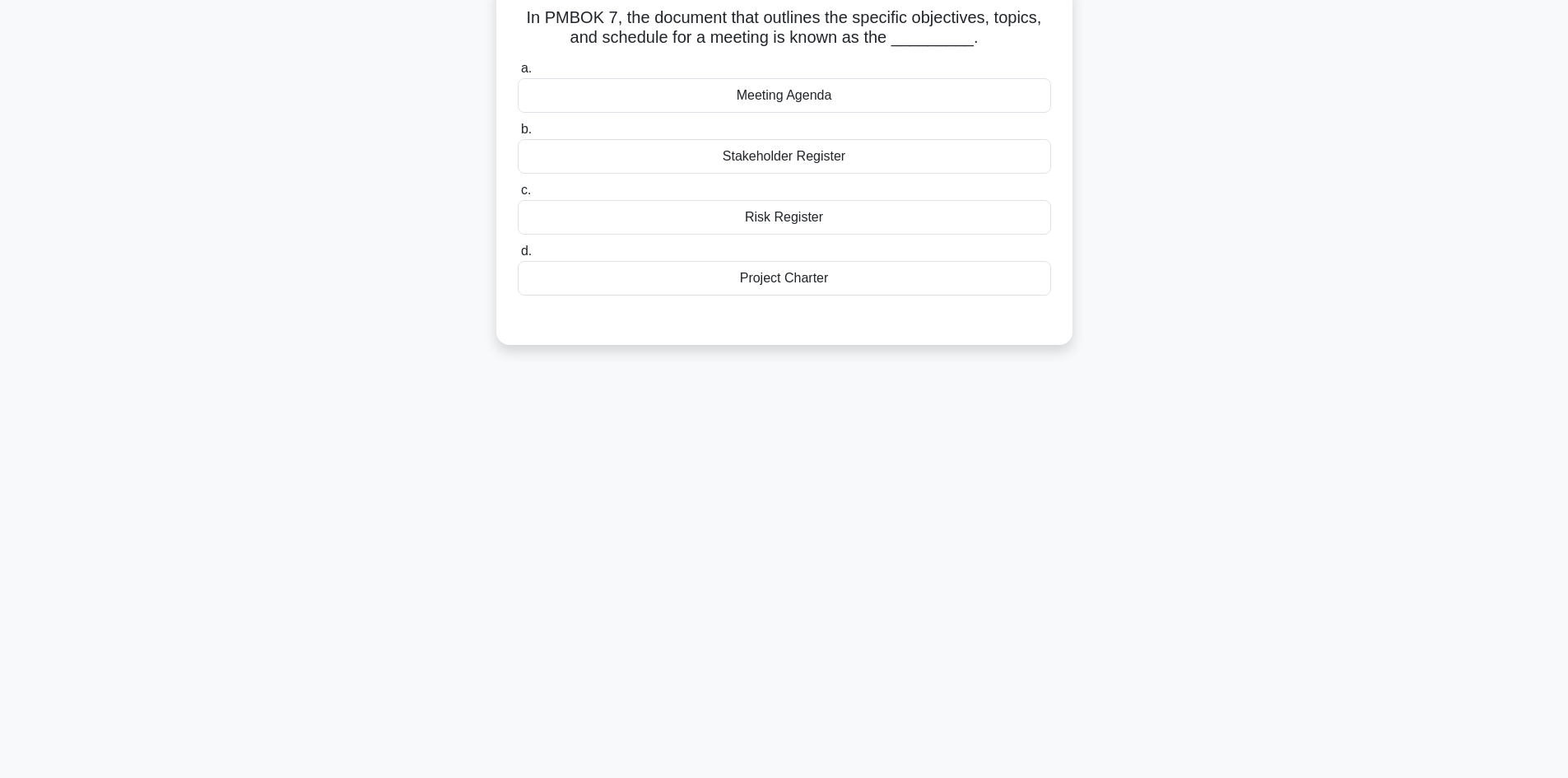
click at [784, 107] on div "Meeting Agenda" at bounding box center [784, 95] width 534 height 34
click at [518, 74] on input "a. Meeting Agenda" at bounding box center [518, 69] width 0 height 11
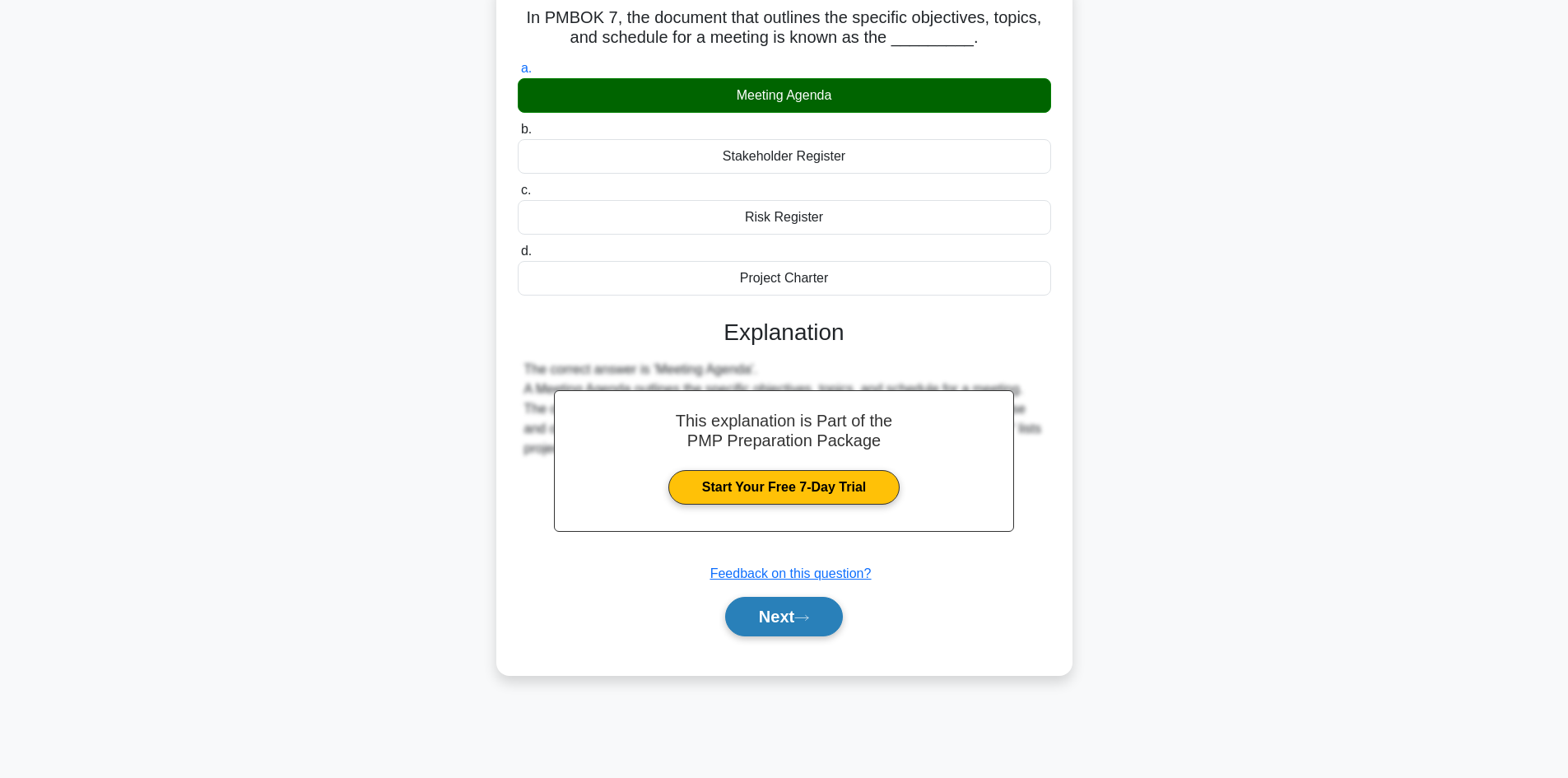
click at [811, 609] on button "Next" at bounding box center [784, 616] width 118 height 39
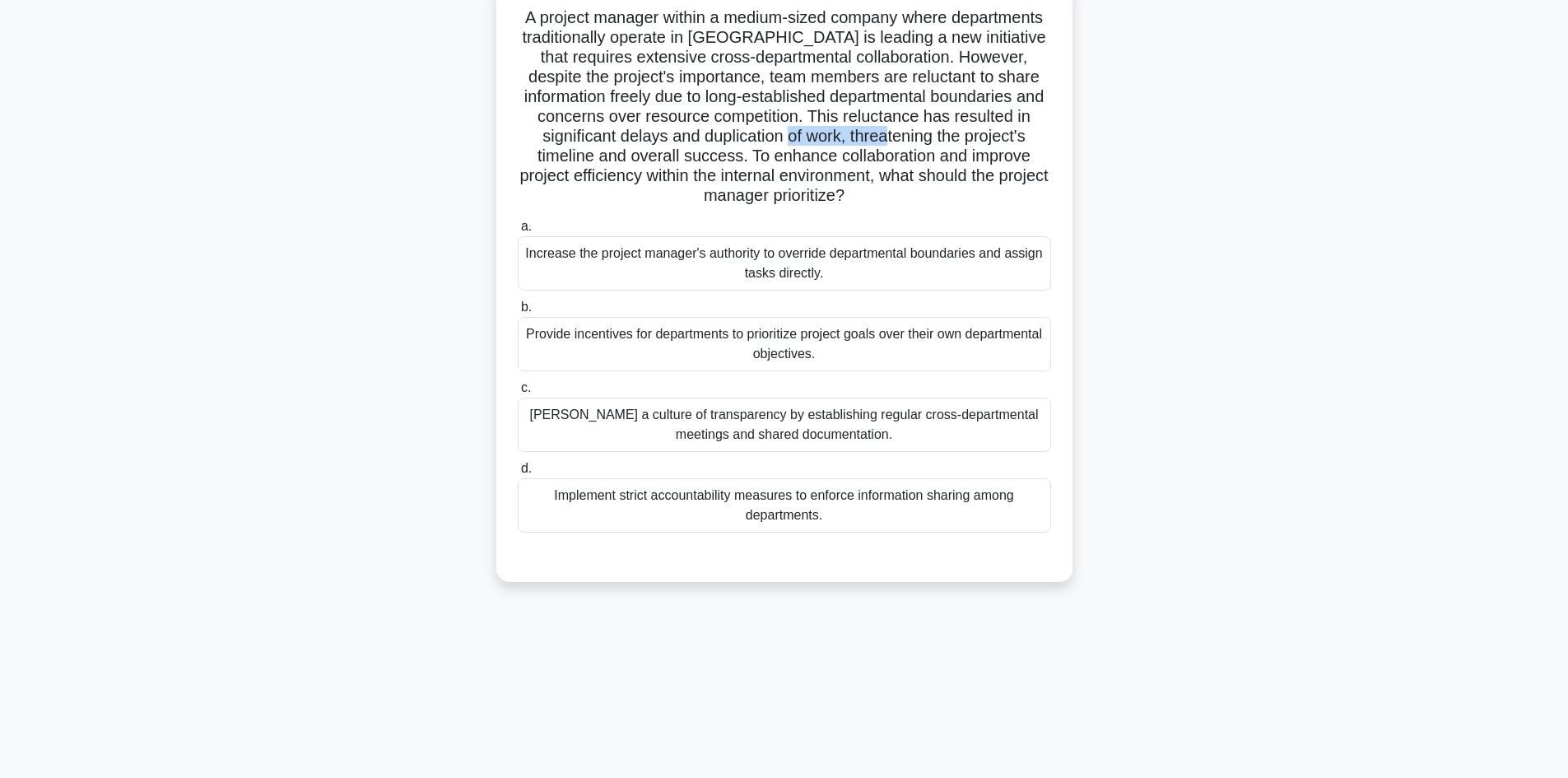
drag, startPoint x: 789, startPoint y: 136, endPoint x: 892, endPoint y: 141, distance: 103.1
click at [892, 141] on h5 "A project manager within a medium-sized company where departments traditionally…" at bounding box center [784, 107] width 536 height 199
click at [811, 423] on div "Foster a culture of transparency by establishing regular cross-departmental mee…" at bounding box center [784, 425] width 534 height 54
click at [518, 394] on input "c. Foster a culture of transparency by establishing regular cross-departmental …" at bounding box center [518, 388] width 0 height 11
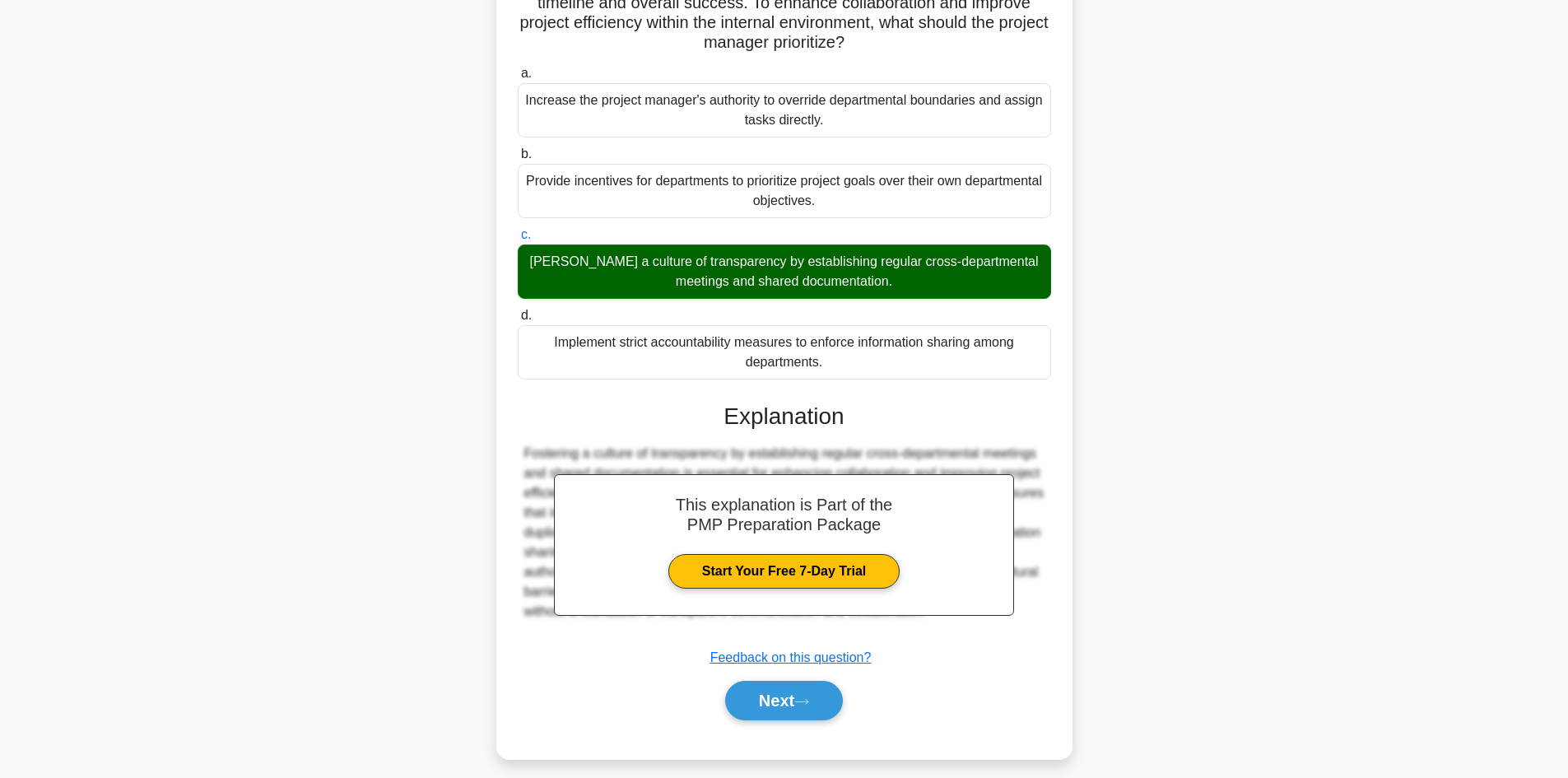
scroll to position [277, 0]
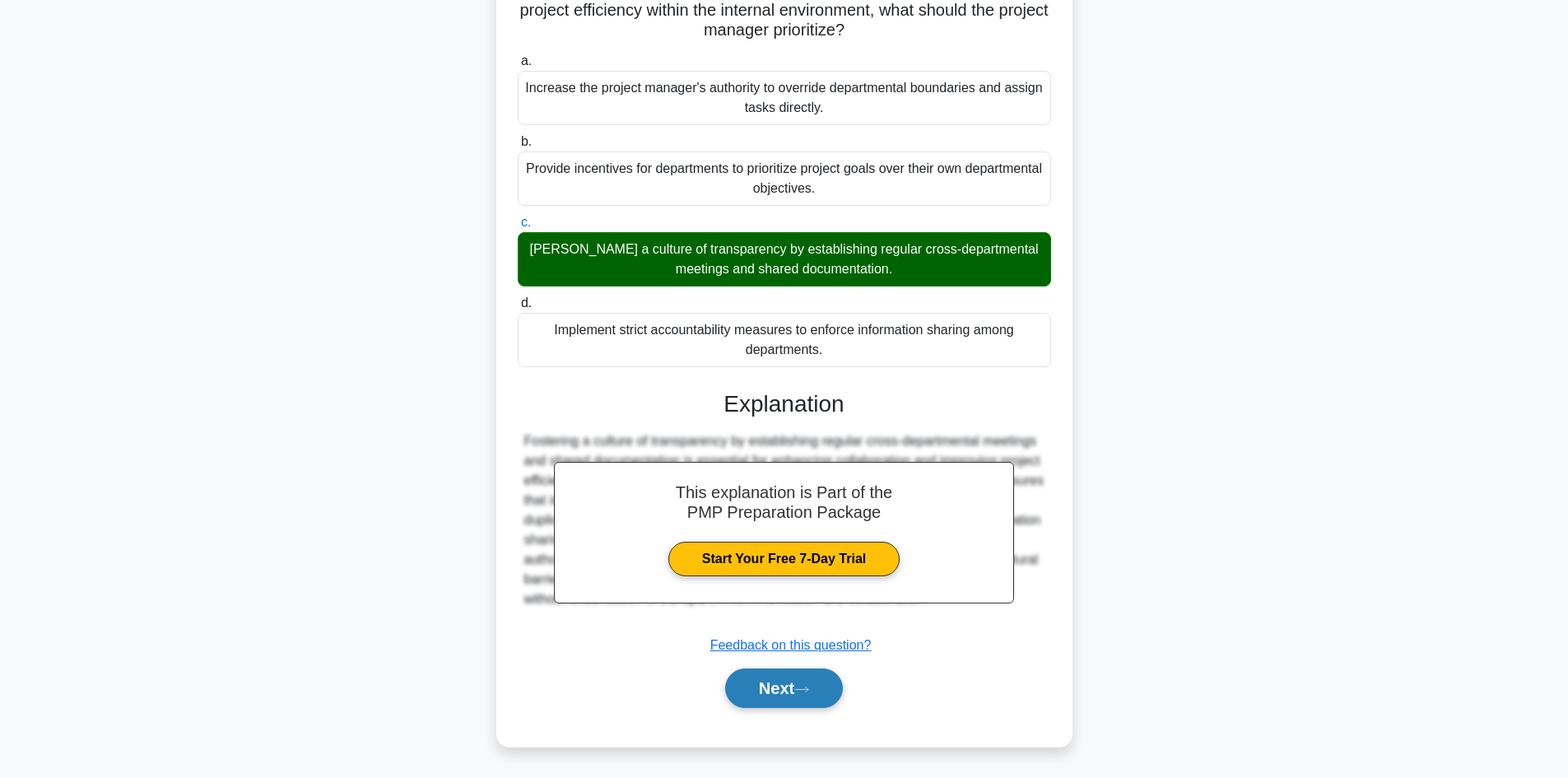
click at [820, 687] on button "Next" at bounding box center [784, 688] width 118 height 39
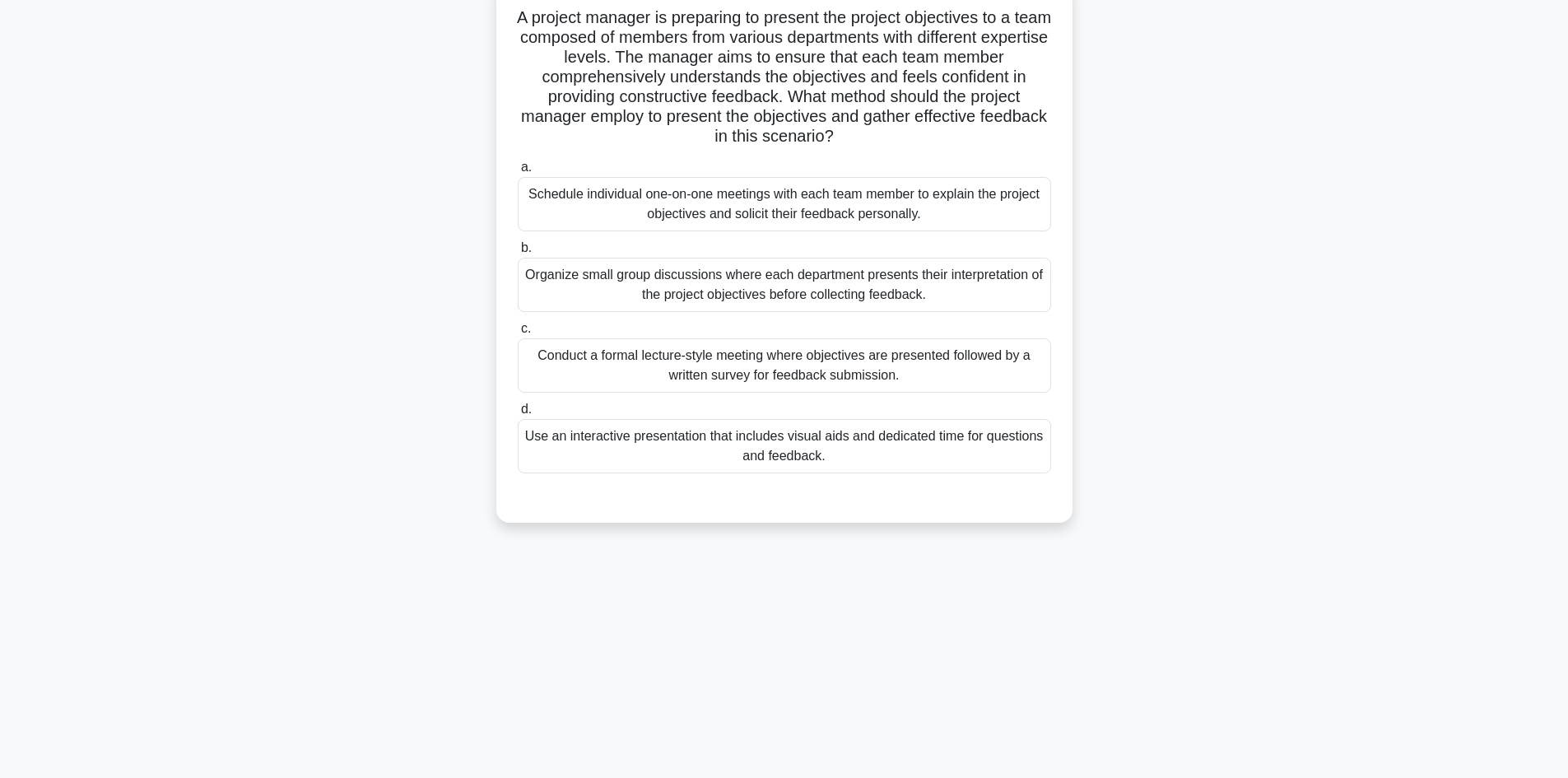
drag, startPoint x: 818, startPoint y: 108, endPoint x: 890, endPoint y: 146, distance: 81.4
click at [890, 146] on h5 "A project manager is preparing to present the project objectives to a team comp…" at bounding box center [784, 78] width 536 height 140
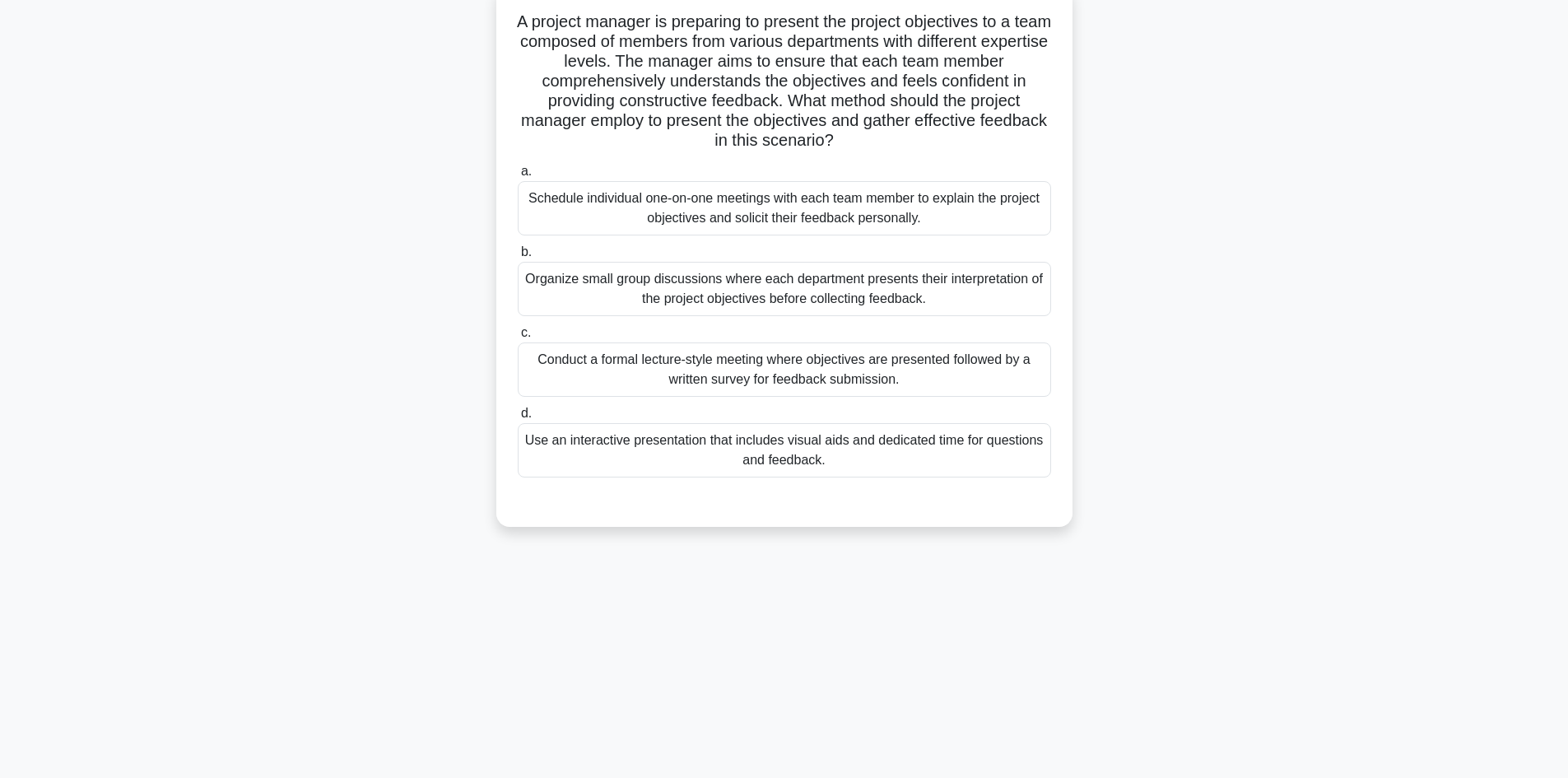
click at [1201, 175] on div "A project manager is preparing to present the project objectives to a team comp…" at bounding box center [784, 266] width 1087 height 562
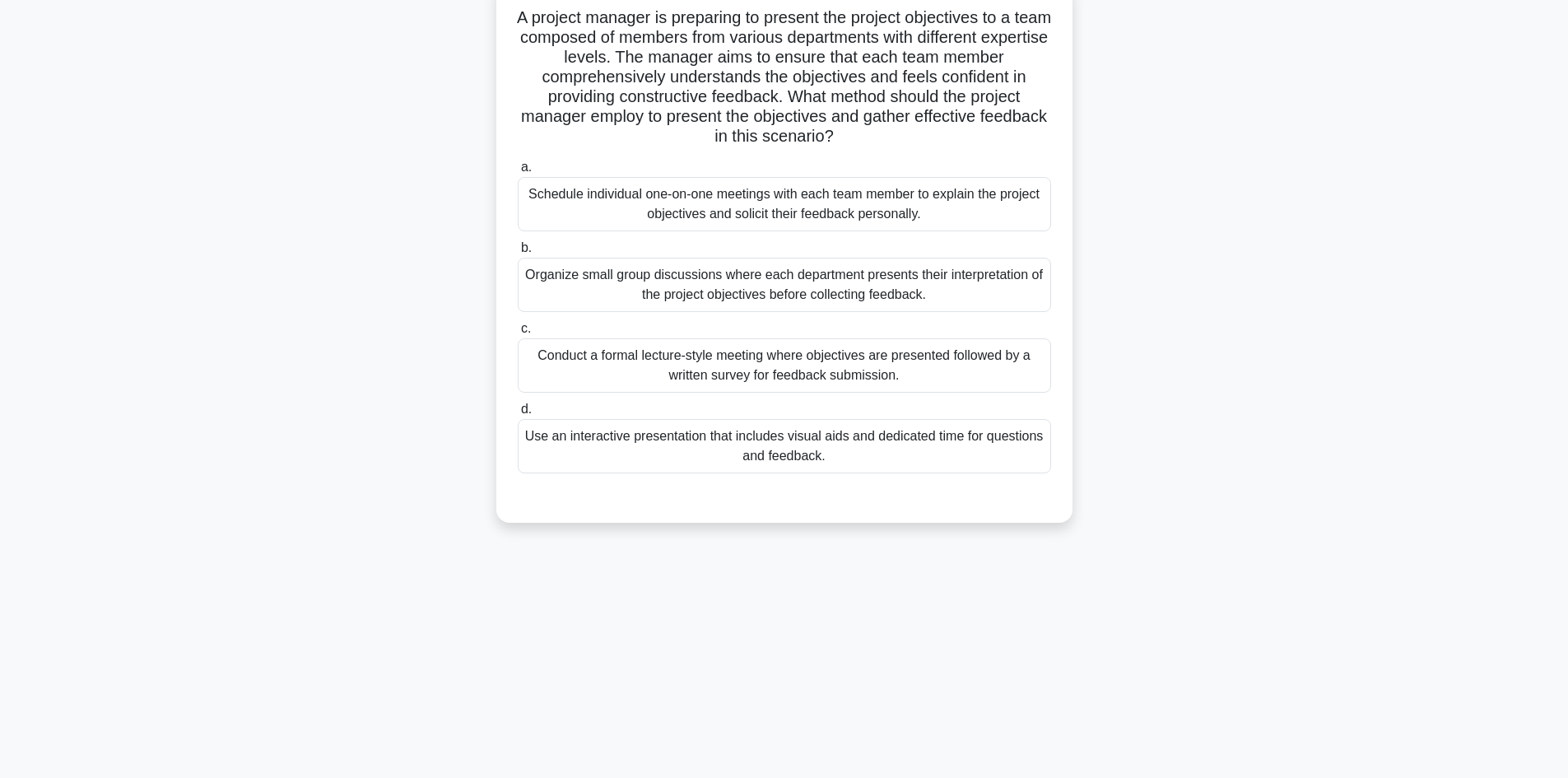
click at [714, 455] on div "Use an interactive presentation that includes visual aids and dedicated time fo…" at bounding box center [784, 446] width 534 height 54
click at [518, 415] on input "d. Use an interactive presentation that includes visual aids and dedicated time…" at bounding box center [518, 409] width 0 height 11
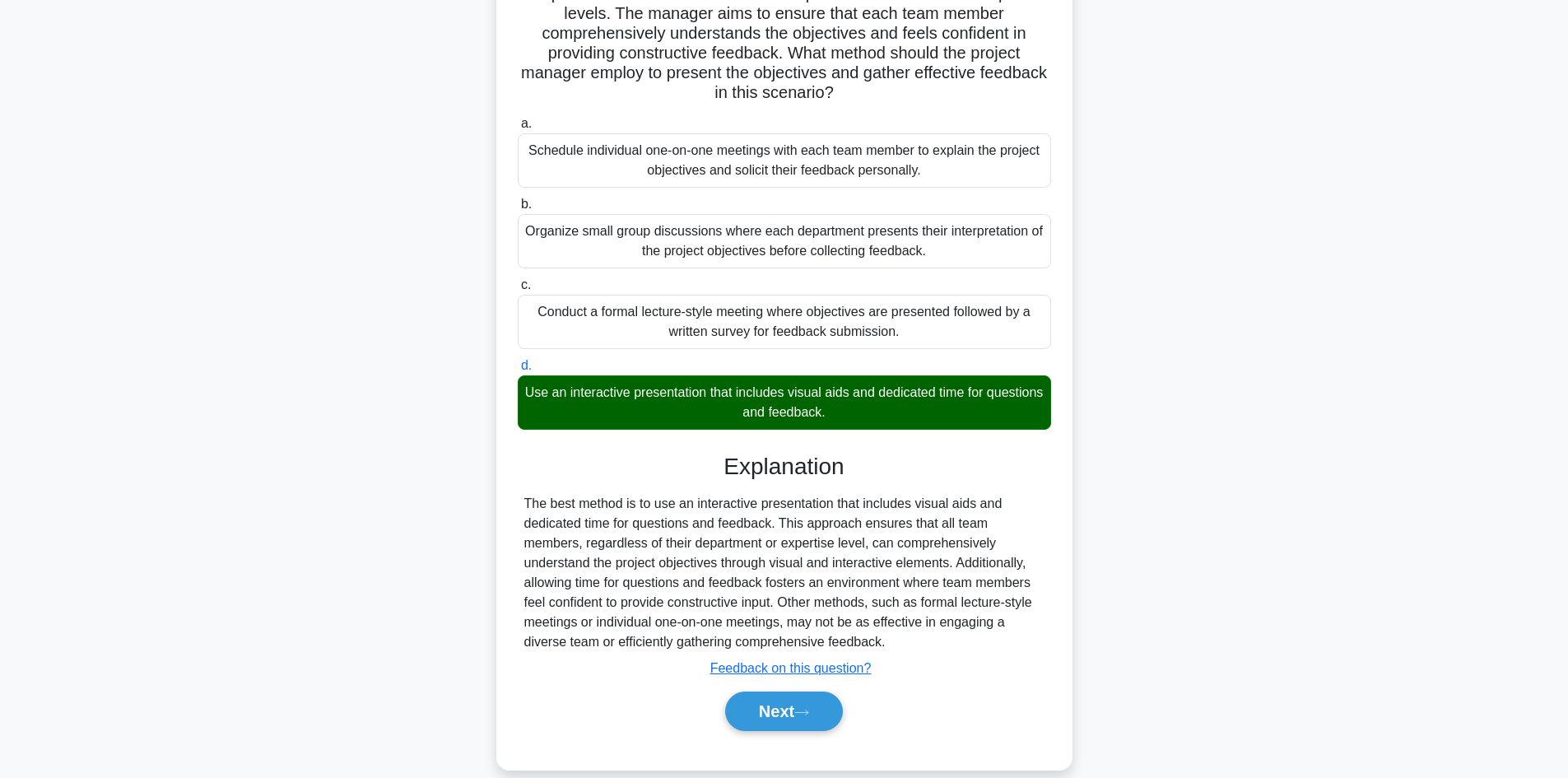
scroll to position [179, 0]
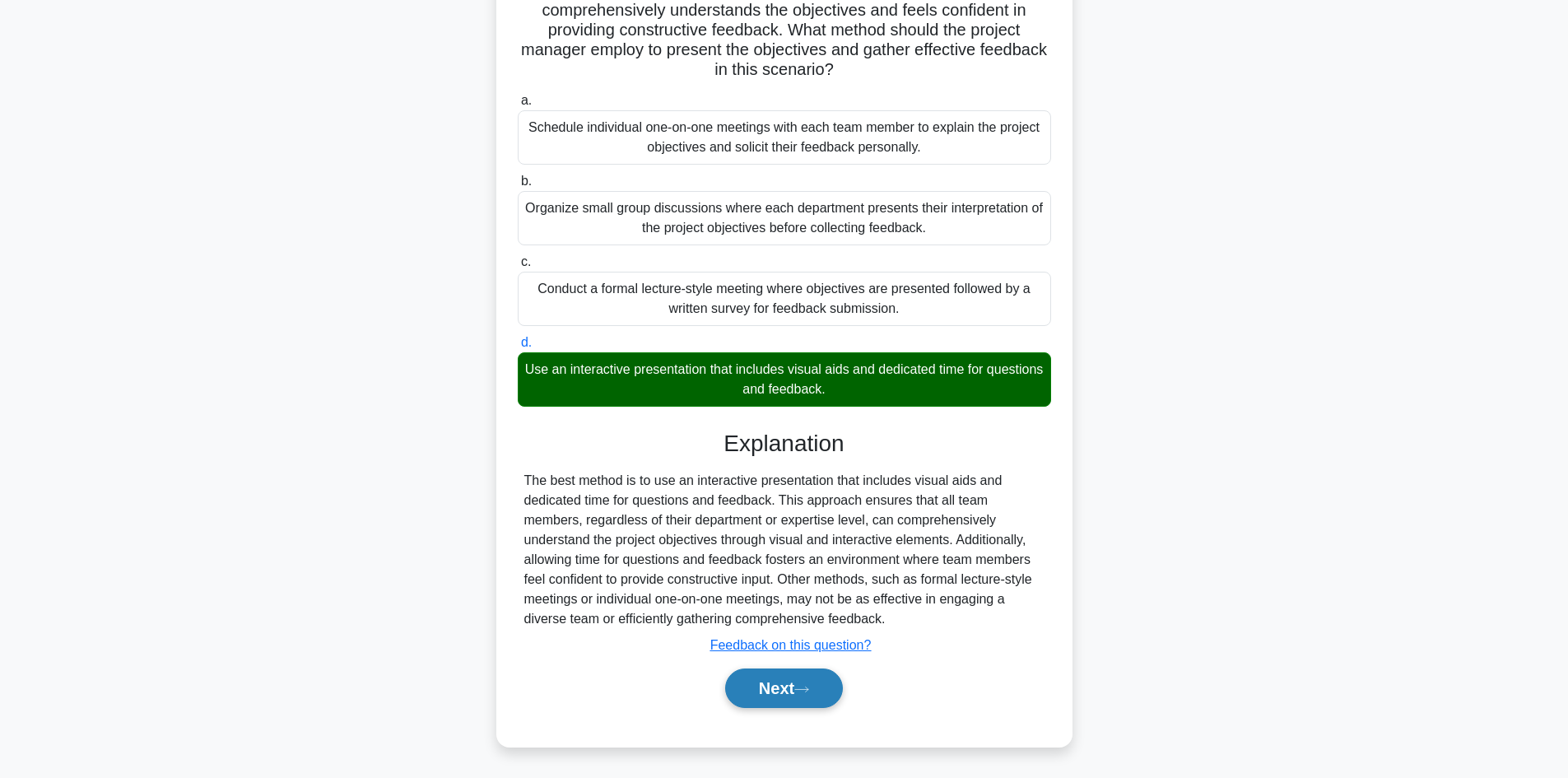
click at [808, 704] on button "Next" at bounding box center [784, 688] width 118 height 39
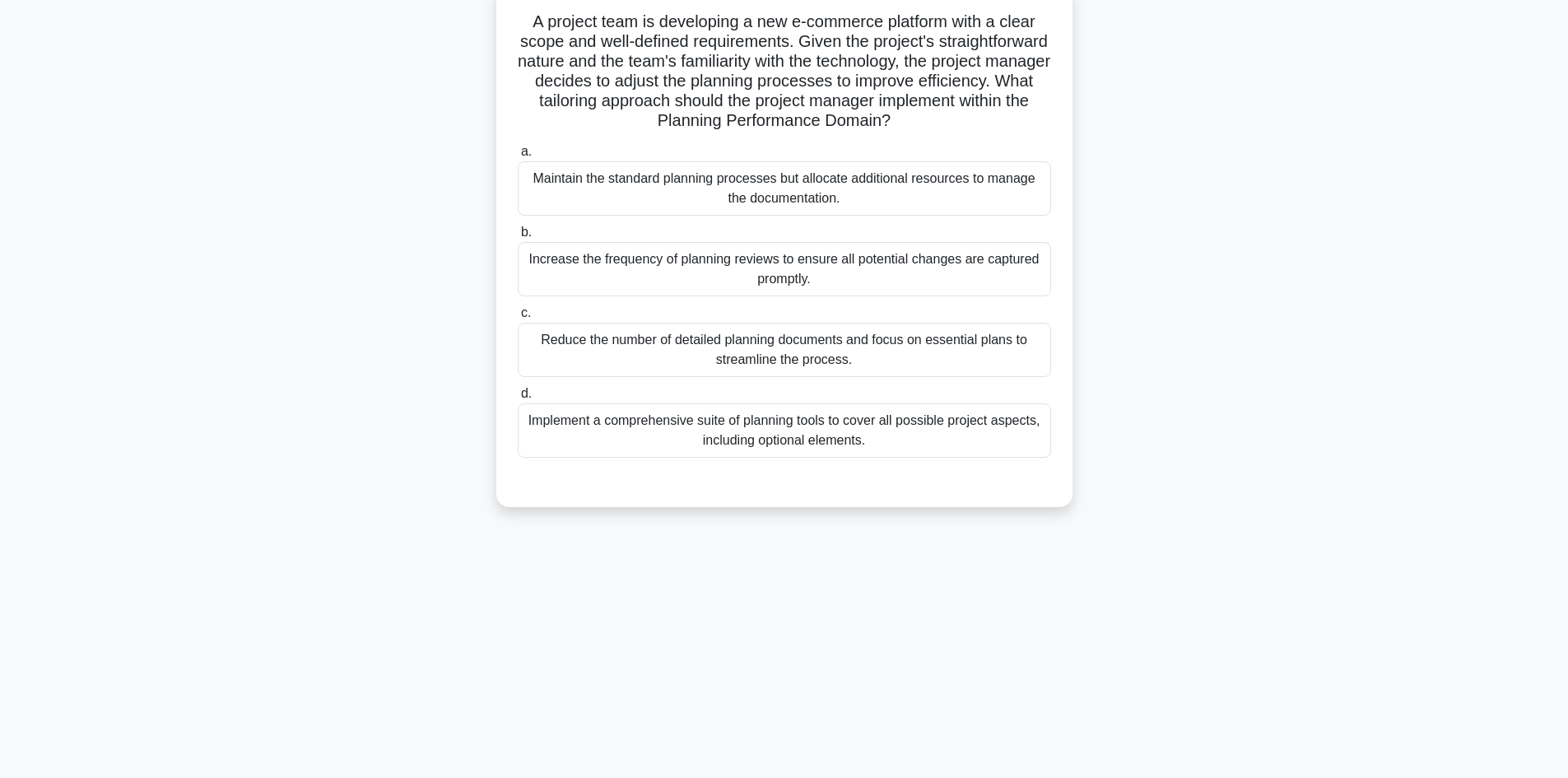
scroll to position [111, 0]
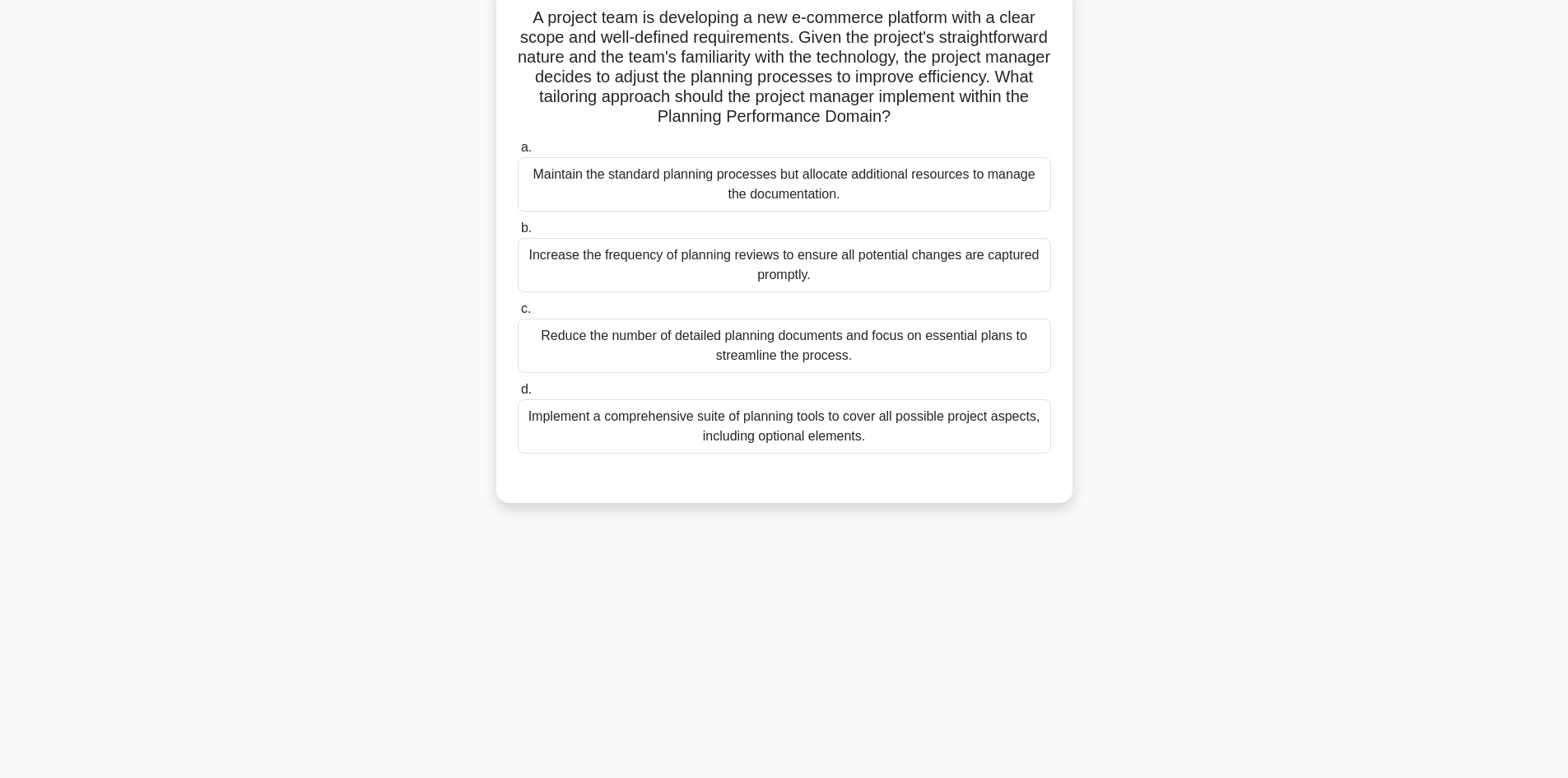
click at [719, 435] on div "Implement a comprehensive suite of planning tools to cover all possible project…" at bounding box center [784, 426] width 534 height 54
click at [518, 395] on input "d. Implement a comprehensive suite of planning tools to cover all possible proj…" at bounding box center [518, 389] width 0 height 11
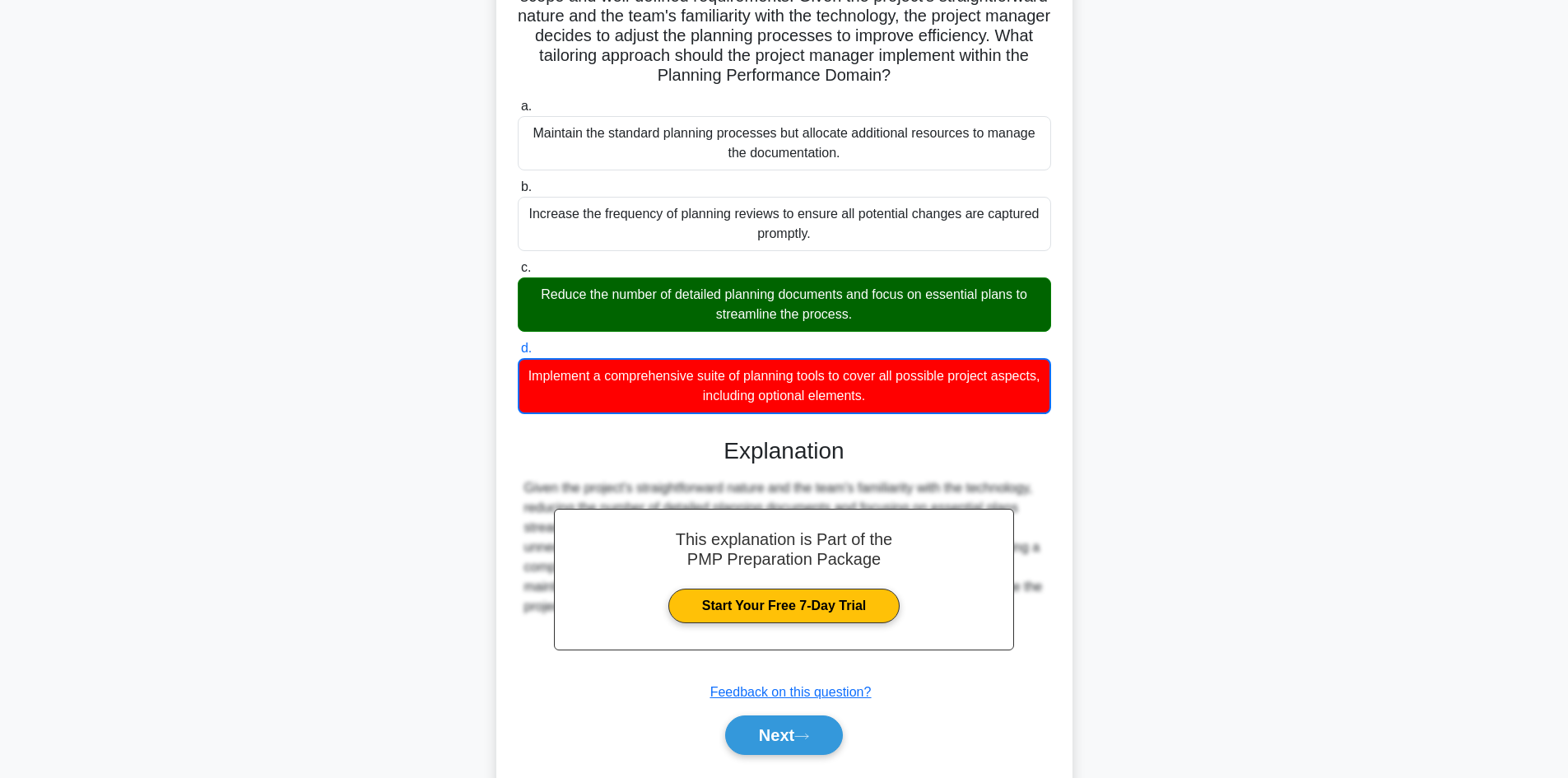
scroll to position [200, 0]
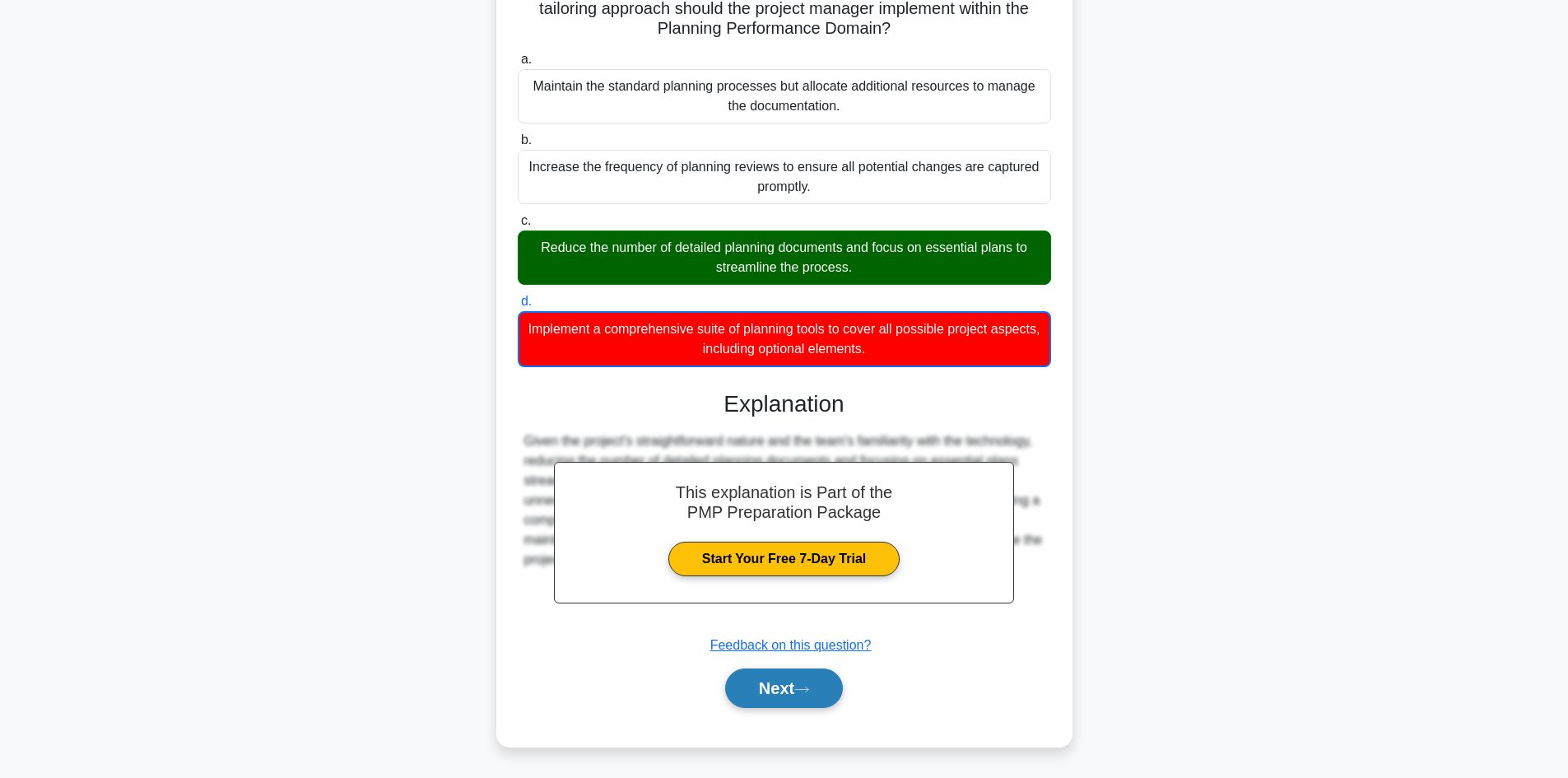
click at [806, 686] on icon at bounding box center [802, 689] width 15 height 9
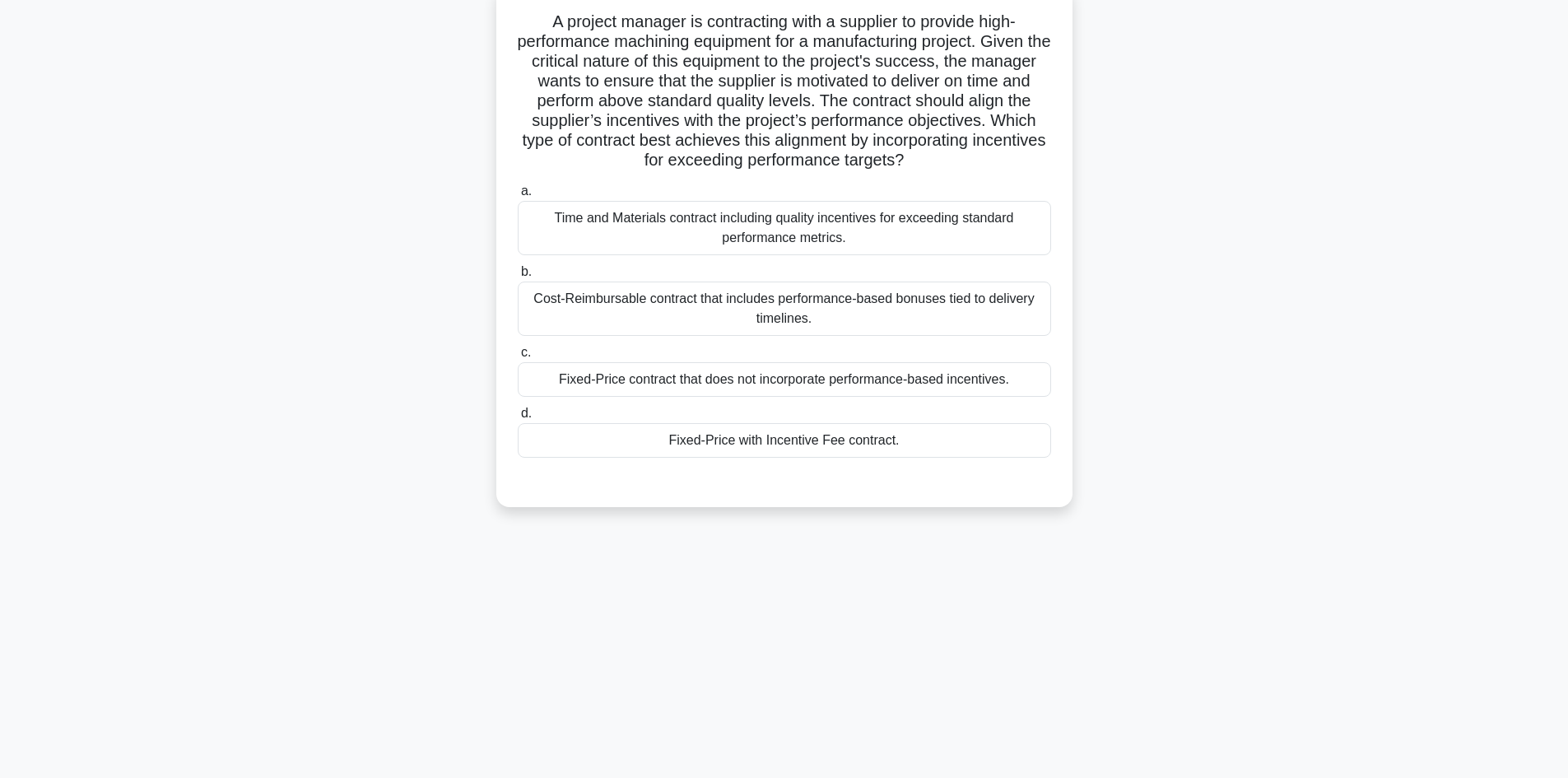
scroll to position [111, 0]
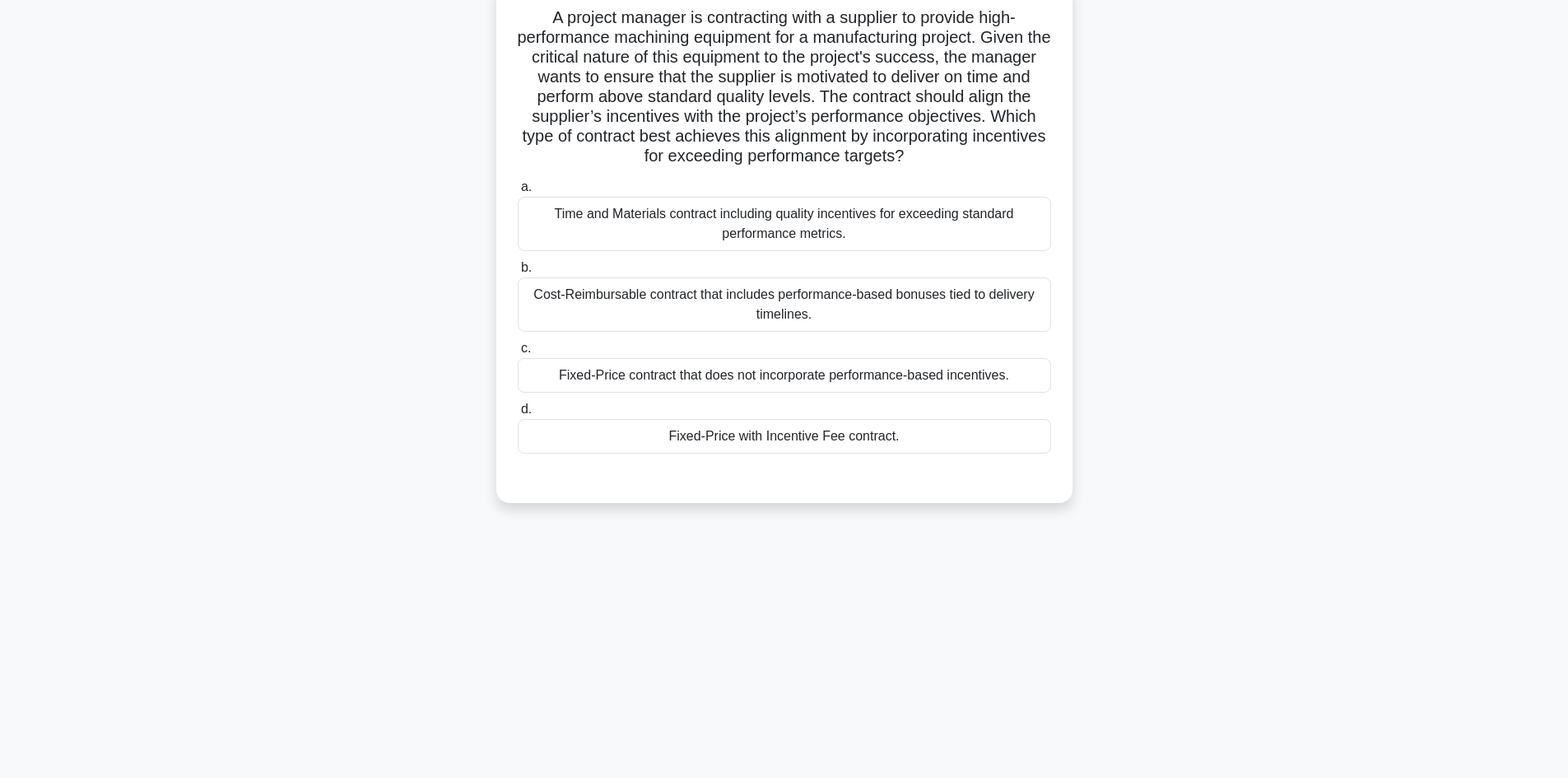
click at [758, 324] on div "Cost-Reimbursable contract that includes performance-based bonuses tied to deli…" at bounding box center [784, 304] width 534 height 54
click at [518, 273] on input "b. Cost-Reimbursable contract that includes performance-based bonuses tied to d…" at bounding box center [518, 267] width 0 height 11
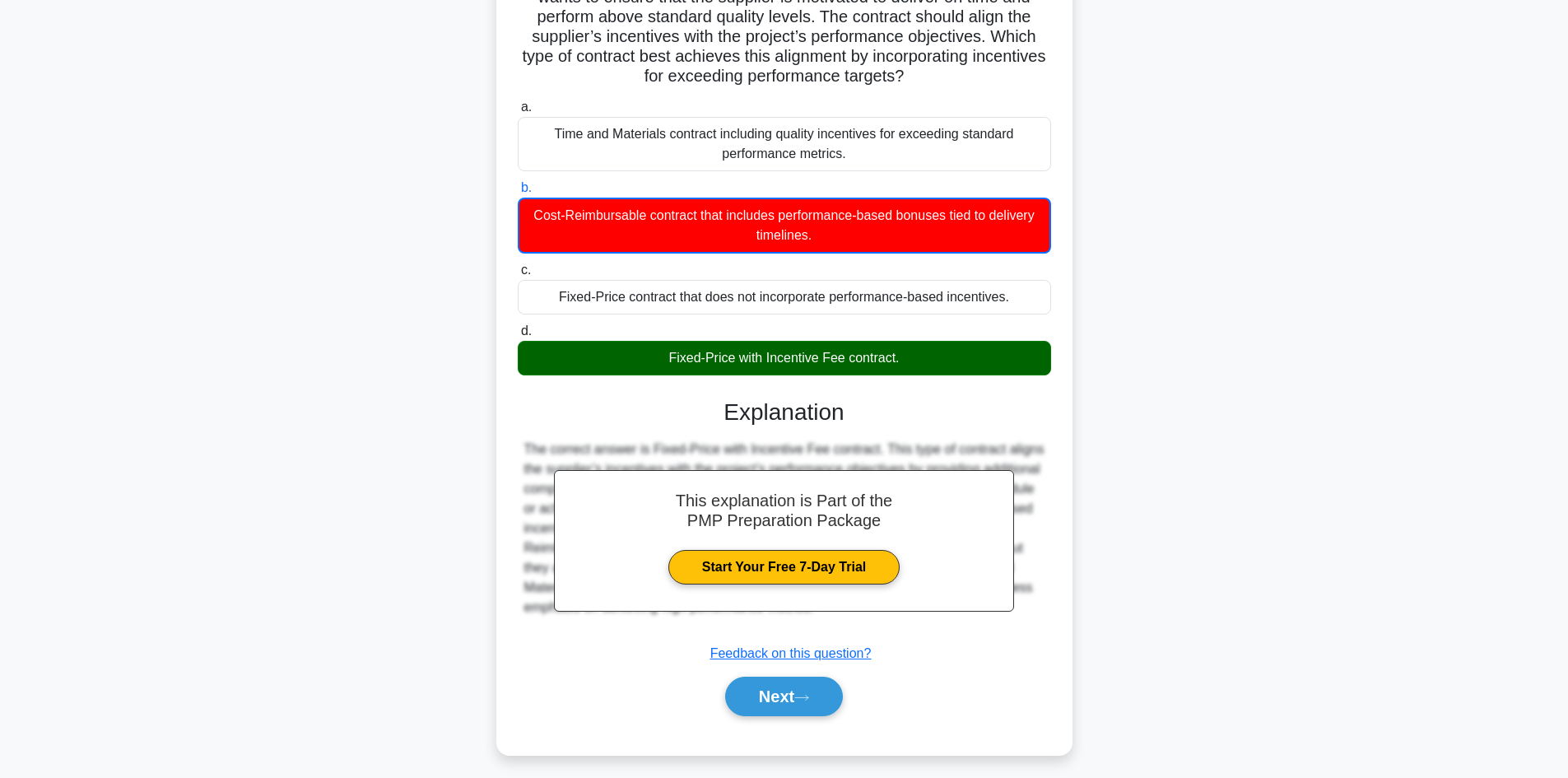
scroll to position [200, 0]
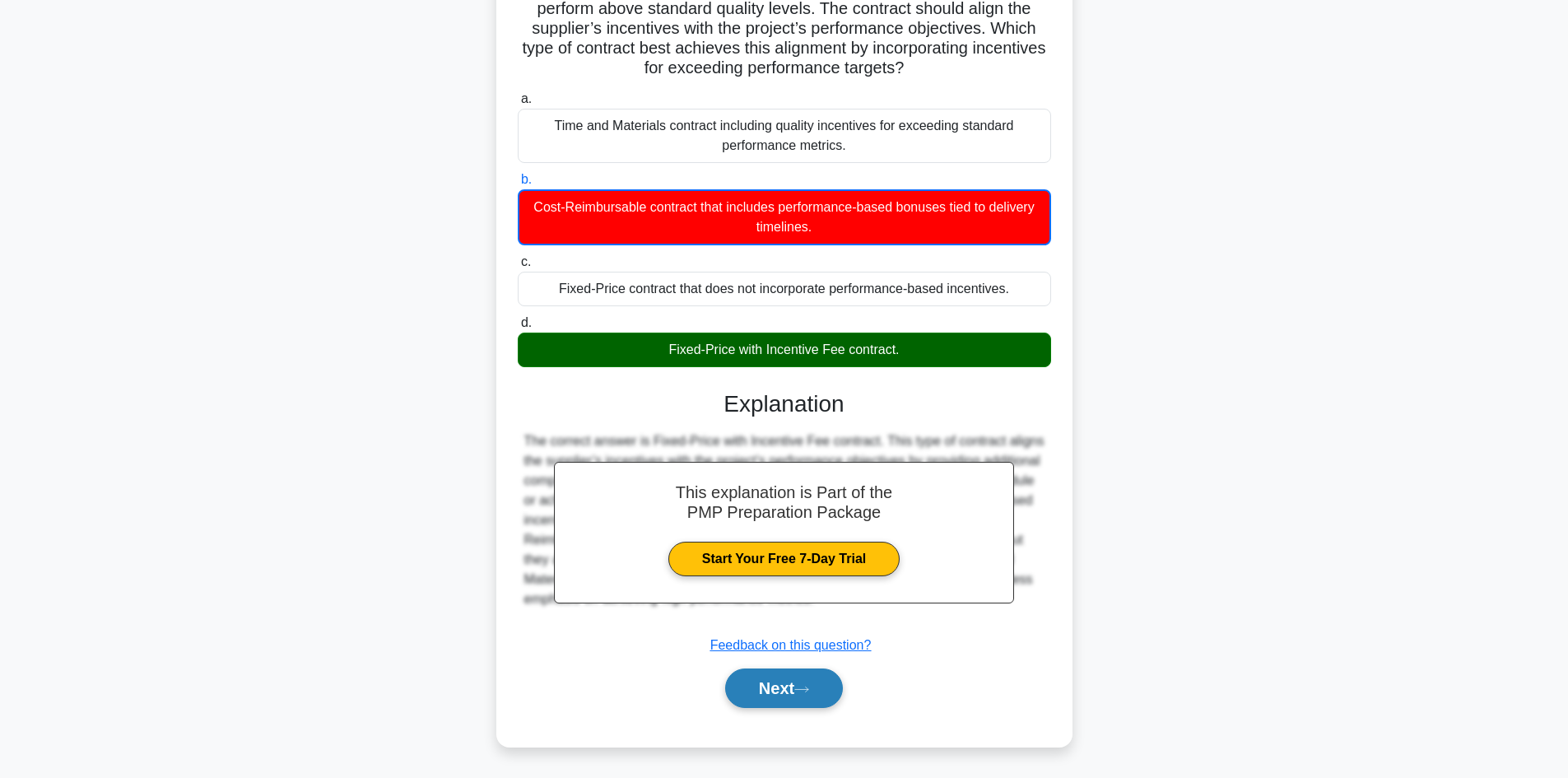
click at [825, 684] on button "Next" at bounding box center [784, 688] width 118 height 39
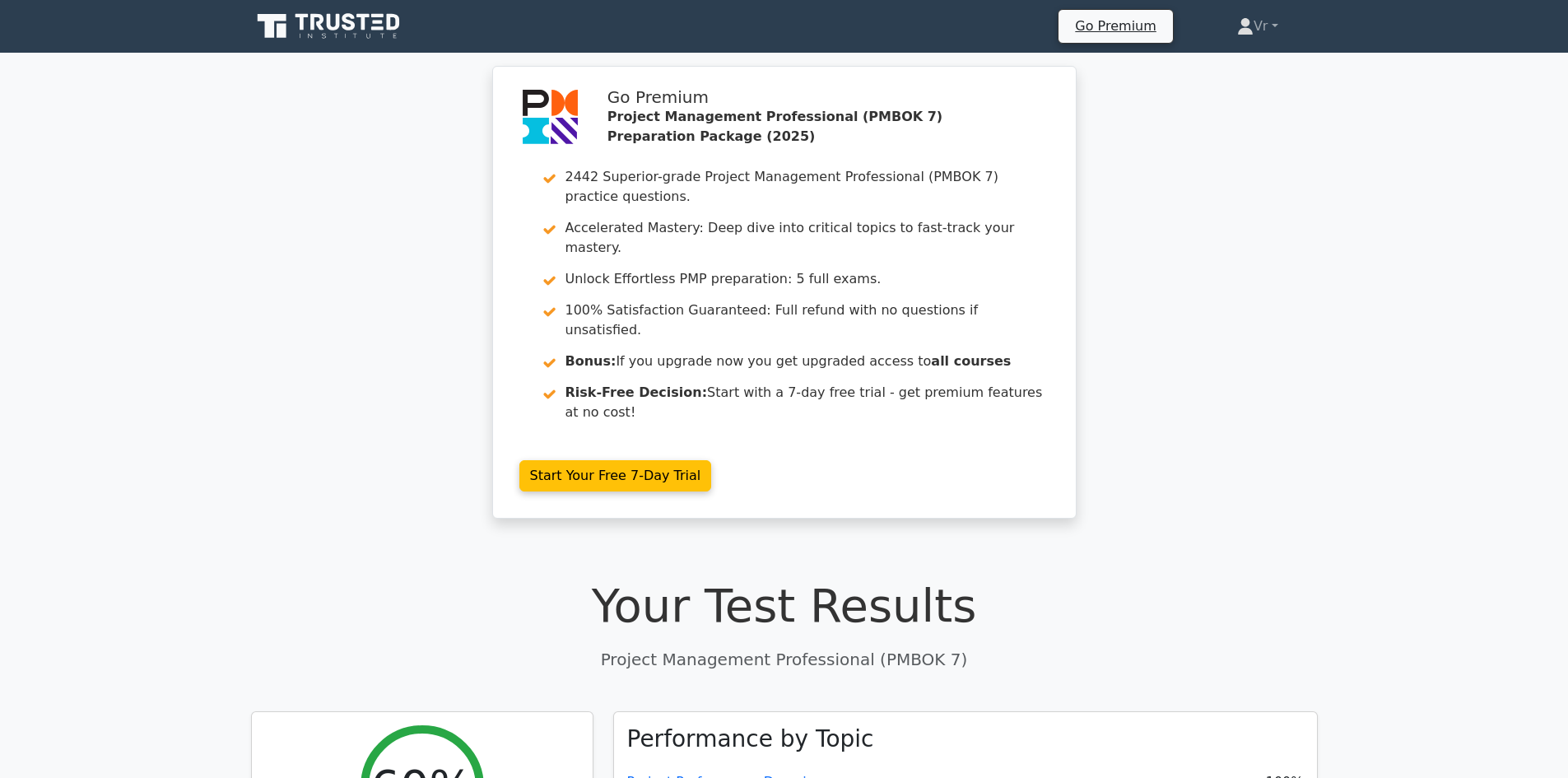
click at [303, 31] on icon at bounding box center [330, 26] width 158 height 31
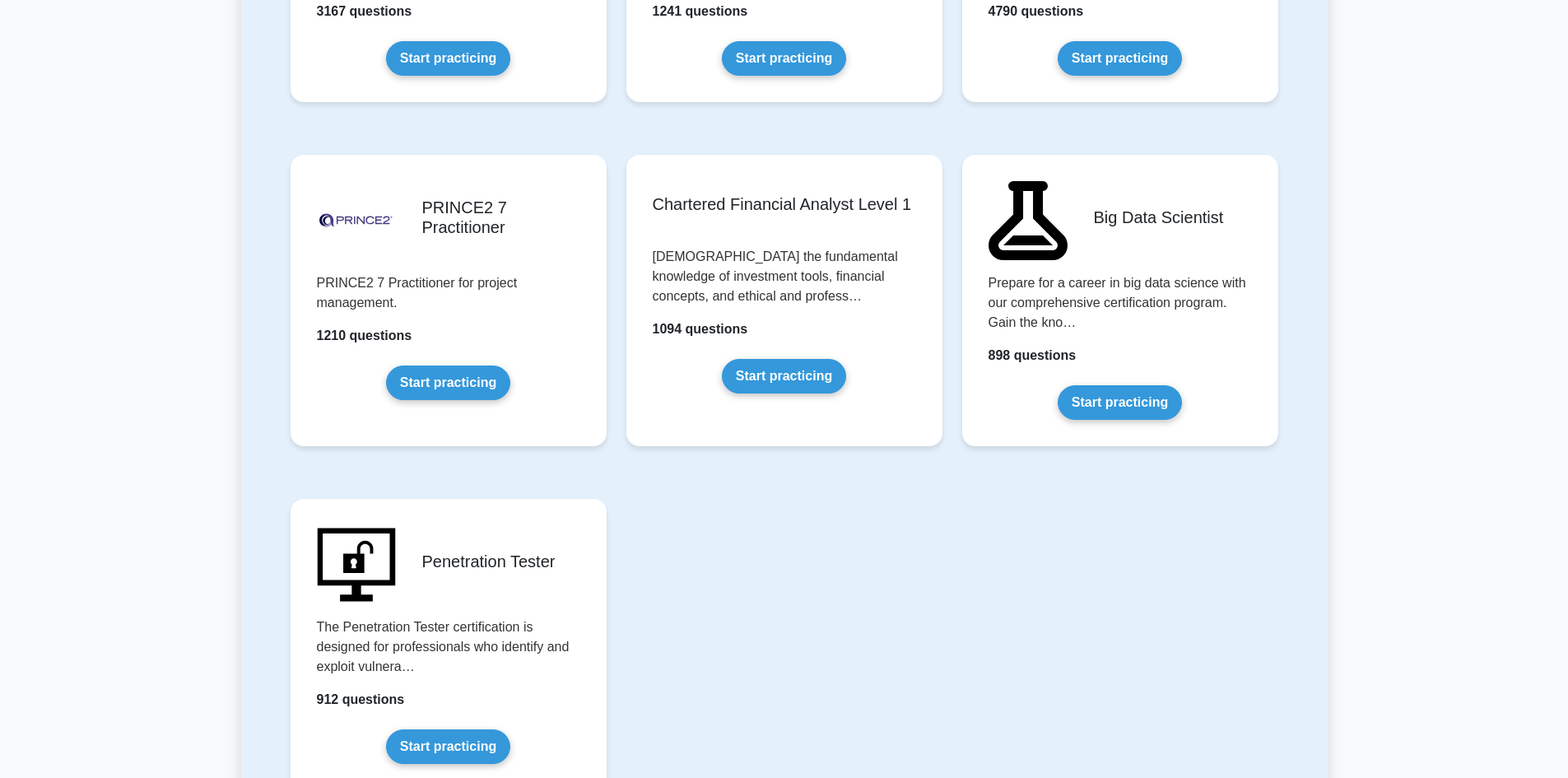
scroll to position [3526, 0]
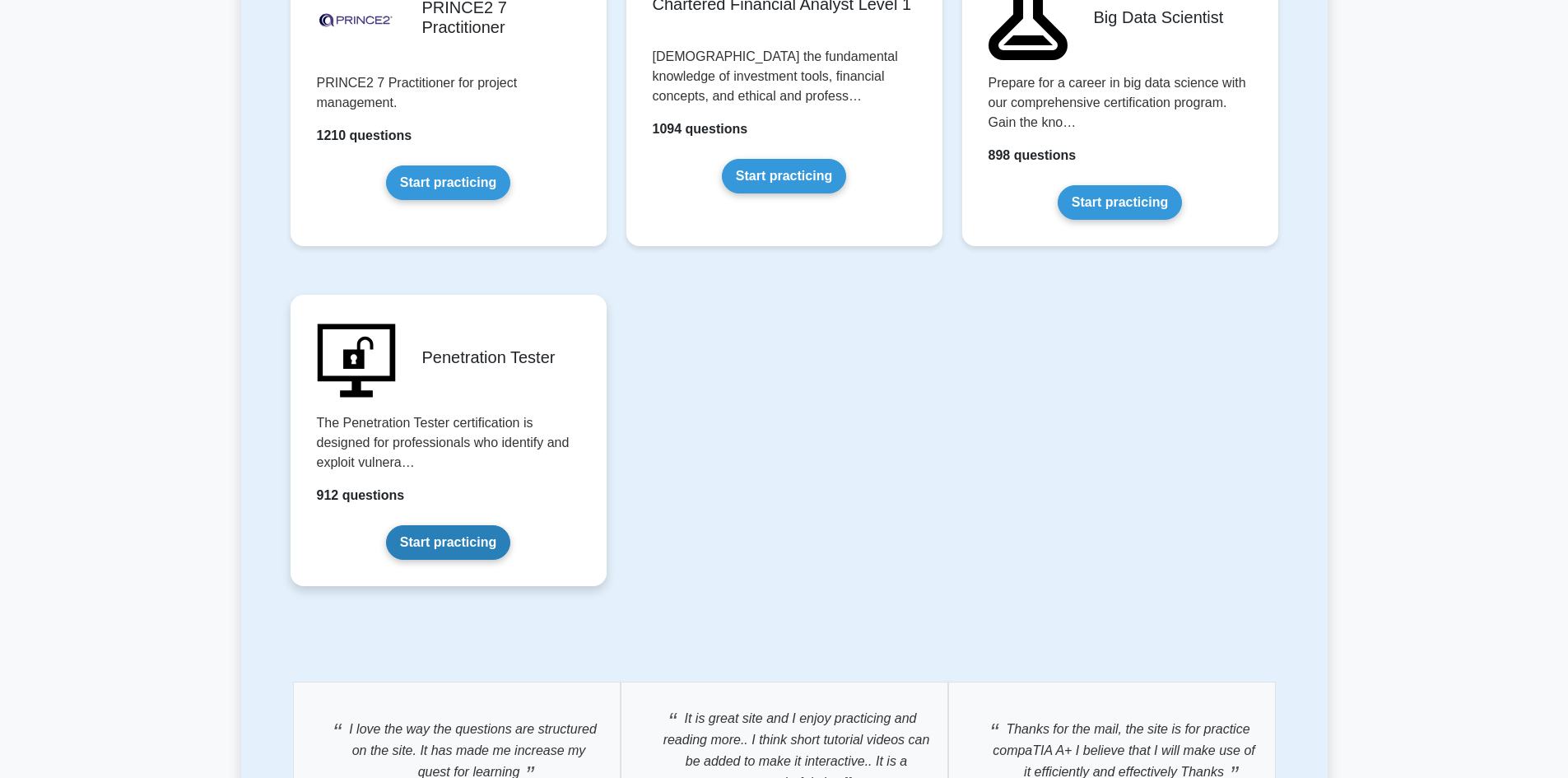
click at [460, 526] on link "Start practicing" at bounding box center [448, 542] width 124 height 34
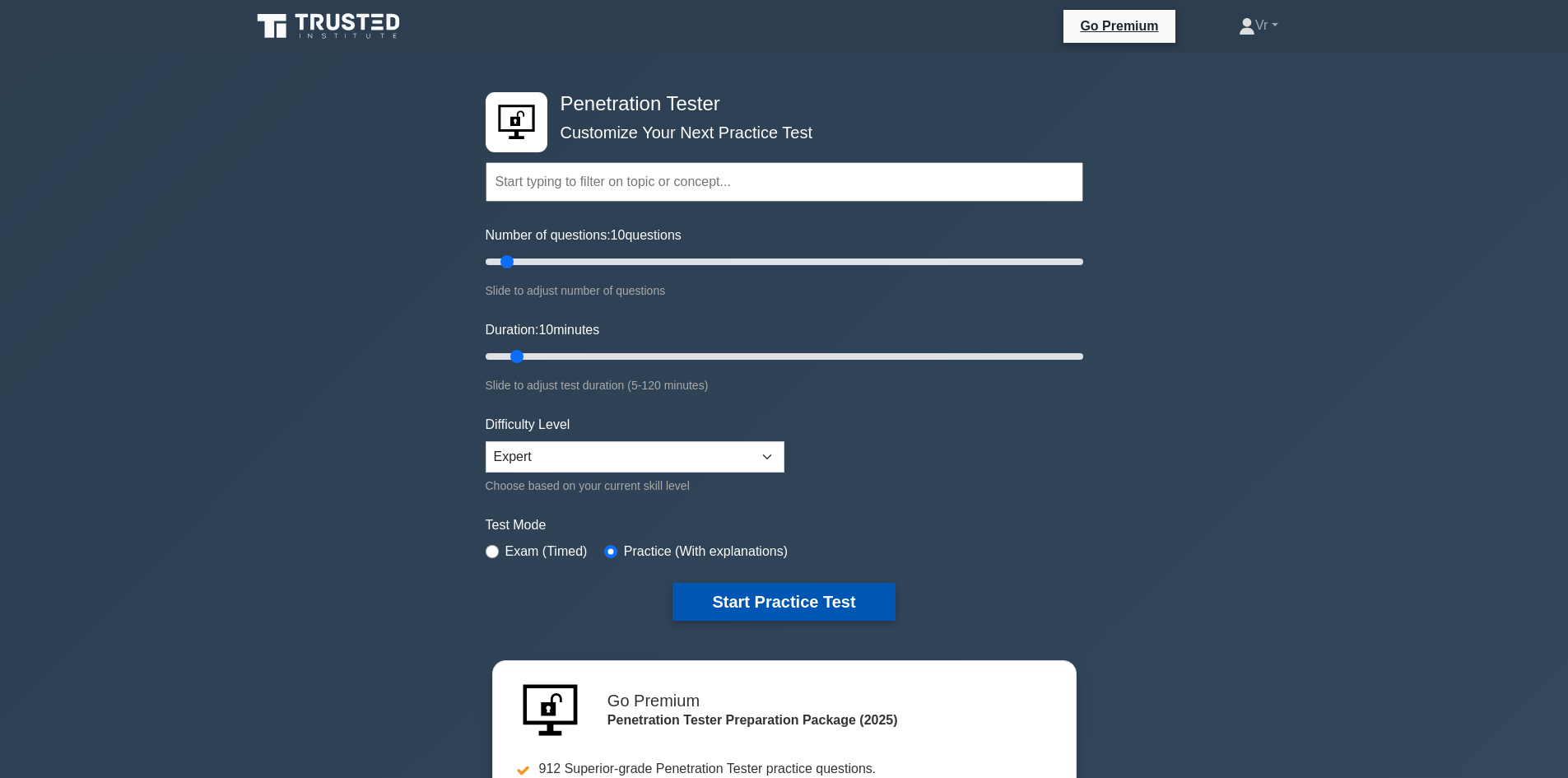
click at [747, 608] on button "Start Practice Test" at bounding box center [784, 602] width 222 height 38
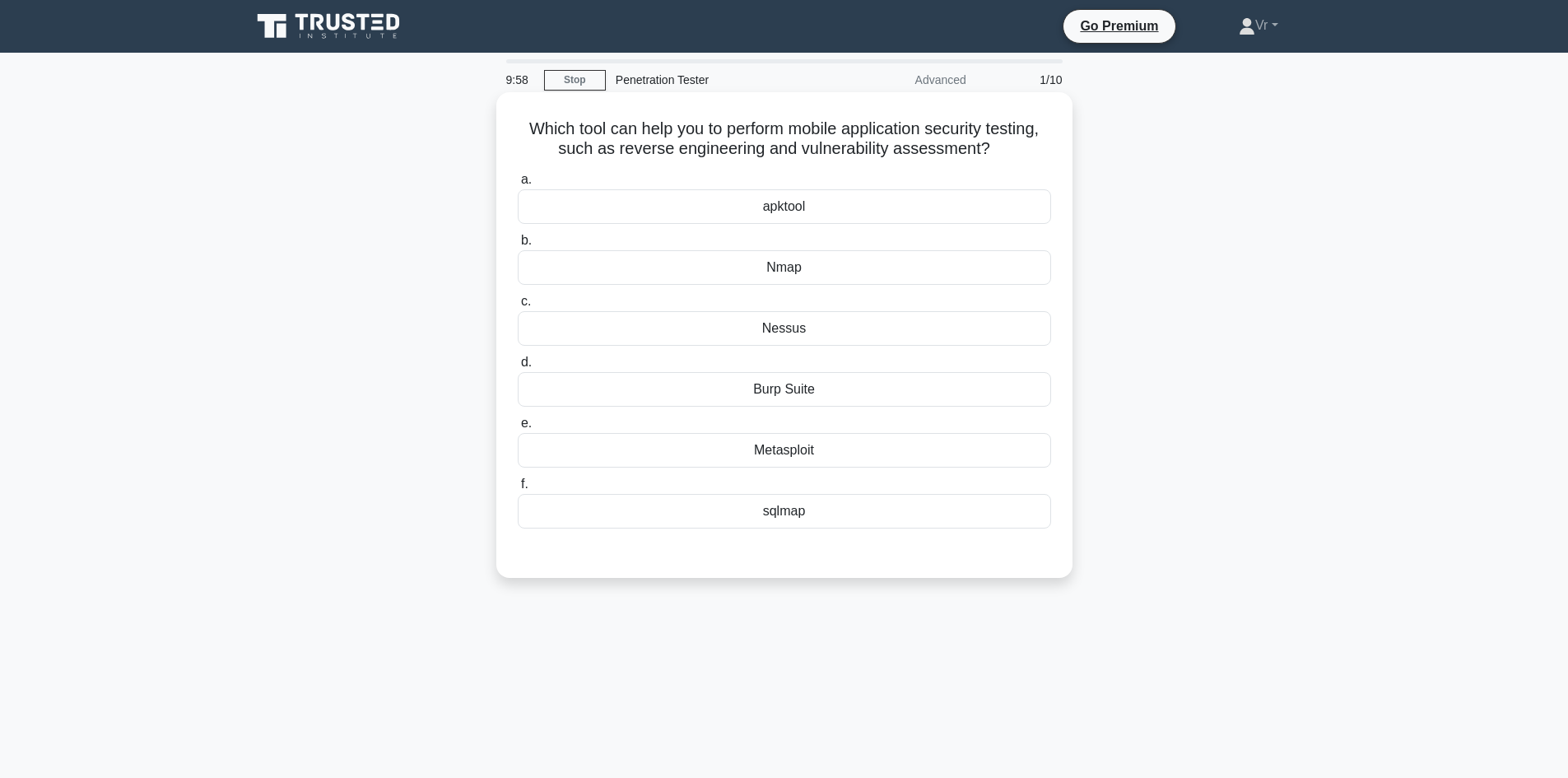
click at [767, 394] on div "Burp Suite" at bounding box center [784, 389] width 534 height 34
click at [518, 368] on input "d. Burp Suite" at bounding box center [518, 363] width 0 height 11
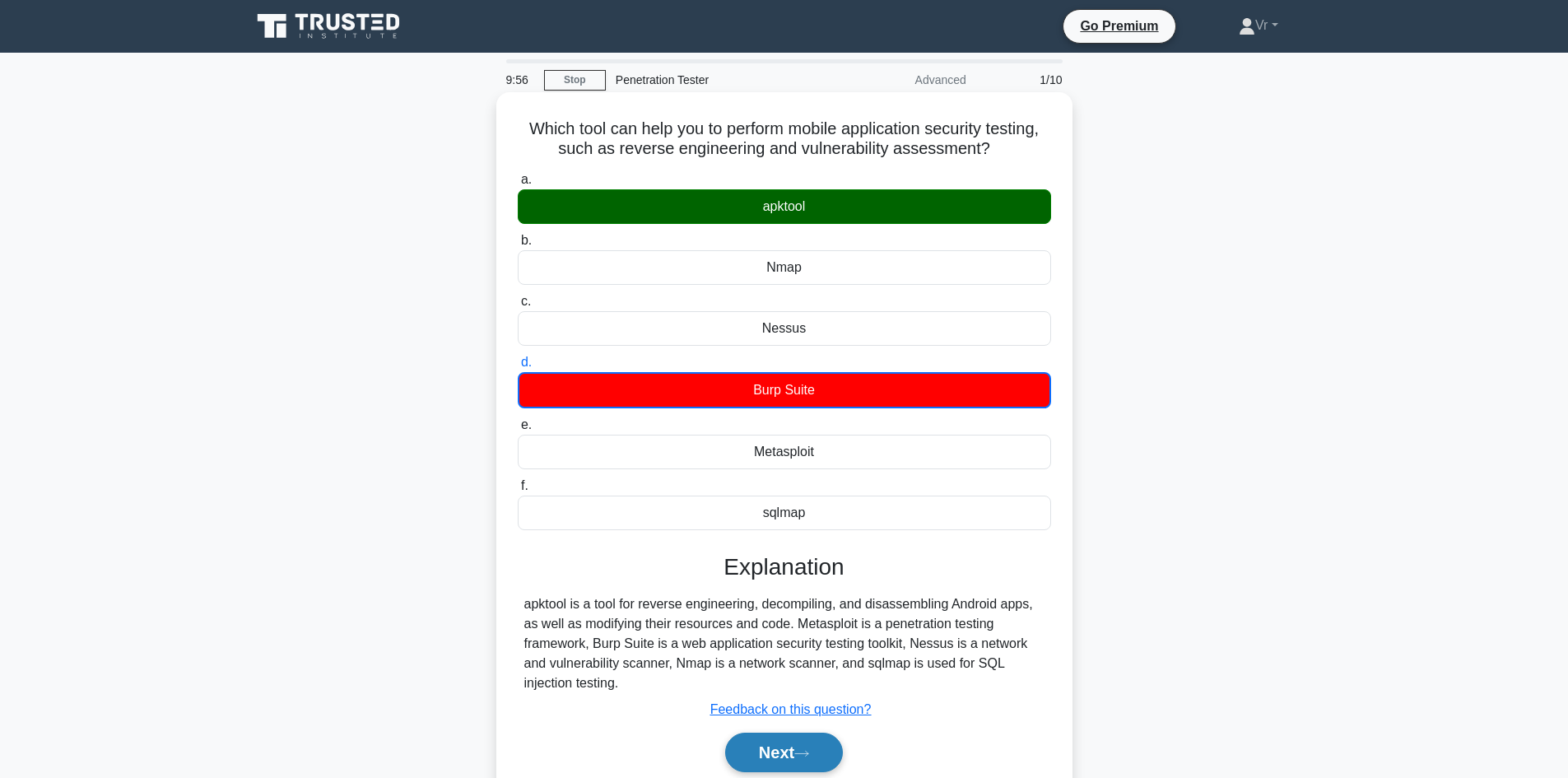
click at [808, 766] on button "Next" at bounding box center [784, 752] width 118 height 39
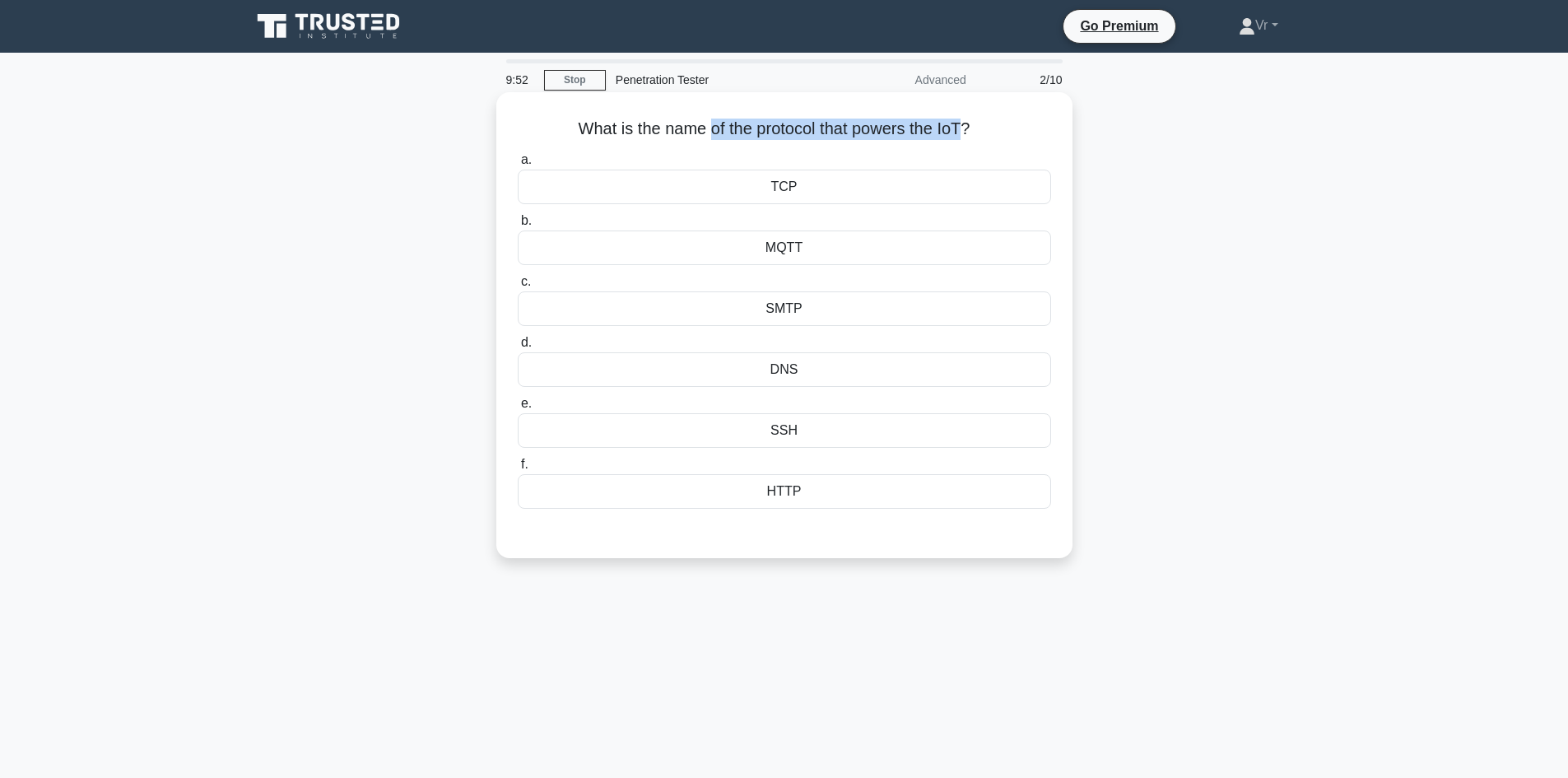
drag, startPoint x: 705, startPoint y: 135, endPoint x: 967, endPoint y: 129, distance: 262.1
click at [967, 129] on h5 "What is the name of the protocol that powers the IoT? .spinner_0XTQ{transform-o…" at bounding box center [784, 130] width 536 height 22
click at [708, 130] on h5 "What is the name of the protocol that powers the IoT? .spinner_0XTQ{transform-o…" at bounding box center [784, 130] width 536 height 22
click at [784, 257] on div "MQTT" at bounding box center [784, 247] width 534 height 34
click at [518, 226] on input "b. MQTT" at bounding box center [518, 221] width 0 height 11
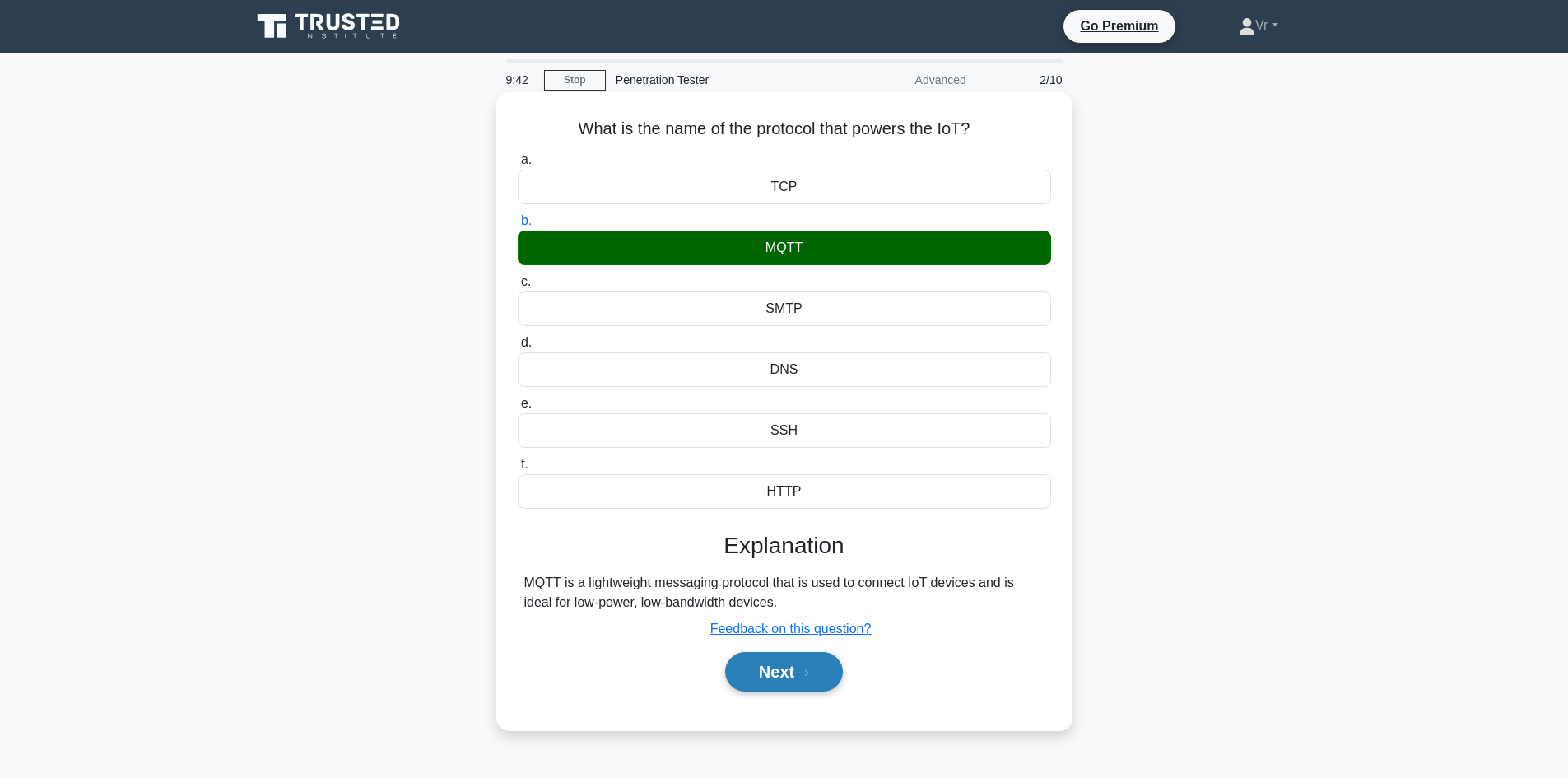
click at [786, 672] on button "Next" at bounding box center [784, 671] width 118 height 39
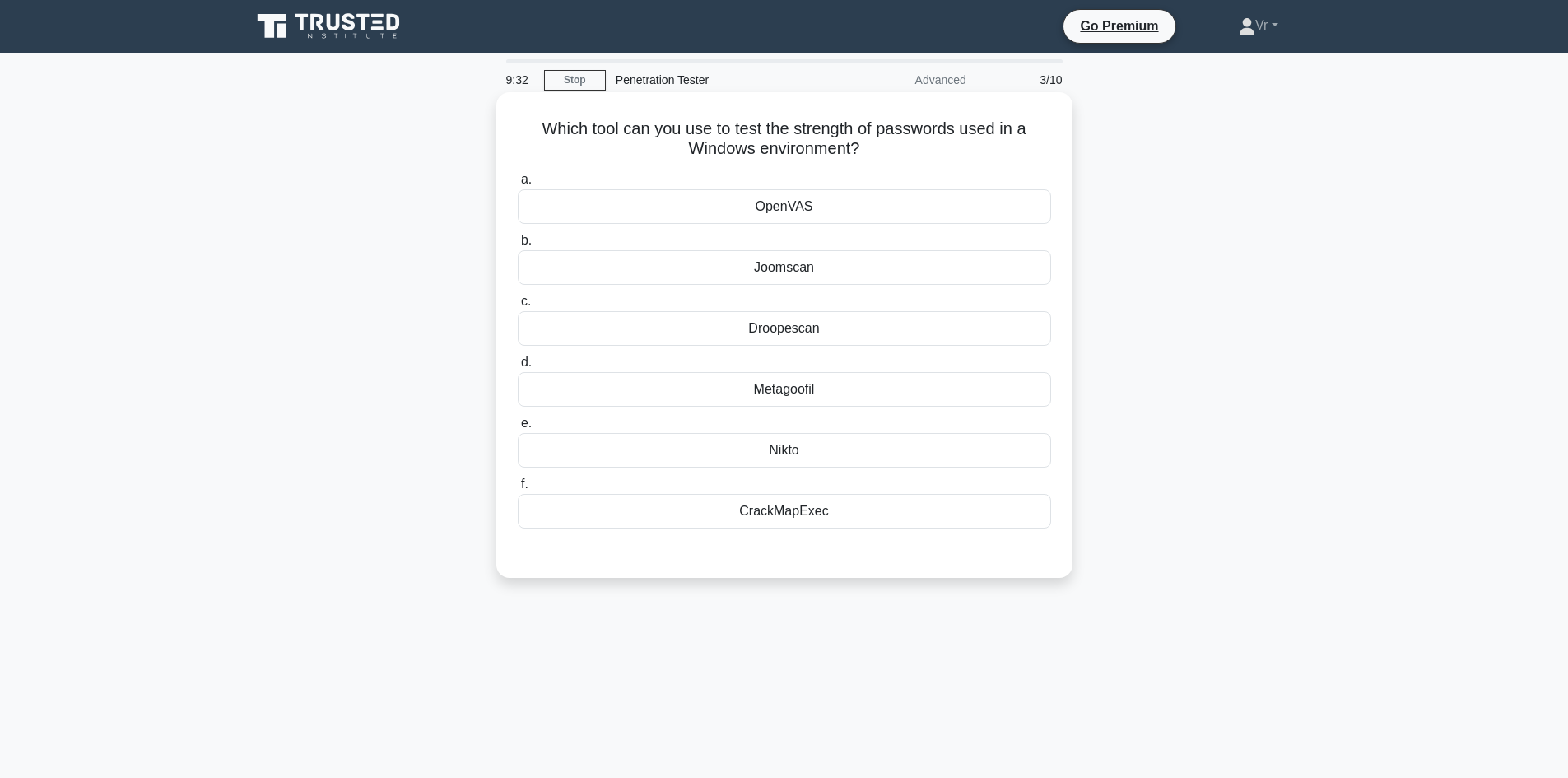
drag, startPoint x: 611, startPoint y: 140, endPoint x: 1068, endPoint y: 157, distance: 457.3
click at [1068, 157] on div "Which tool can you use to test the strength of passwords used in a Windows envi…" at bounding box center [784, 334] width 576 height 486
click at [786, 516] on div "CrackMapExec" at bounding box center [784, 511] width 534 height 34
click at [518, 490] on input "f. CrackMapExec" at bounding box center [518, 484] width 0 height 11
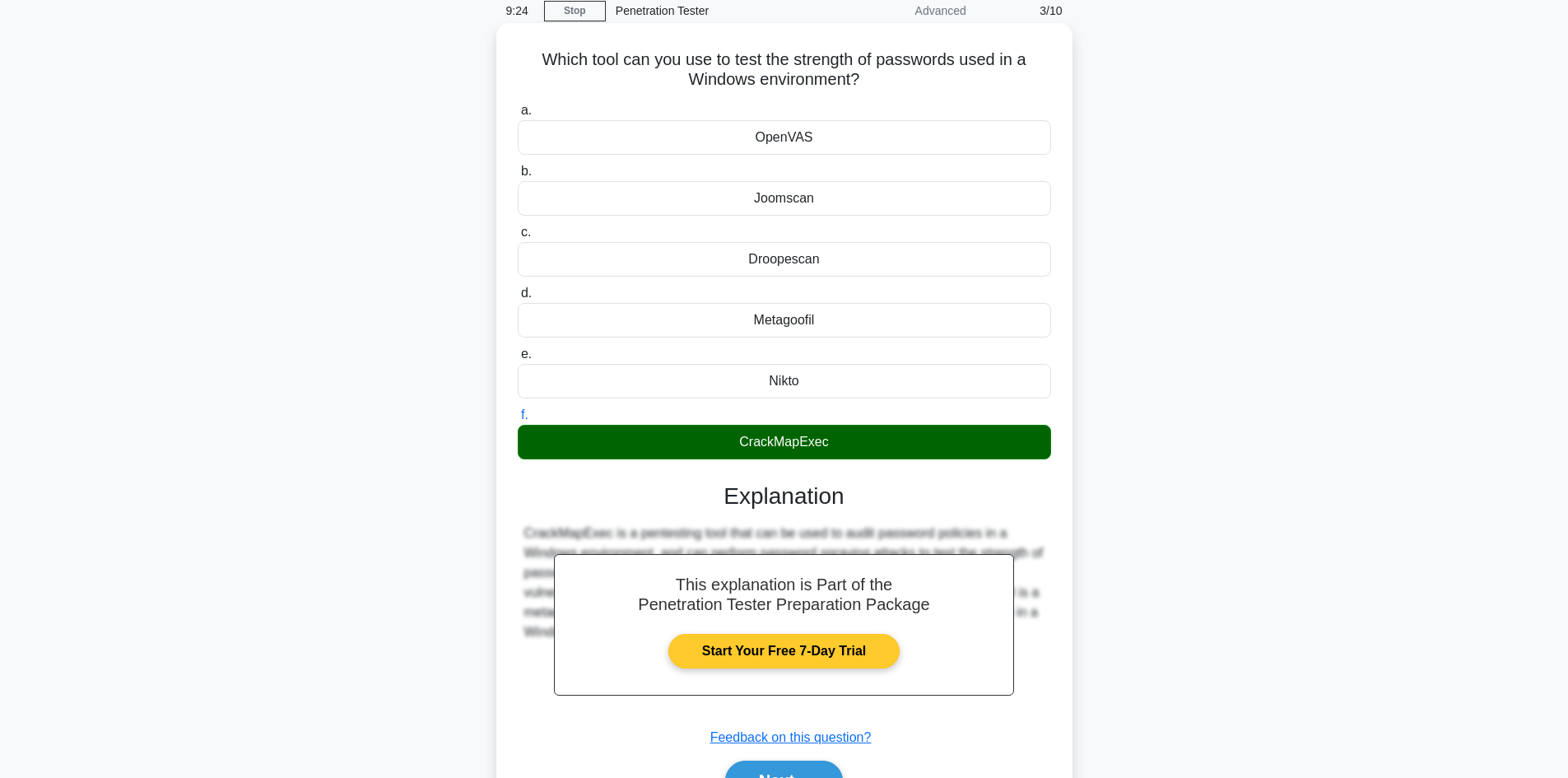
scroll to position [162, 0]
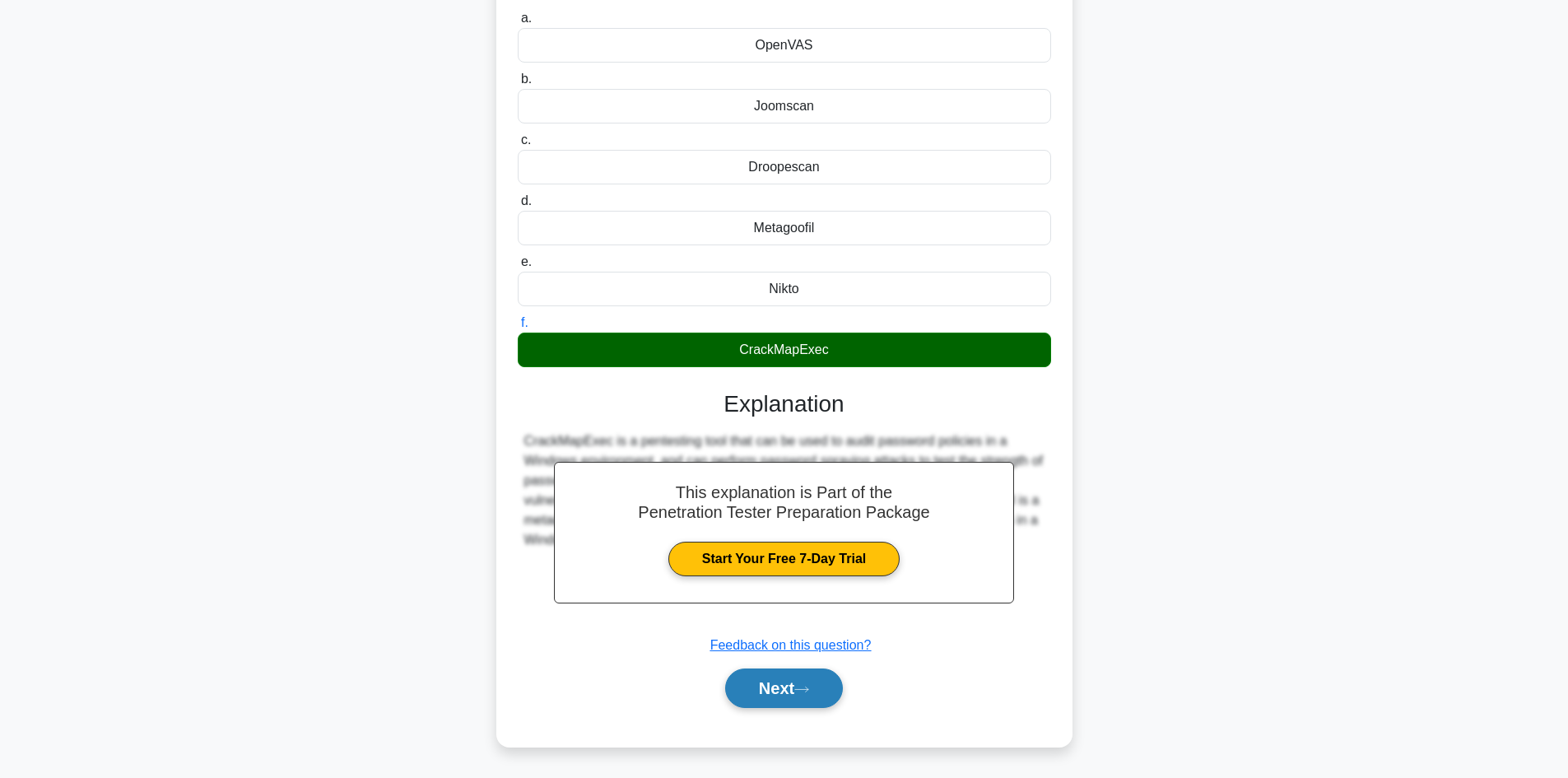
click at [798, 675] on button "Next" at bounding box center [784, 688] width 118 height 39
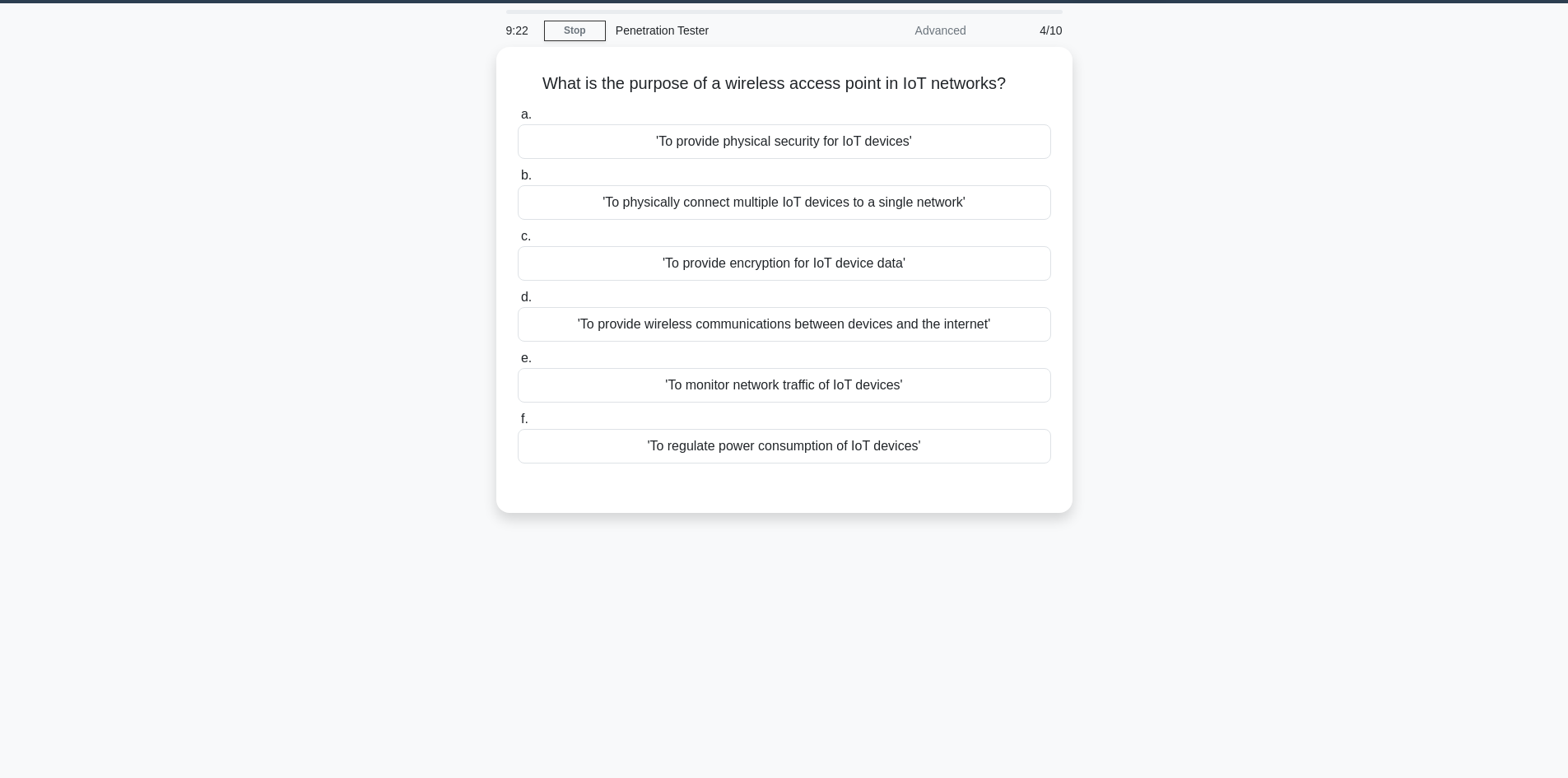
scroll to position [0, 0]
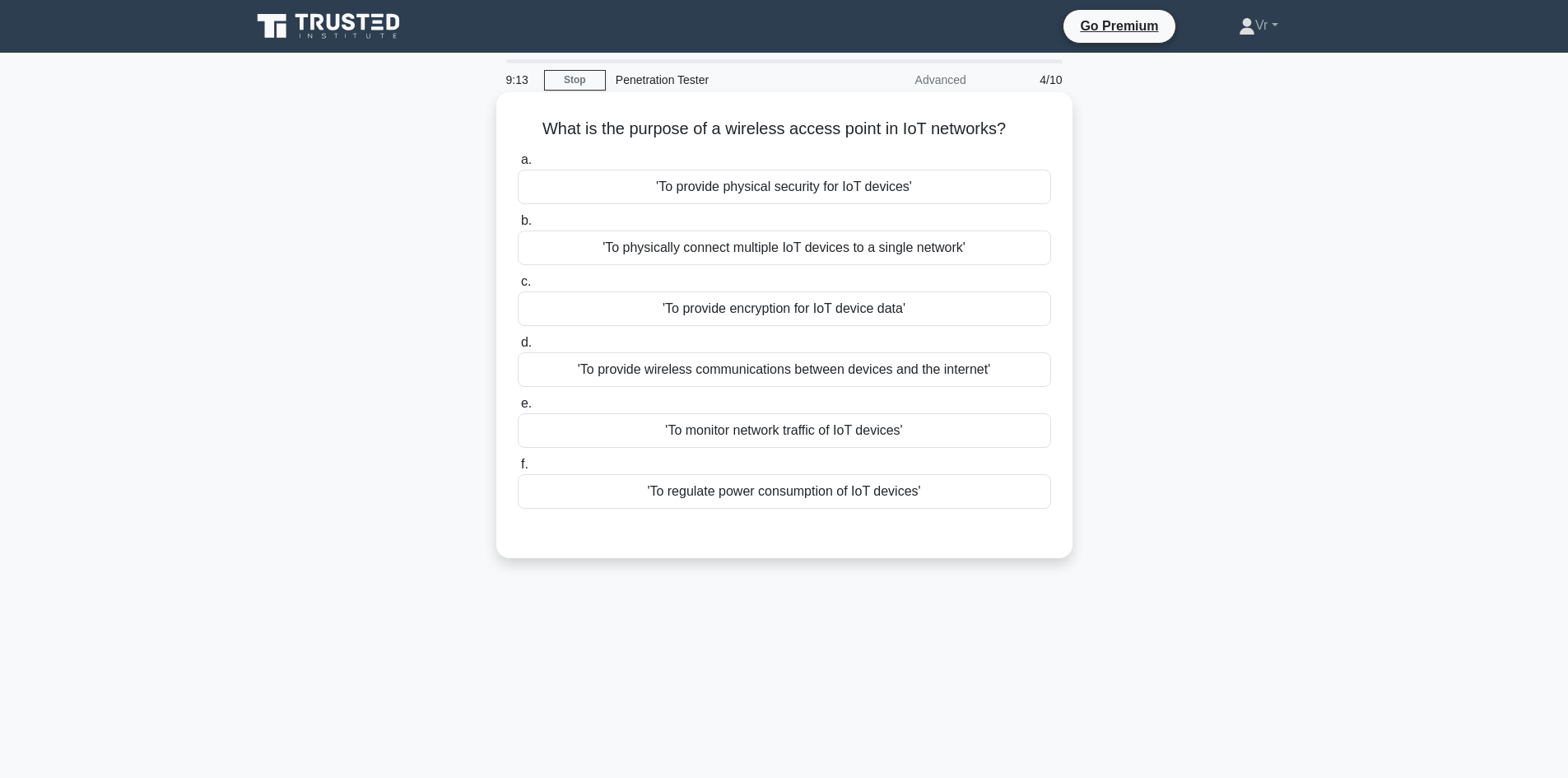
click at [704, 374] on div "'To provide wireless communications between devices and the internet'" at bounding box center [784, 369] width 534 height 34
click at [518, 348] on input "d. 'To provide wireless communications between devices and the internet'" at bounding box center [518, 343] width 0 height 11
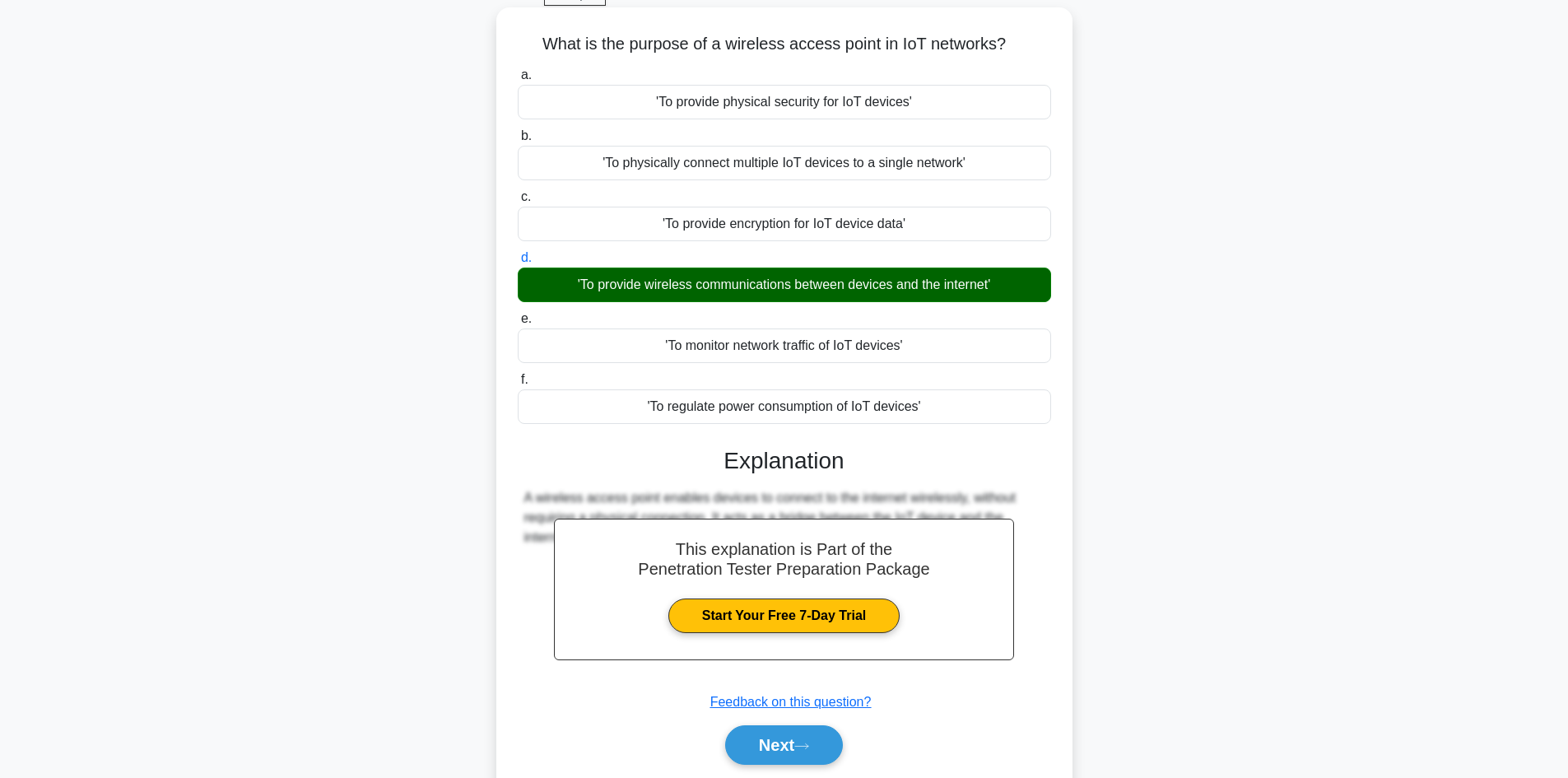
scroll to position [142, 0]
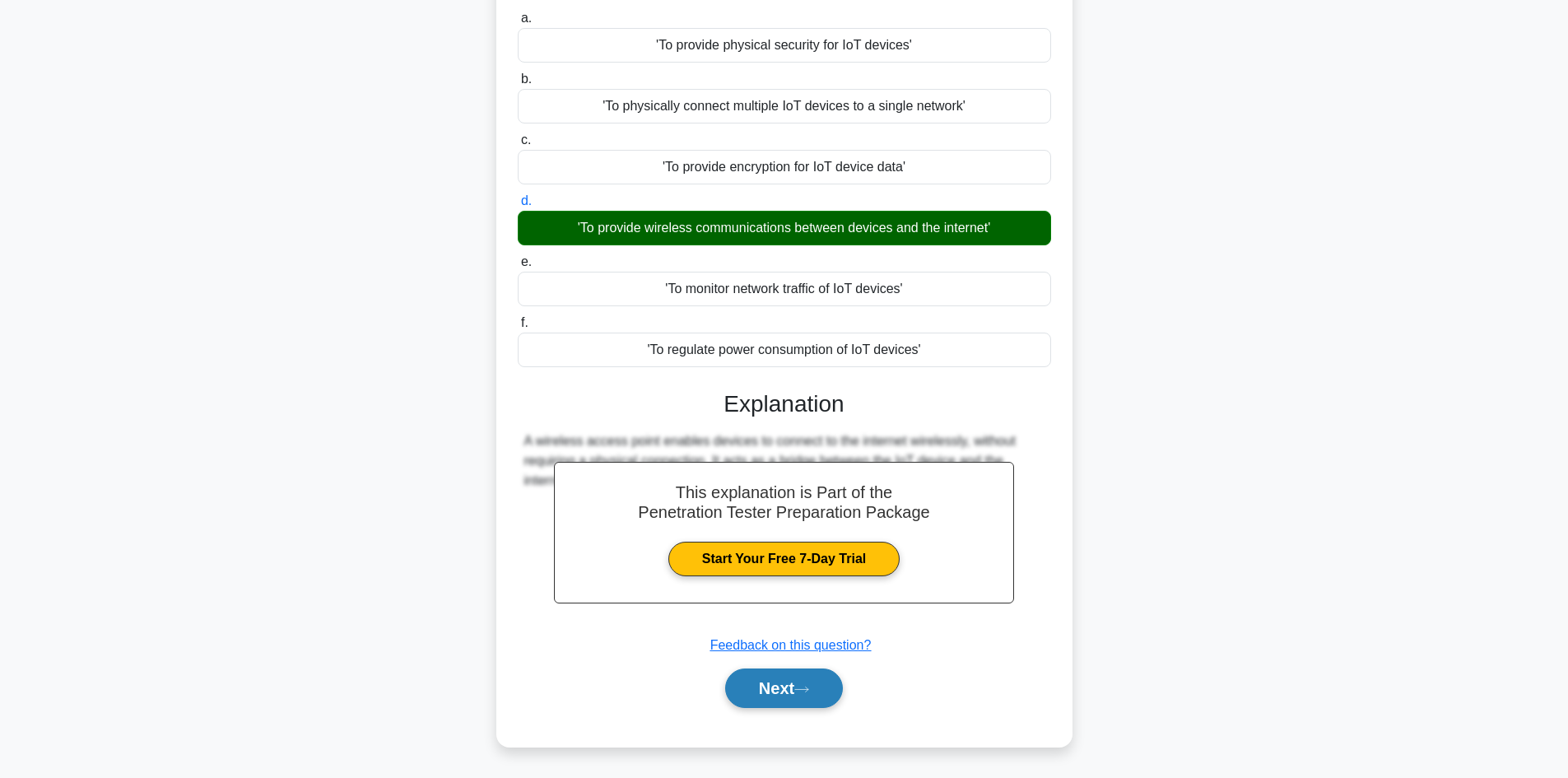
click at [823, 683] on button "Next" at bounding box center [784, 688] width 118 height 39
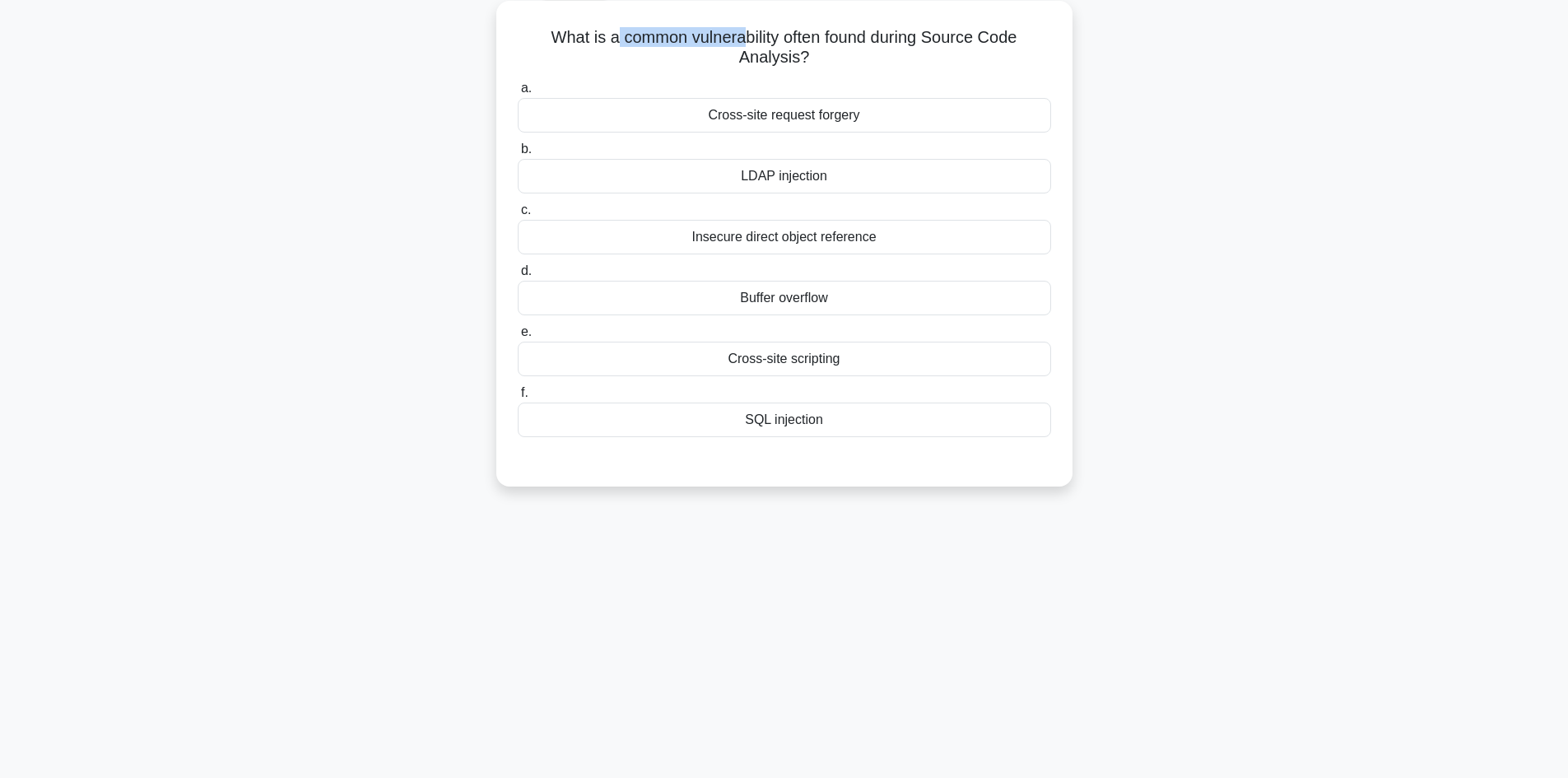
scroll to position [83, 0]
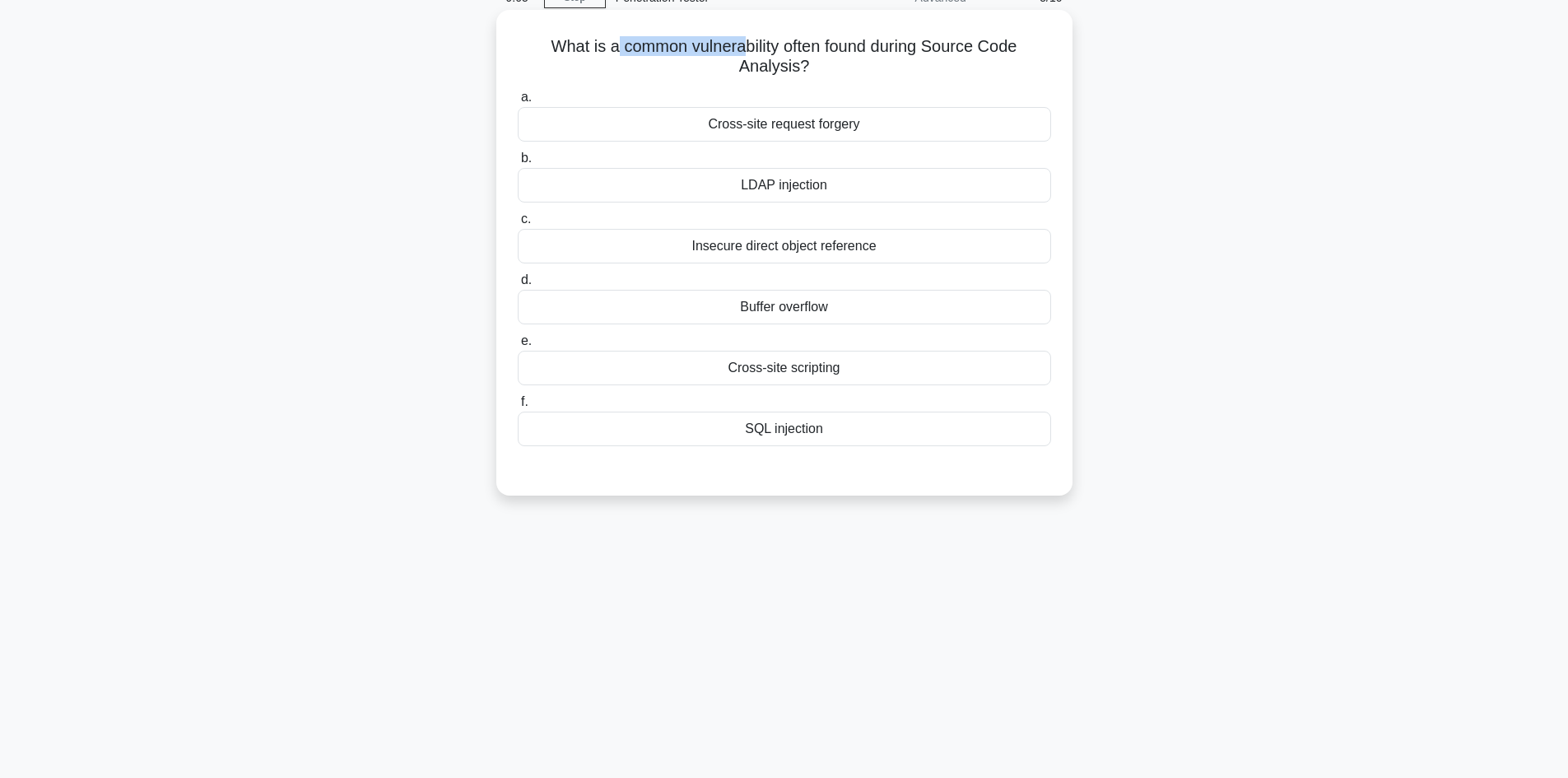
drag, startPoint x: 610, startPoint y: 18, endPoint x: 978, endPoint y: 81, distance: 373.4
click at [978, 81] on div "What is a common vulnerability often found during Source Code Analysis? .spinne…" at bounding box center [784, 253] width 563 height 473
click at [830, 245] on div "Insecure direct object reference" at bounding box center [784, 246] width 534 height 34
click at [518, 225] on input "c. Insecure direct object reference" at bounding box center [518, 219] width 0 height 11
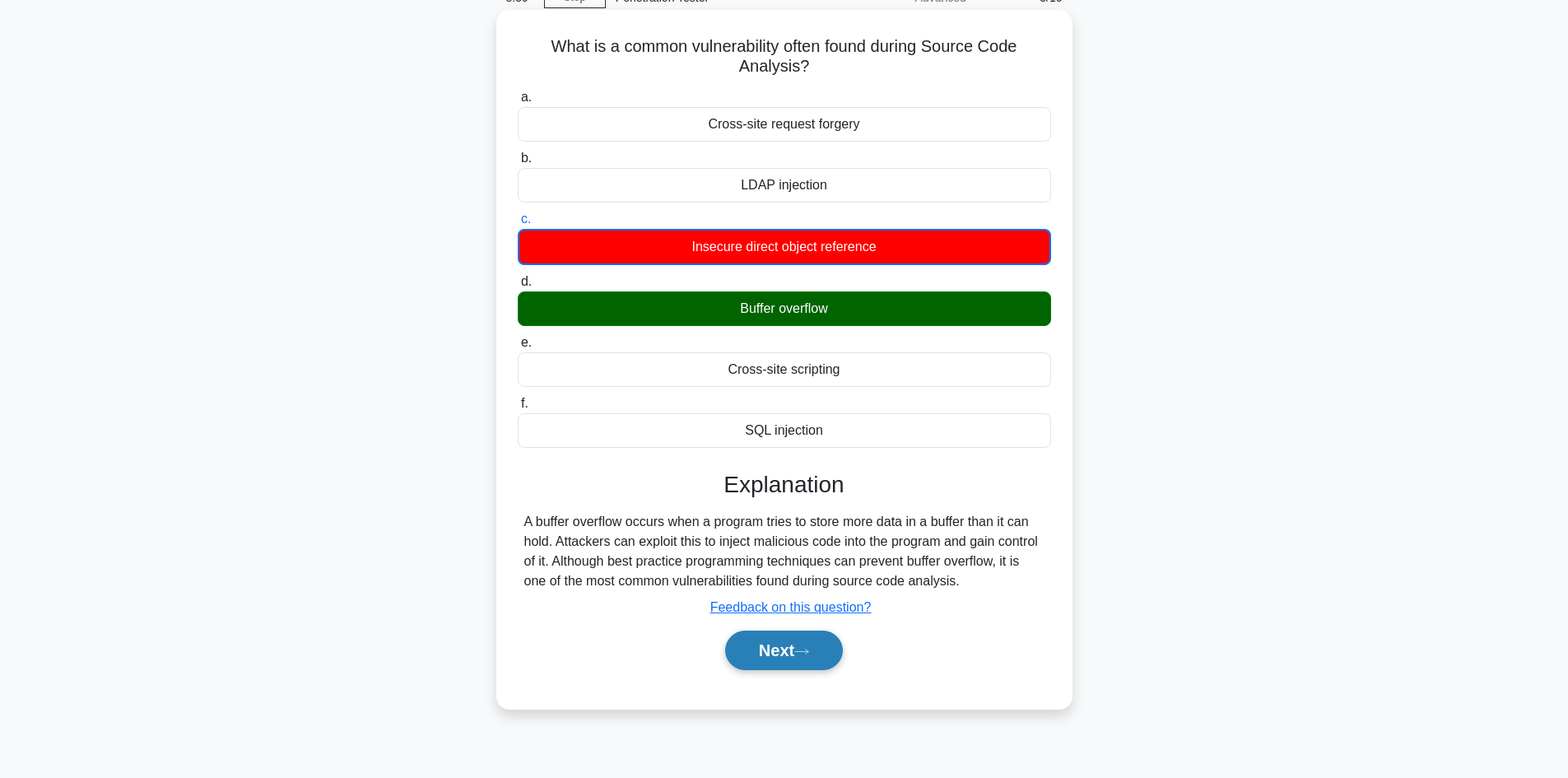
click at [809, 649] on icon at bounding box center [802, 651] width 15 height 9
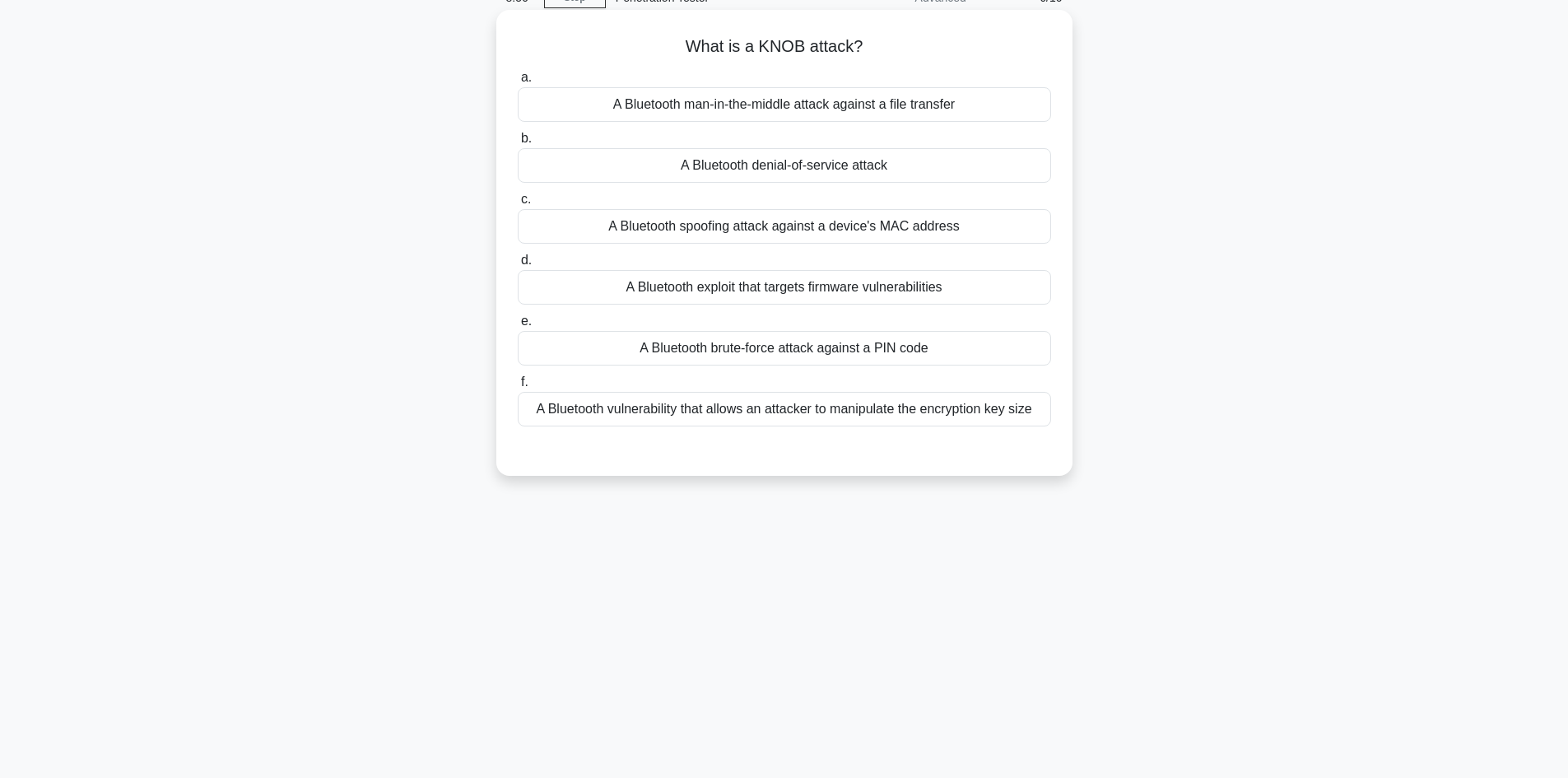
drag, startPoint x: 696, startPoint y: 53, endPoint x: 967, endPoint y: 41, distance: 271.3
click at [967, 41] on h5 "What is a KNOB attack? .spinner_0XTQ{transform-origin:center;animation:spinner_…" at bounding box center [784, 47] width 536 height 22
click at [725, 416] on div "A Bluetooth vulnerability that allows an attacker to manipulate the encryption …" at bounding box center [784, 409] width 534 height 34
click at [518, 388] on input "f. A Bluetooth vulnerability that allows an attacker to manipulate the encrypti…" at bounding box center [518, 382] width 0 height 11
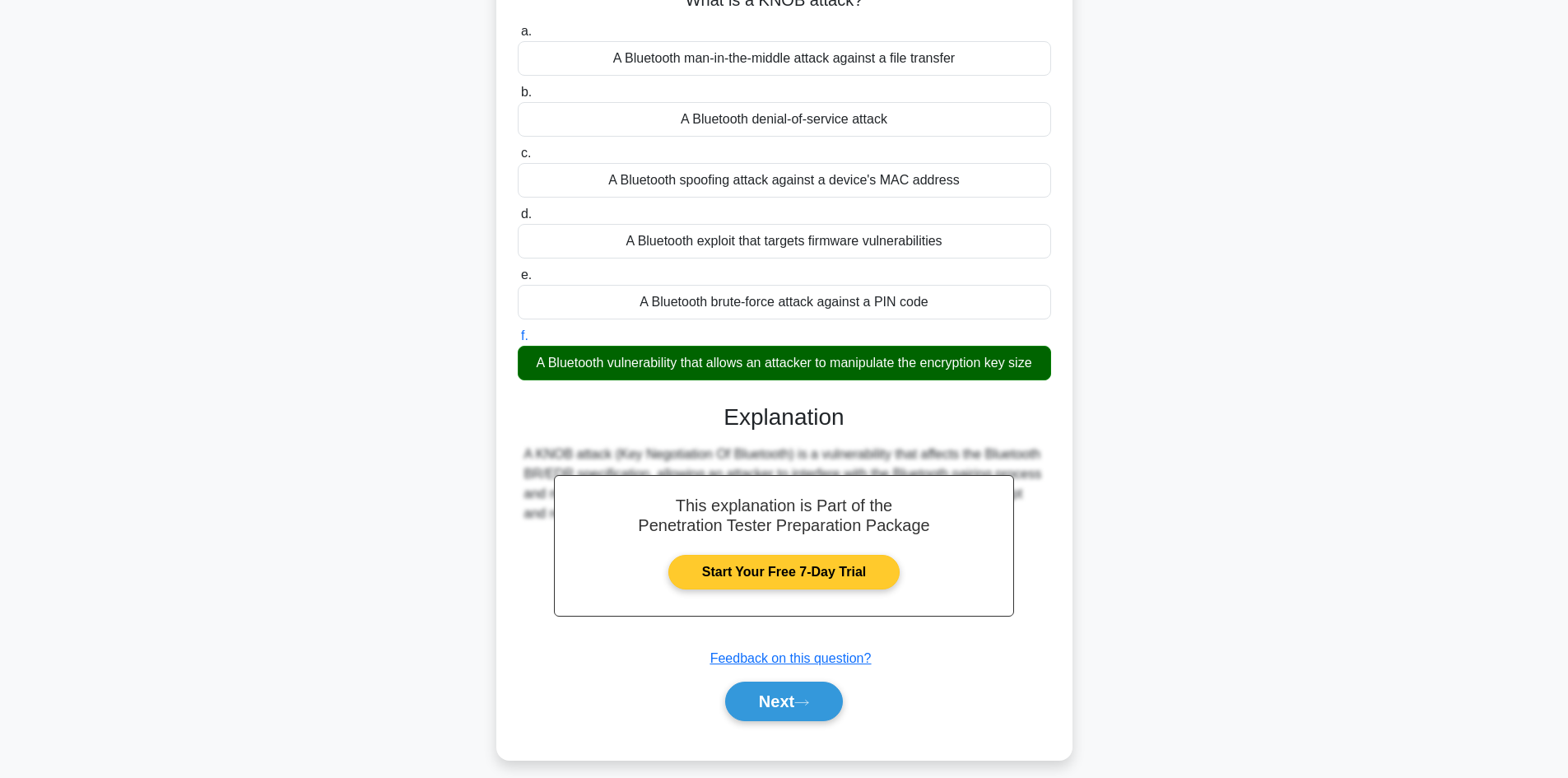
scroll to position [142, 0]
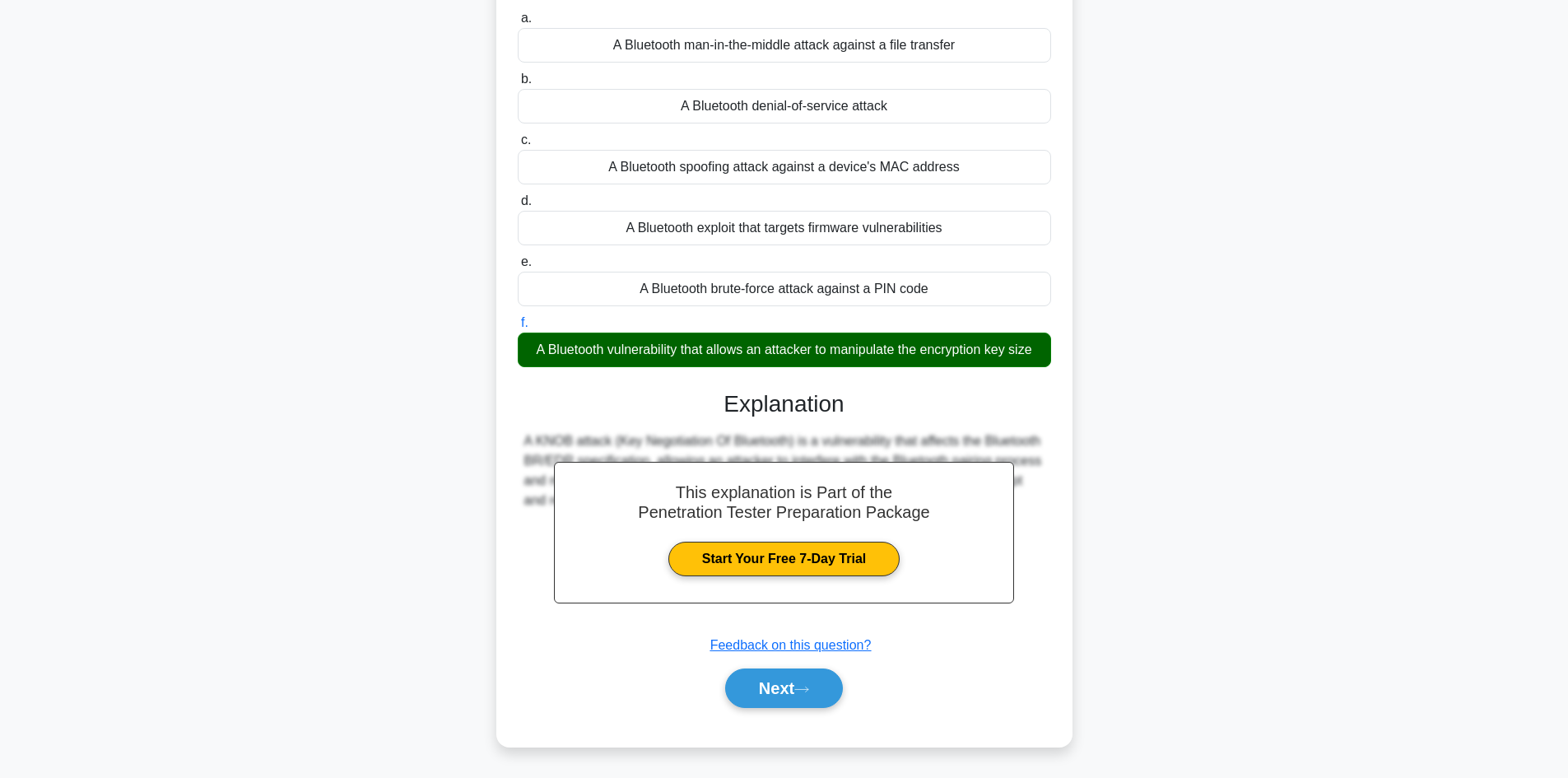
click at [786, 709] on div "Next" at bounding box center [784, 688] width 534 height 53
click at [798, 702] on button "Next" at bounding box center [784, 688] width 118 height 39
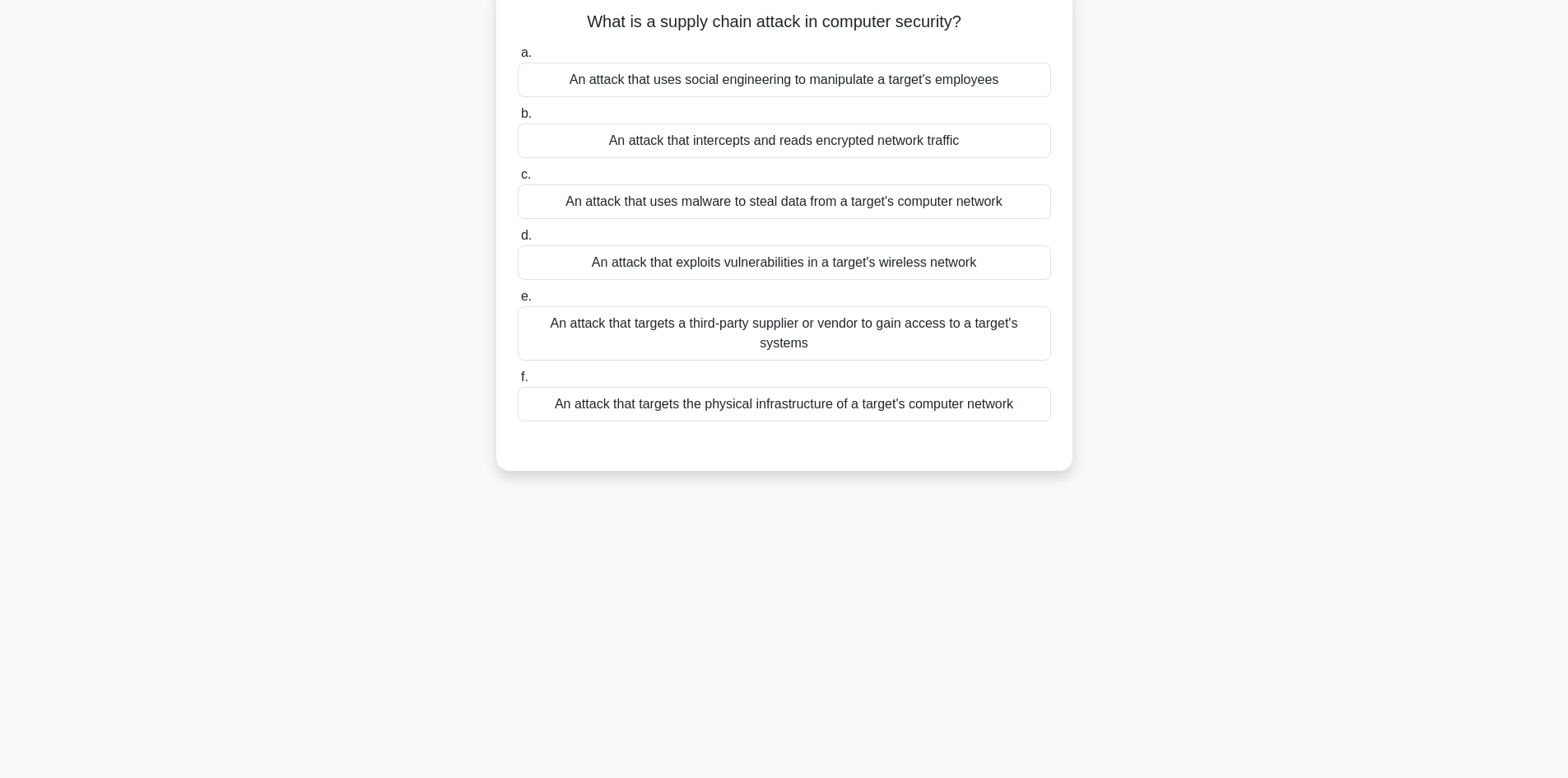
scroll to position [111, 0]
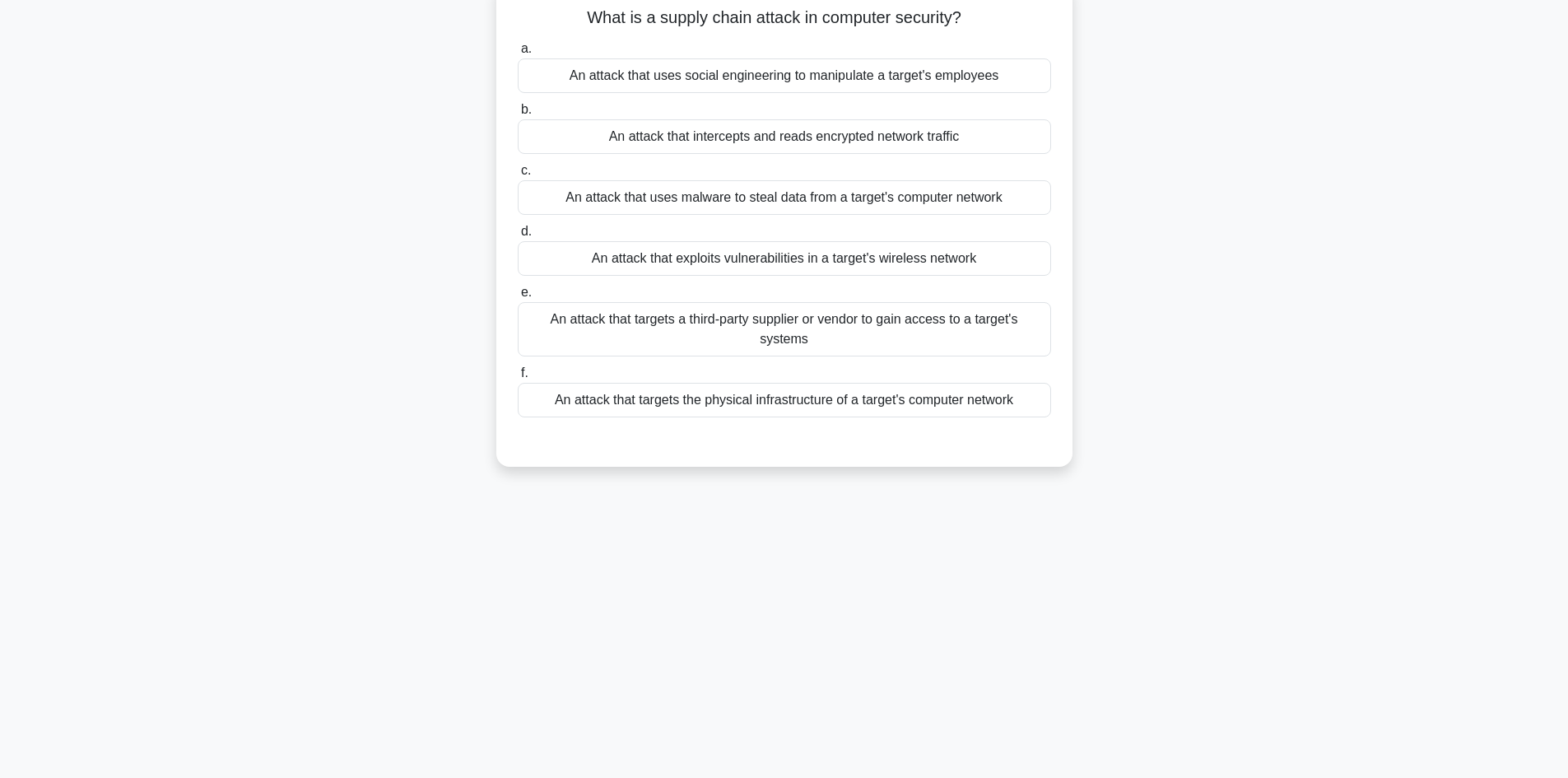
click at [708, 206] on div "An attack that uses malware to steal data from a target's computer network" at bounding box center [784, 197] width 534 height 34
click at [518, 176] on input "c. An attack that uses malware to steal data from a target's computer network" at bounding box center [518, 170] width 0 height 11
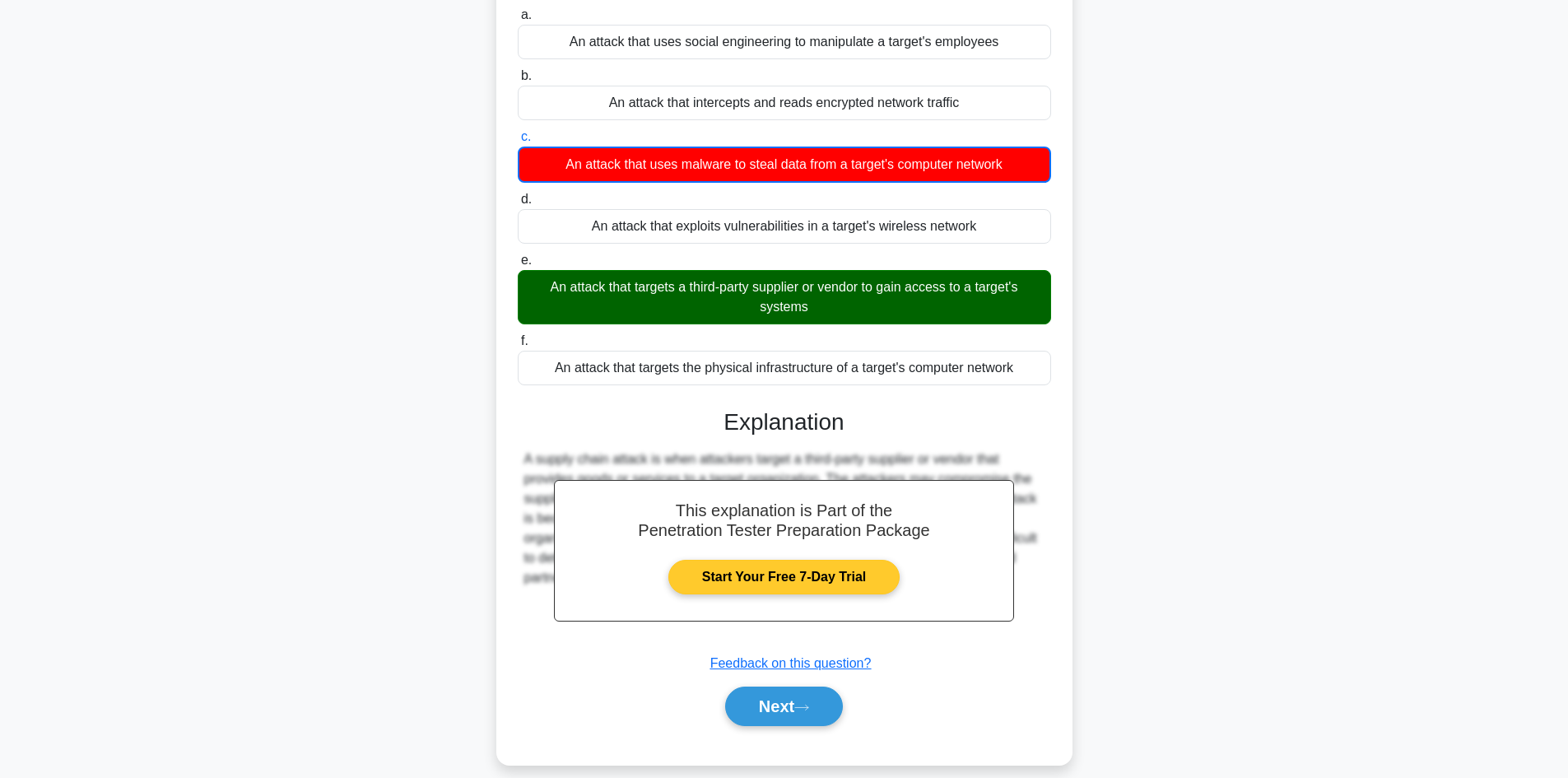
scroll to position [164, 0]
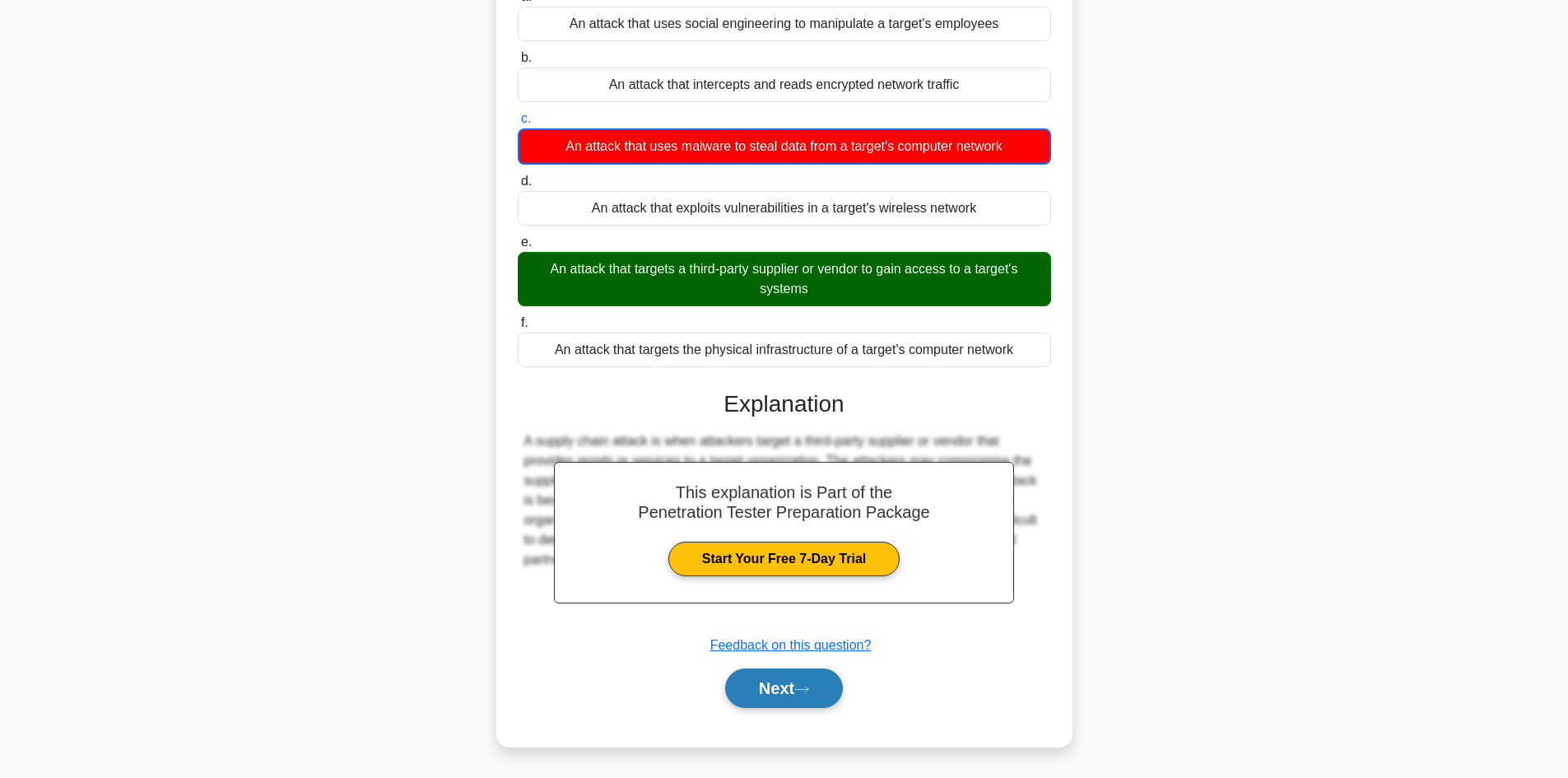
click at [761, 697] on button "Next" at bounding box center [784, 688] width 118 height 39
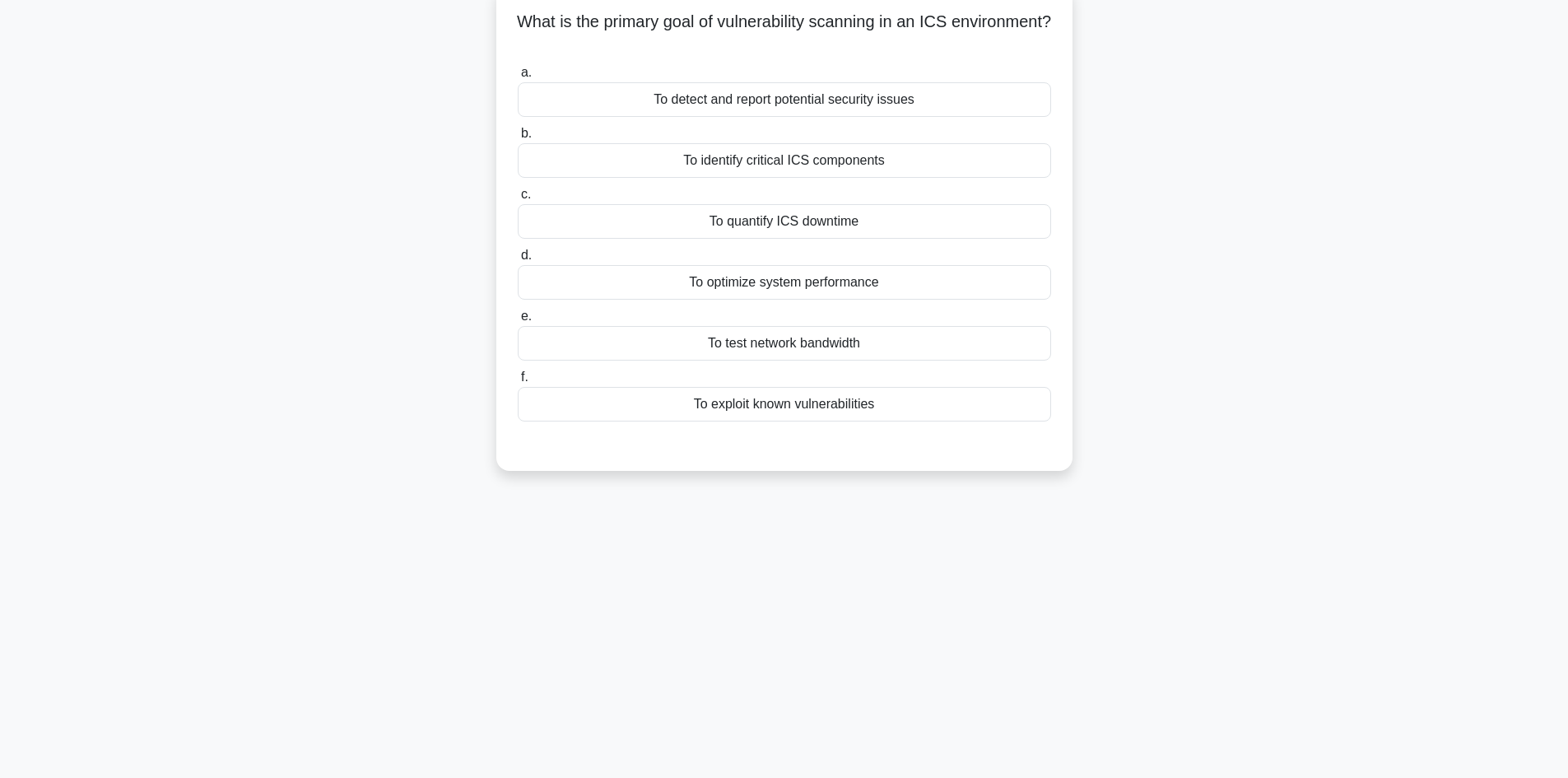
scroll to position [111, 0]
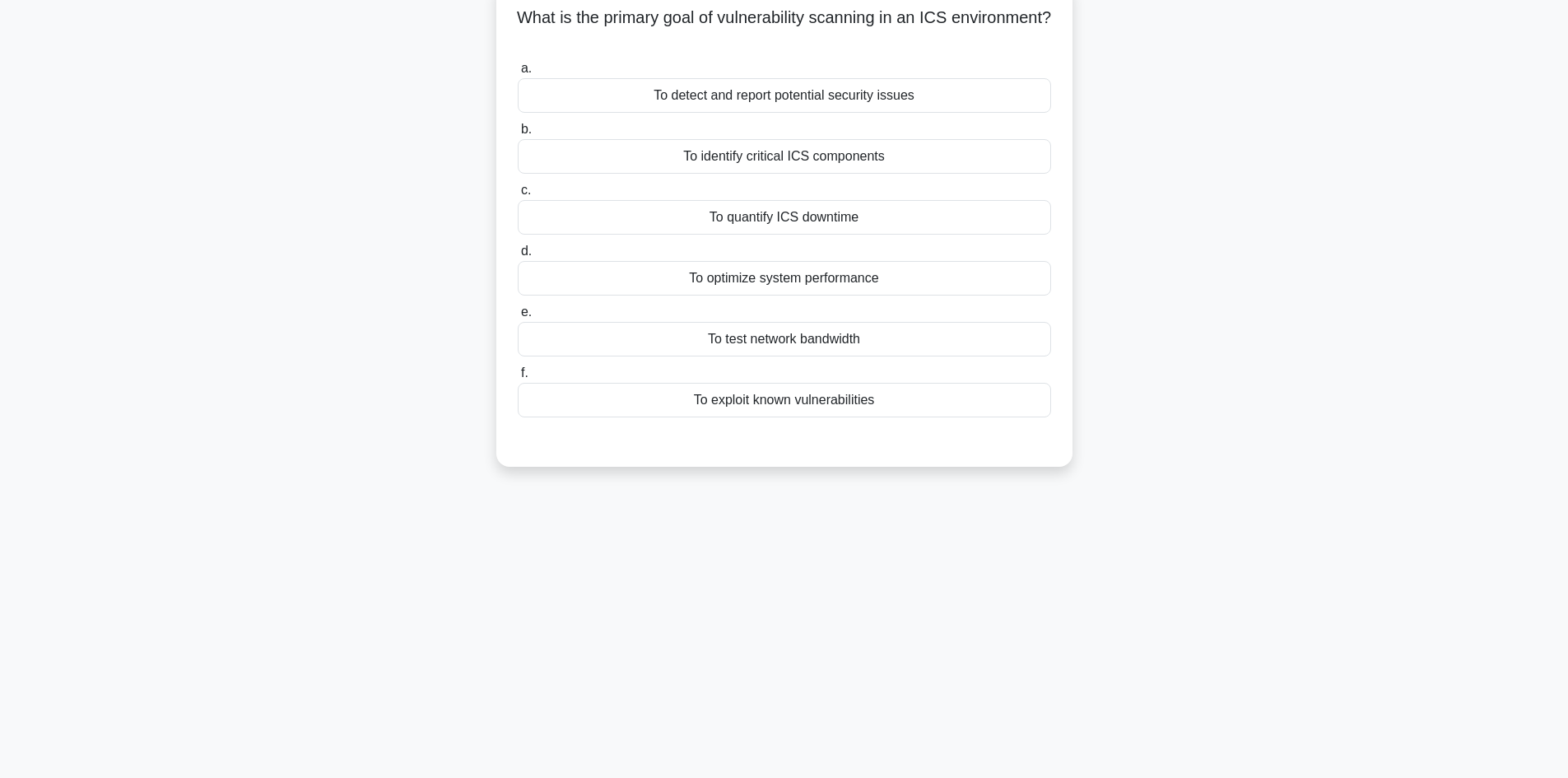
click at [682, 166] on div "To identify critical ICS components" at bounding box center [784, 156] width 534 height 34
click at [518, 135] on input "b. To identify critical ICS components" at bounding box center [518, 130] width 0 height 11
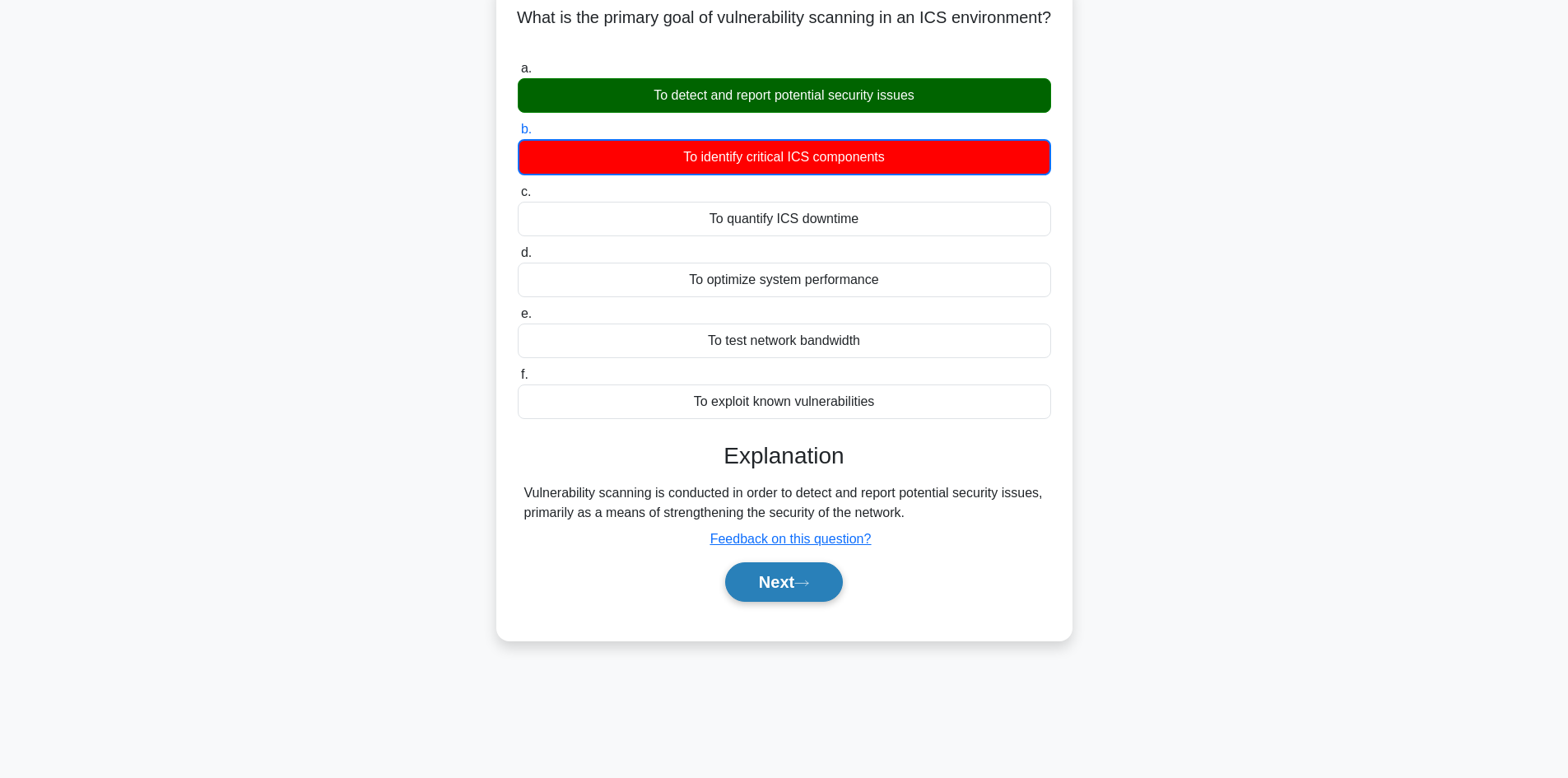
click at [784, 583] on button "Next" at bounding box center [784, 582] width 118 height 39
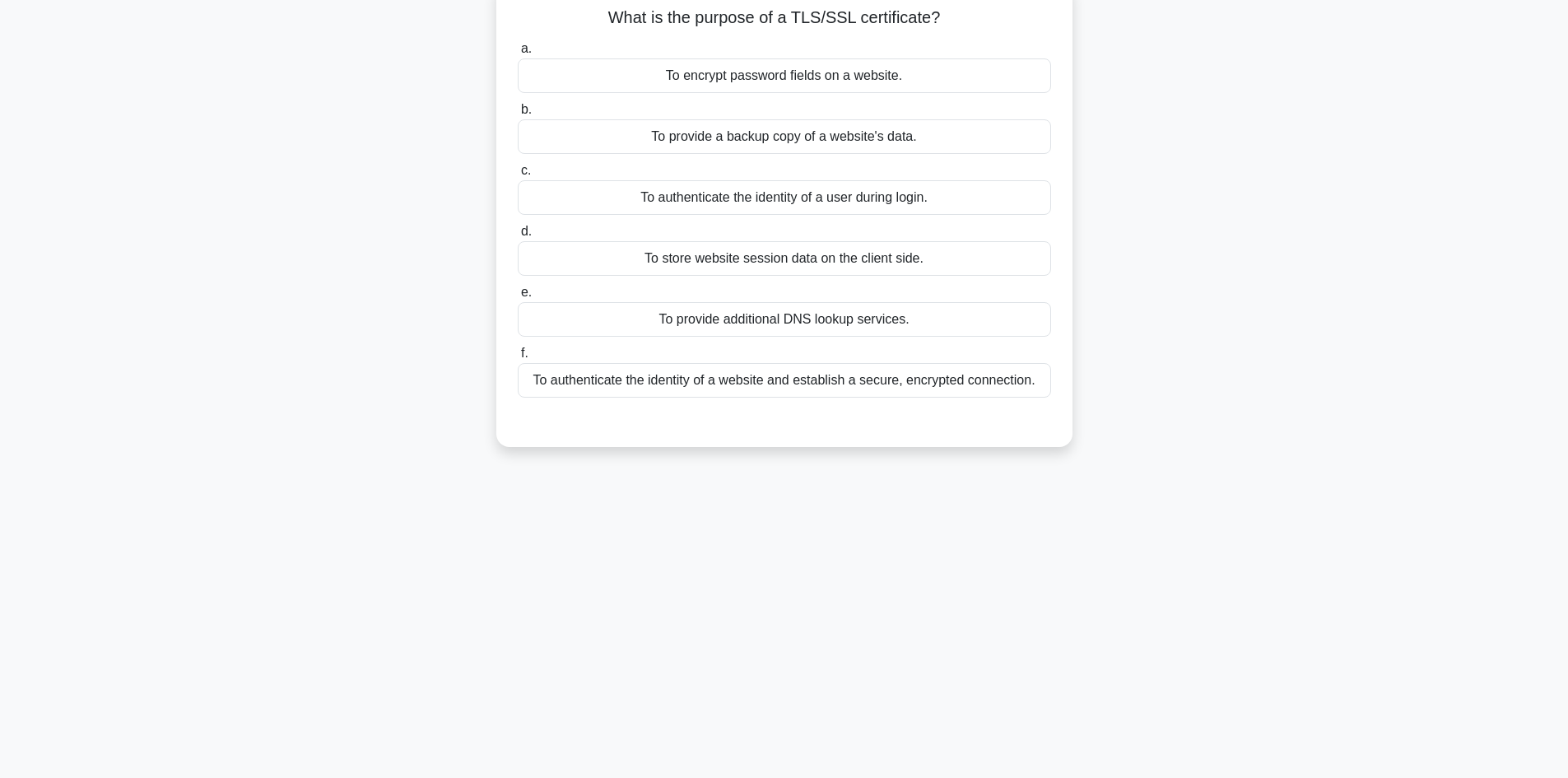
click at [826, 197] on div "To authenticate the identity of a user during login." at bounding box center [784, 197] width 534 height 34
click at [518, 176] on input "c. To authenticate the identity of a user during login." at bounding box center [518, 170] width 0 height 11
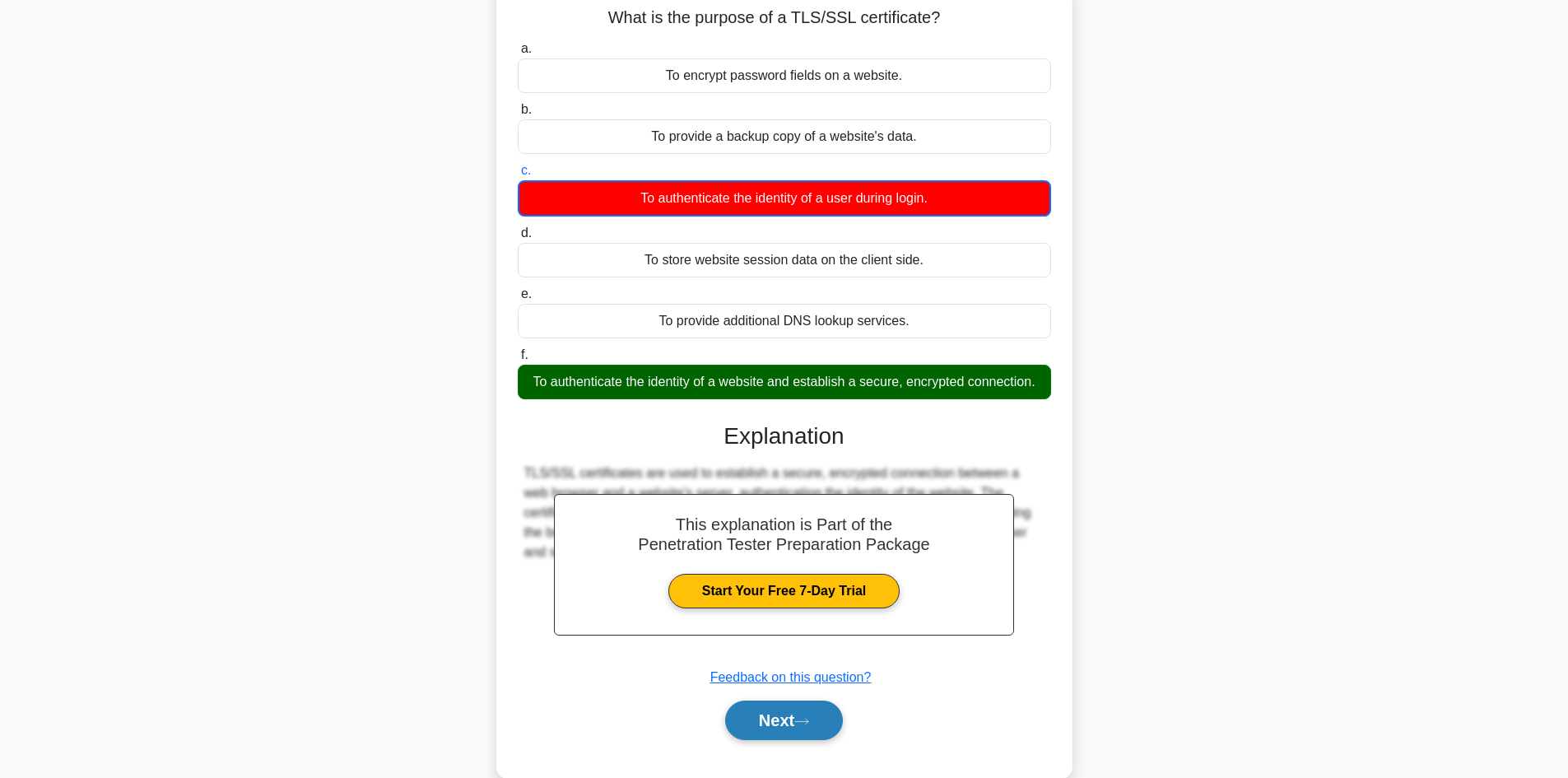
click at [794, 720] on button "Next" at bounding box center [784, 720] width 118 height 39
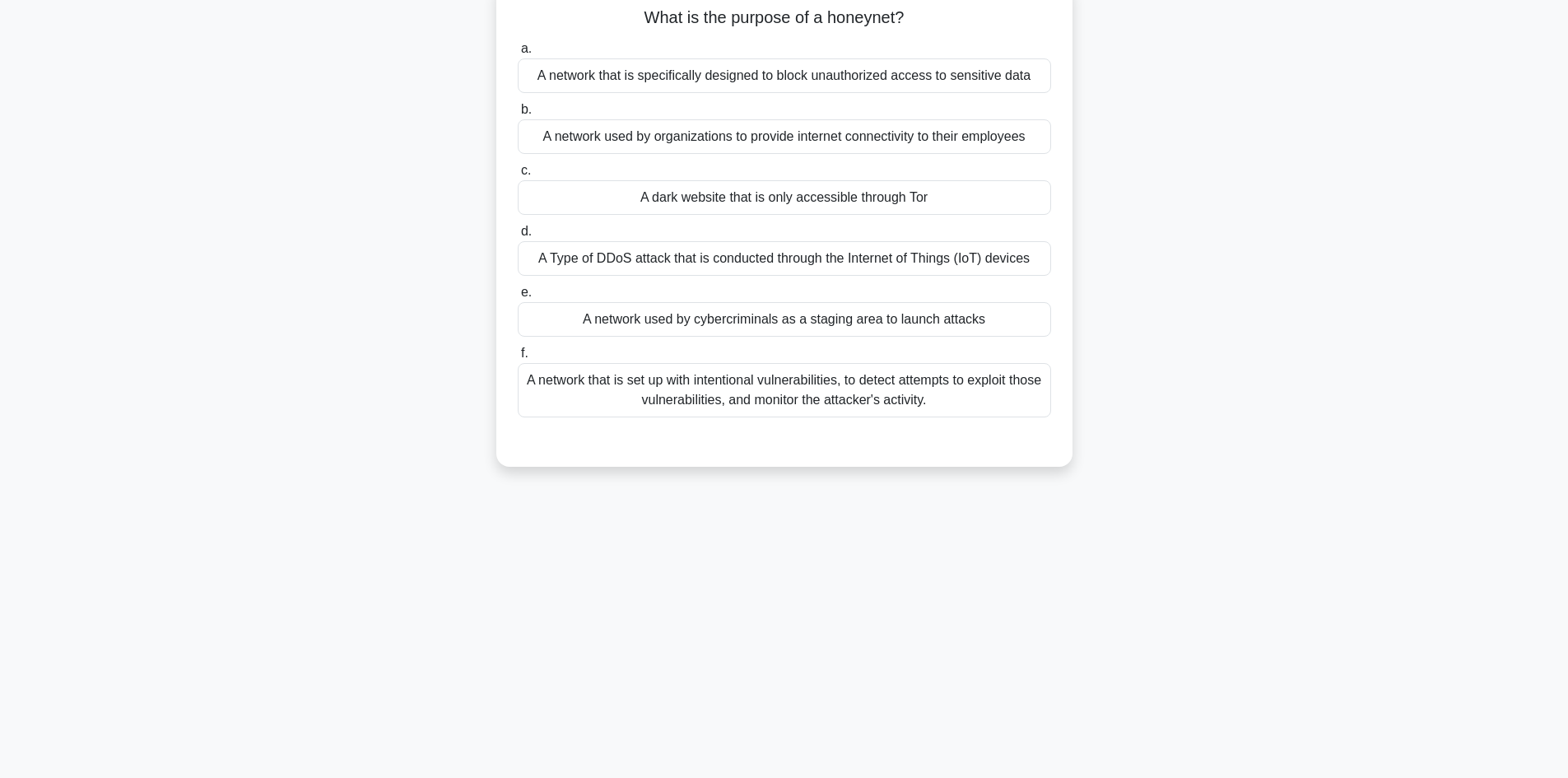
click at [824, 391] on div "A network that is set up with intentional vulnerabilities, to detect attempts t…" at bounding box center [784, 390] width 534 height 54
click at [518, 359] on input "f. A network that is set up with intentional vulnerabilities, to detect attempt…" at bounding box center [518, 353] width 0 height 11
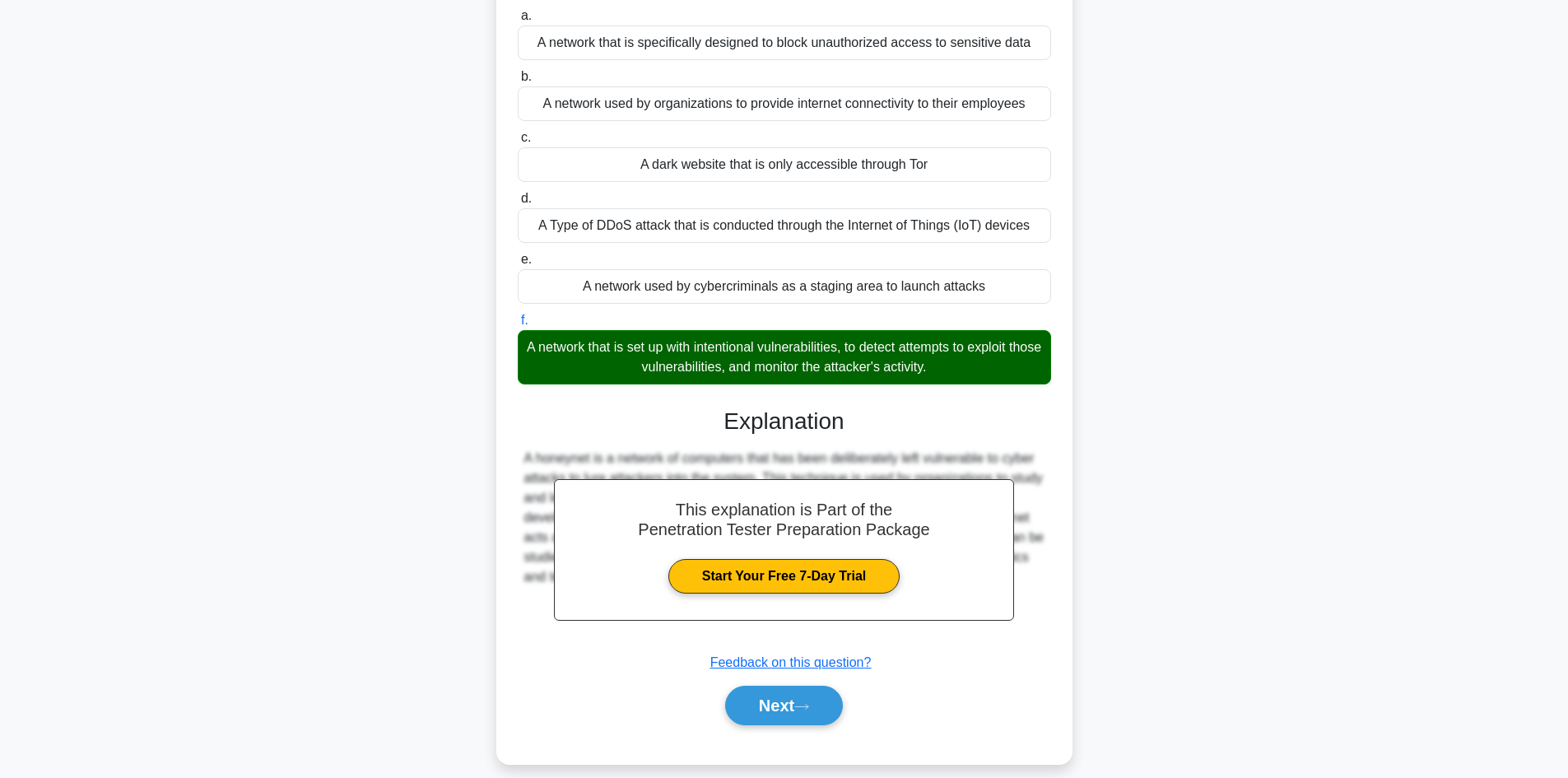
scroll to position [162, 0]
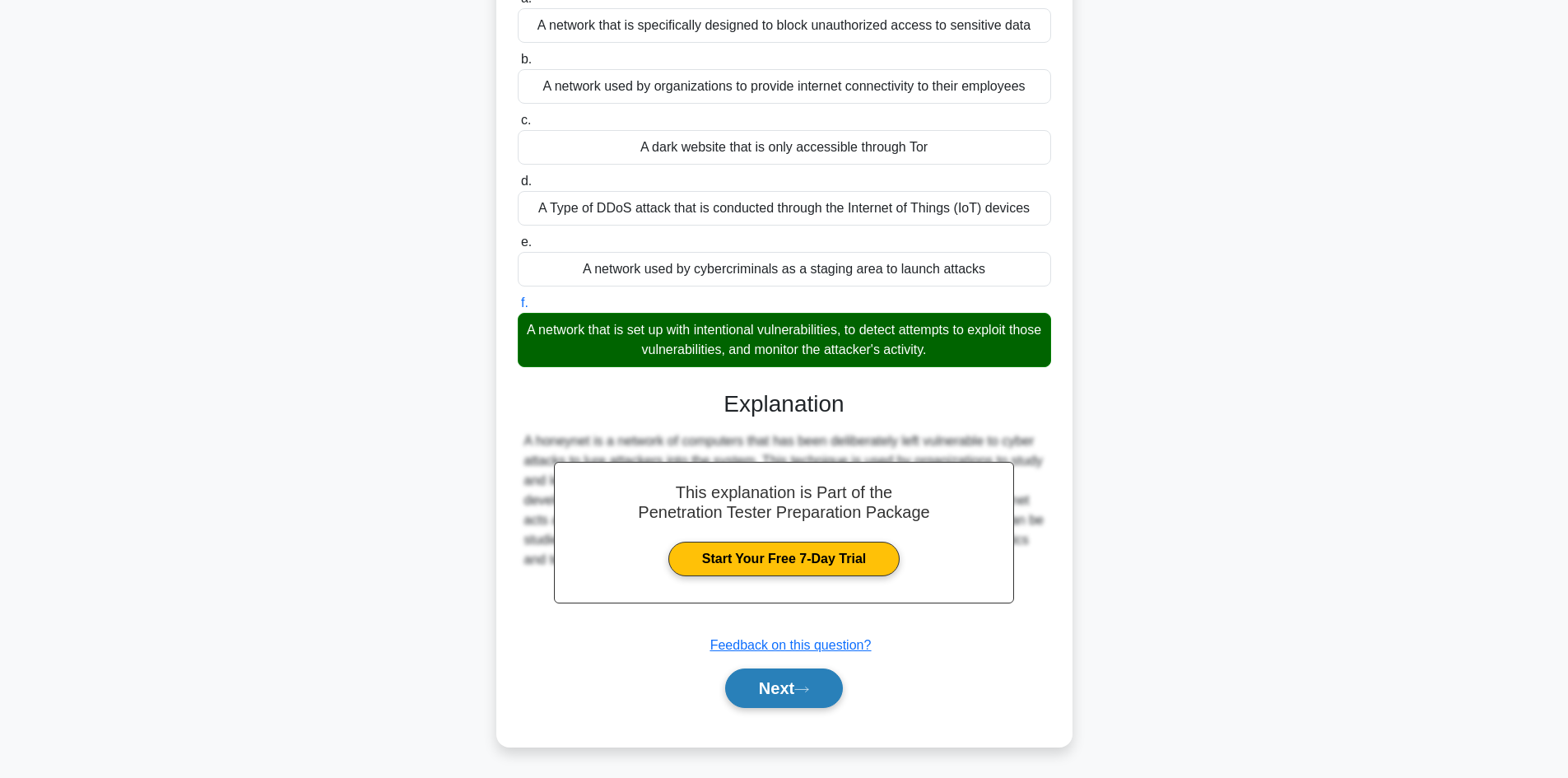
click at [810, 679] on button "Next" at bounding box center [784, 688] width 118 height 39
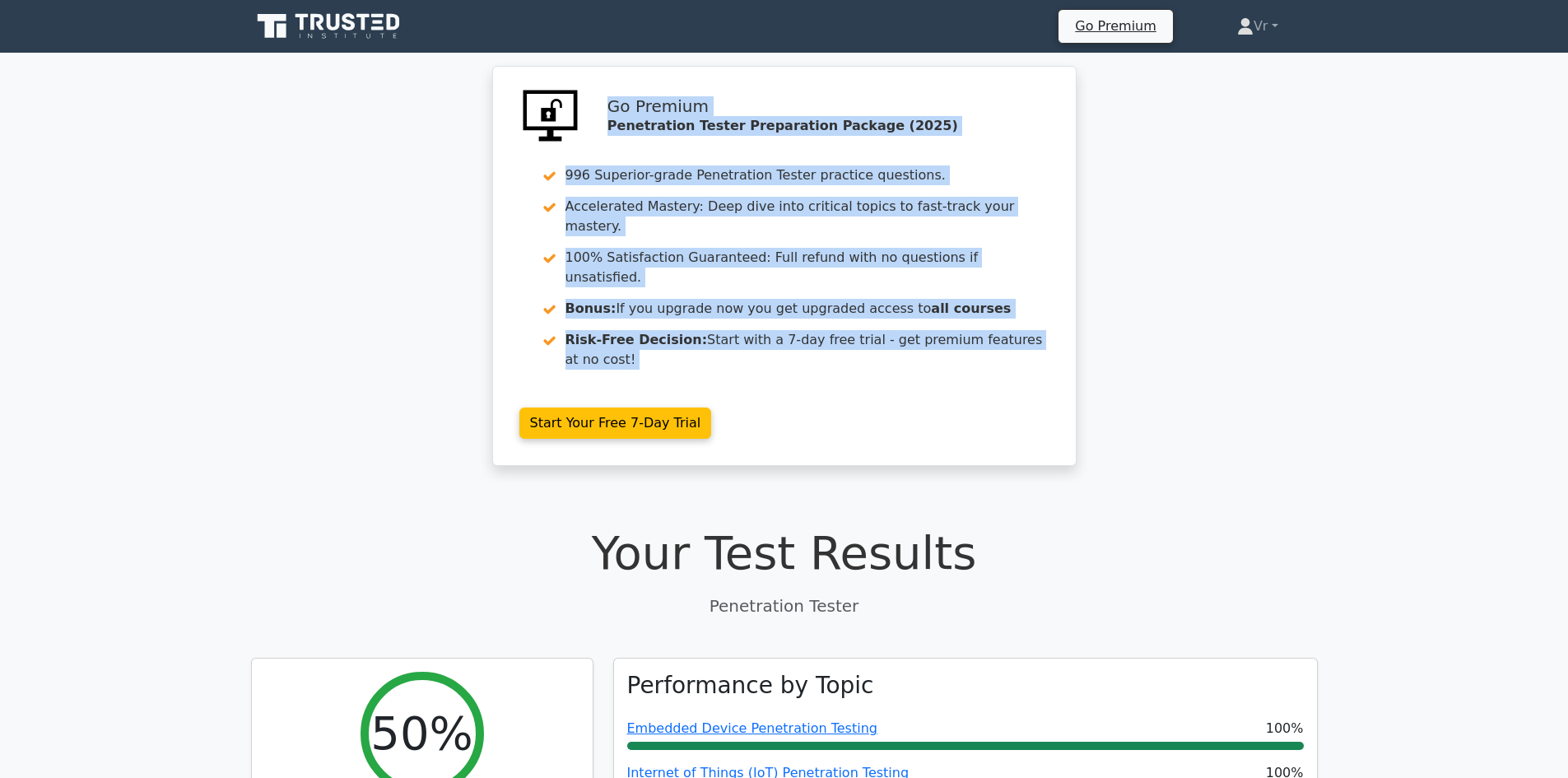
click at [363, 24] on icon at bounding box center [364, 23] width 13 height 17
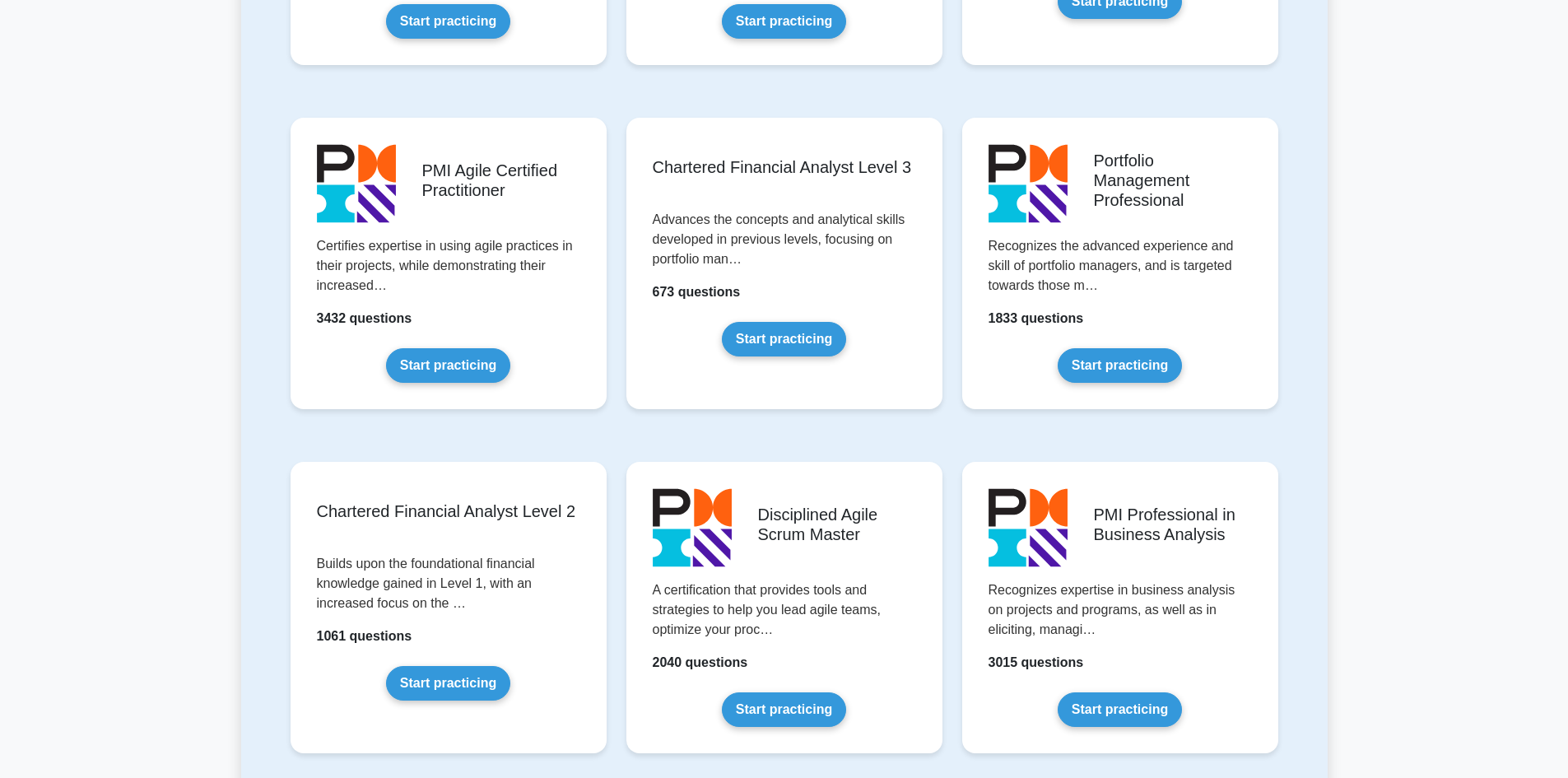
scroll to position [1729, 0]
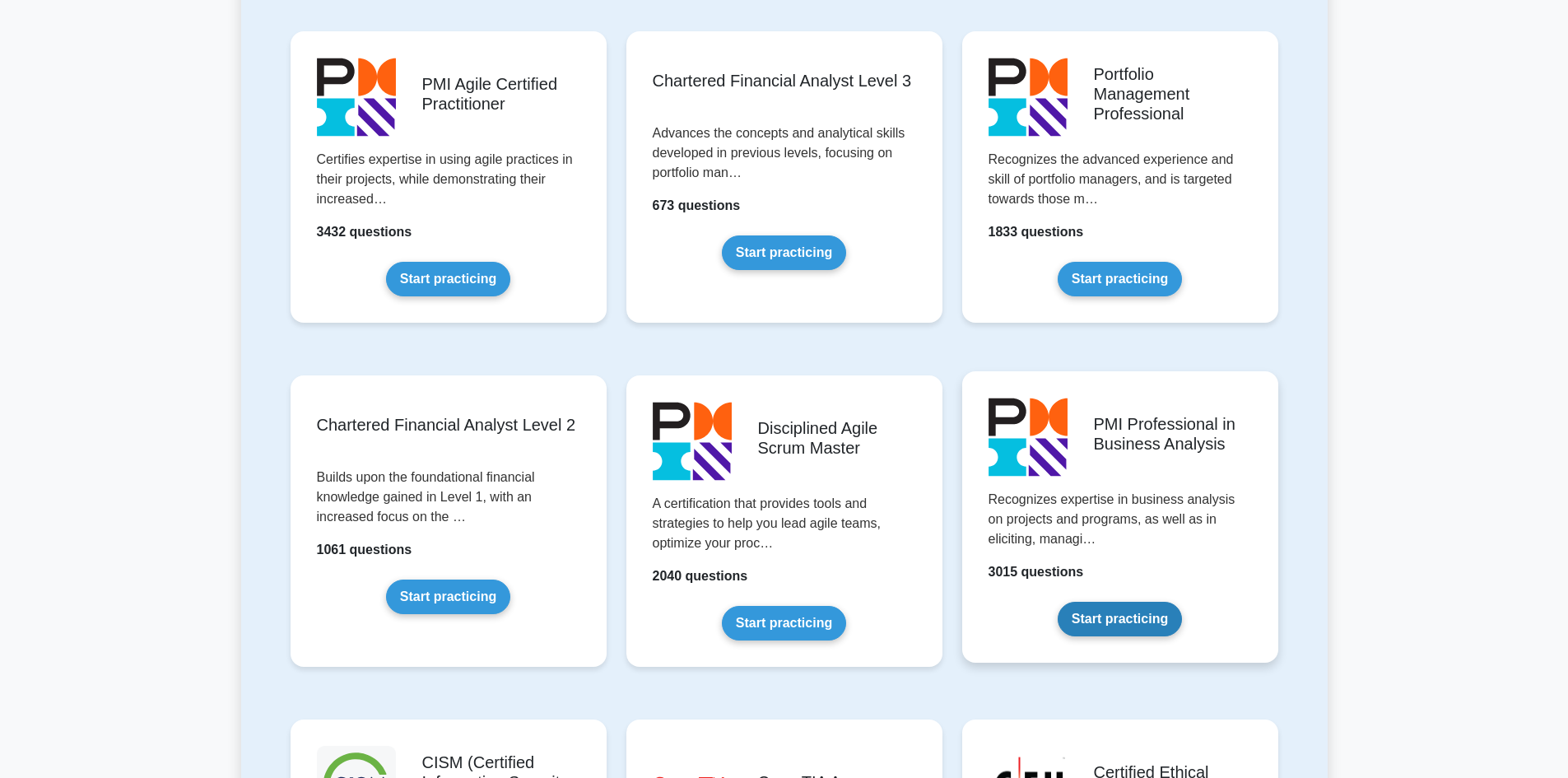
click at [1122, 615] on link "Start practicing" at bounding box center [1119, 618] width 124 height 34
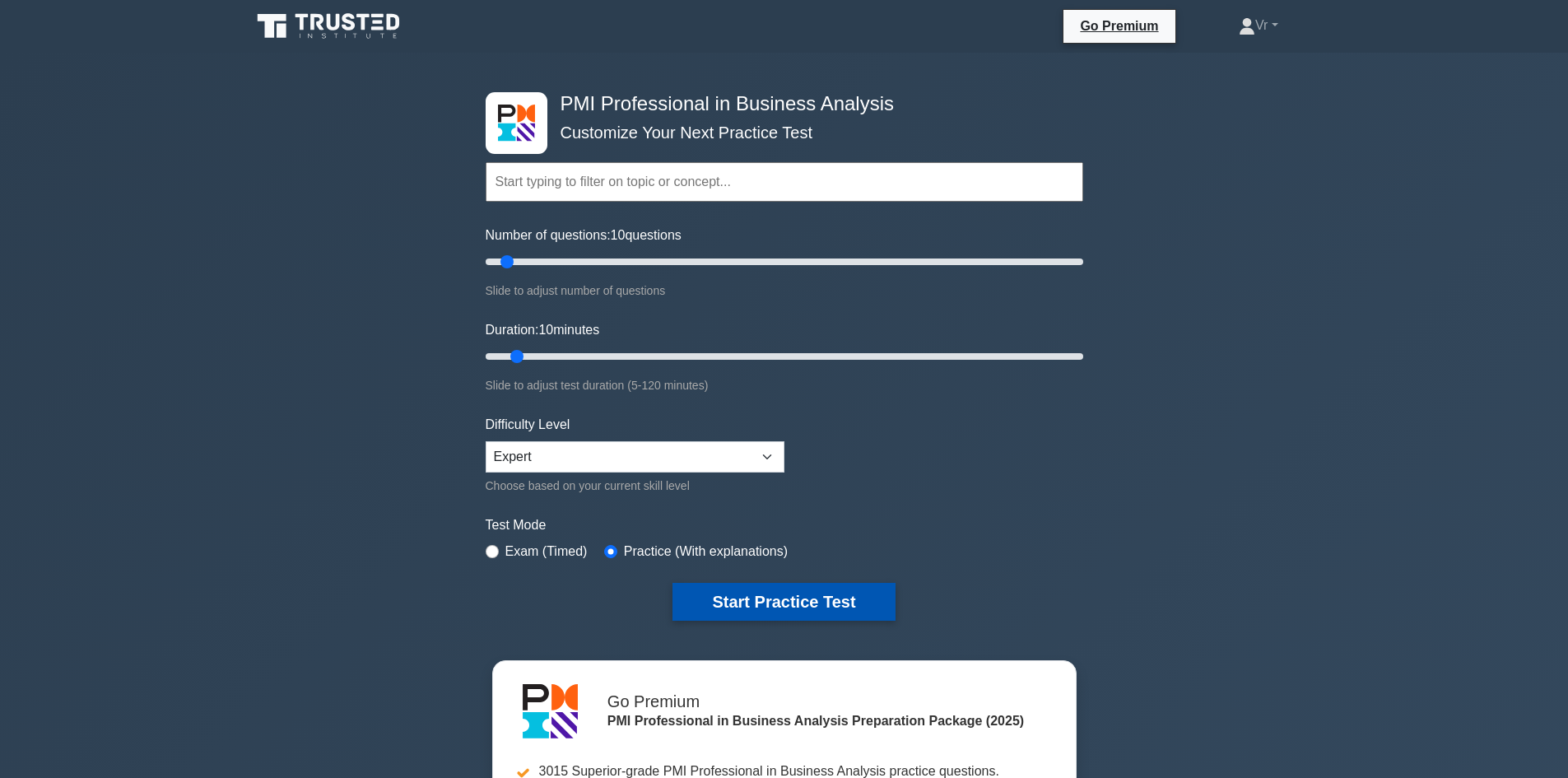
click at [811, 607] on button "Start Practice Test" at bounding box center [784, 602] width 222 height 38
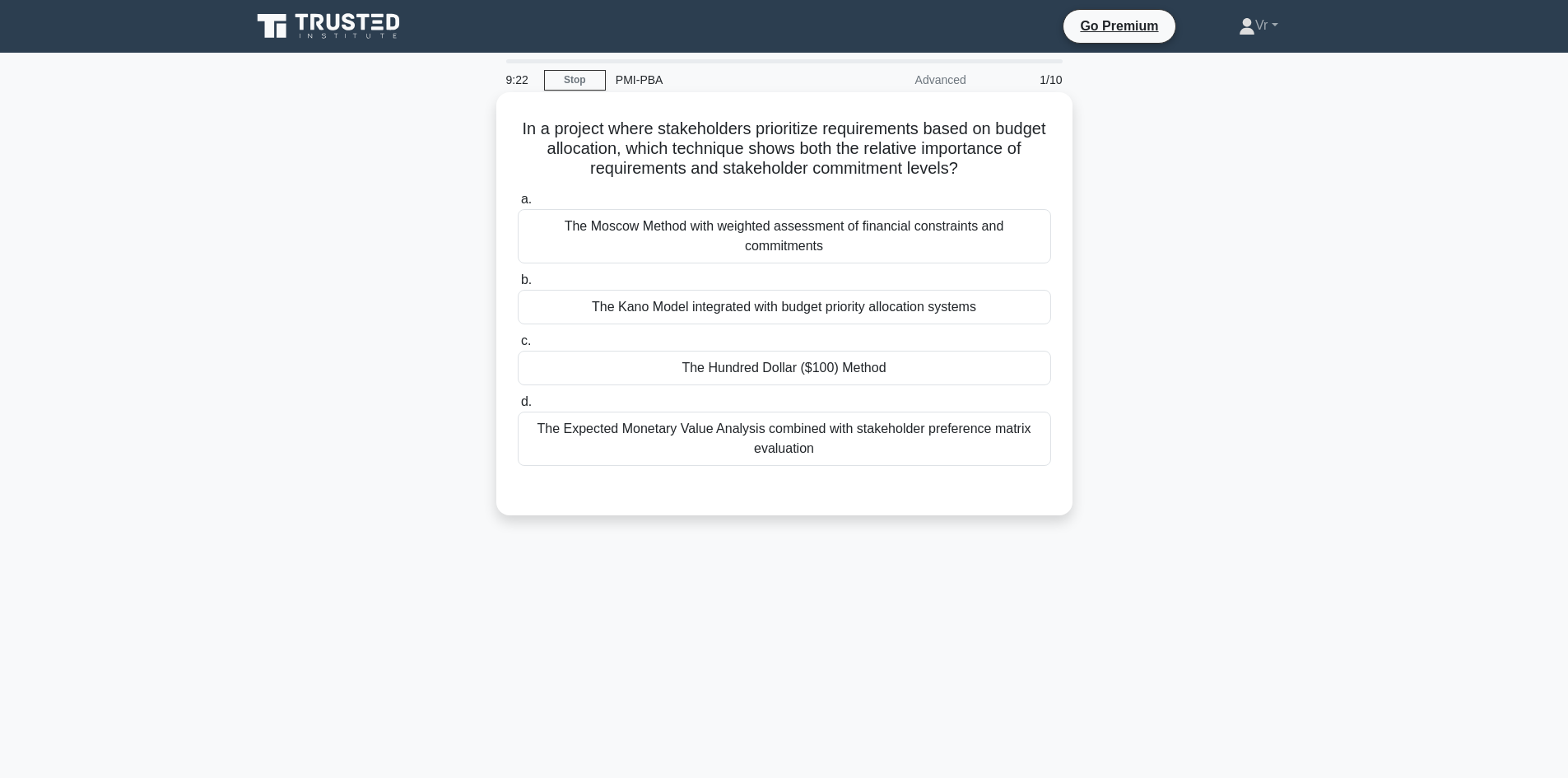
click at [805, 308] on div "The Kano Model integrated with budget priority allocation systems" at bounding box center [784, 307] width 534 height 34
click at [518, 286] on input "b. The Kano Model integrated with budget priority allocation systems" at bounding box center [518, 280] width 0 height 11
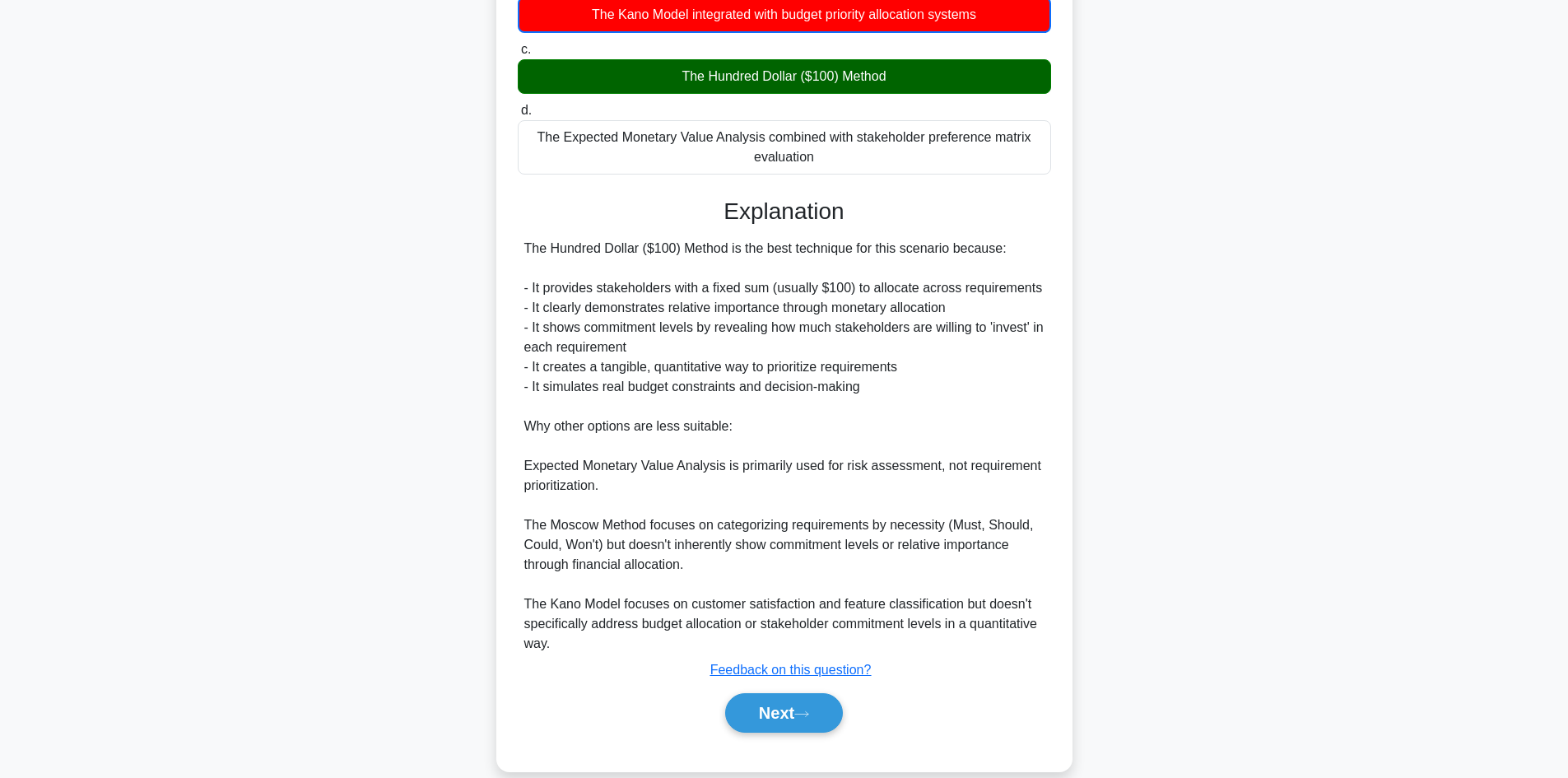
scroll to position [318, 0]
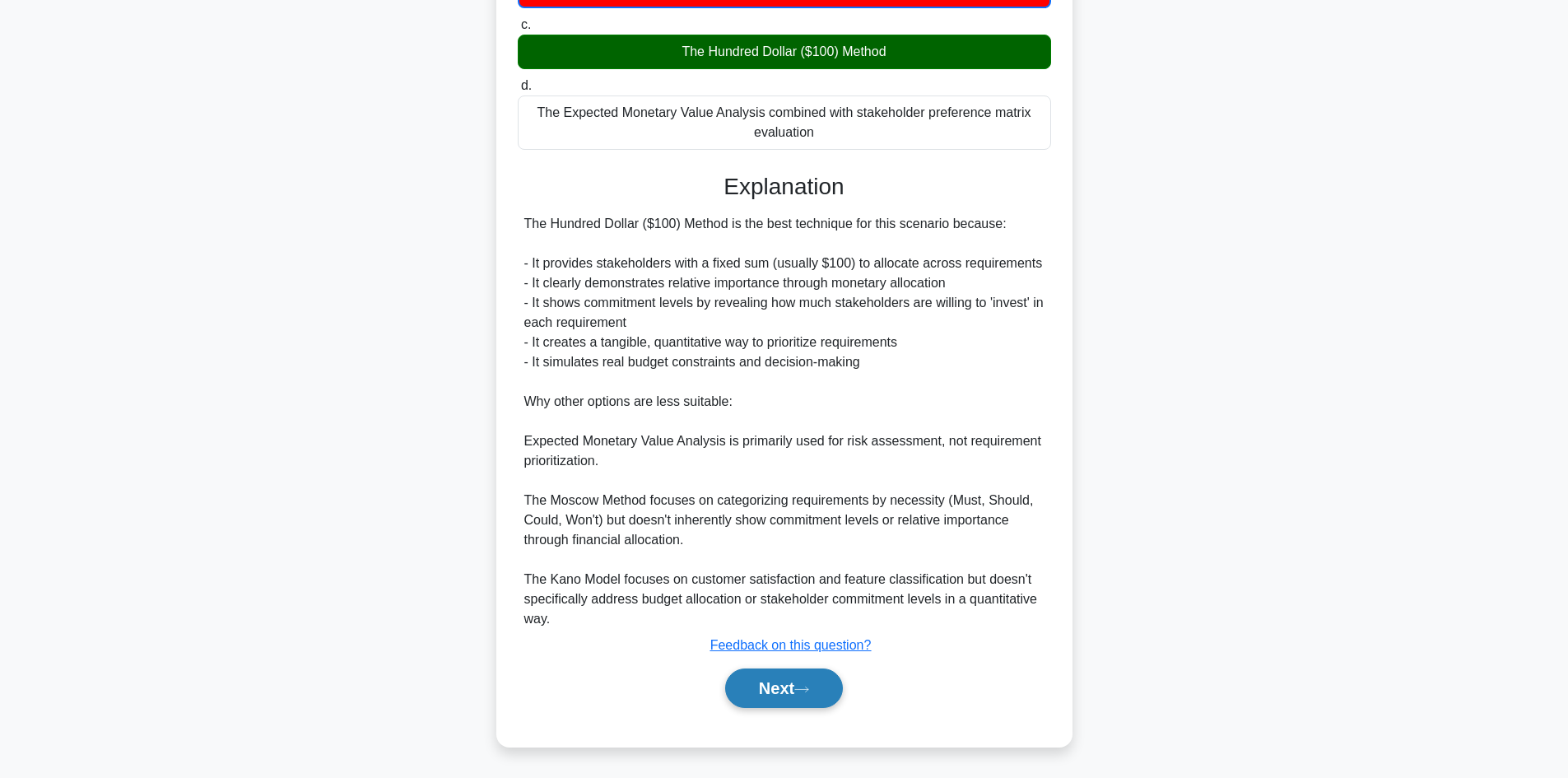
click at [784, 699] on button "Next" at bounding box center [784, 688] width 118 height 39
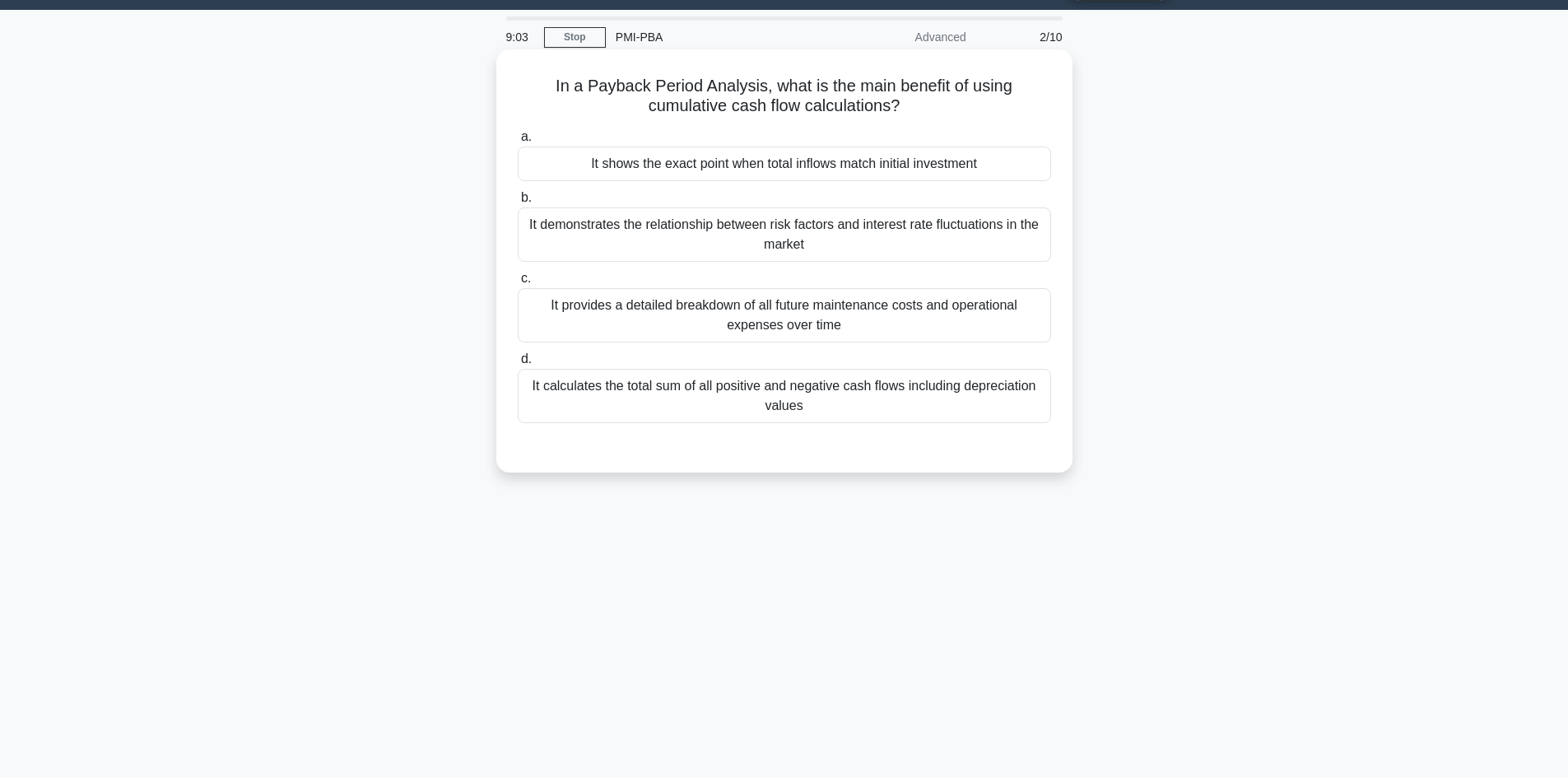
scroll to position [0, 0]
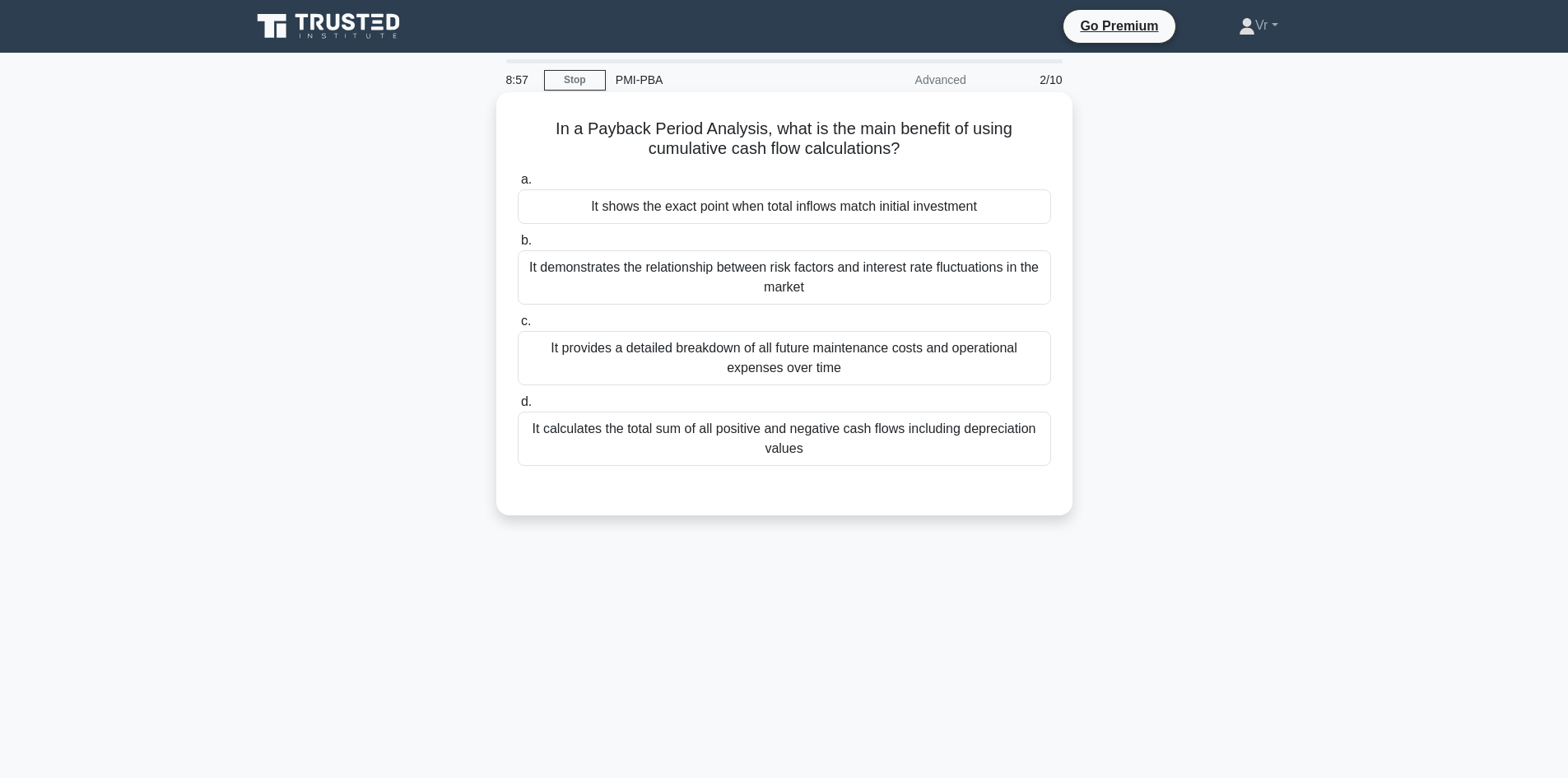
click at [760, 277] on div "It demonstrates the relationship between risk factors and interest rate fluctua…" at bounding box center [784, 277] width 534 height 54
click at [518, 247] on input "b. It demonstrates the relationship between risk factors and interest rate fluc…" at bounding box center [518, 241] width 0 height 11
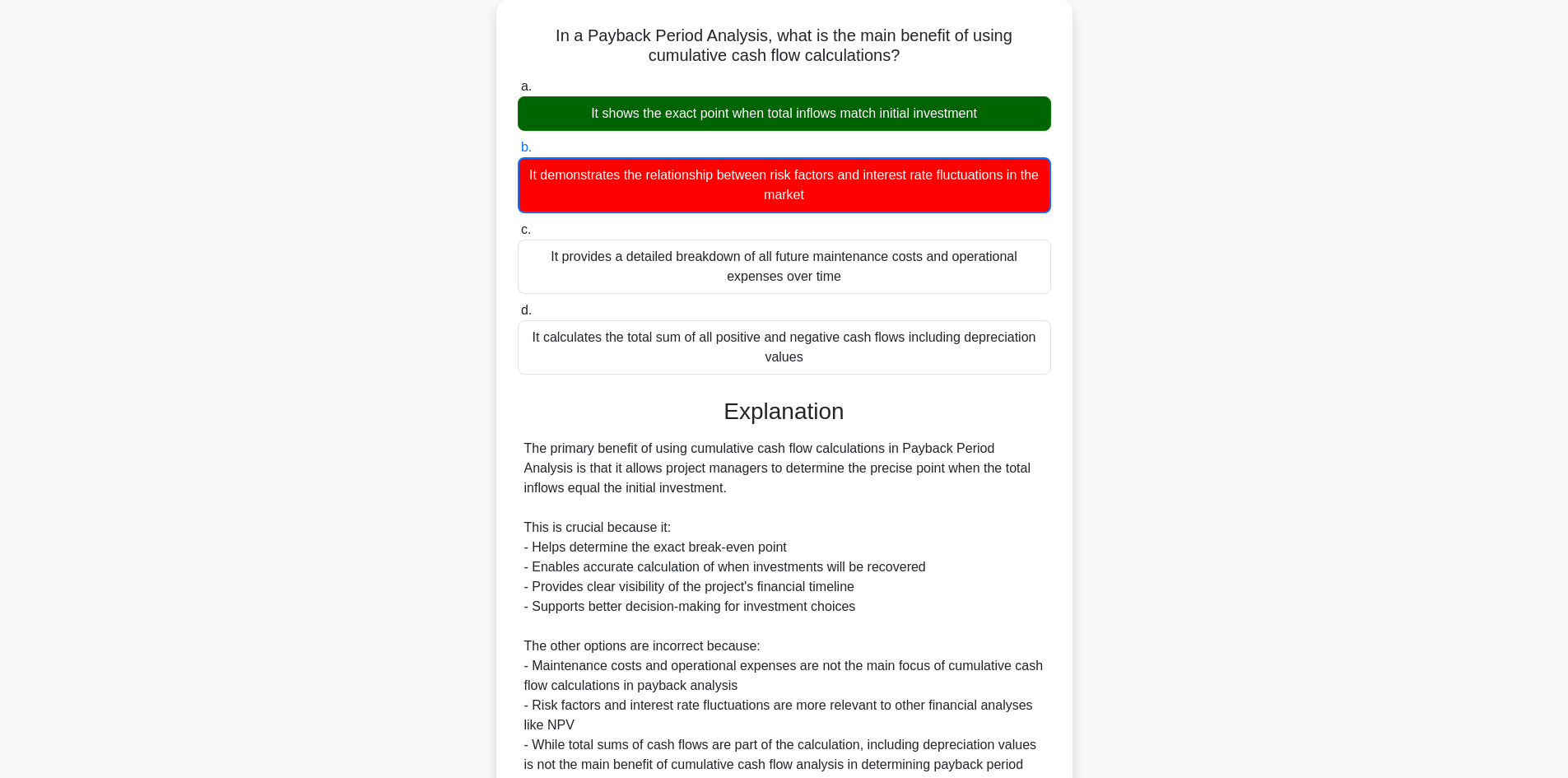
scroll to position [240, 0]
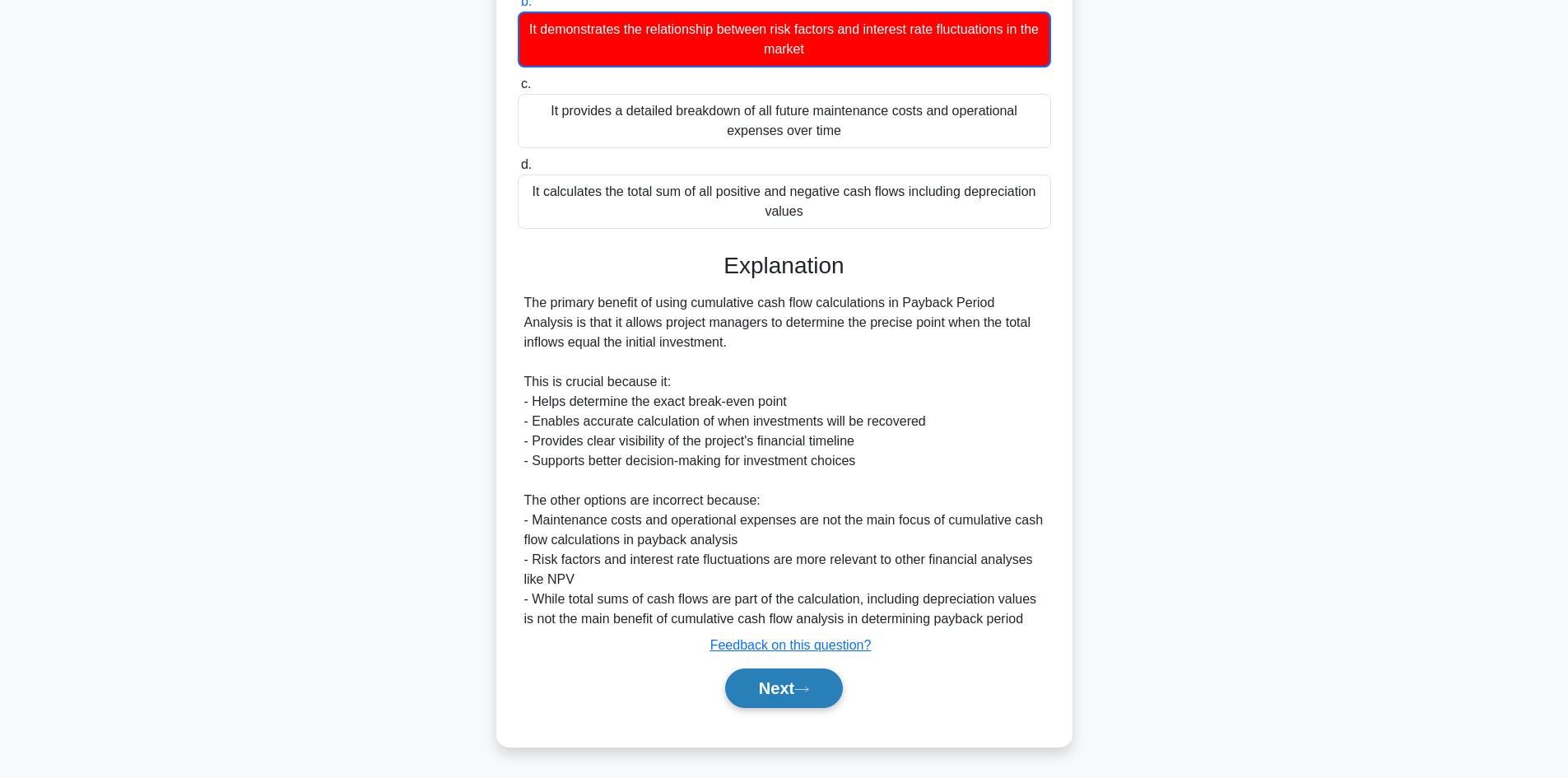
click at [813, 680] on button "Next" at bounding box center [784, 688] width 118 height 39
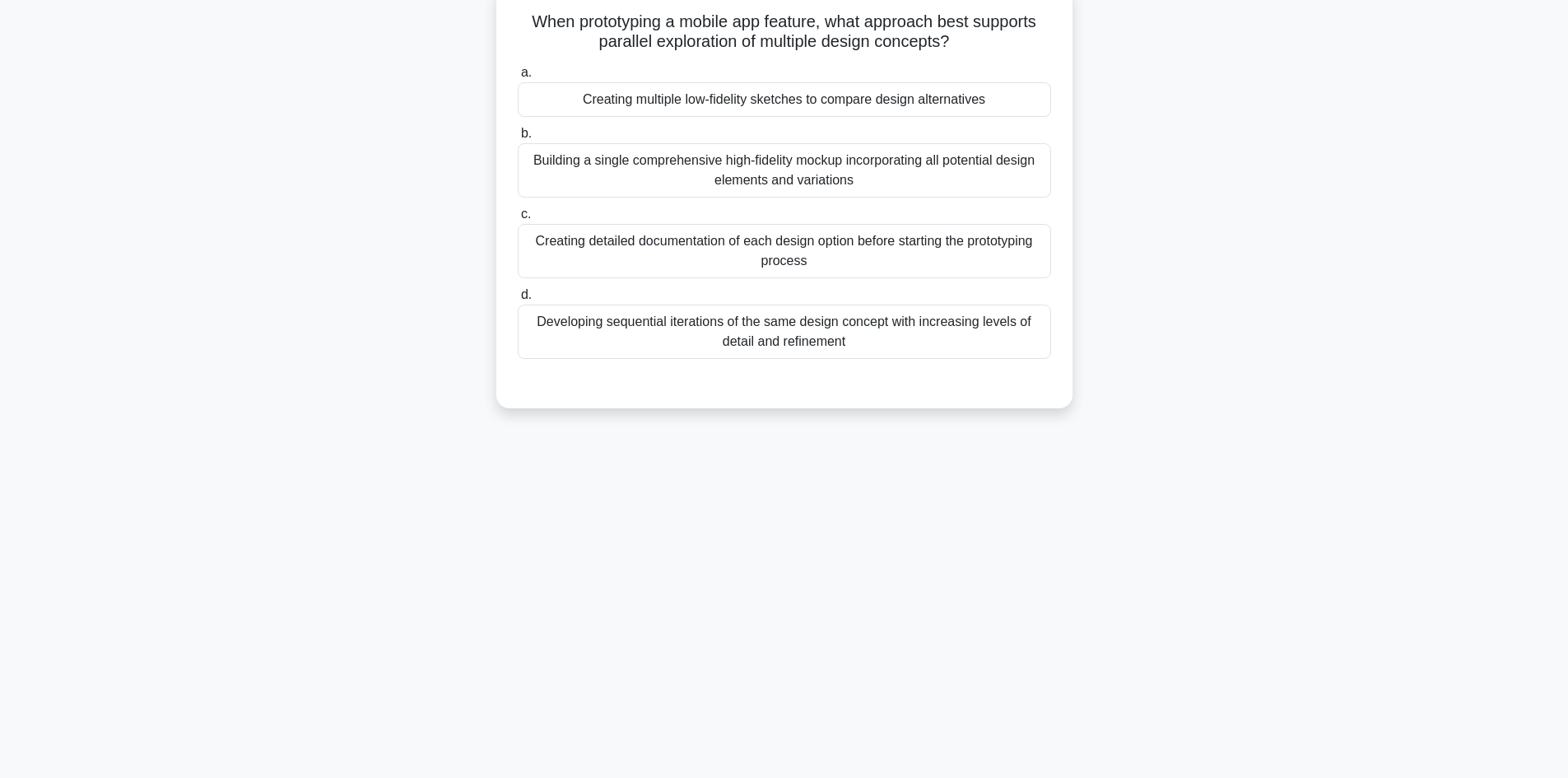
scroll to position [0, 0]
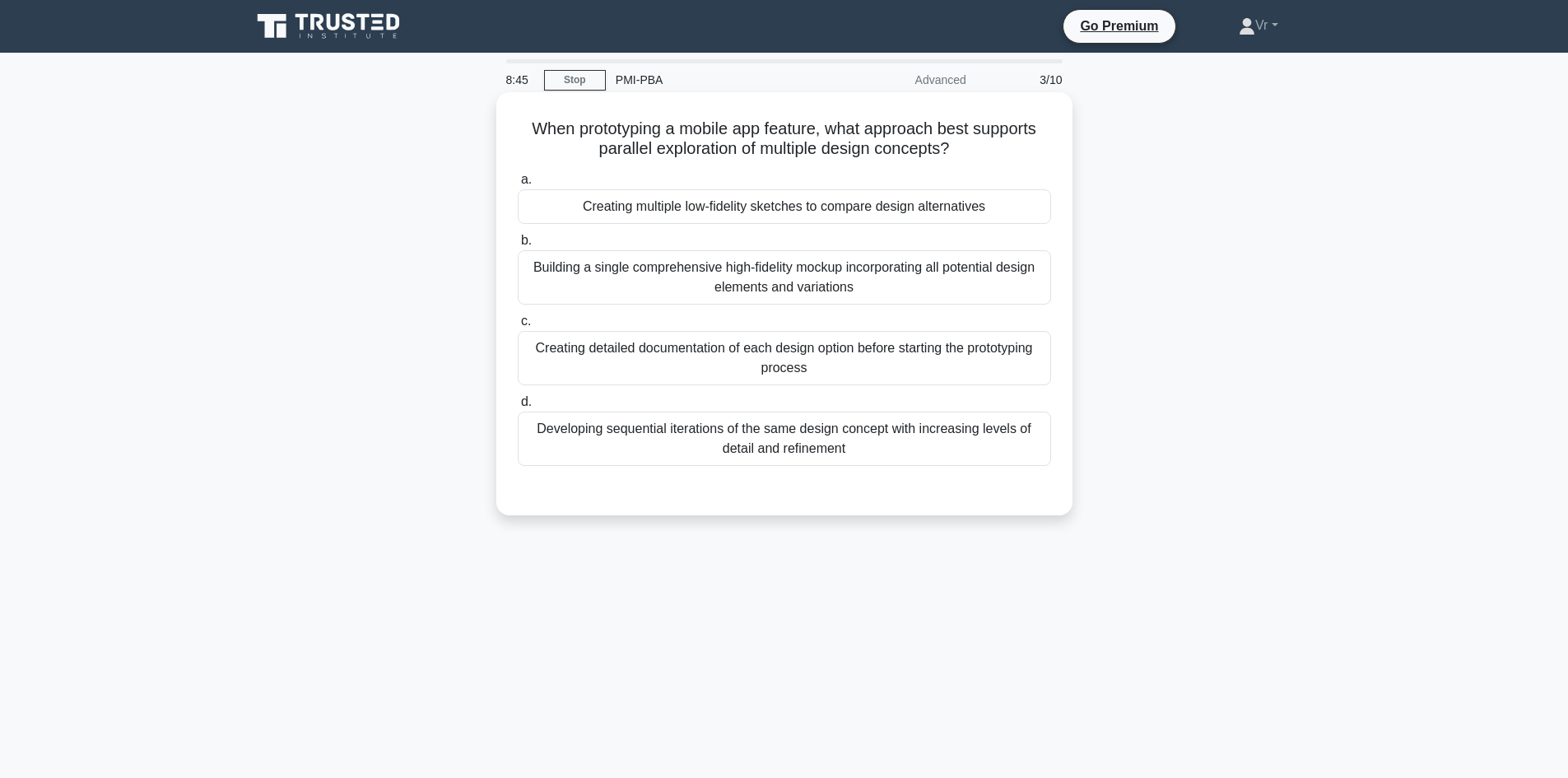
click at [731, 267] on div "Building a single comprehensive high-fidelity mockup incorporating all potentia…" at bounding box center [784, 277] width 534 height 54
click at [518, 247] on input "b. Building a single comprehensive high-fidelity mockup incorporating all poten…" at bounding box center [518, 241] width 0 height 11
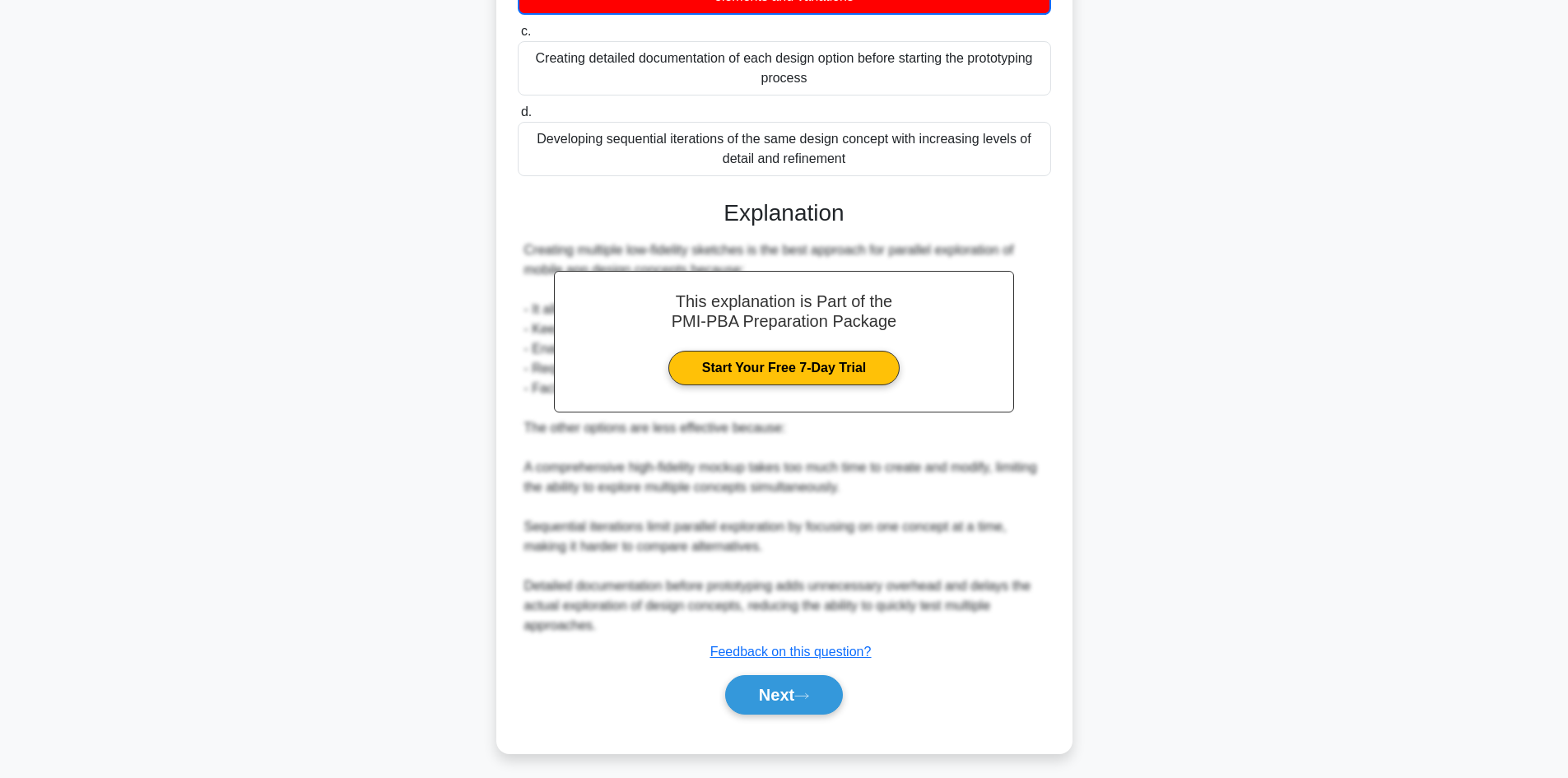
scroll to position [299, 0]
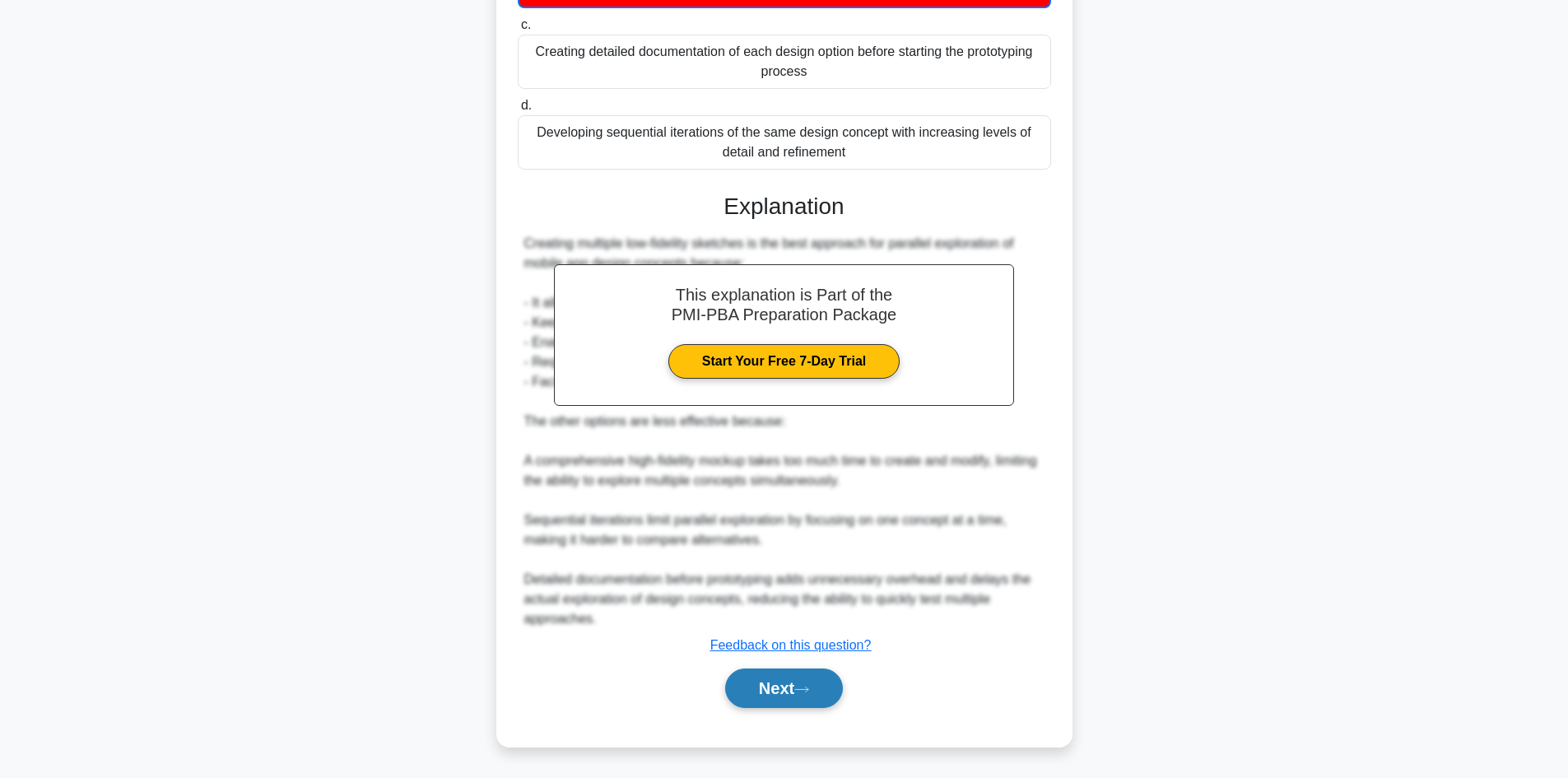
click at [750, 693] on button "Next" at bounding box center [784, 688] width 118 height 39
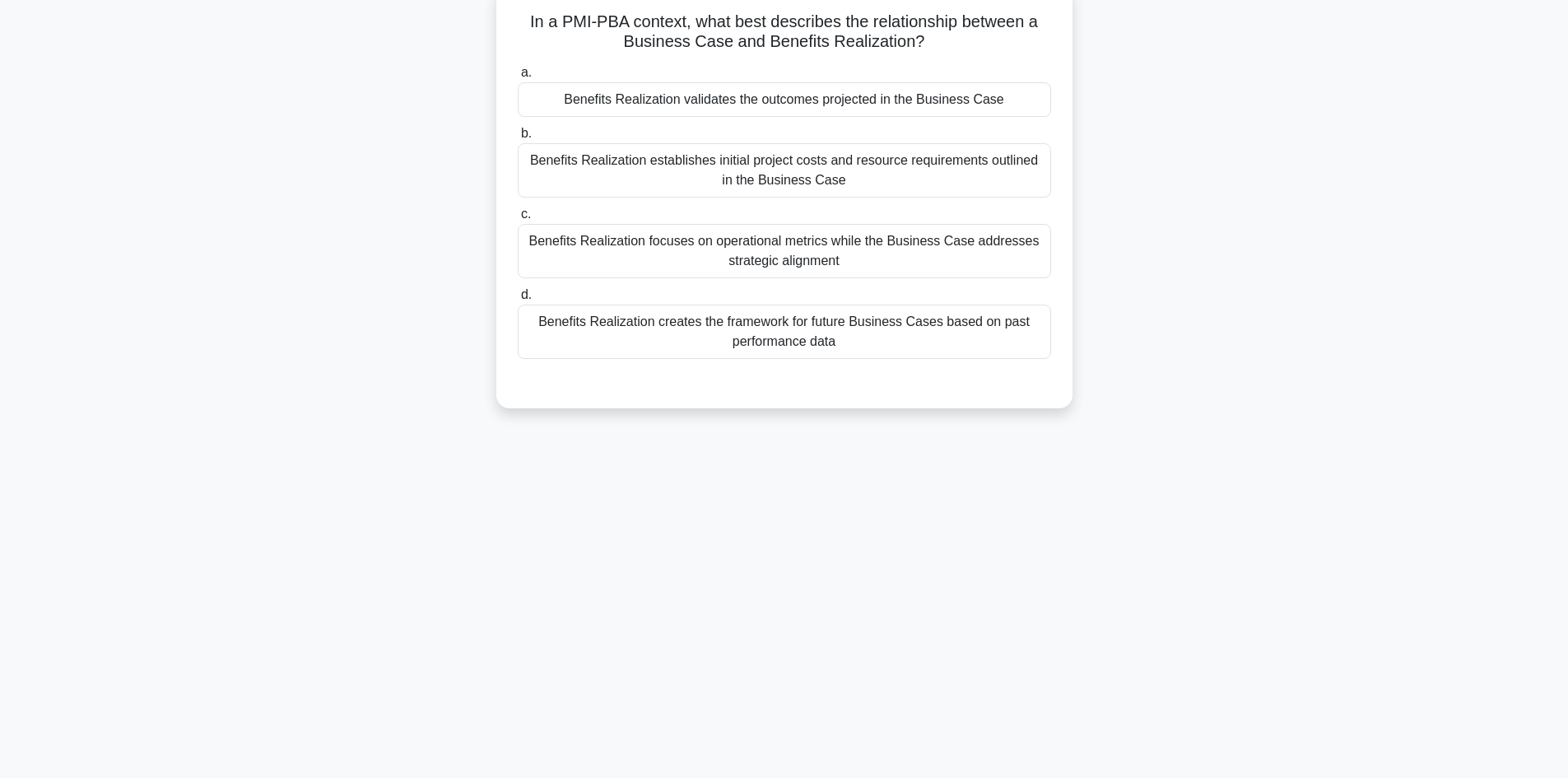
scroll to position [111, 0]
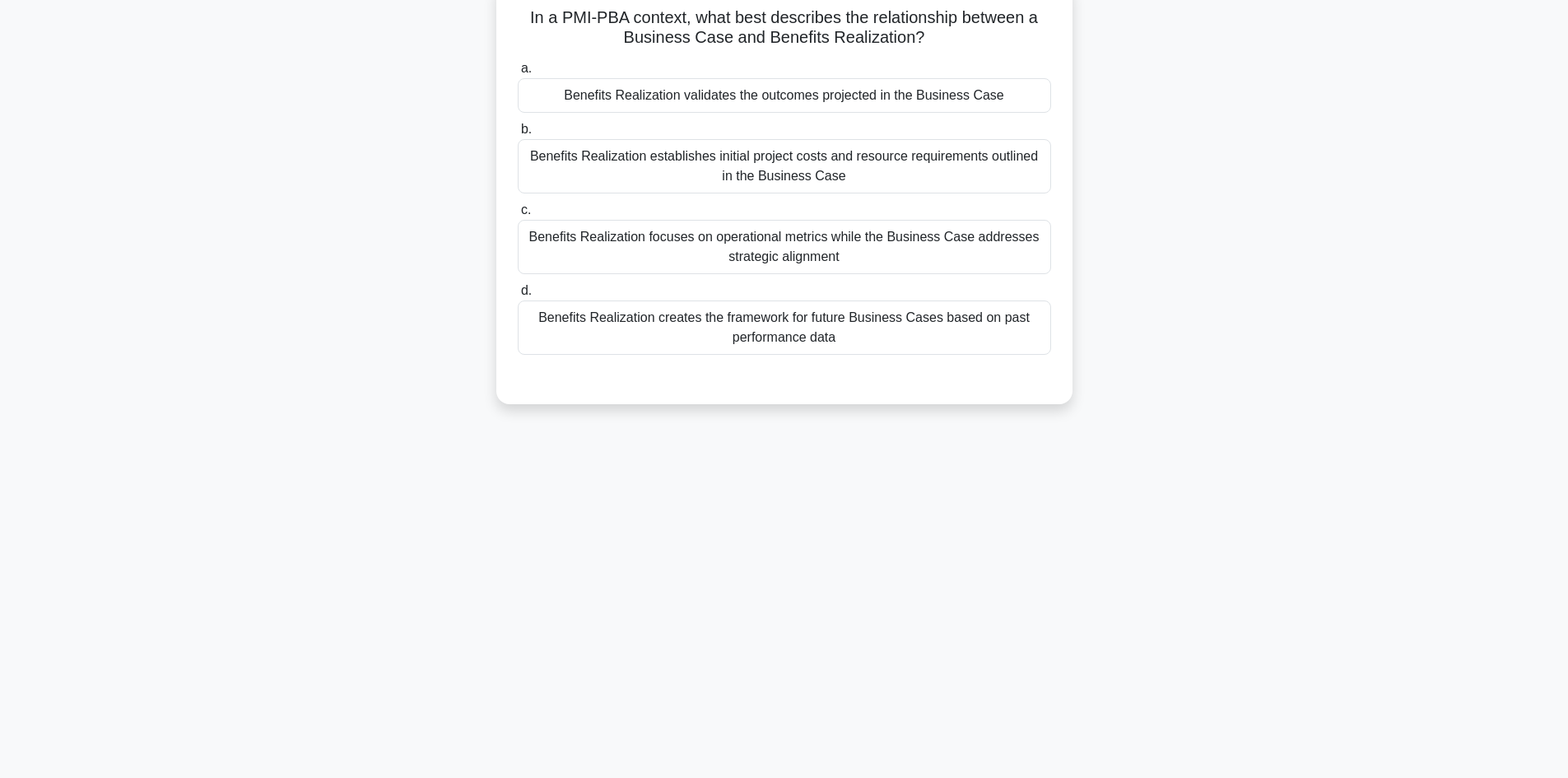
click at [625, 105] on div "Benefits Realization validates the outcomes projected in the Business Case" at bounding box center [784, 95] width 534 height 34
click at [518, 74] on input "a. Benefits Realization validates the outcomes projected in the Business Case" at bounding box center [518, 69] width 0 height 11
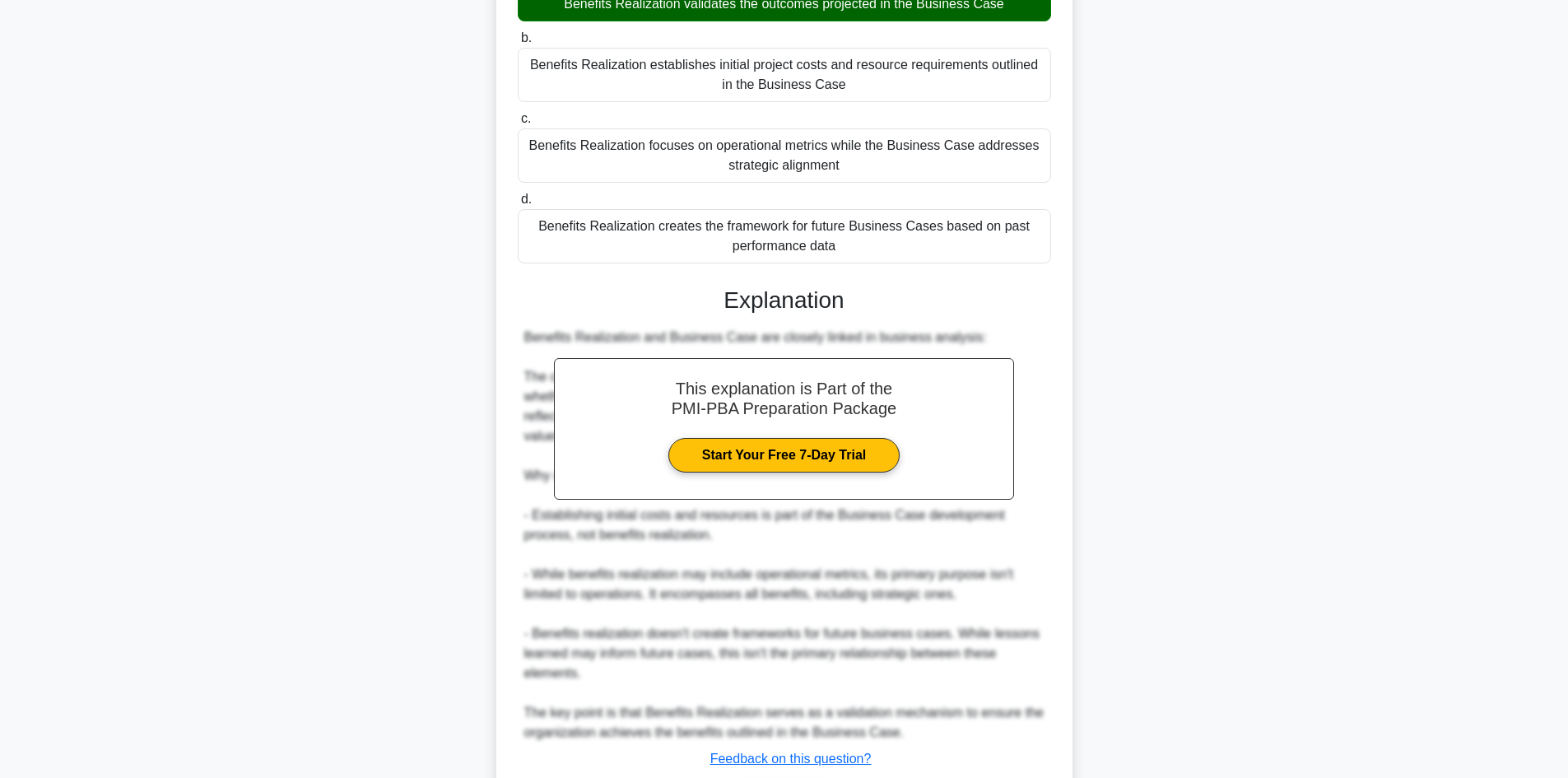
scroll to position [317, 0]
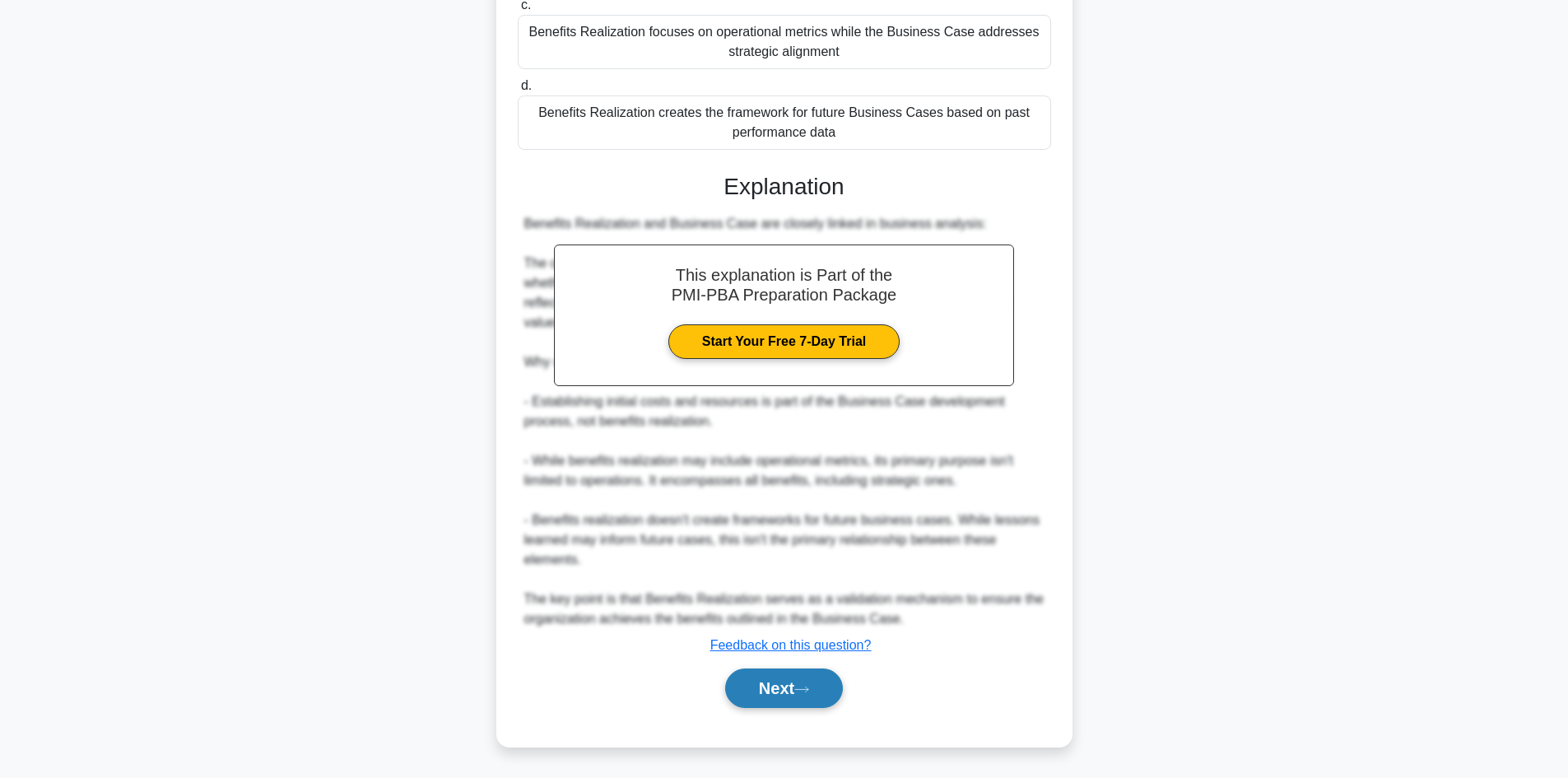
click at [809, 704] on button "Next" at bounding box center [784, 688] width 118 height 39
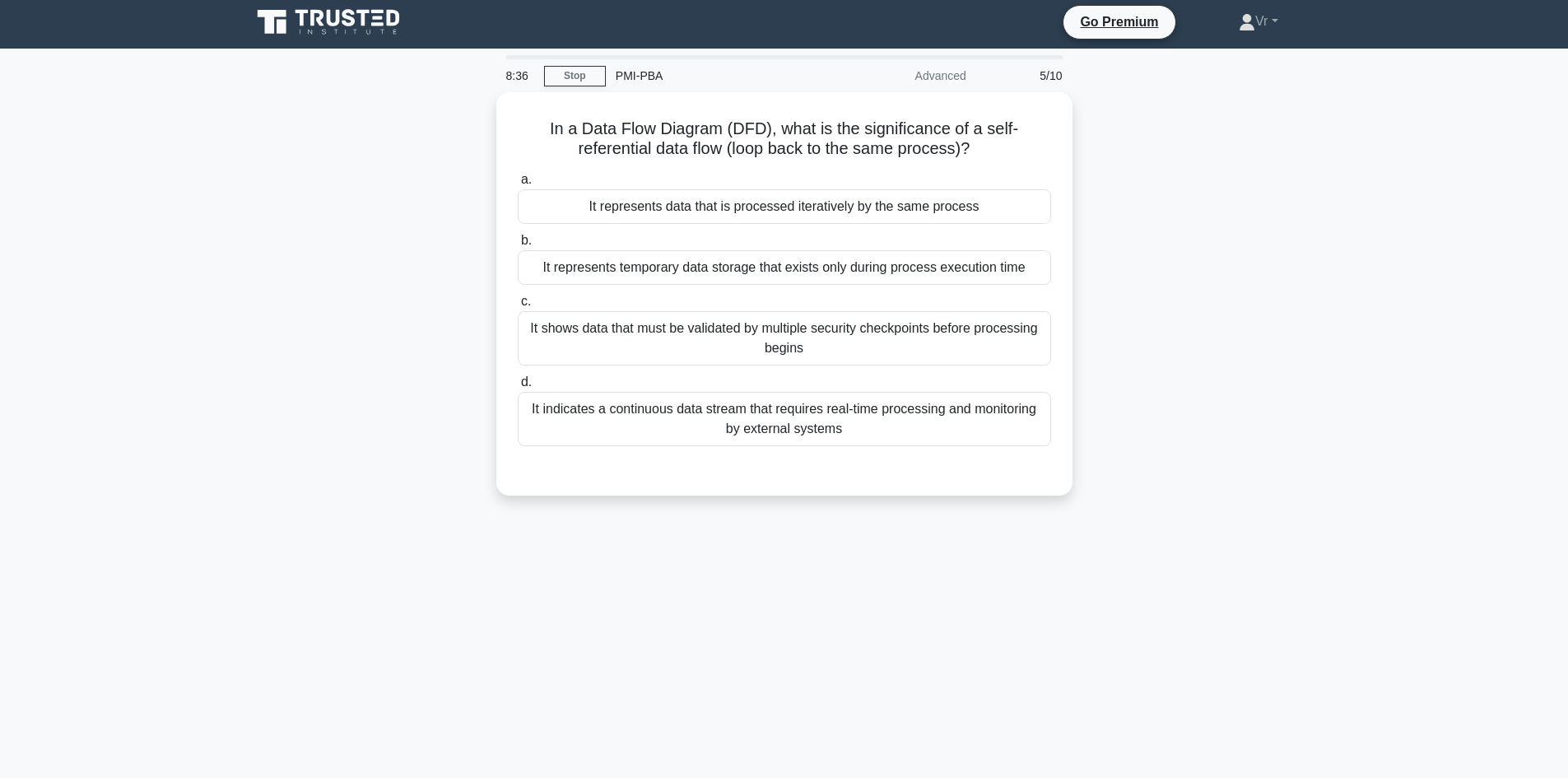
scroll to position [0, 0]
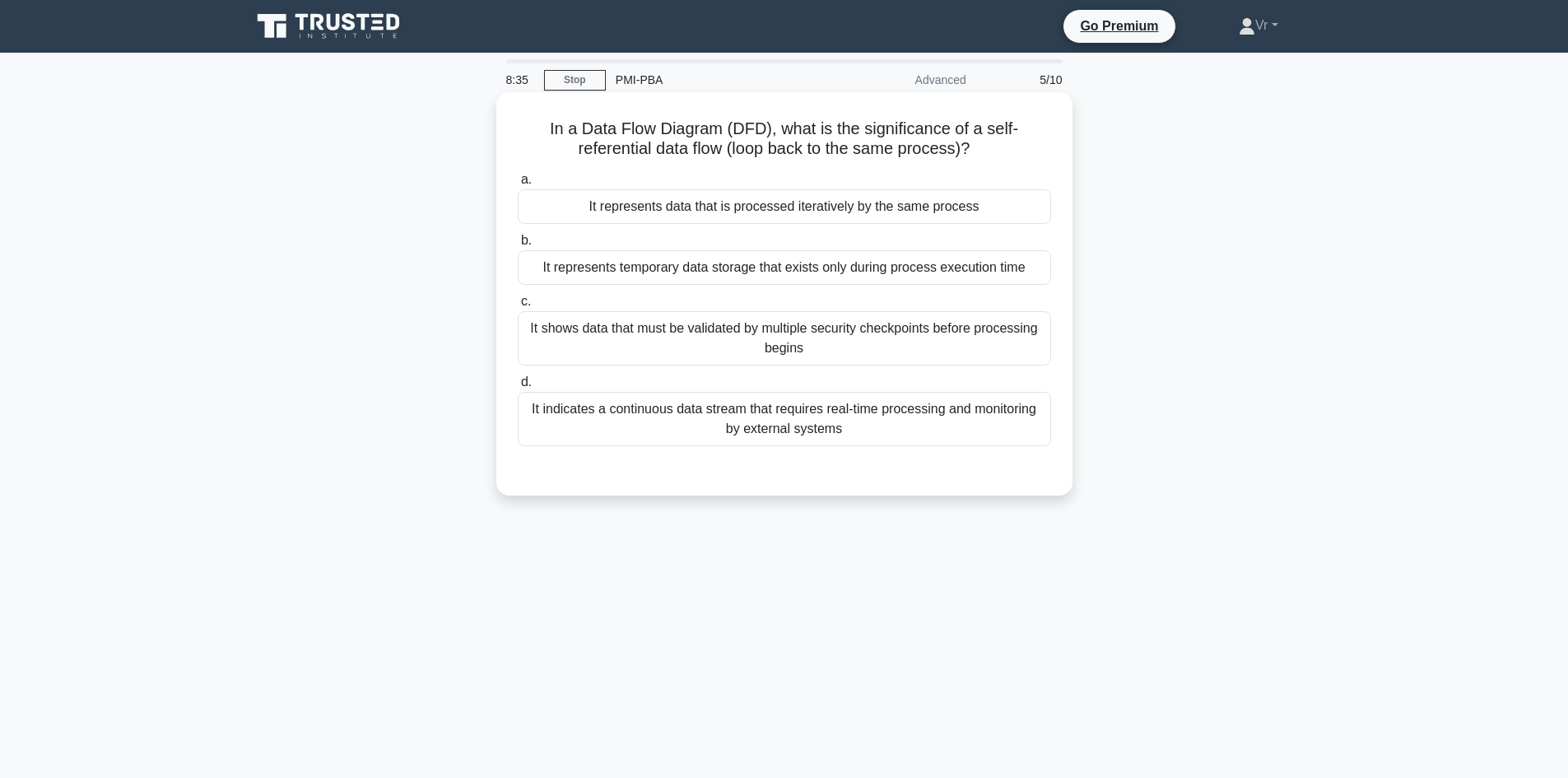
click at [730, 268] on div "It represents temporary data storage that exists only during process execution …" at bounding box center [784, 267] width 534 height 34
click at [518, 247] on input "b. It represents temporary data storage that exists only during process executi…" at bounding box center [518, 241] width 0 height 11
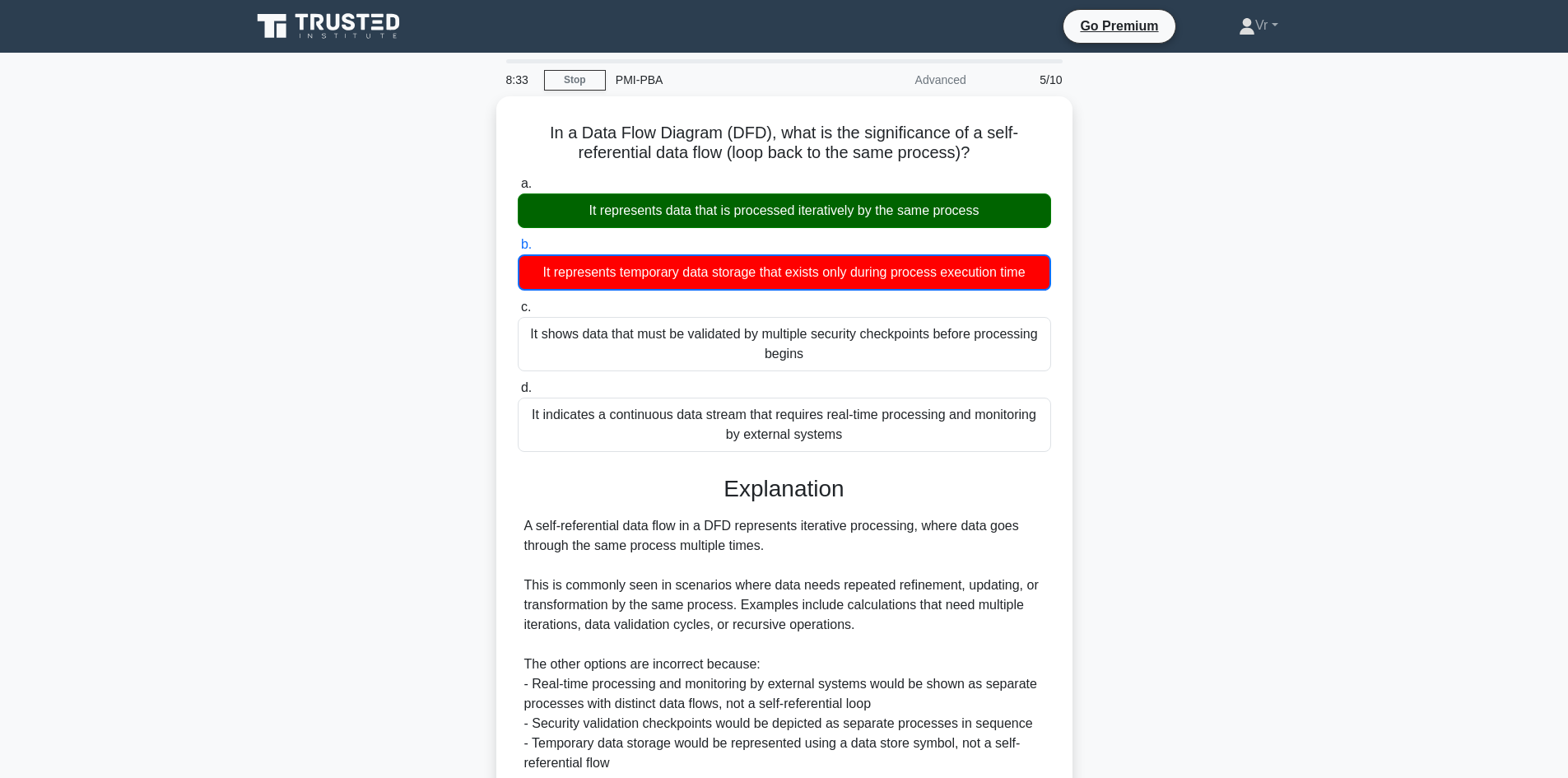
click at [342, 30] on icon at bounding box center [330, 26] width 158 height 31
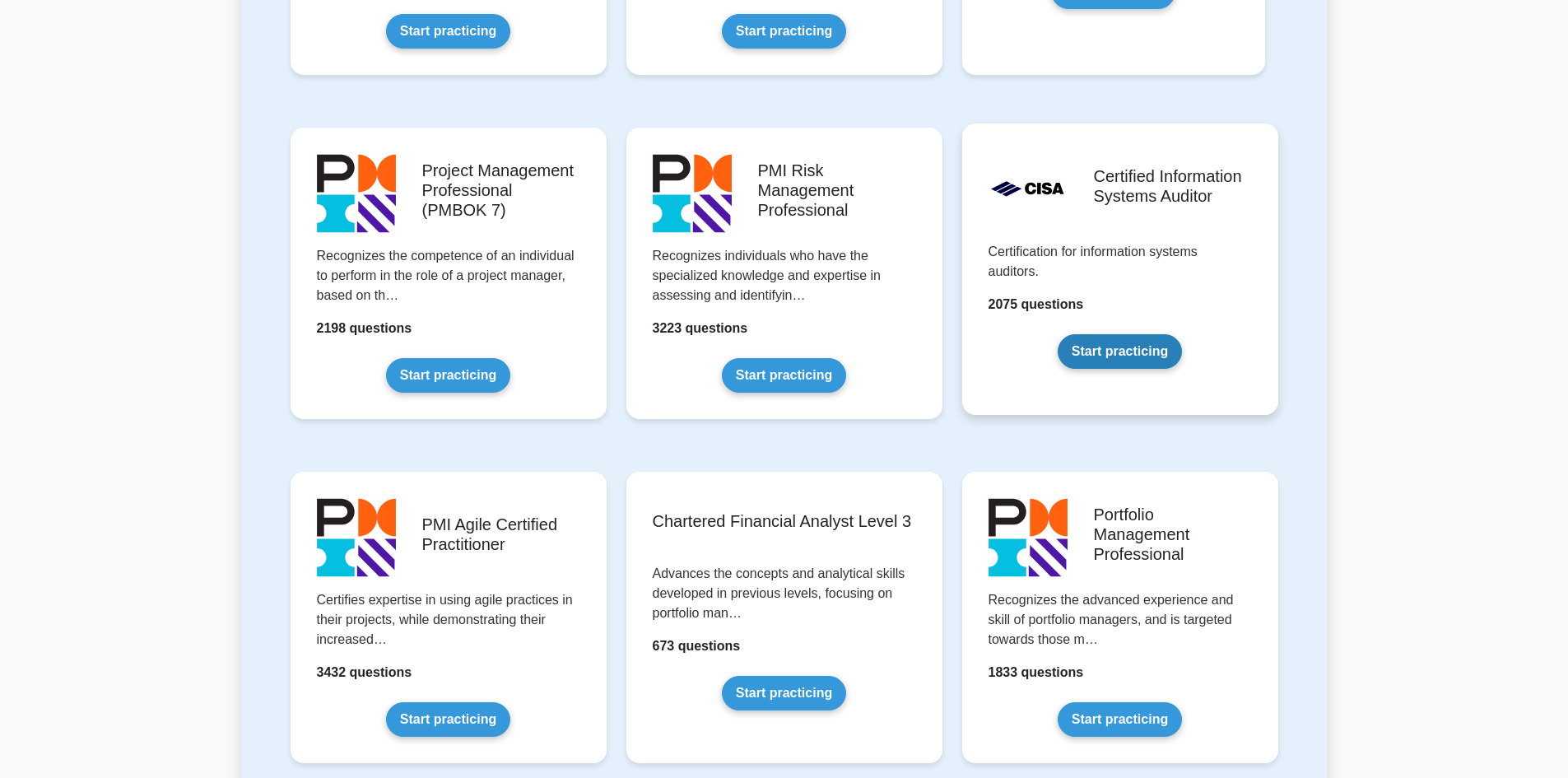
scroll to position [1318, 0]
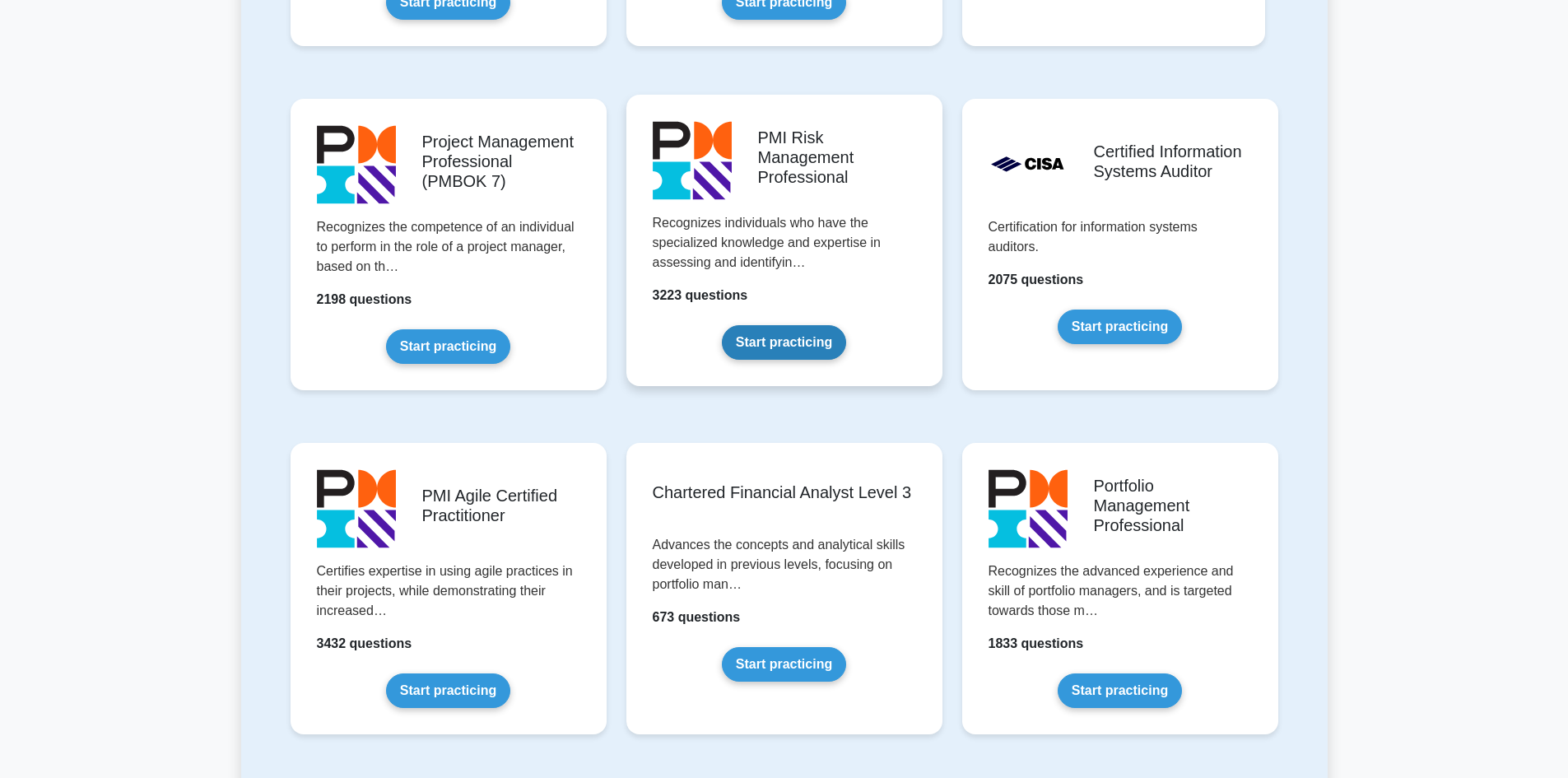
click at [819, 328] on link "Start practicing" at bounding box center [784, 342] width 124 height 34
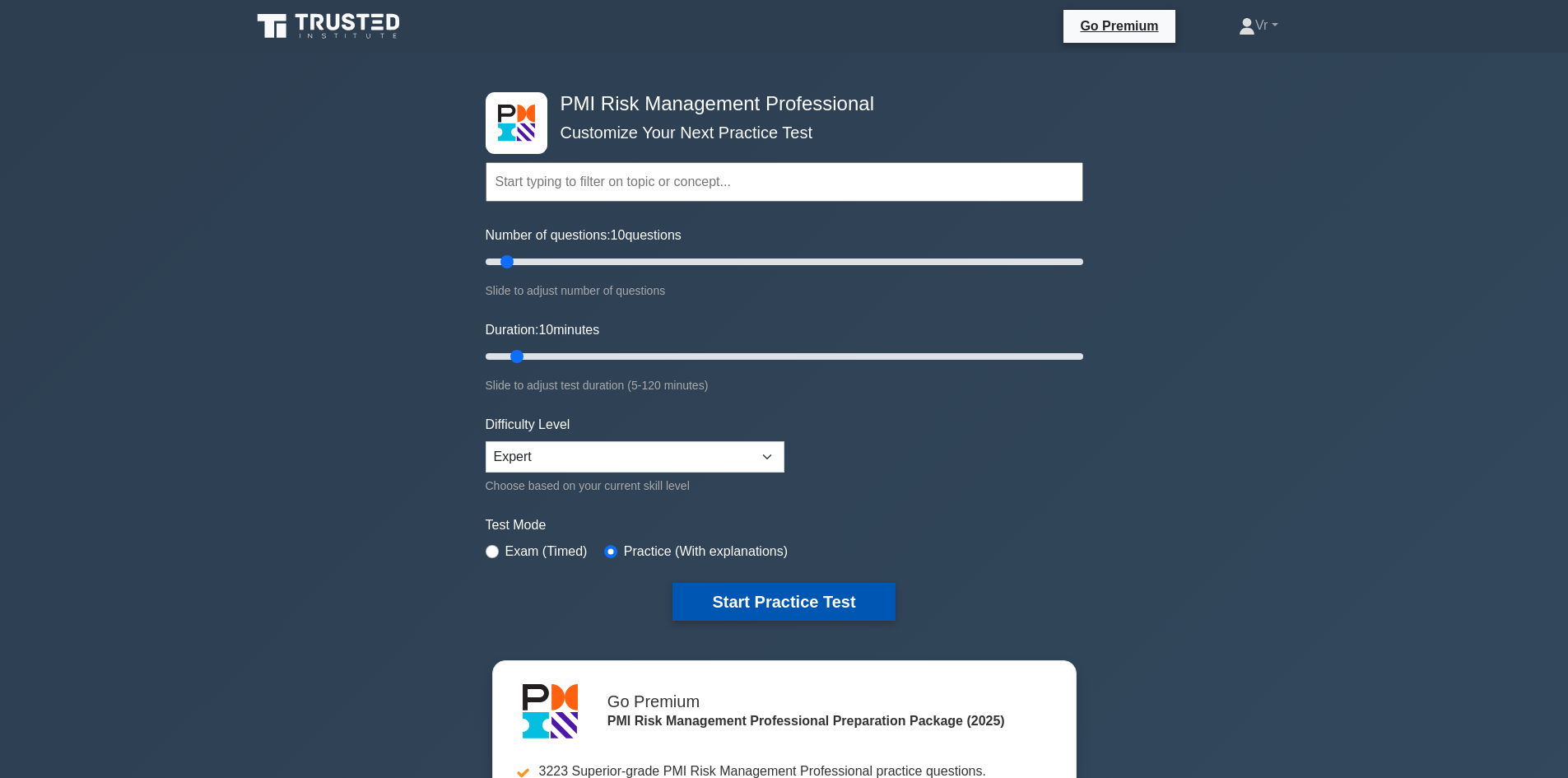
click at [794, 613] on button "Start Practice Test" at bounding box center [784, 602] width 222 height 38
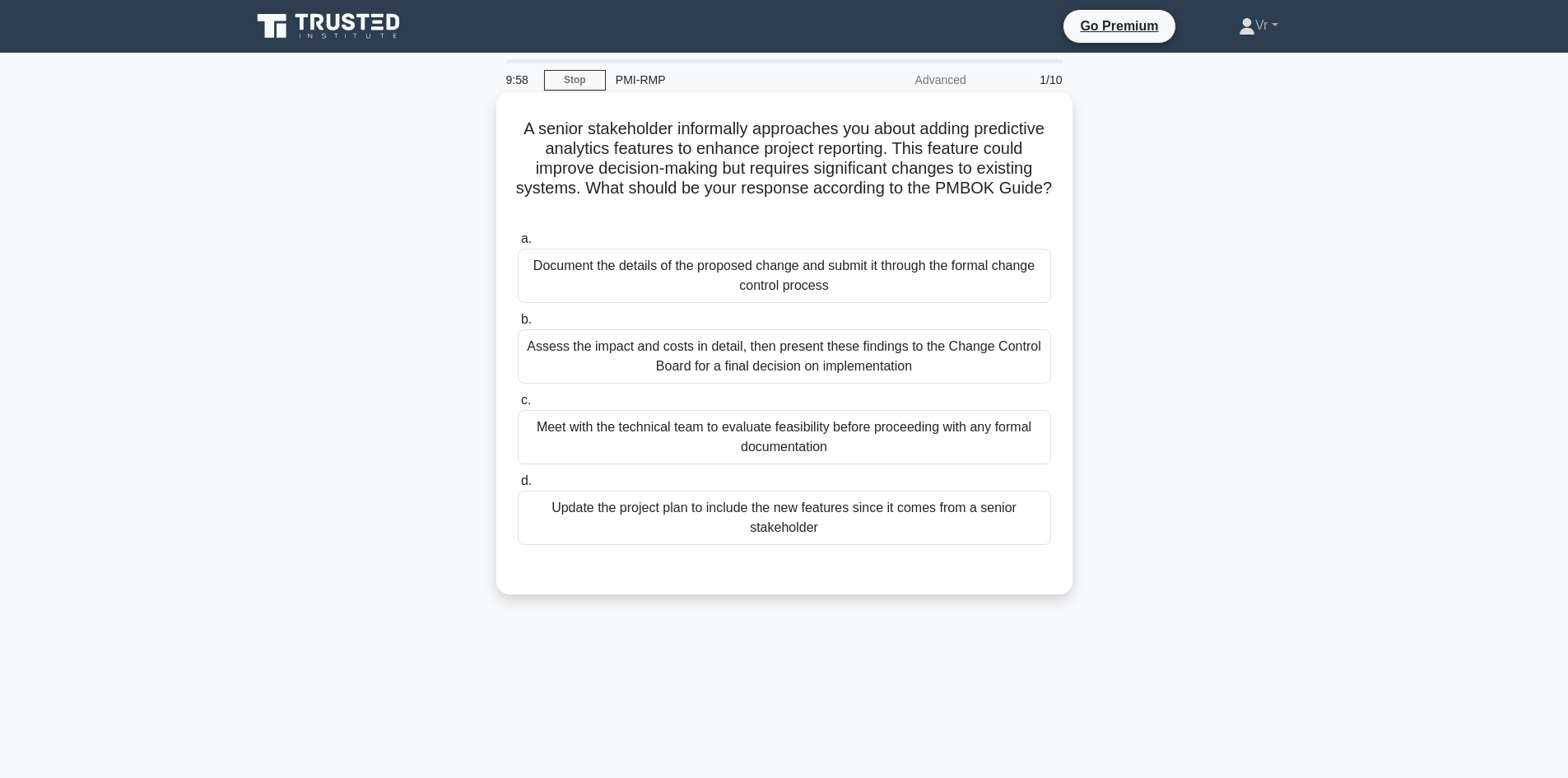
click at [767, 325] on label "b. Assess the impact and costs in detail, then present these findings to the Ch…" at bounding box center [784, 346] width 534 height 74
click at [518, 325] on input "b. Assess the impact and costs in detail, then present these findings to the Ch…" at bounding box center [518, 319] width 0 height 11
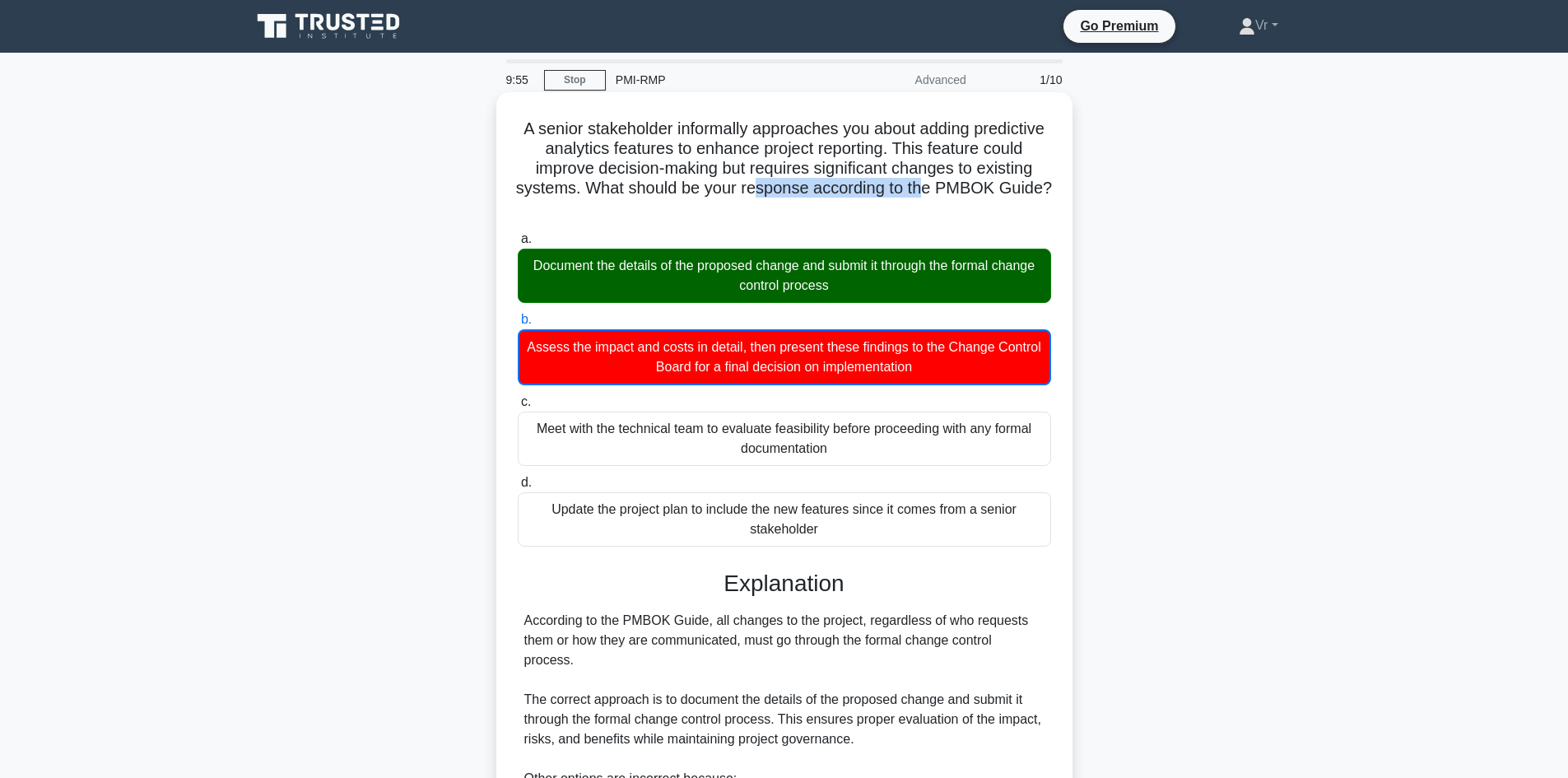
drag, startPoint x: 844, startPoint y: 195, endPoint x: 1019, endPoint y: 190, distance: 175.1
click at [1019, 190] on h5 "A senior stakeholder informally approaches you about adding predictive analytic…" at bounding box center [784, 169] width 536 height 100
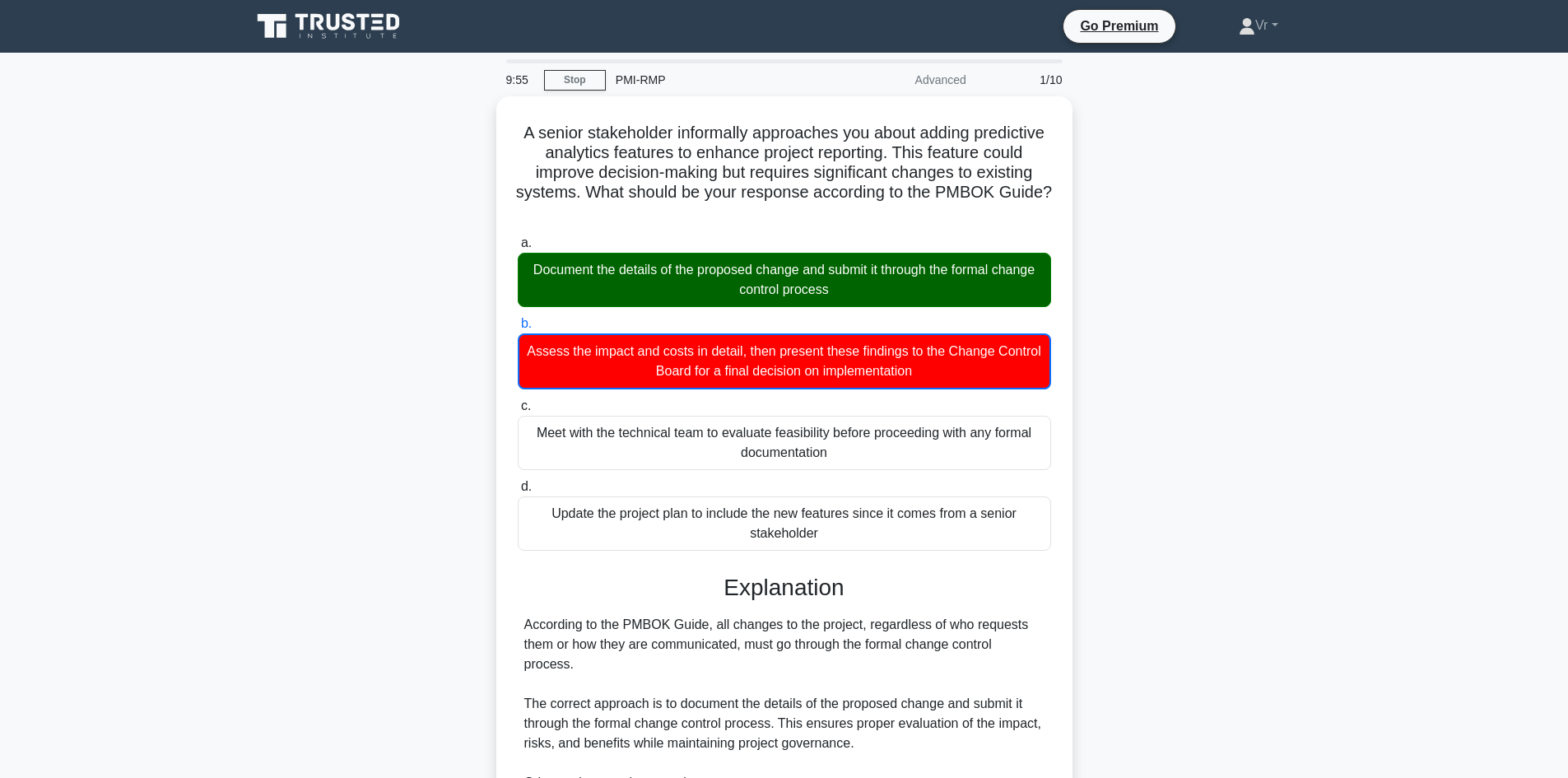
click at [1119, 207] on div "A senior stakeholder informally approaches you about adding predictive analytic…" at bounding box center [784, 651] width 1087 height 1111
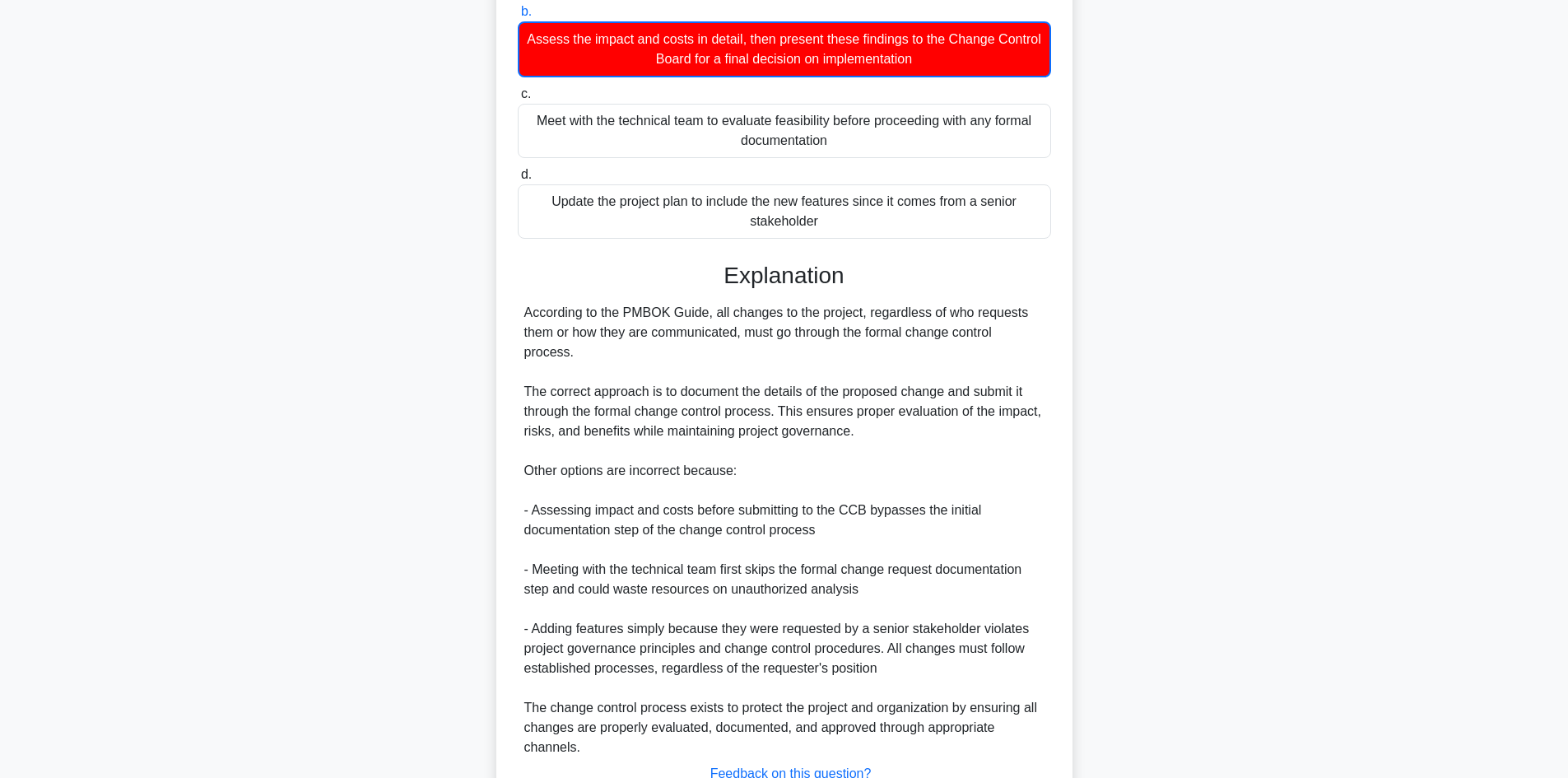
scroll to position [412, 0]
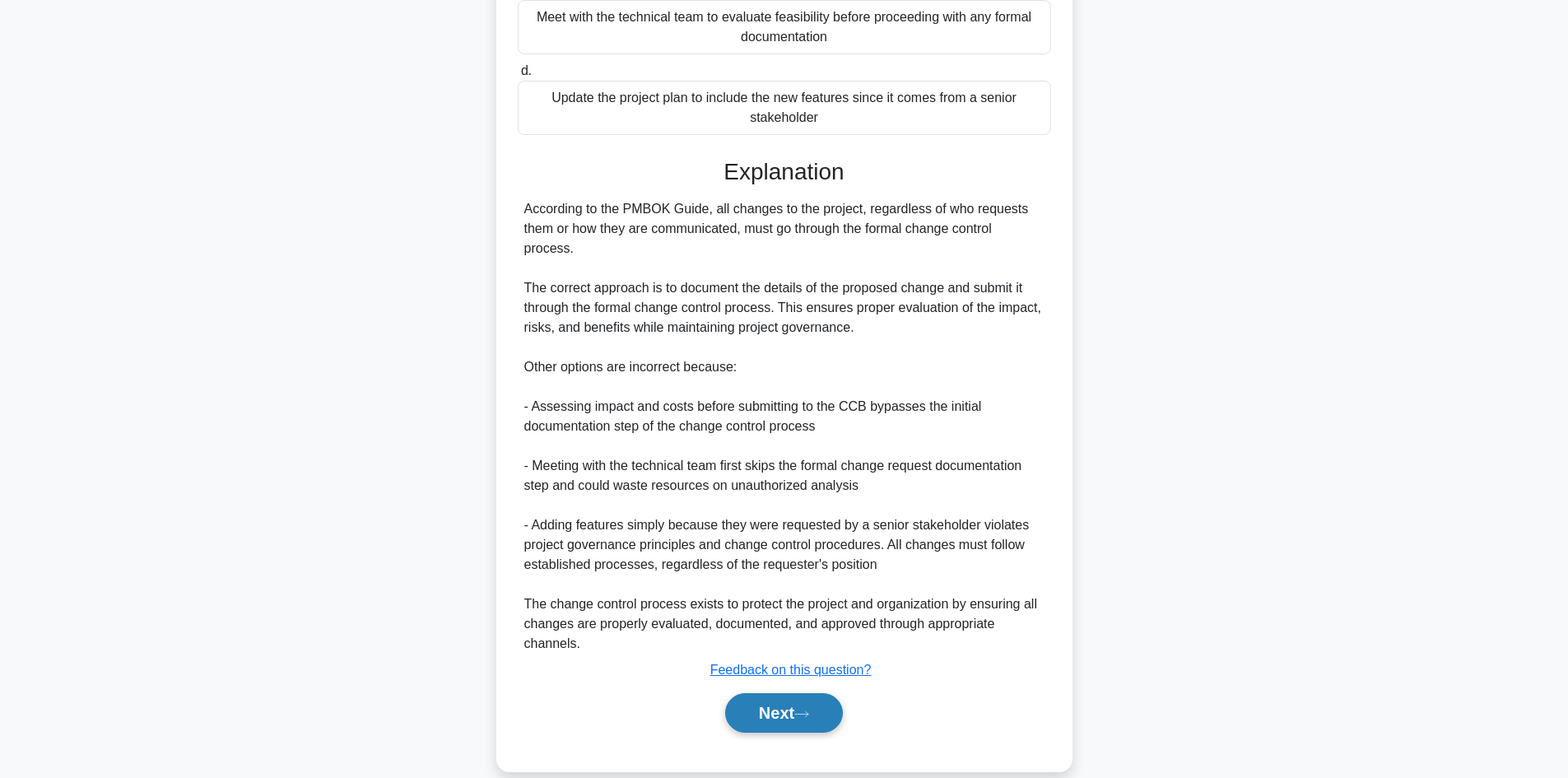
click at [799, 716] on button "Next" at bounding box center [784, 713] width 118 height 39
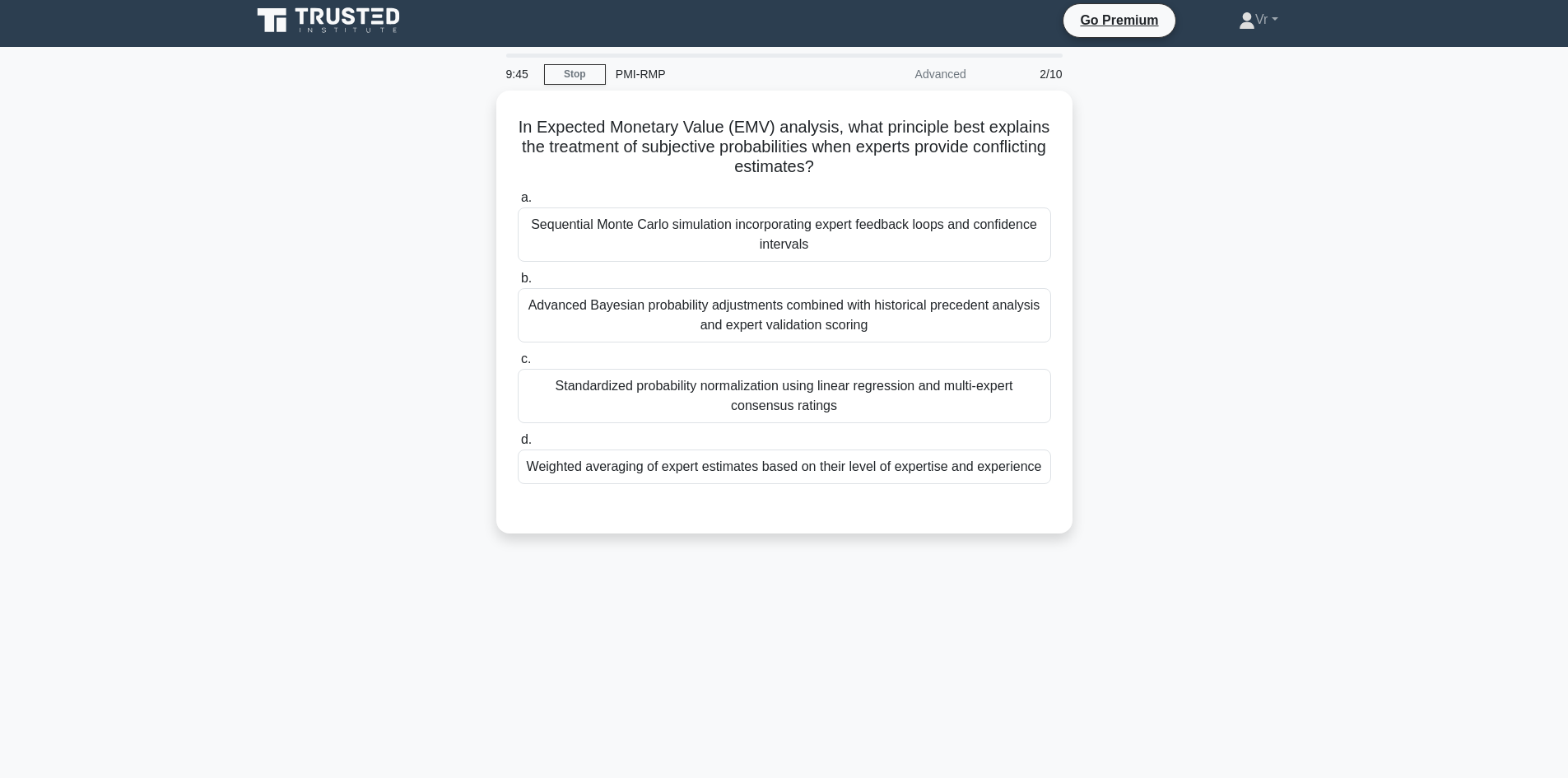
scroll to position [0, 0]
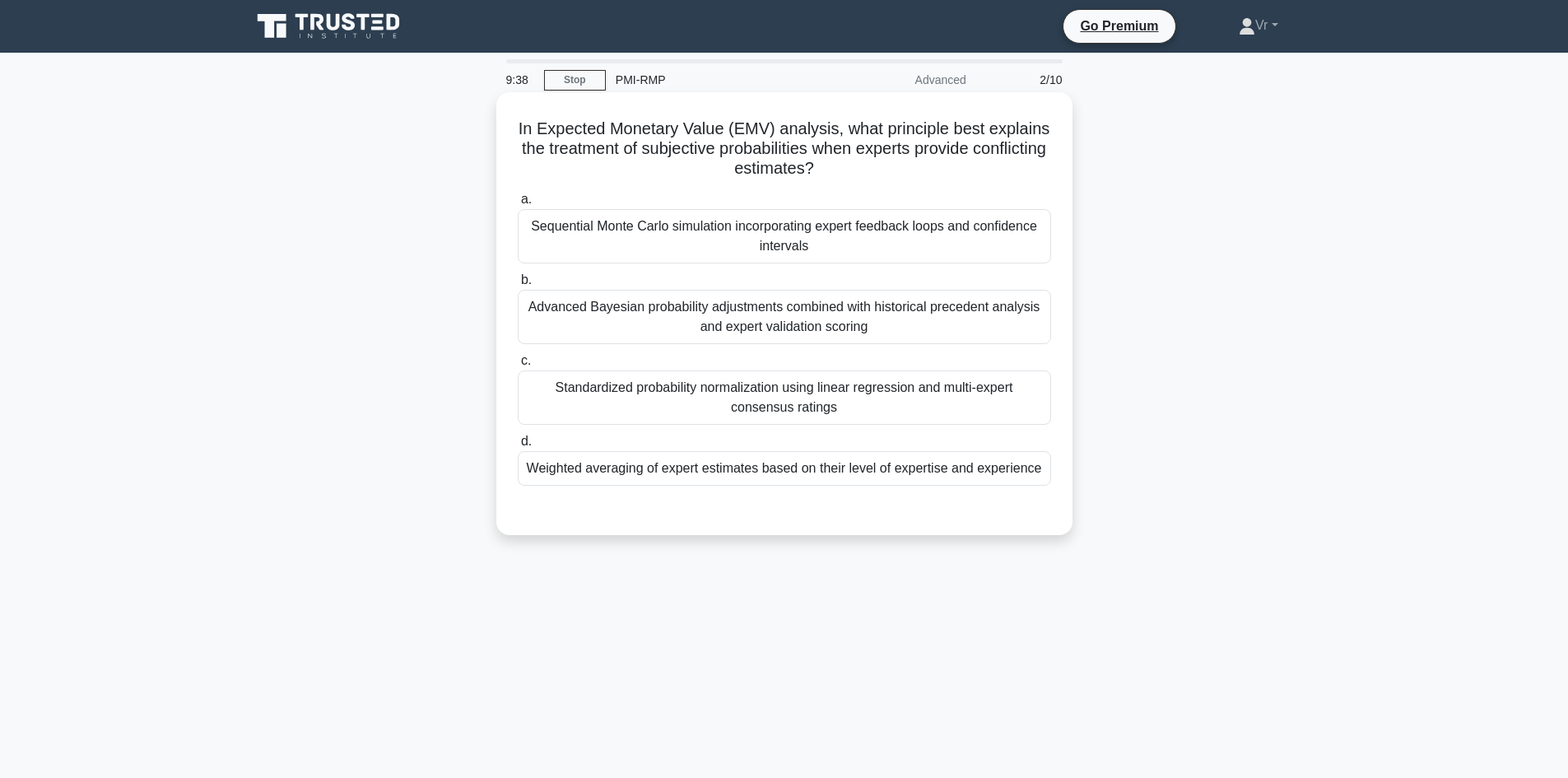
drag, startPoint x: 606, startPoint y: 136, endPoint x: 878, endPoint y: 174, distance: 274.6
click at [878, 174] on h5 "In Expected Monetary Value (EMV) analysis, what principle best explains the tre…" at bounding box center [784, 149] width 536 height 61
click at [820, 244] on div "Sequential Monte Carlo simulation incorporating expert feedback loops and confi…" at bounding box center [784, 236] width 534 height 54
click at [518, 205] on input "a. Sequential Monte Carlo simulation incorporating expert feedback loops and co…" at bounding box center [518, 200] width 0 height 11
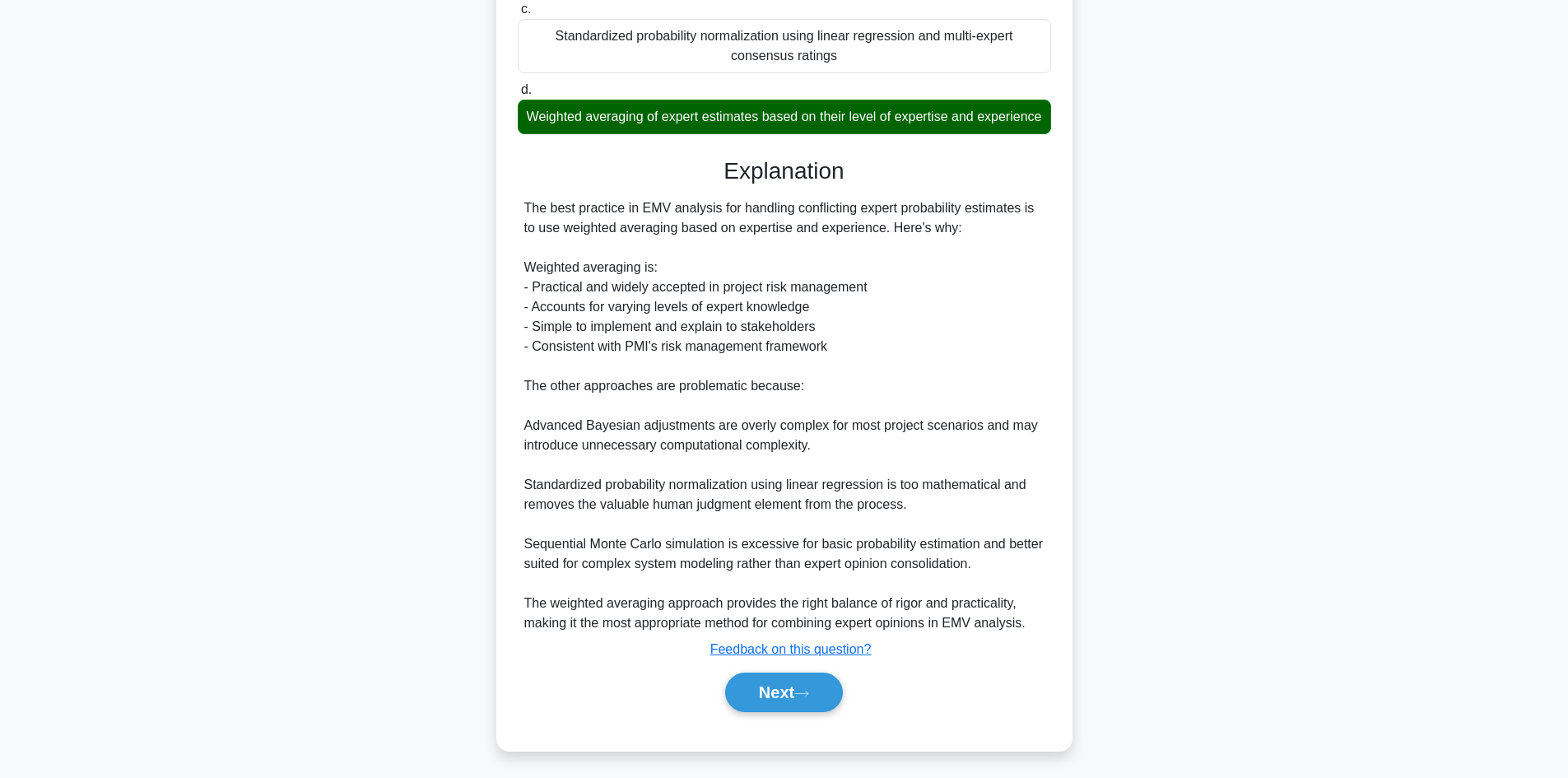
scroll to position [378, 0]
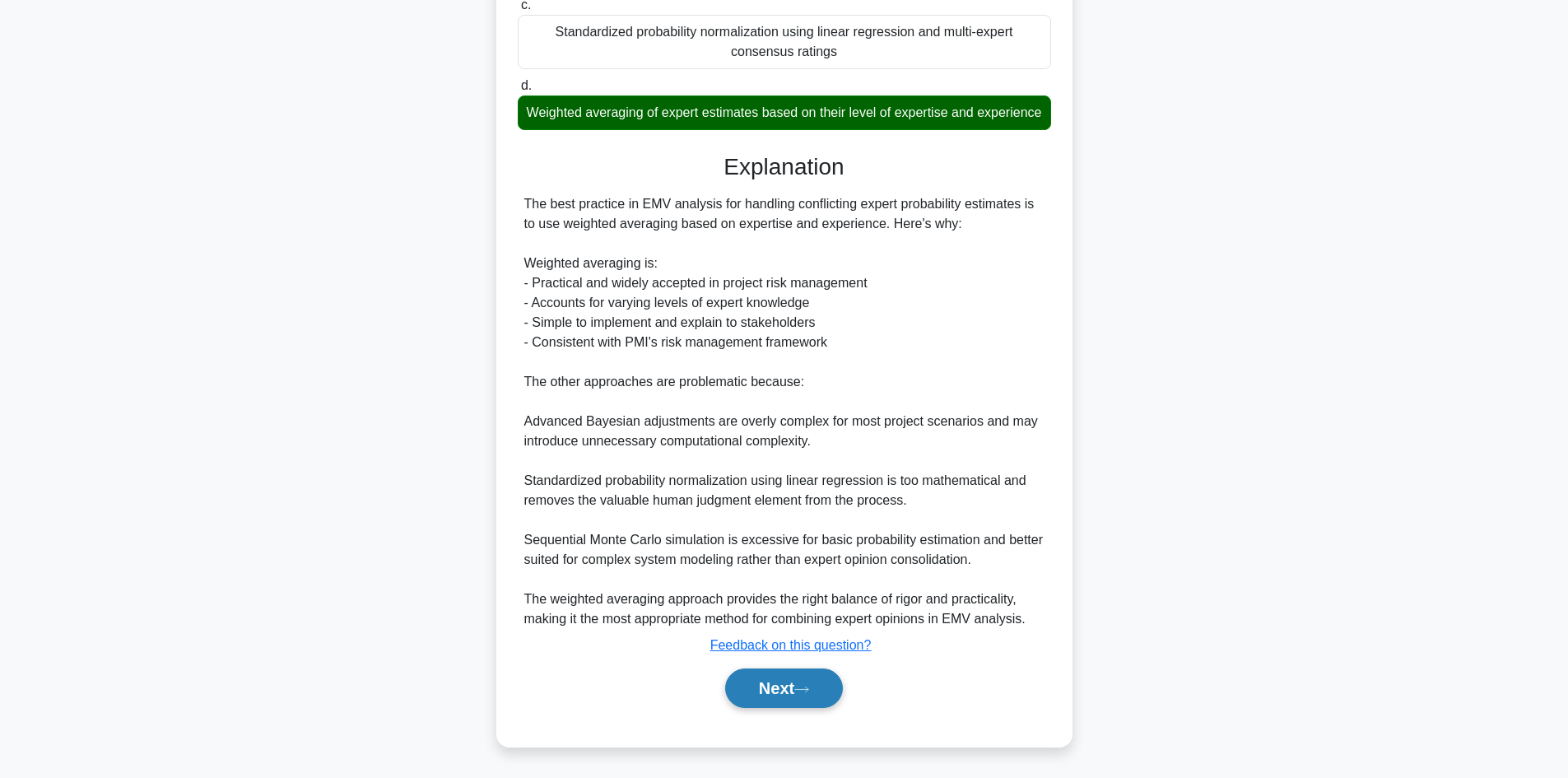
click at [786, 693] on button "Next" at bounding box center [784, 688] width 118 height 39
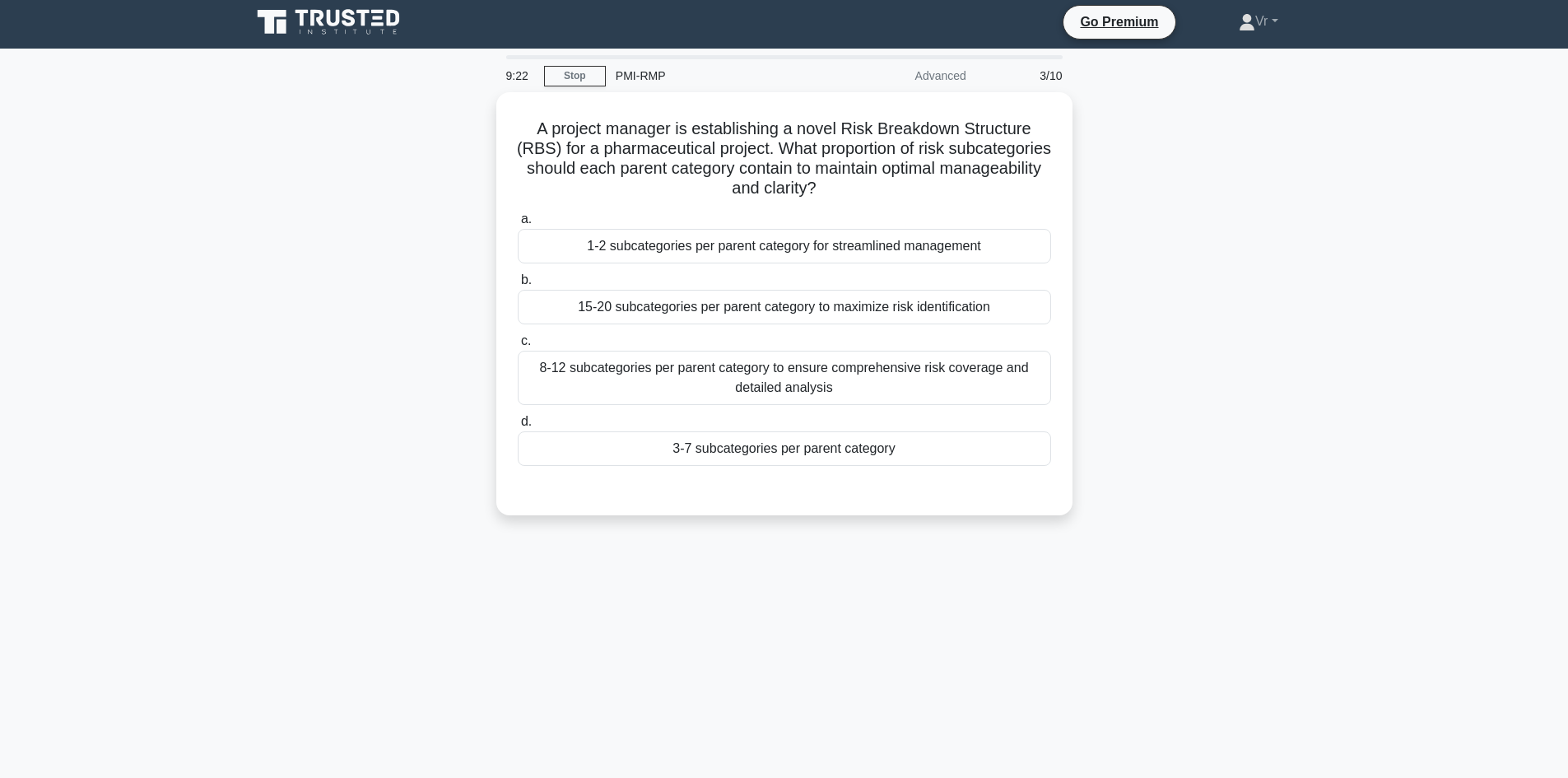
scroll to position [0, 0]
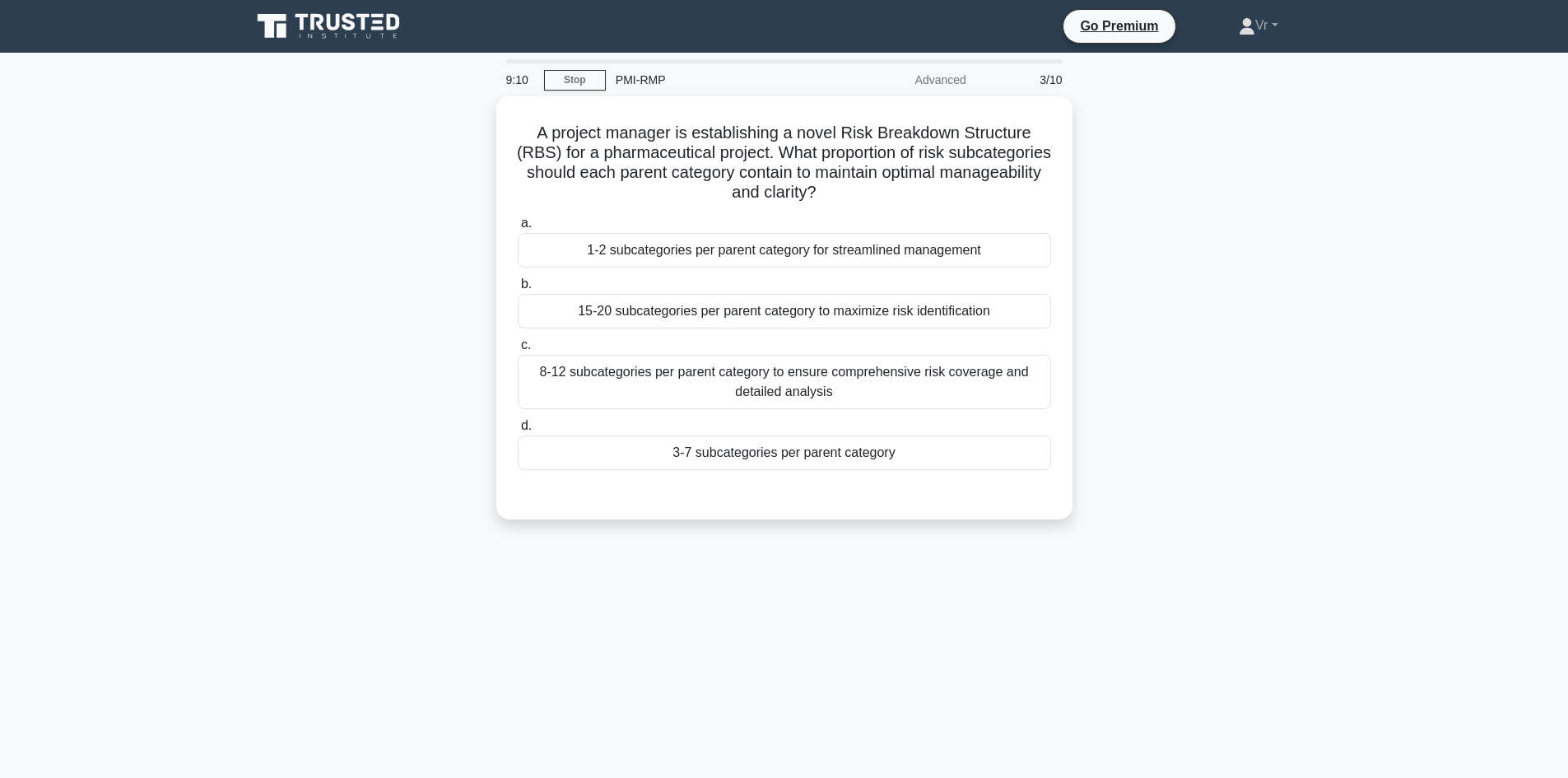
drag, startPoint x: 685, startPoint y: 129, endPoint x: 1078, endPoint y: 201, distance: 399.5
click at [1078, 201] on div "A project manager is establishing a novel Risk Breakdown Structure (RBS) for a …" at bounding box center [784, 318] width 1087 height 443
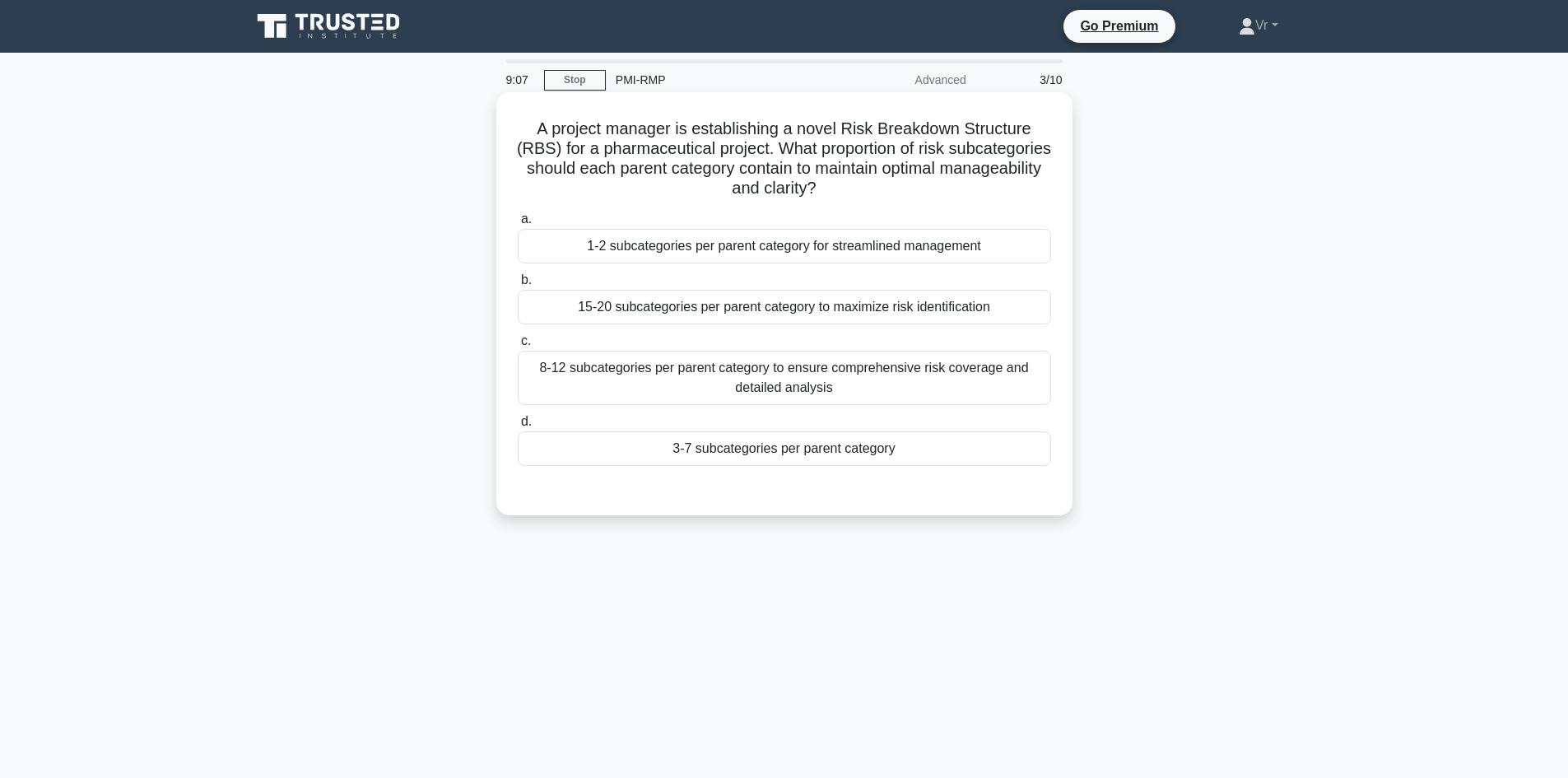
click at [693, 377] on div "8-12 subcategories per parent category to ensure comprehensive risk coverage an…" at bounding box center [784, 378] width 534 height 54
click at [518, 347] on input "c. 8-12 subcategories per parent category to ensure comprehensive risk coverage…" at bounding box center [518, 341] width 0 height 11
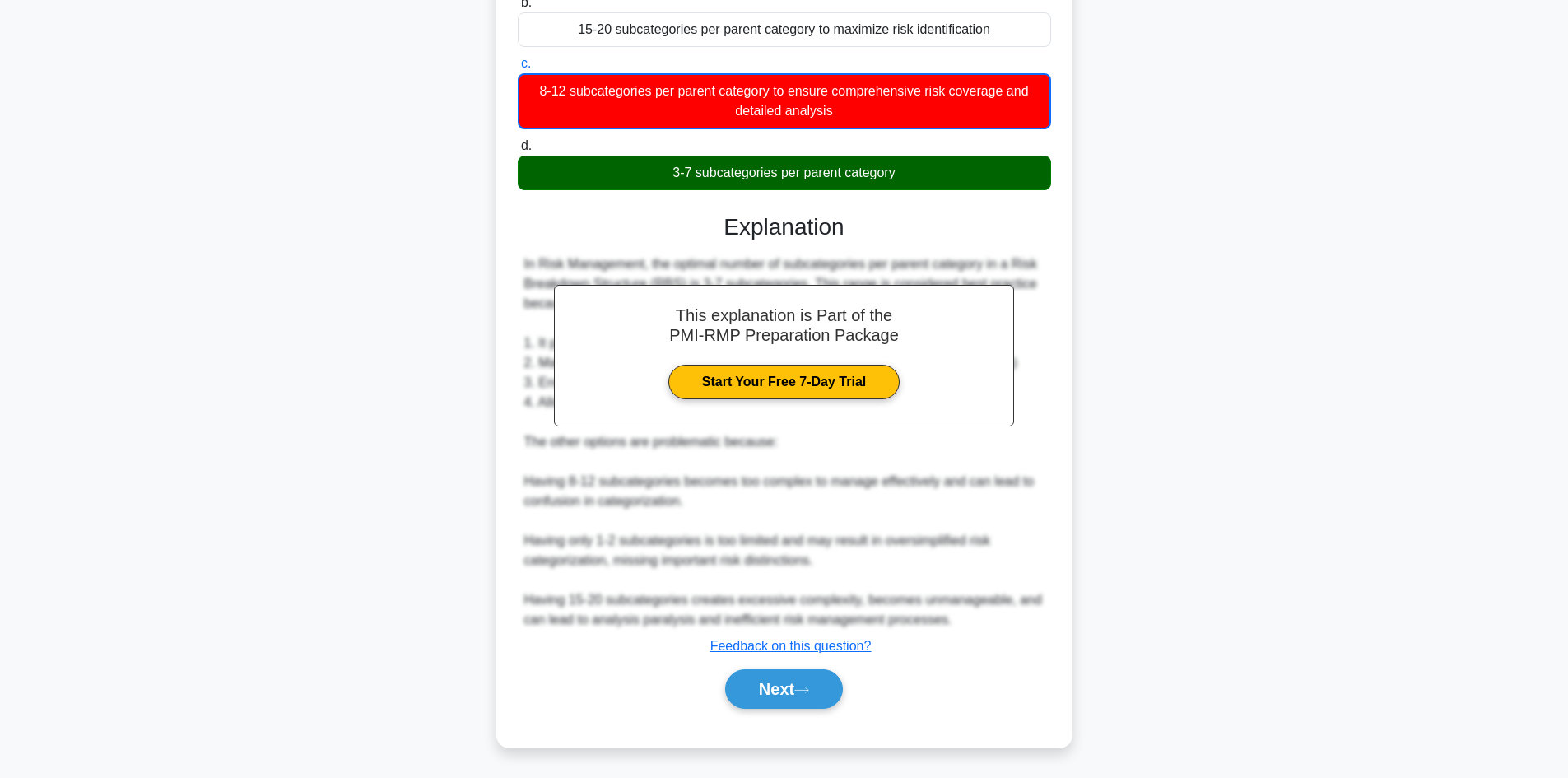
scroll to position [279, 0]
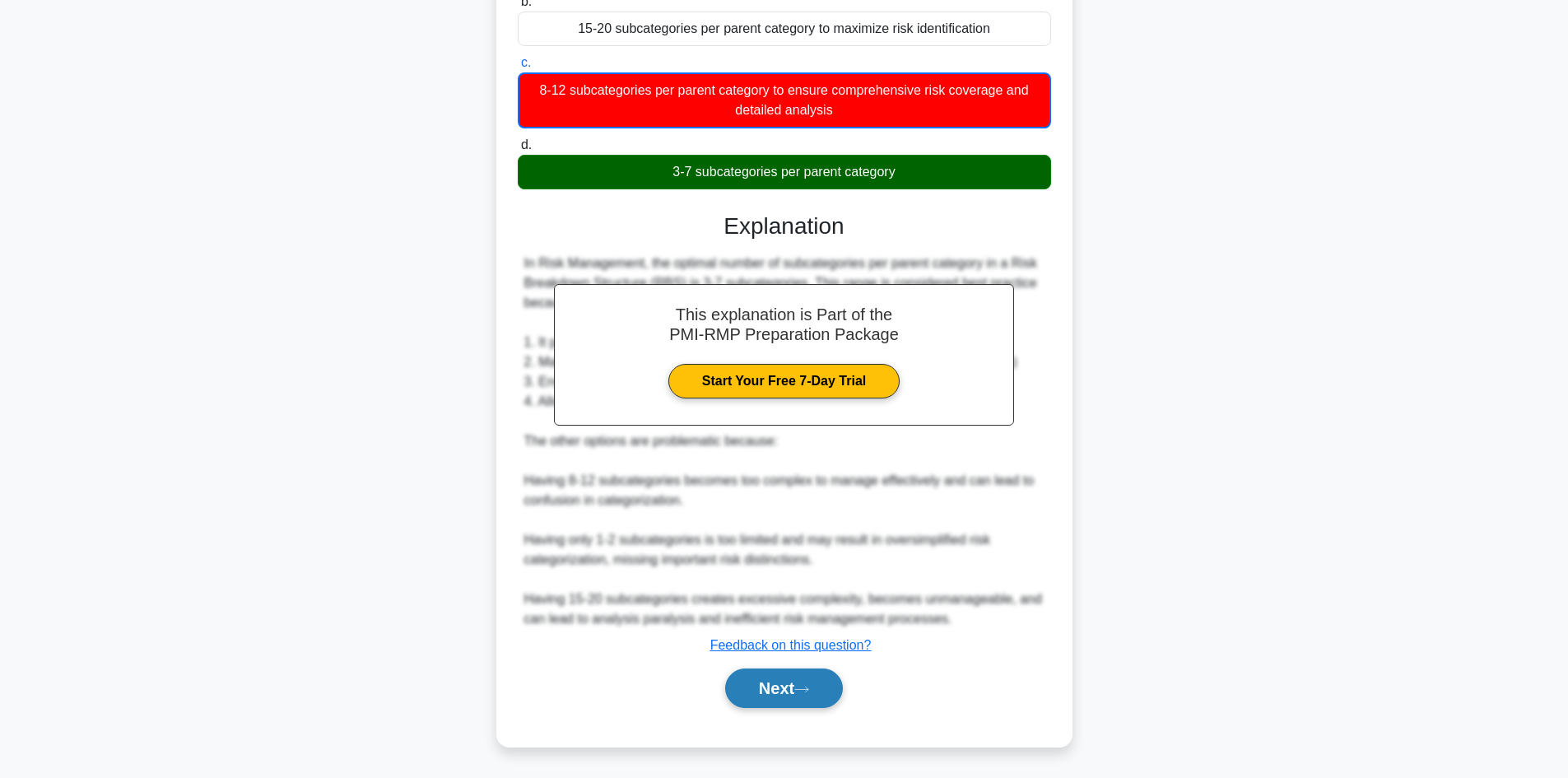
click at [825, 691] on button "Next" at bounding box center [784, 688] width 118 height 39
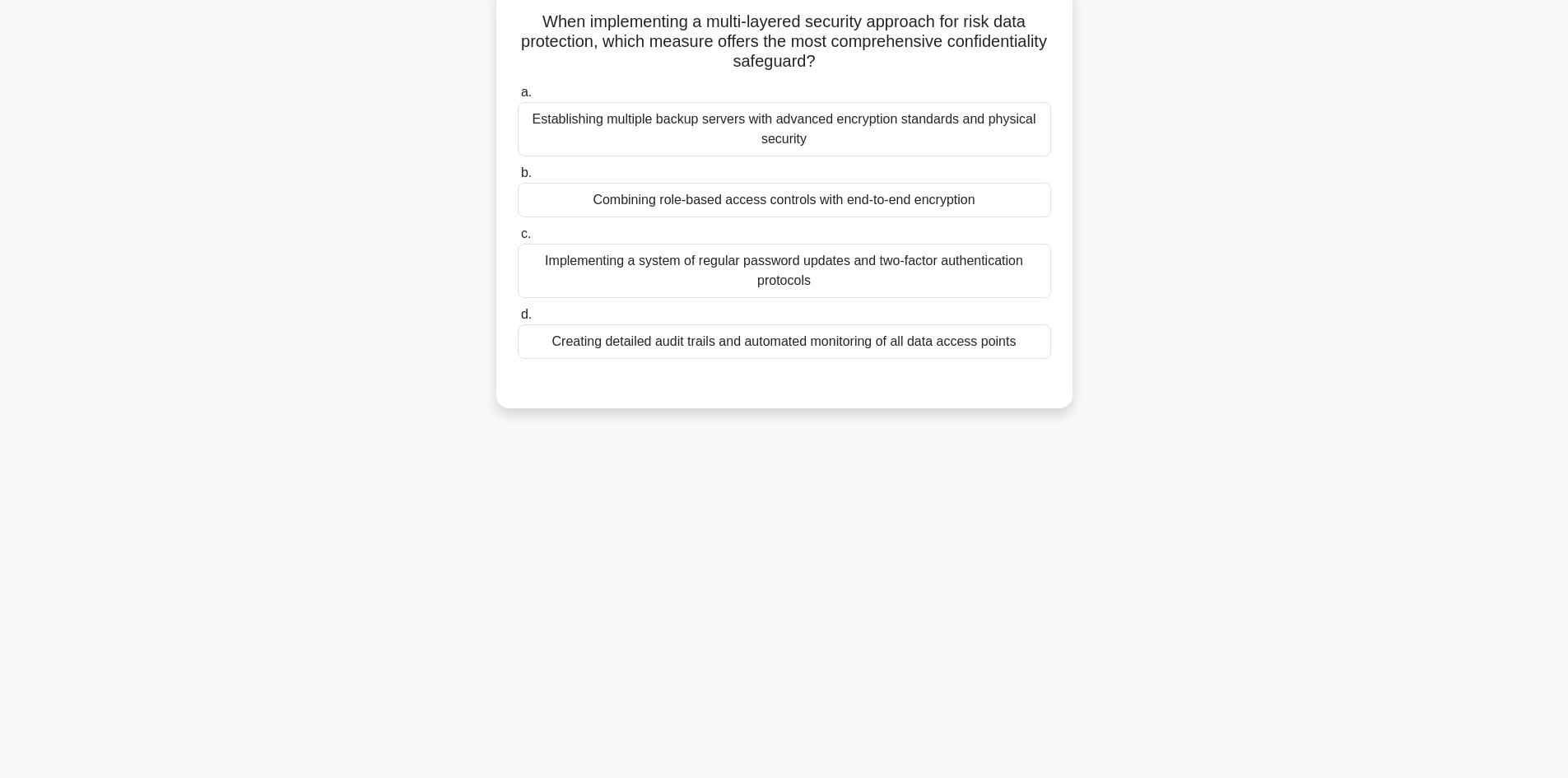
scroll to position [111, 0]
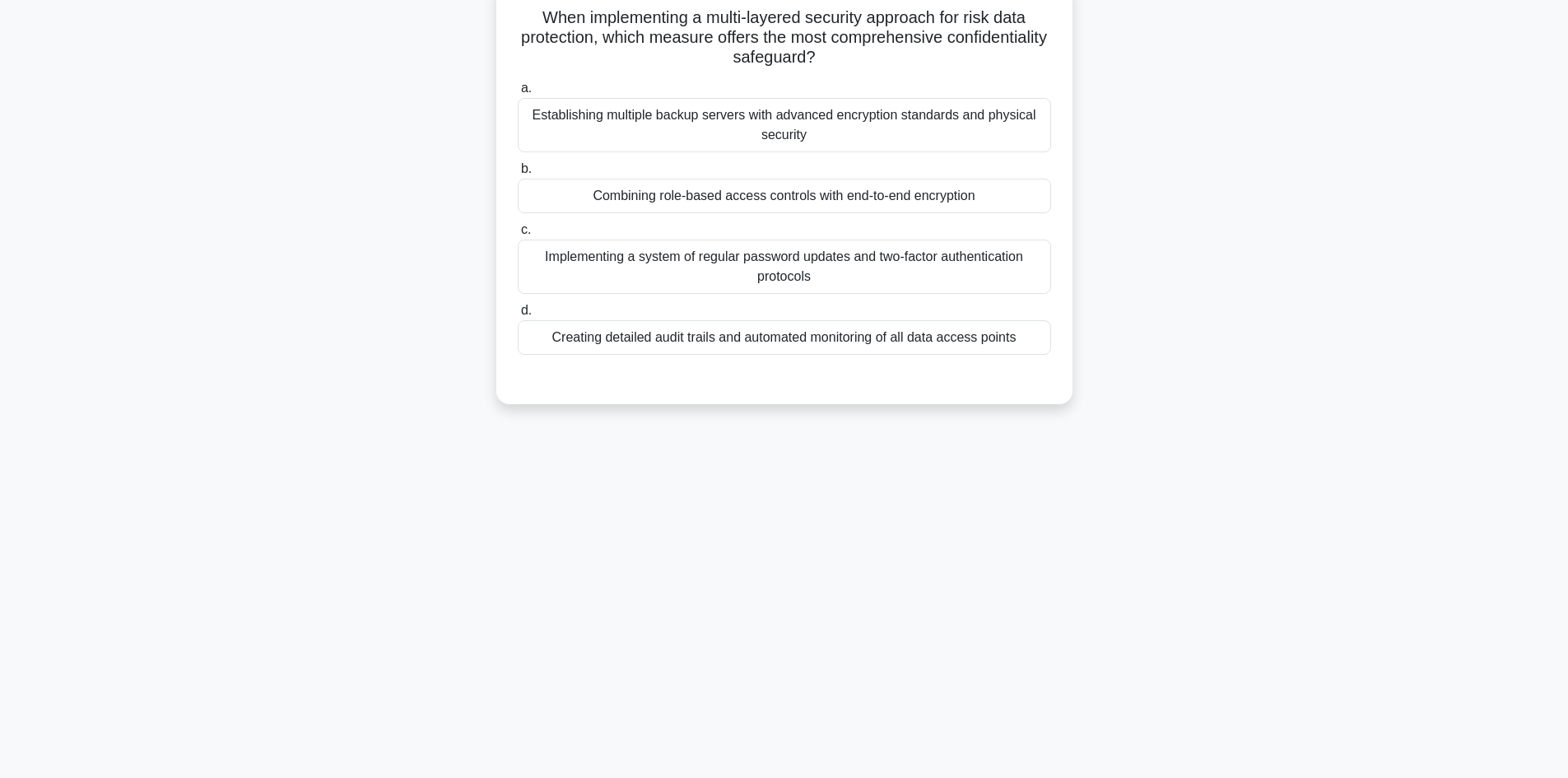
click at [798, 342] on div "Creating detailed audit trails and automated monitoring of all data access poin…" at bounding box center [784, 337] width 534 height 34
click at [518, 316] on input "d. Creating detailed audit trails and automated monitoring of all data access p…" at bounding box center [518, 311] width 0 height 11
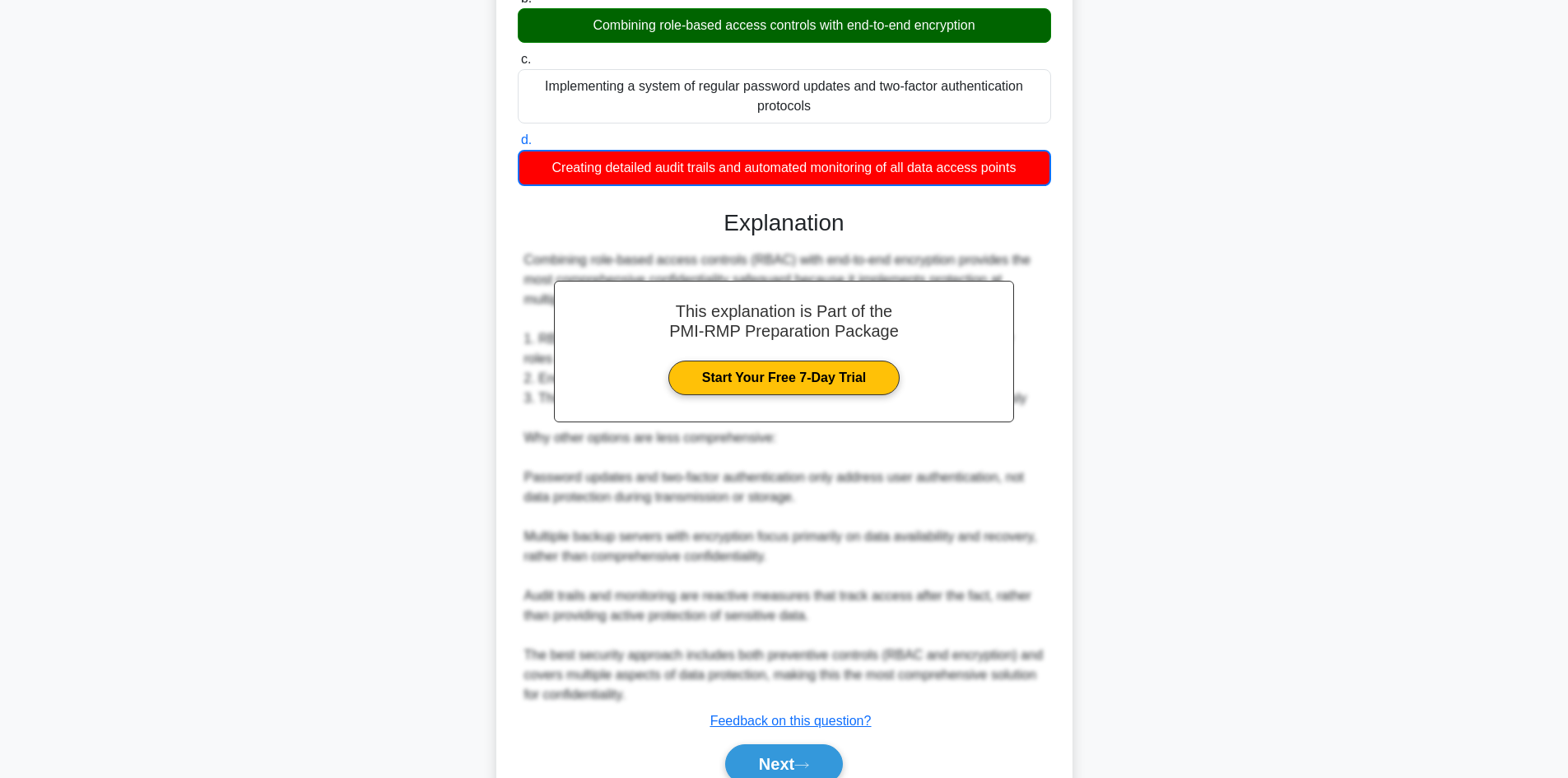
scroll to position [276, 0]
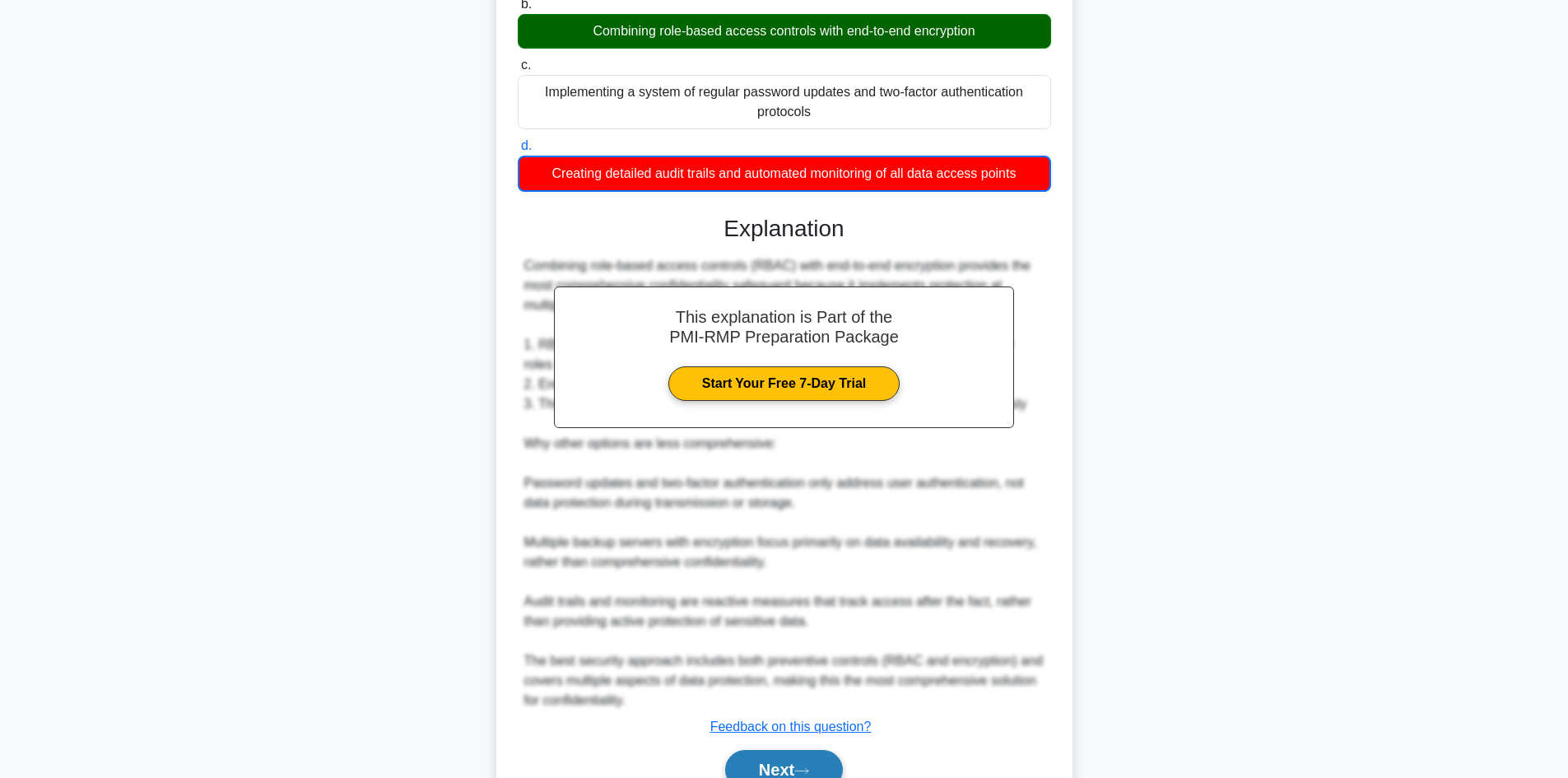
click at [790, 775] on button "Next" at bounding box center [784, 770] width 118 height 39
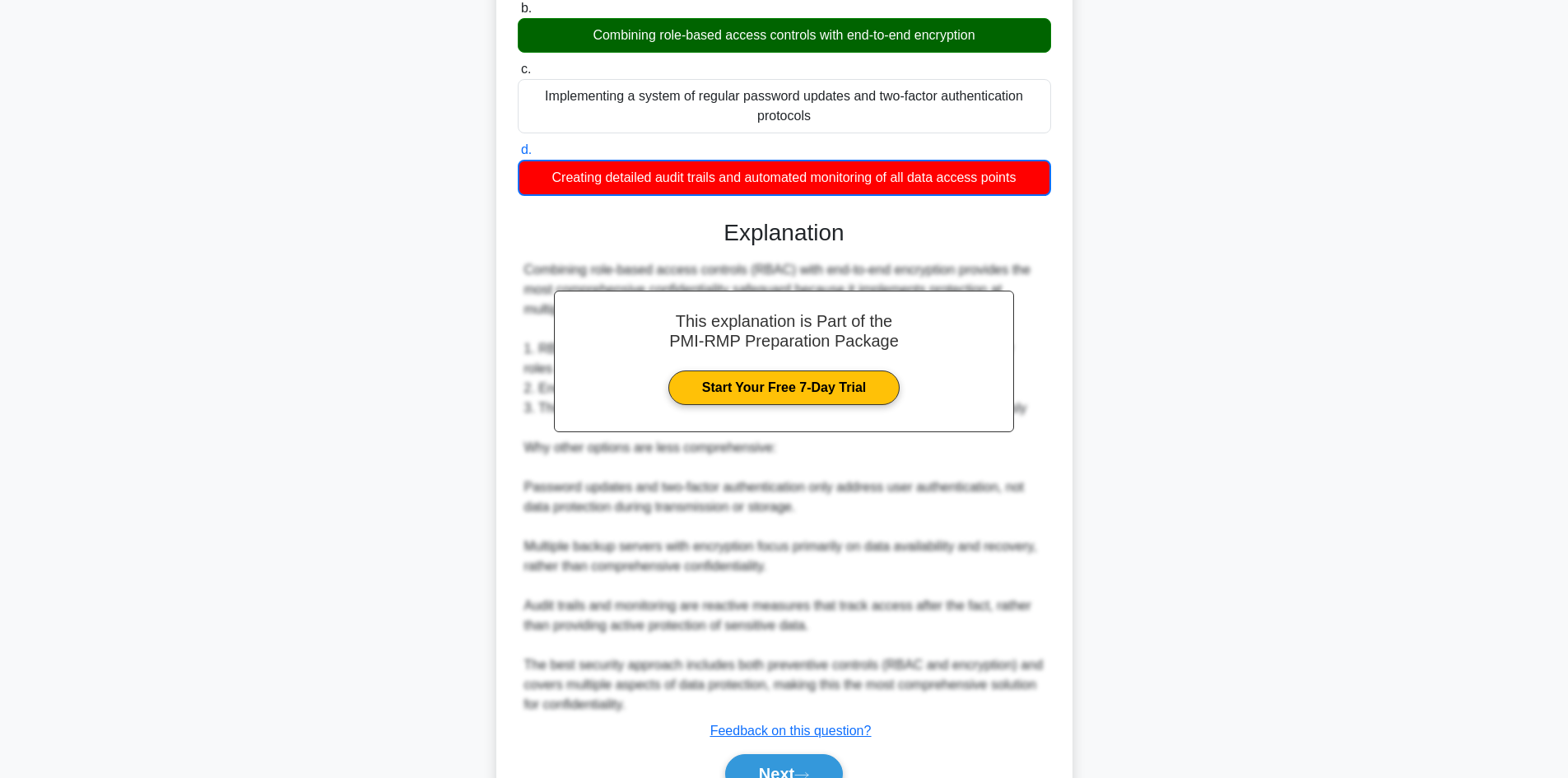
scroll to position [111, 0]
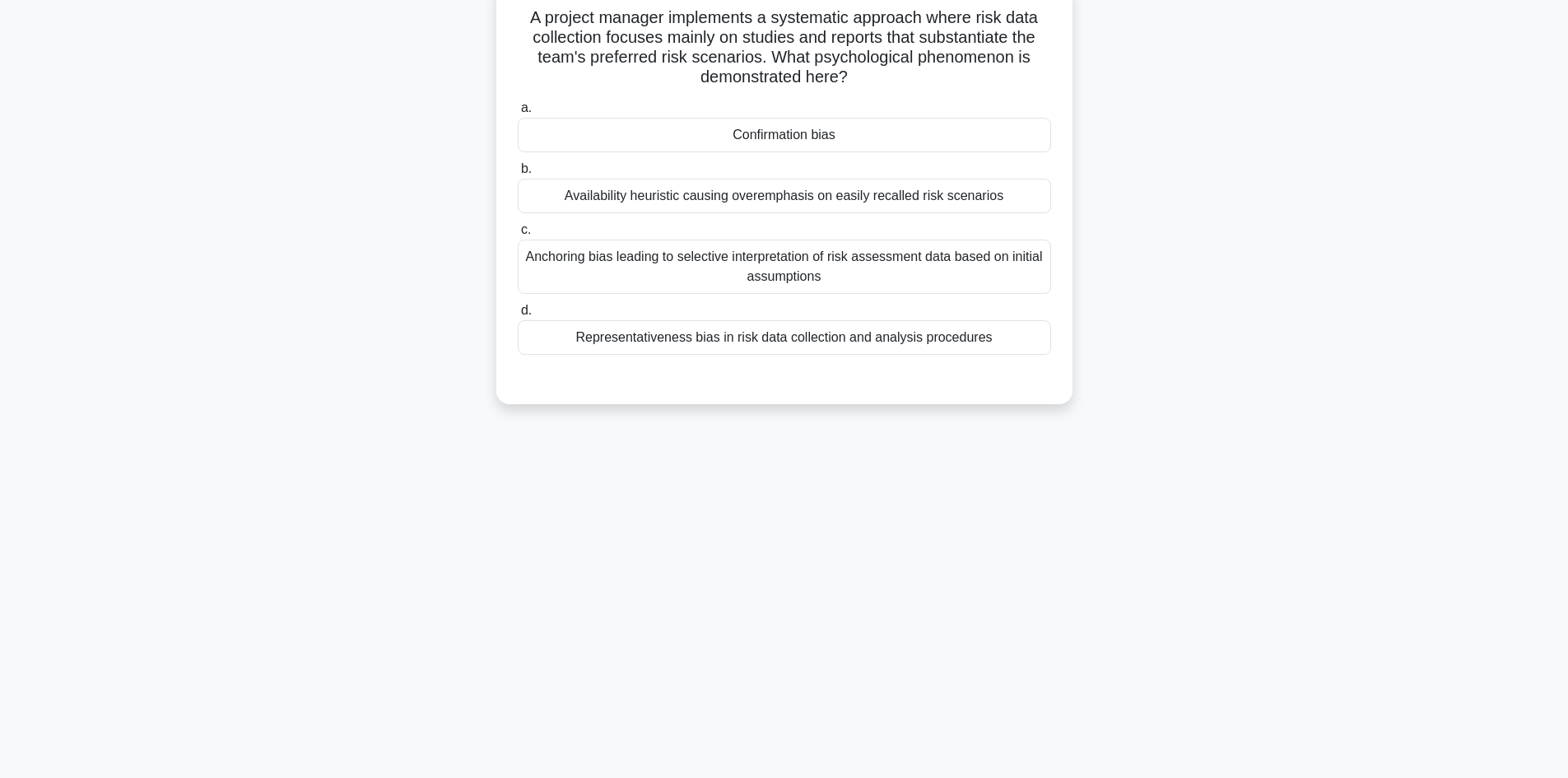
click at [593, 271] on div "Anchoring bias leading to selective interpretation of risk assessment data base…" at bounding box center [784, 267] width 534 height 54
click at [518, 236] on input "c. Anchoring bias leading to selective interpretation of risk assessment data b…" at bounding box center [518, 230] width 0 height 11
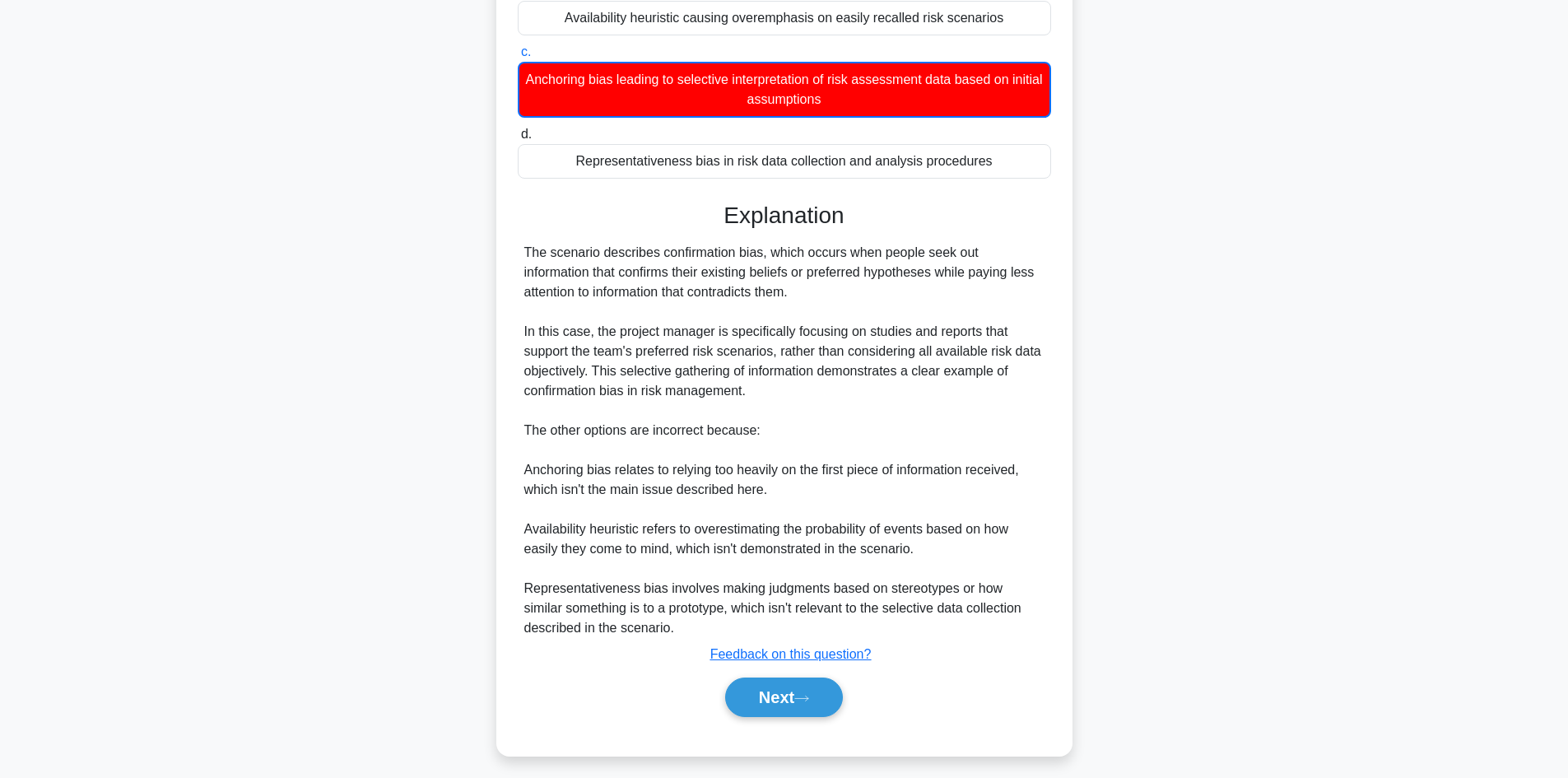
scroll to position [299, 0]
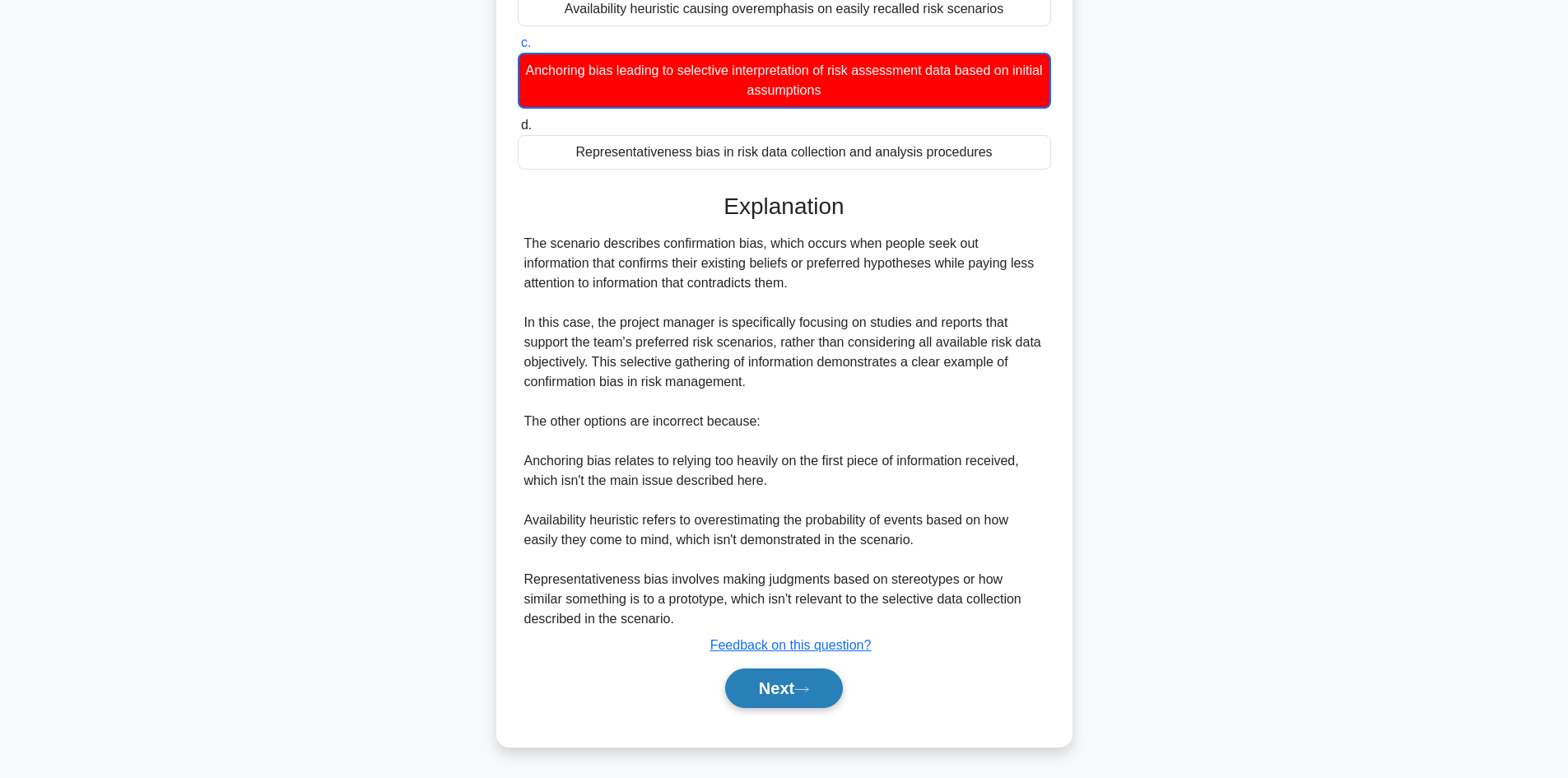
click at [766, 689] on button "Next" at bounding box center [784, 688] width 118 height 39
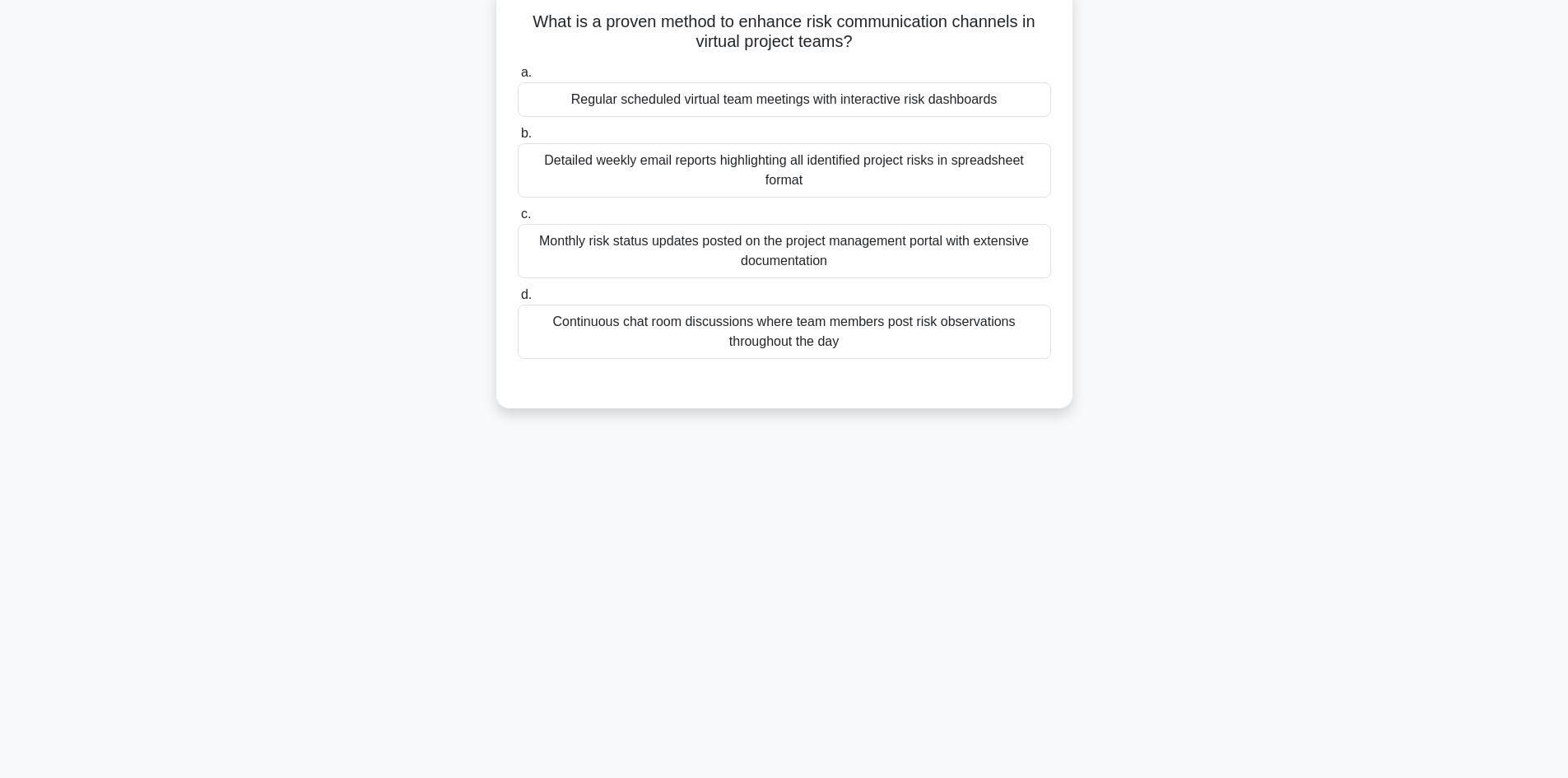
scroll to position [111, 0]
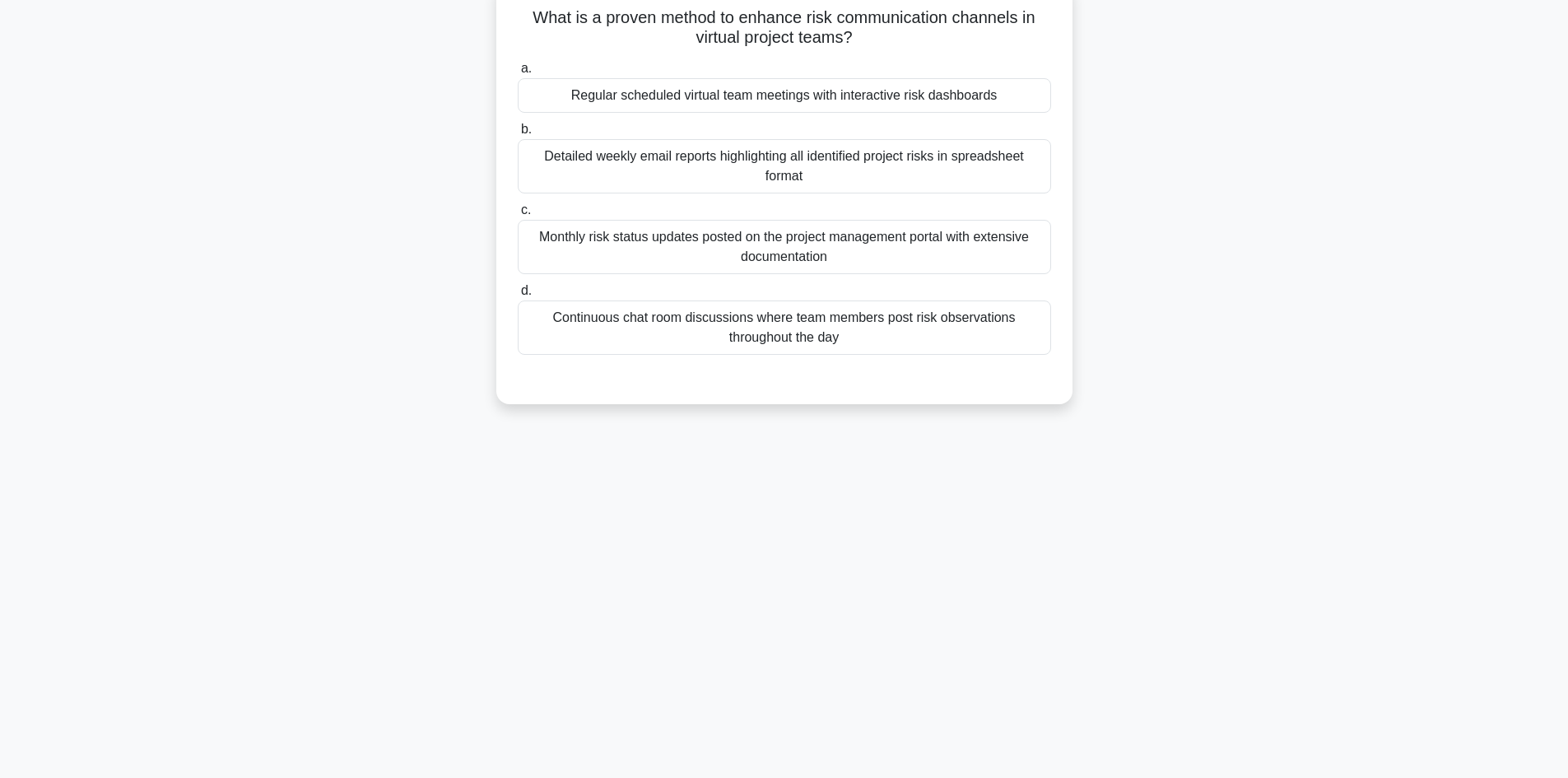
click at [680, 320] on div "Continuous chat room discussions where team members post risk observations thro…" at bounding box center [784, 328] width 534 height 54
click at [518, 297] on input "d. Continuous chat room discussions where team members post risk observations t…" at bounding box center [518, 291] width 0 height 11
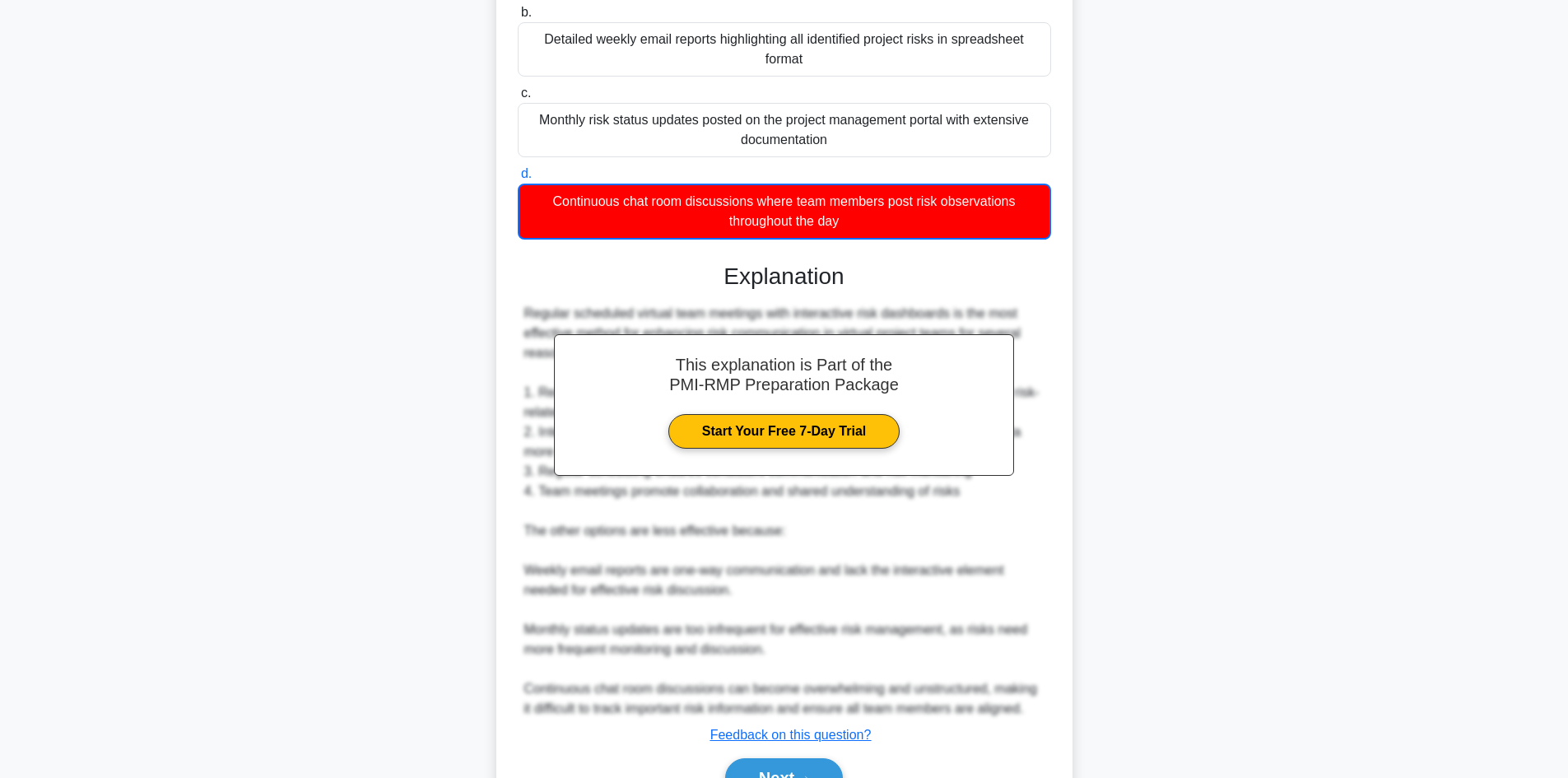
scroll to position [318, 0]
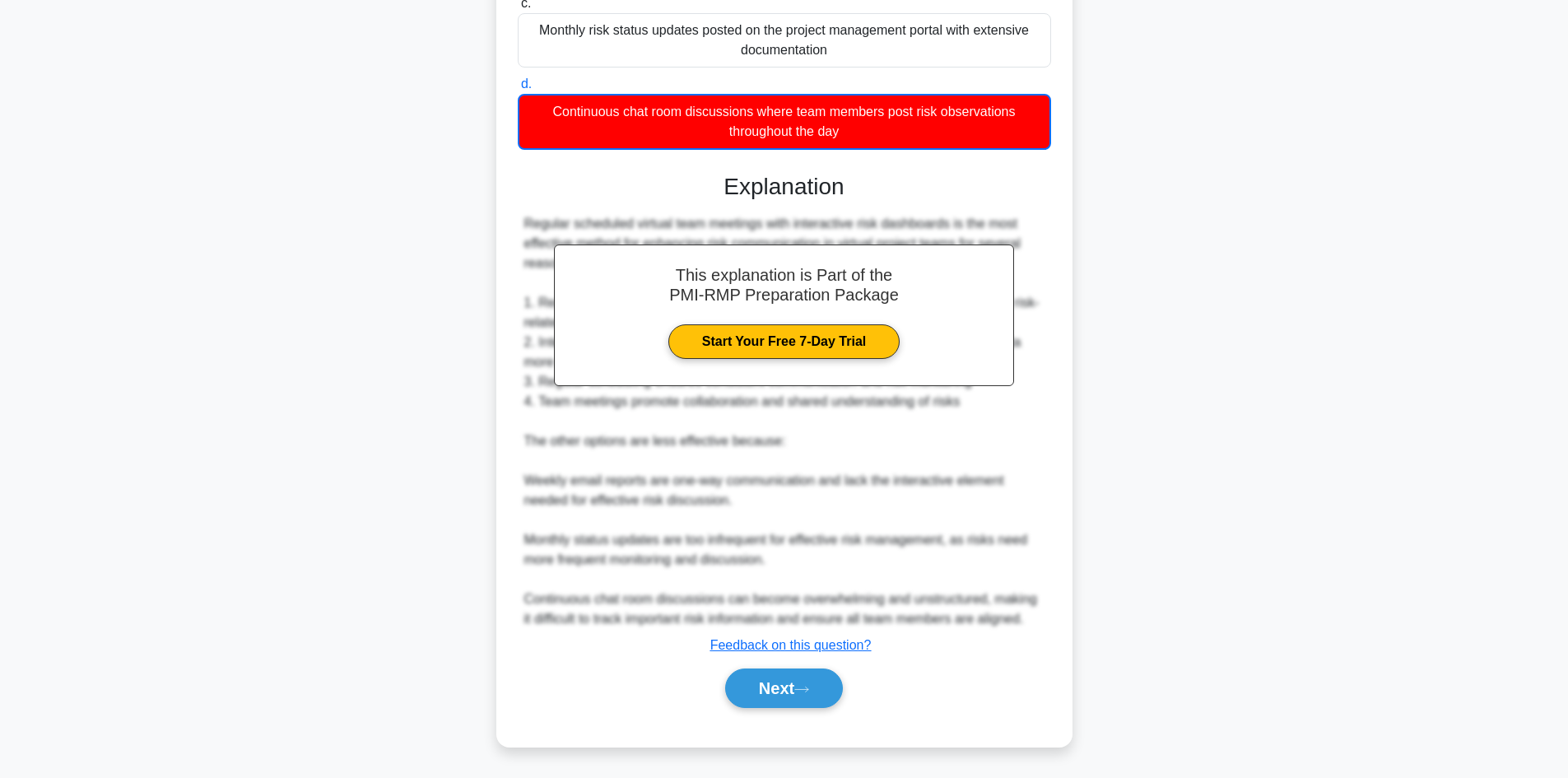
click at [803, 709] on div "Next" at bounding box center [784, 688] width 534 height 53
click at [805, 704] on button "Next" at bounding box center [784, 688] width 118 height 39
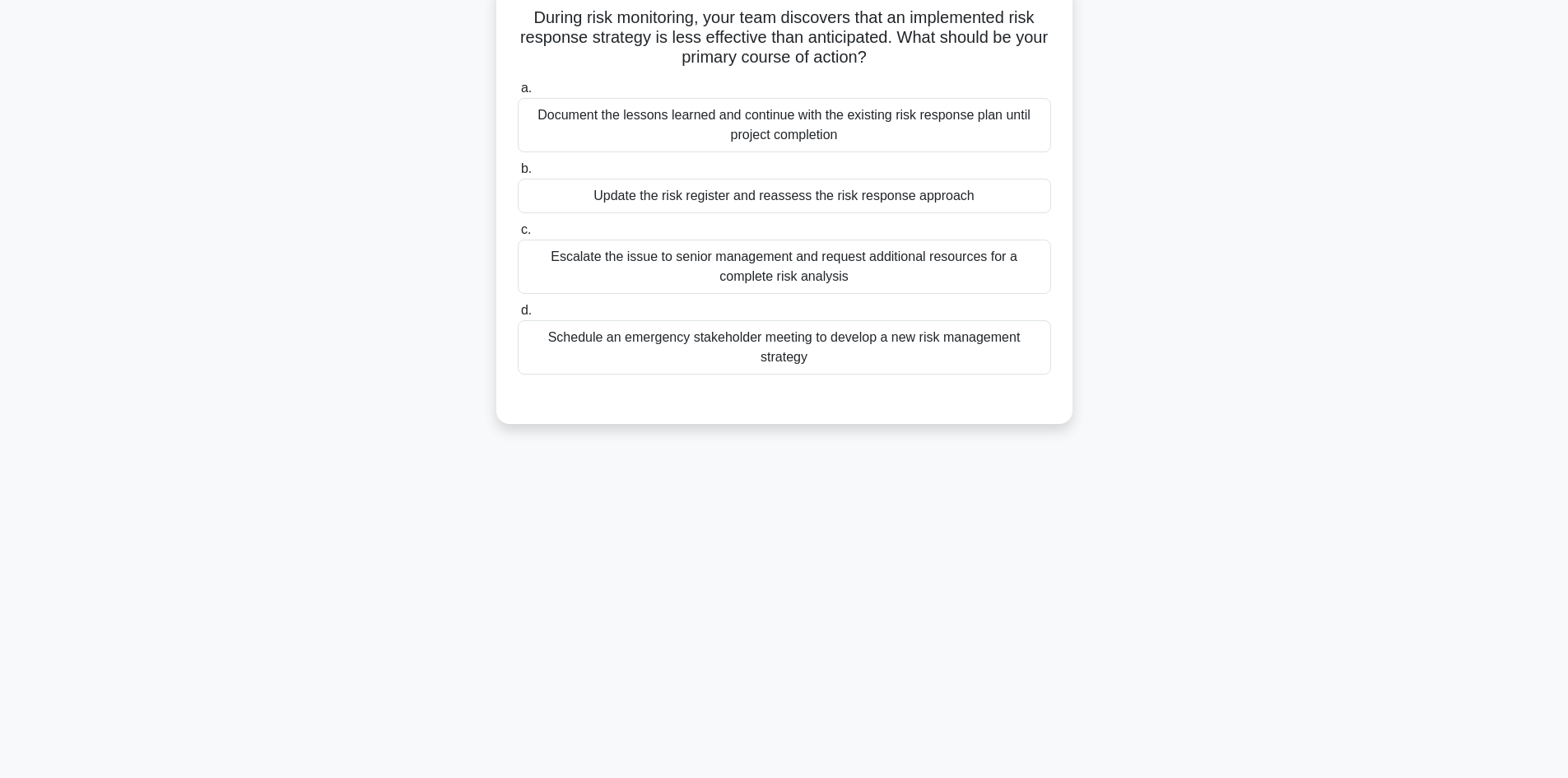
click at [689, 127] on div "Document the lessons learned and continue with the existing risk response plan …" at bounding box center [784, 125] width 534 height 54
click at [518, 94] on input "a. Document the lessons learned and continue with the existing risk response pl…" at bounding box center [518, 89] width 0 height 11
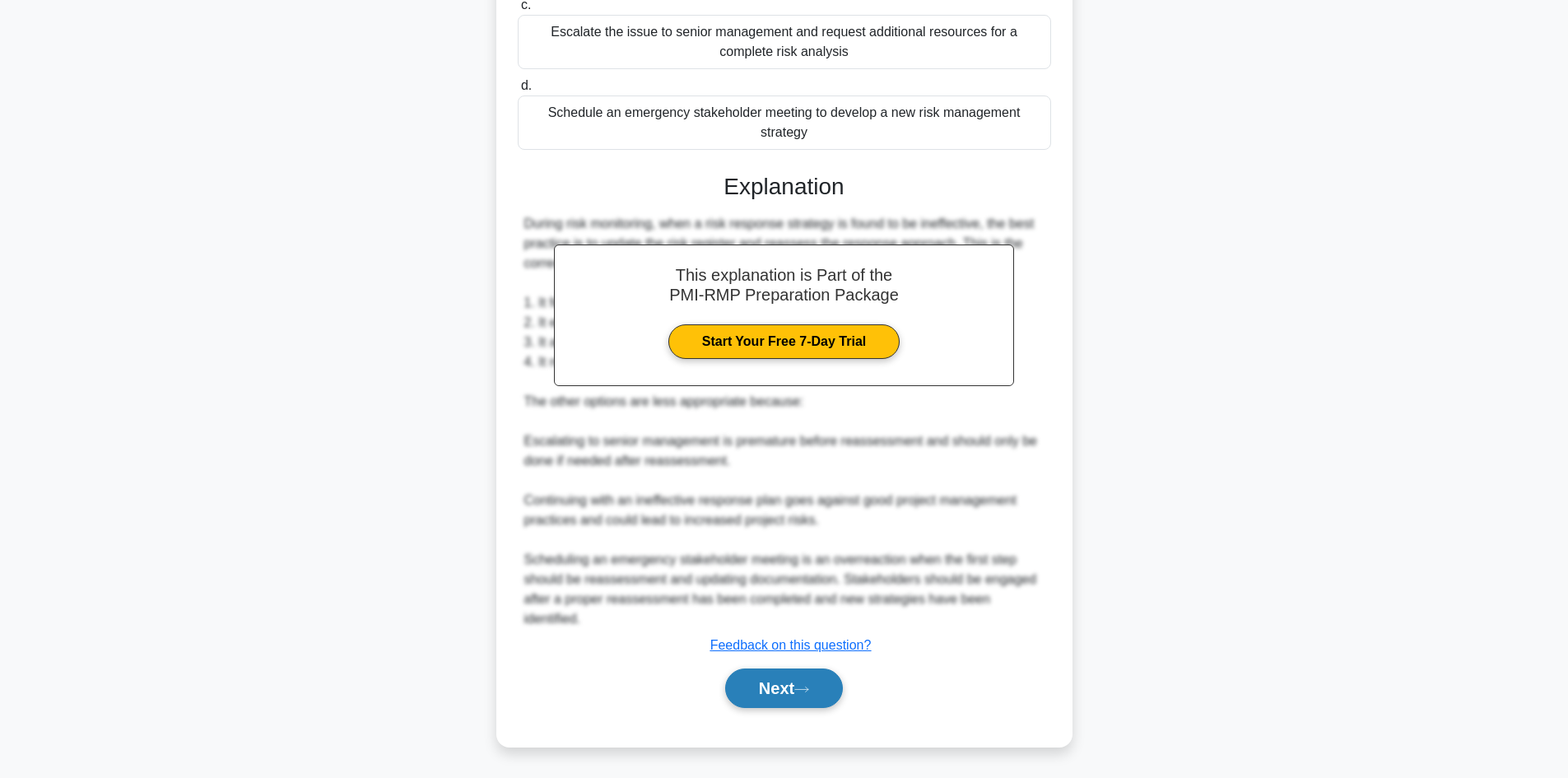
click at [828, 679] on button "Next" at bounding box center [784, 688] width 118 height 39
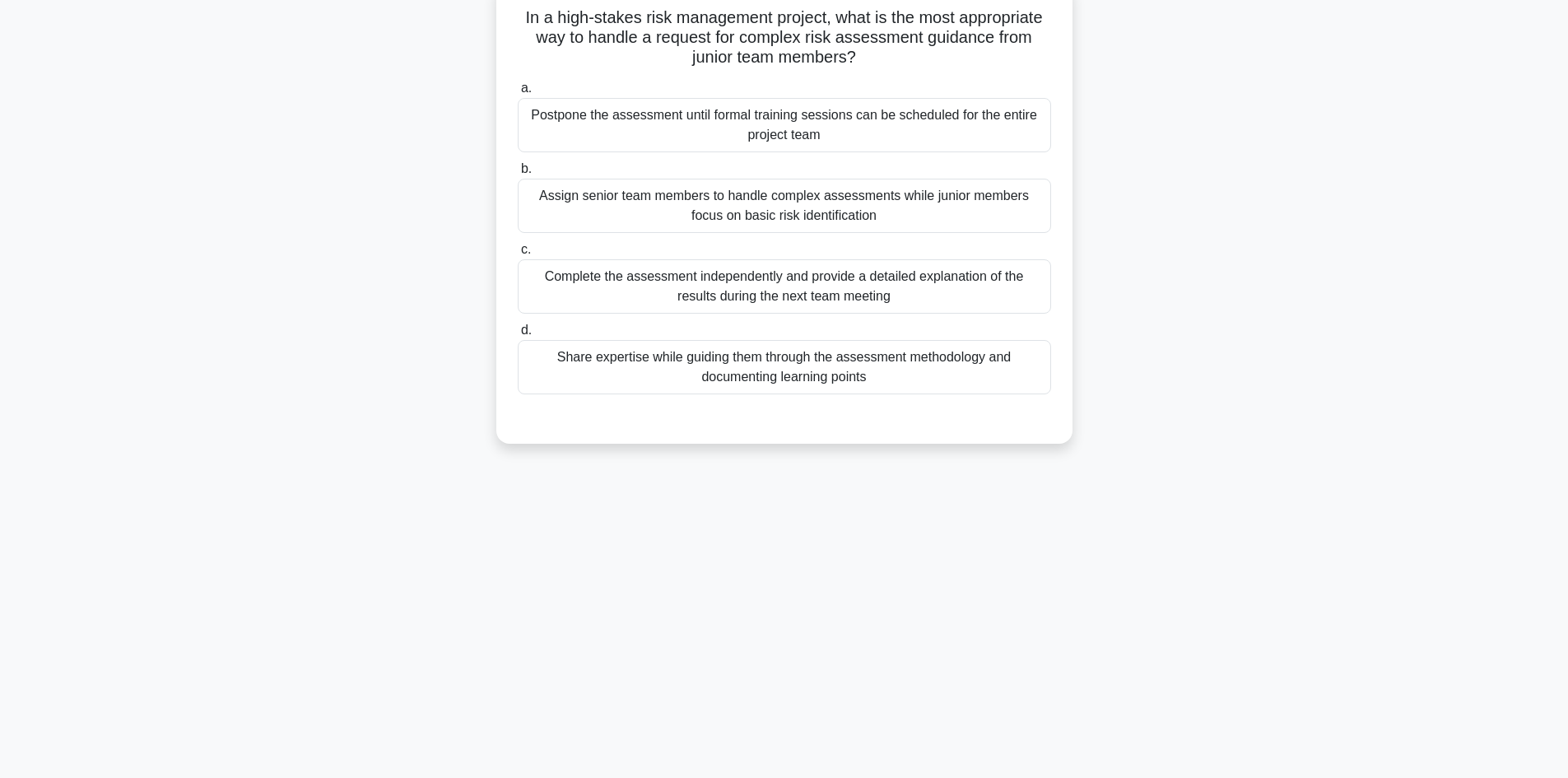
click at [717, 288] on div "Complete the assessment independently and provide a detailed explanation of the…" at bounding box center [784, 286] width 534 height 54
click at [518, 255] on input "c. Complete the assessment independently and provide a detailed explanation of …" at bounding box center [518, 250] width 0 height 11
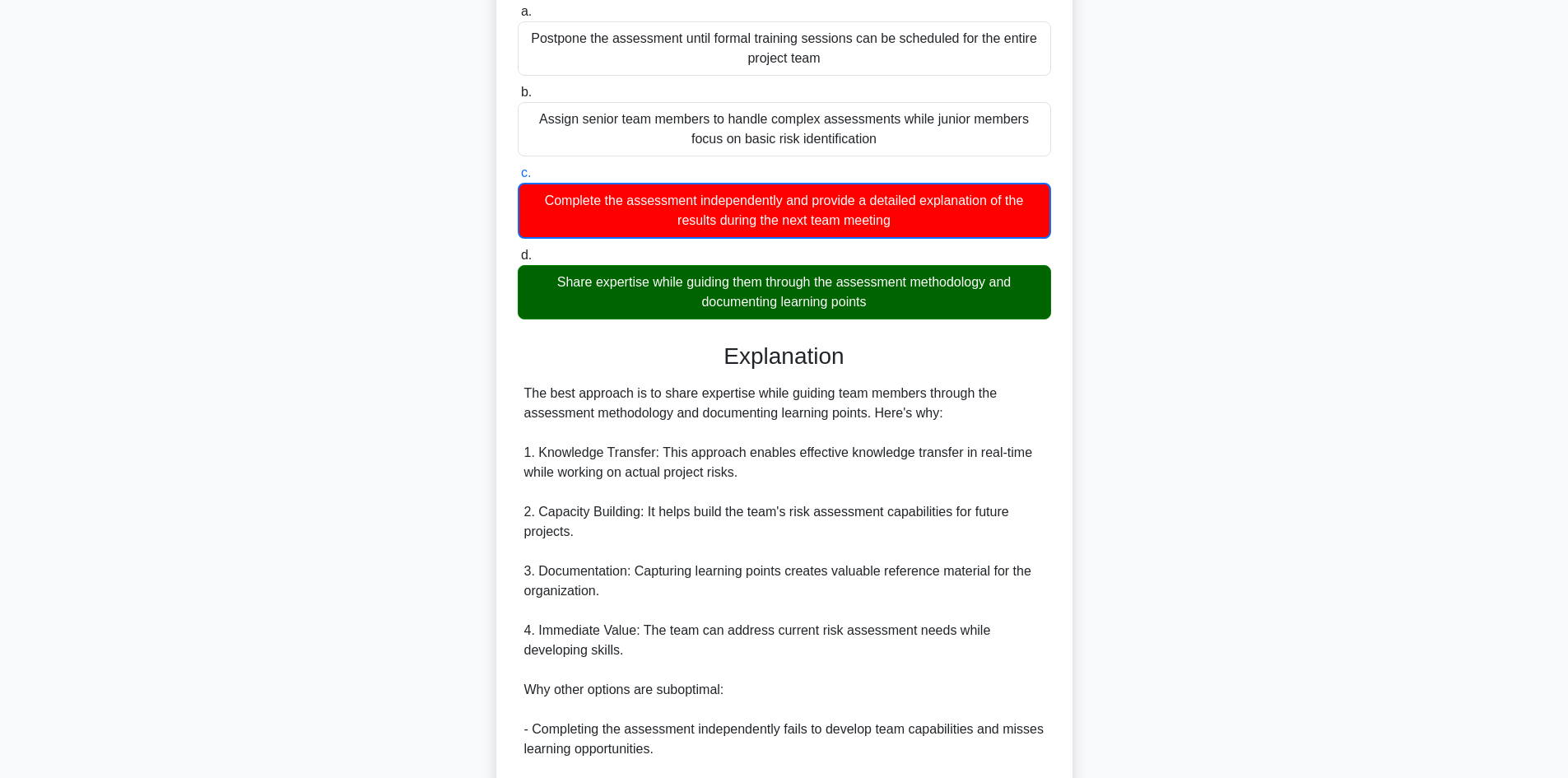
scroll to position [496, 0]
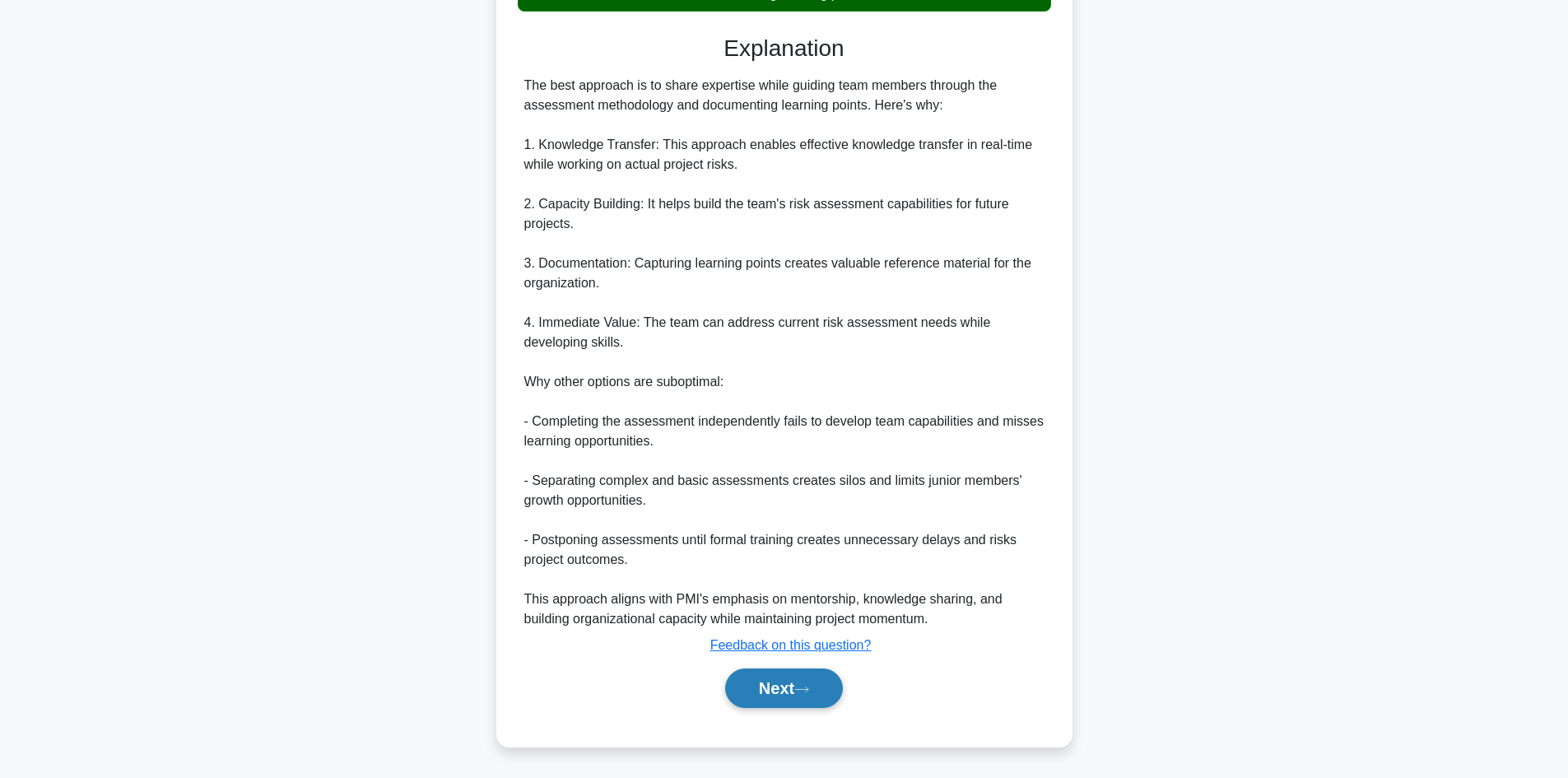
click at [814, 702] on button "Next" at bounding box center [784, 688] width 118 height 39
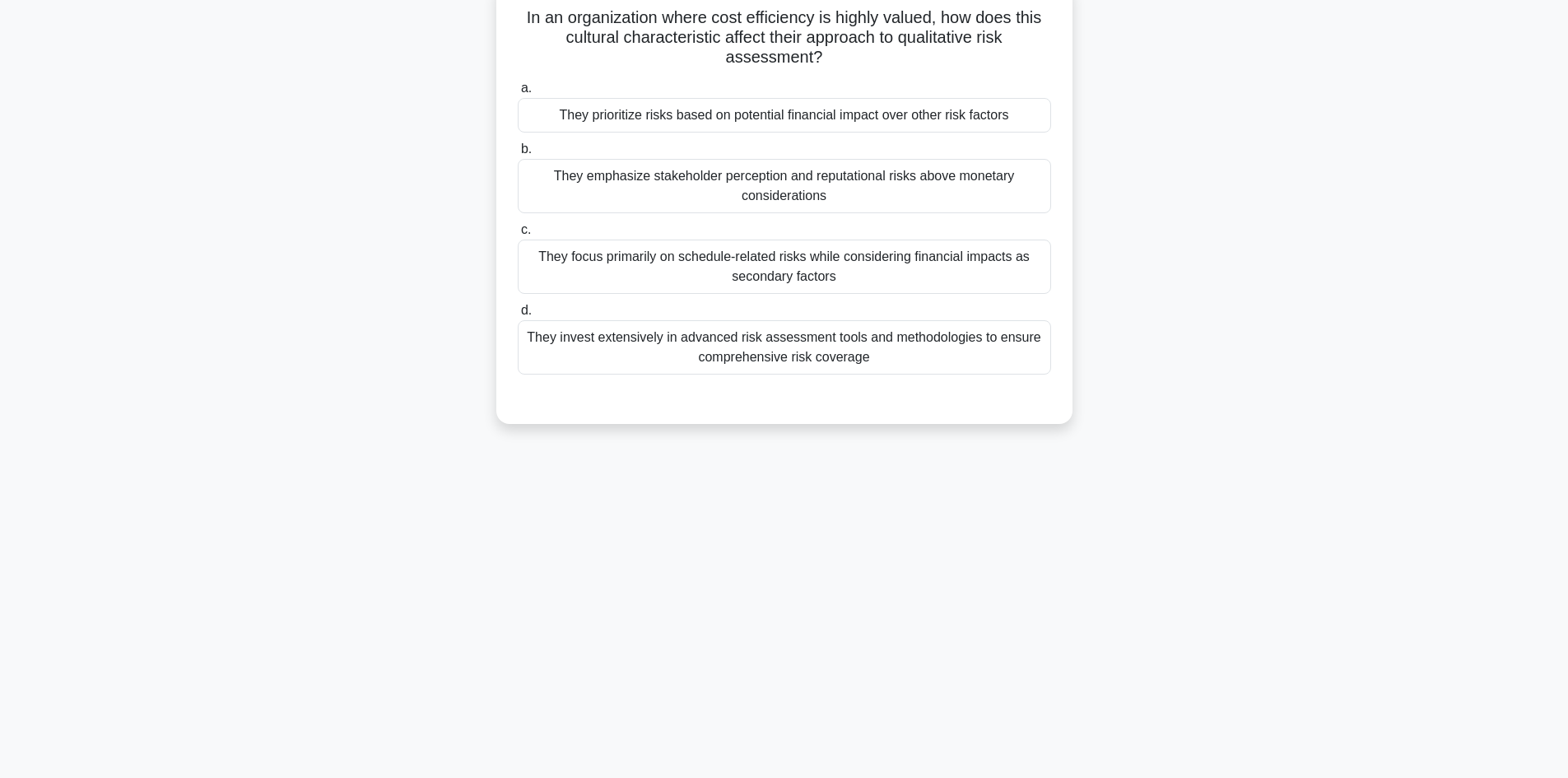
click at [668, 126] on div "They prioritize risks based on potential financial impact over other risk facto…" at bounding box center [784, 114] width 534 height 34
click at [664, 122] on div "They prioritize risks based on potential financial impact over other risk facto…" at bounding box center [784, 114] width 534 height 34
click at [518, 94] on input "a. They prioritize risks based on potential financial impact over other risk fa…" at bounding box center [518, 89] width 0 height 11
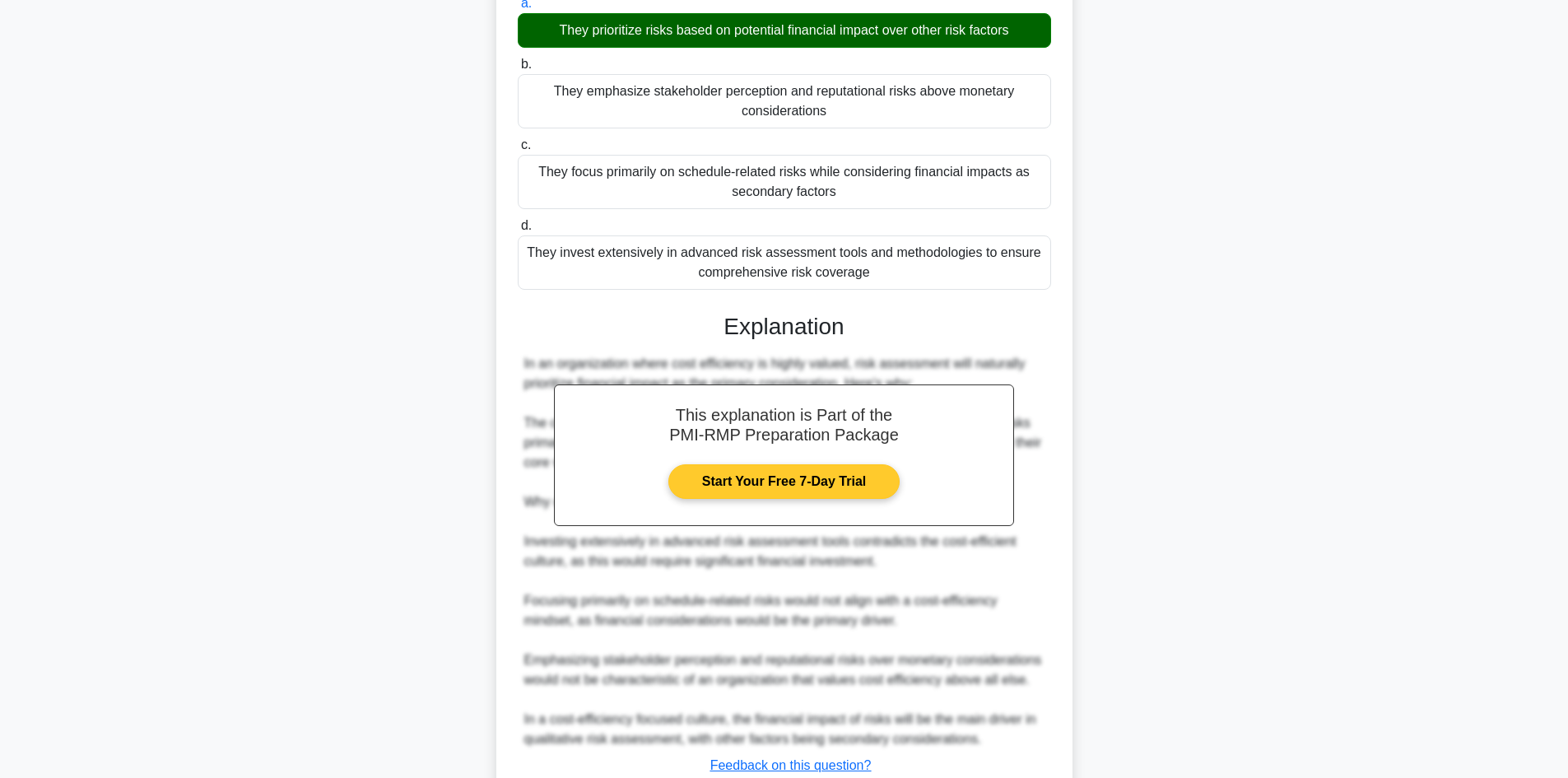
scroll to position [317, 0]
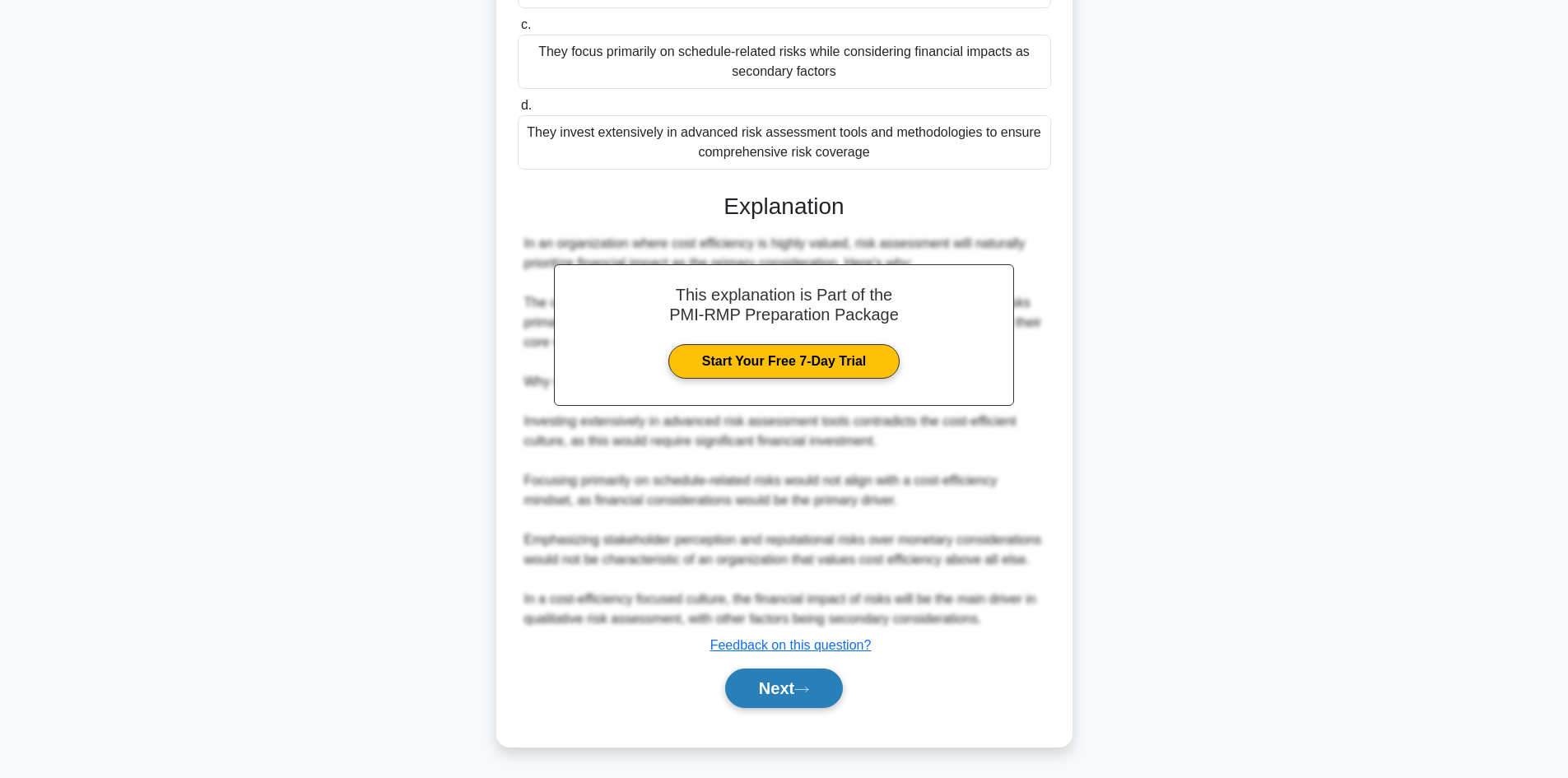
click at [822, 707] on button "Next" at bounding box center [784, 688] width 118 height 39
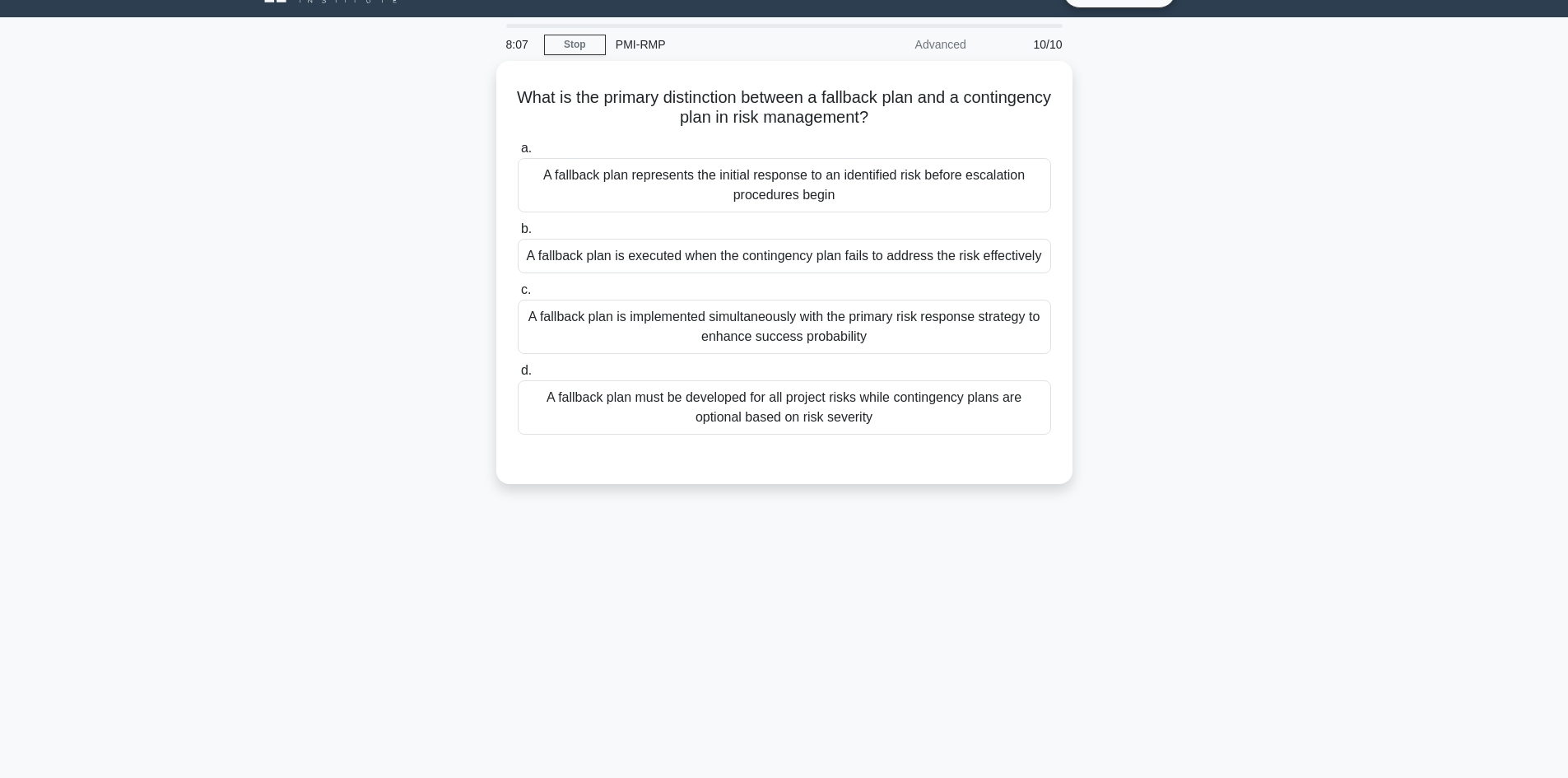
scroll to position [0, 0]
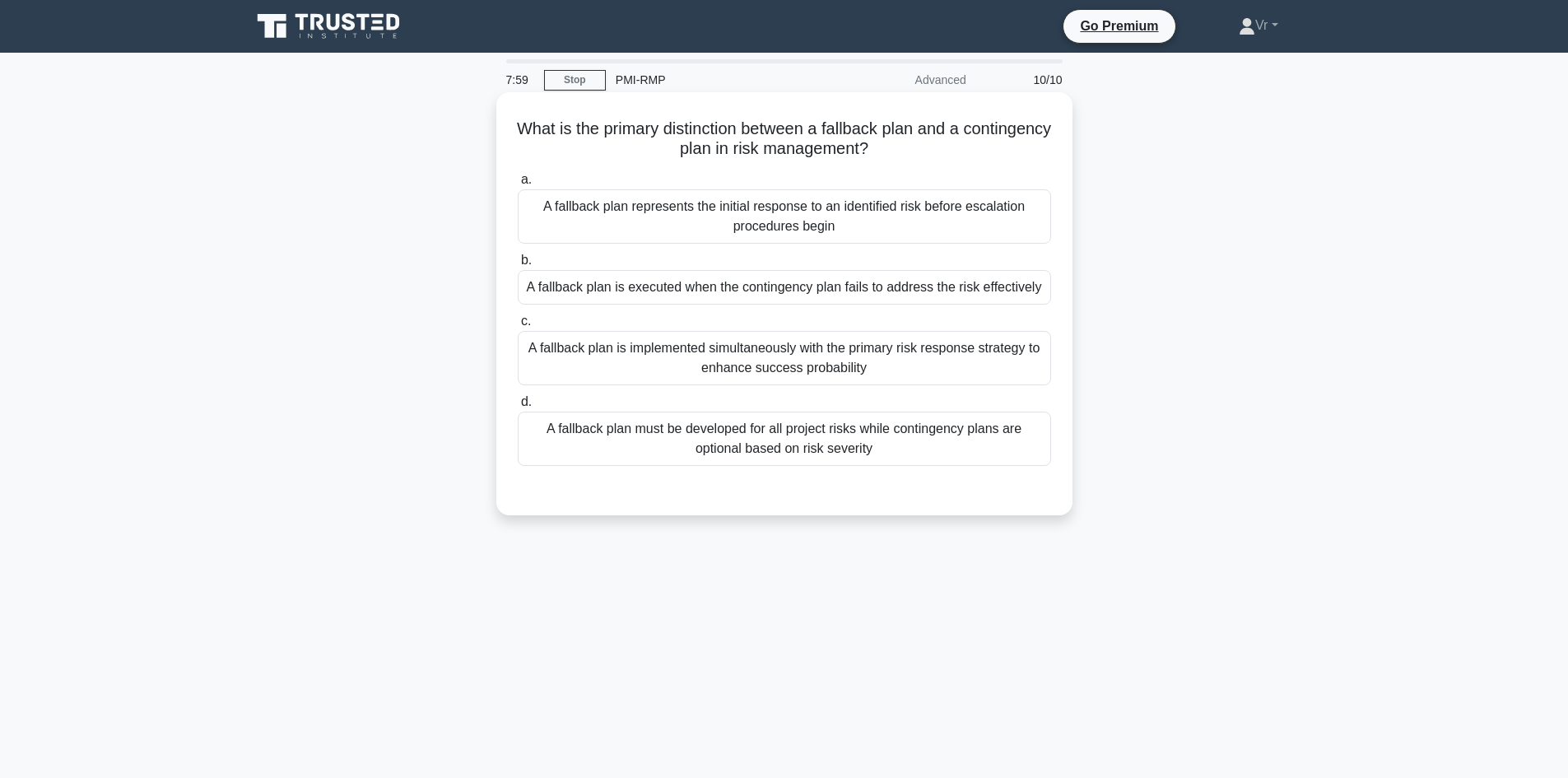
click at [717, 287] on div "A fallback plan is executed when the contingency plan fails to address the risk…" at bounding box center [784, 287] width 534 height 34
click at [518, 266] on input "b. A fallback plan is executed when the contingency plan fails to address the r…" at bounding box center [518, 260] width 0 height 11
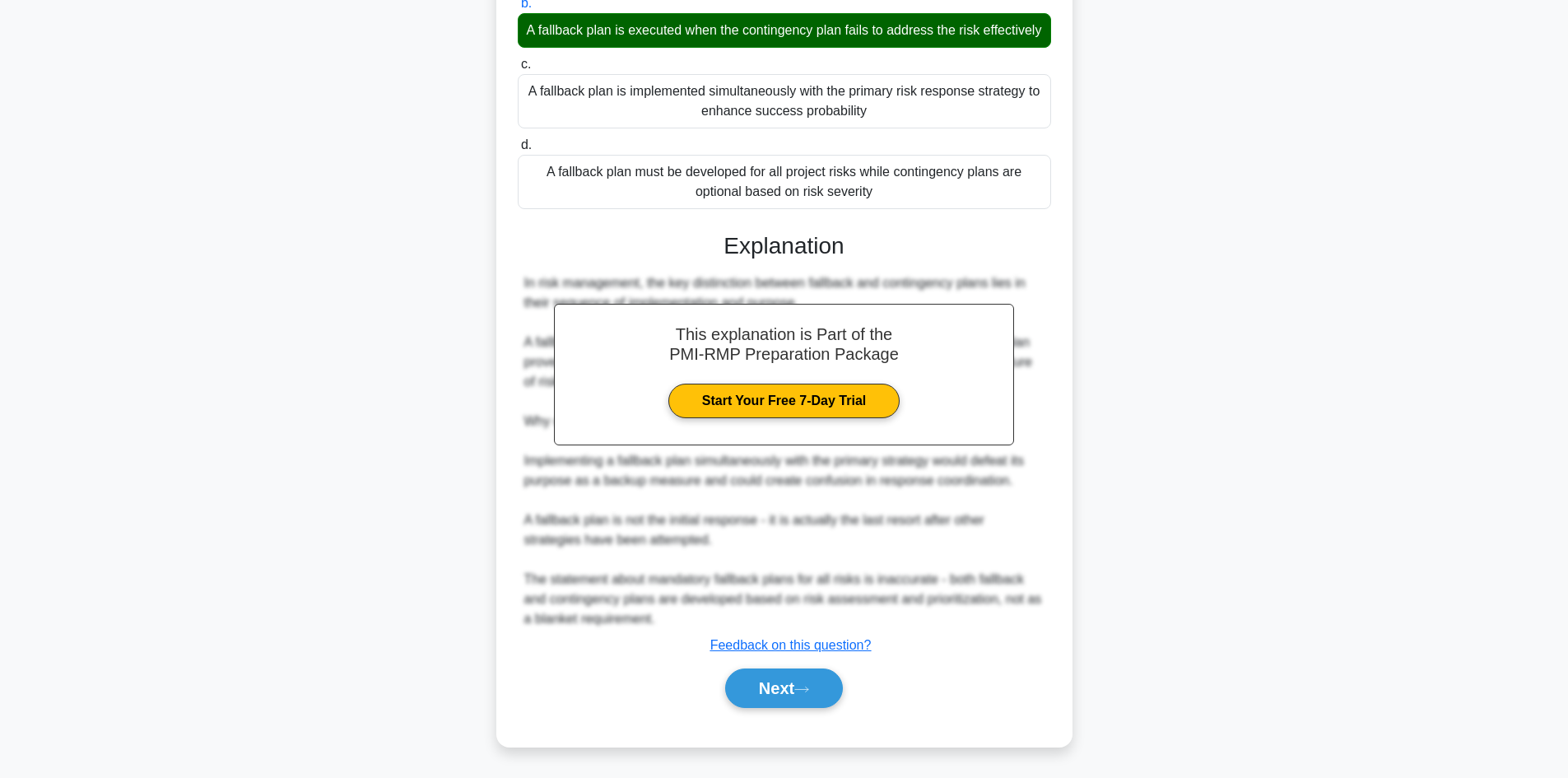
scroll to position [277, 0]
click at [833, 689] on button "Next" at bounding box center [784, 688] width 118 height 39
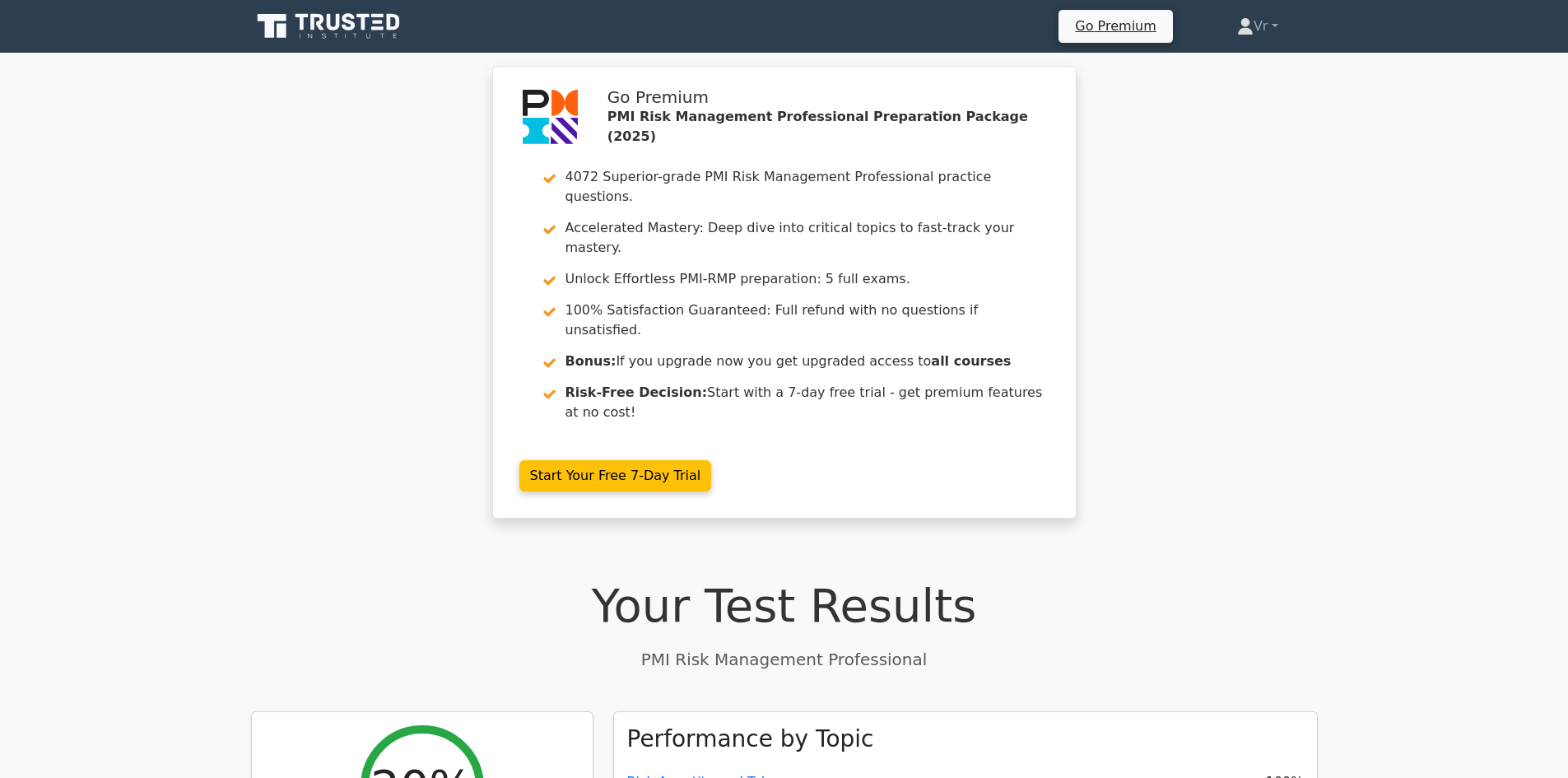
click at [328, 9] on link at bounding box center [330, 26] width 158 height 39
